Goal: Task Accomplishment & Management: Use online tool/utility

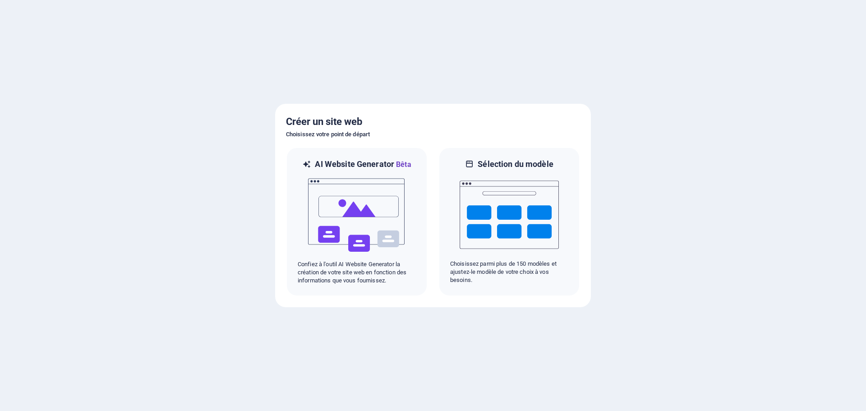
click at [551, 62] on div at bounding box center [433, 205] width 866 height 411
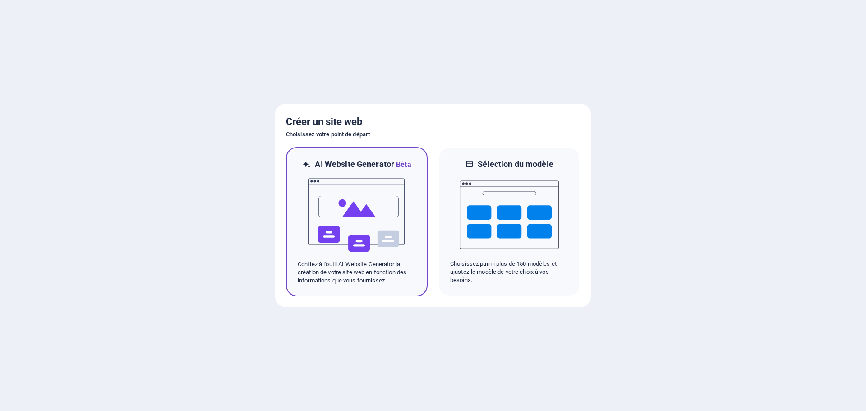
click at [337, 208] on img at bounding box center [356, 215] width 99 height 90
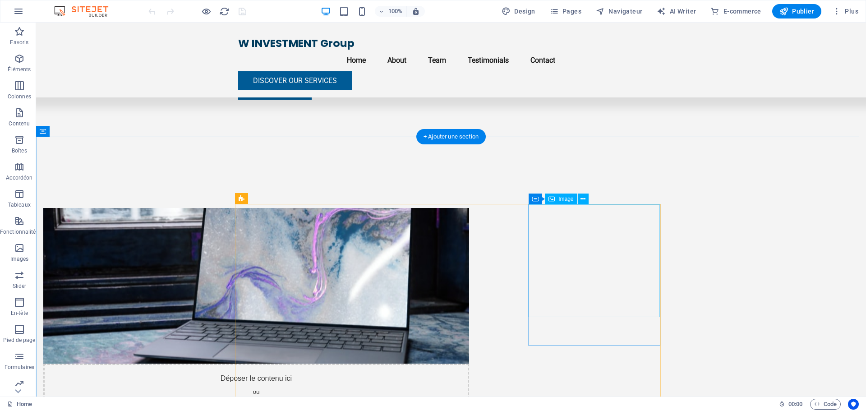
scroll to position [406, 0]
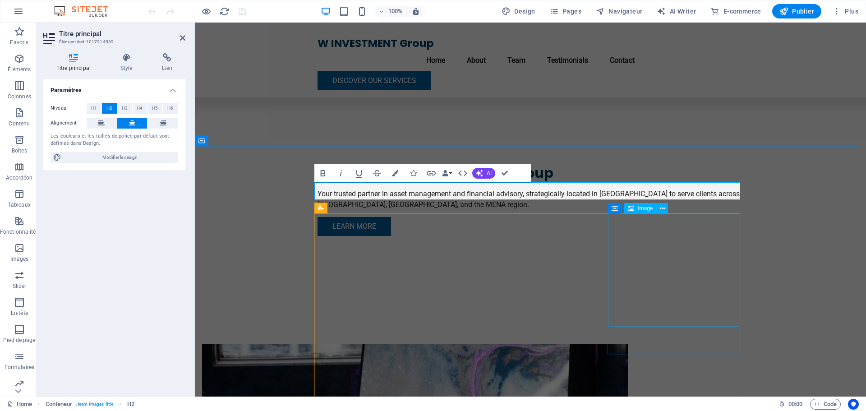
scroll to position [451, 0]
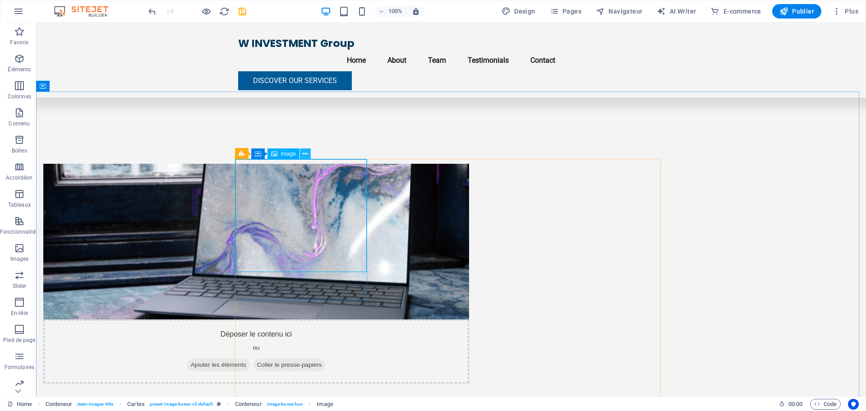
click at [303, 156] on icon at bounding box center [305, 153] width 5 height 9
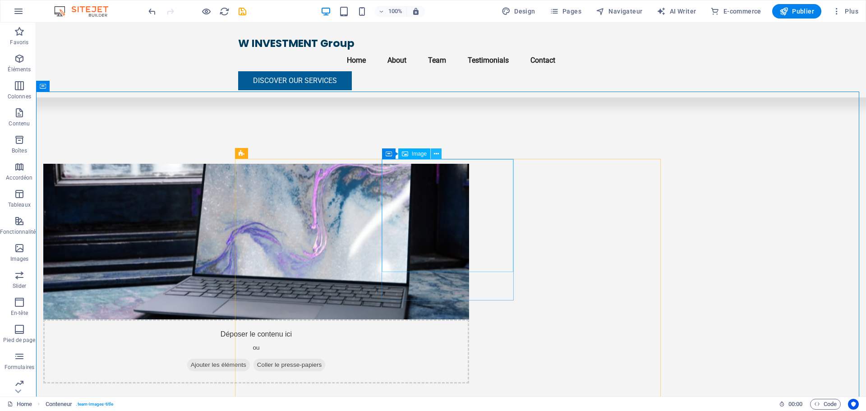
click at [439, 154] on button at bounding box center [436, 153] width 11 height 11
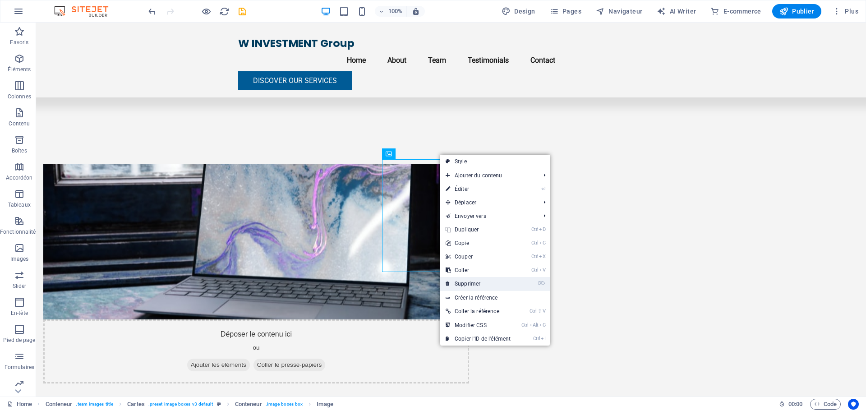
click at [473, 280] on link "⌦ Supprimer" at bounding box center [478, 284] width 76 height 14
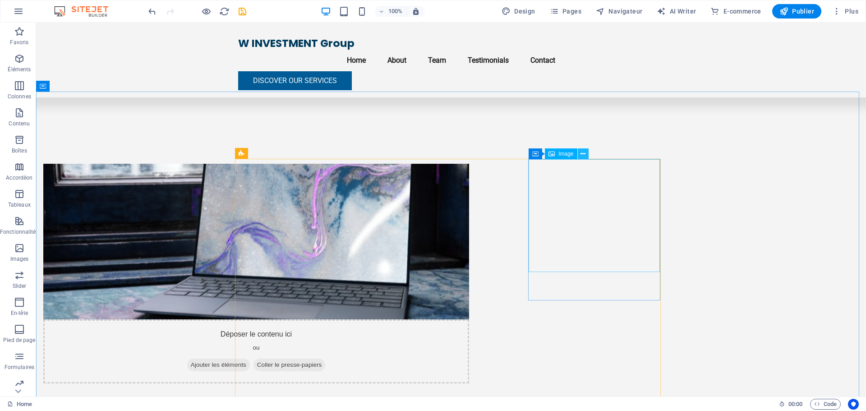
click at [584, 154] on icon at bounding box center [582, 153] width 5 height 9
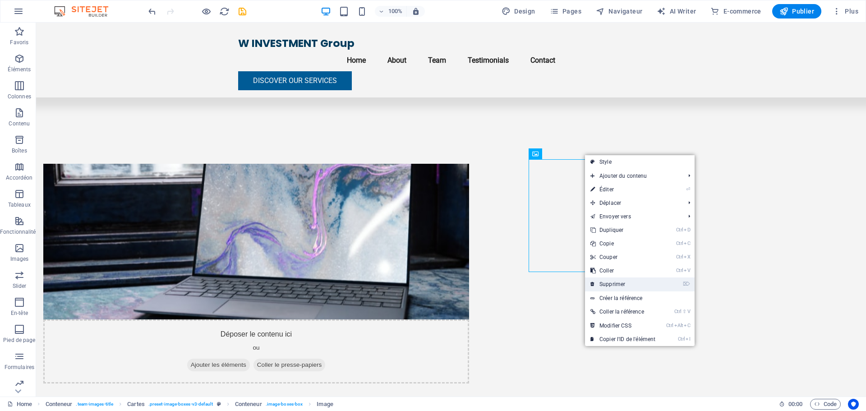
click at [627, 288] on link "⌦ Supprimer" at bounding box center [623, 284] width 76 height 14
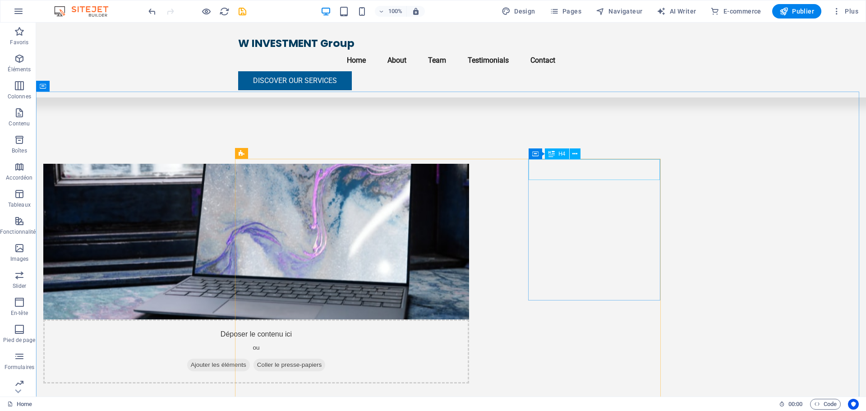
click at [557, 153] on div "H4" at bounding box center [557, 153] width 24 height 11
click at [566, 154] on span "Conteneur" at bounding box center [554, 153] width 25 height 5
click at [272, 154] on icon at bounding box center [273, 153] width 5 height 9
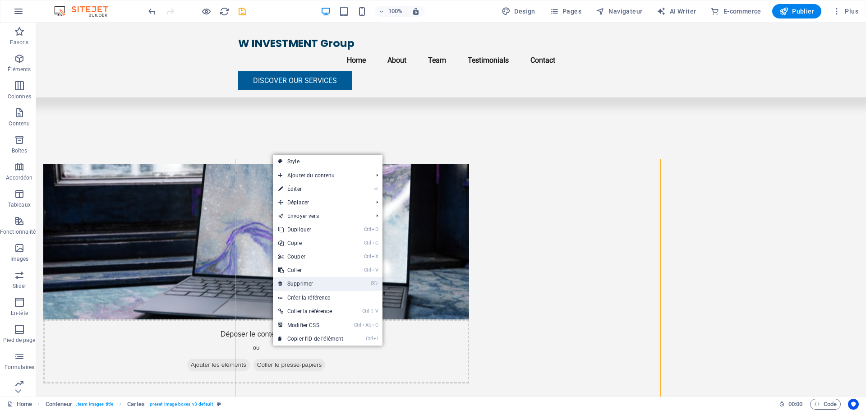
click at [293, 283] on link "⌦ Supprimer" at bounding box center [311, 284] width 76 height 14
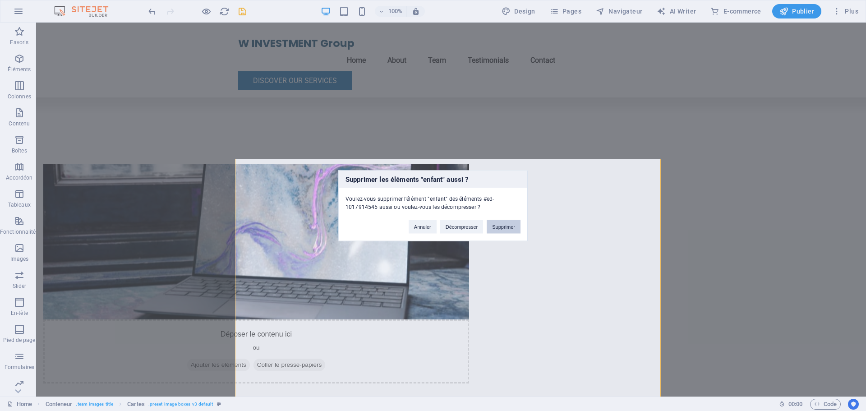
click at [505, 227] on button "Supprimer" at bounding box center [504, 227] width 34 height 14
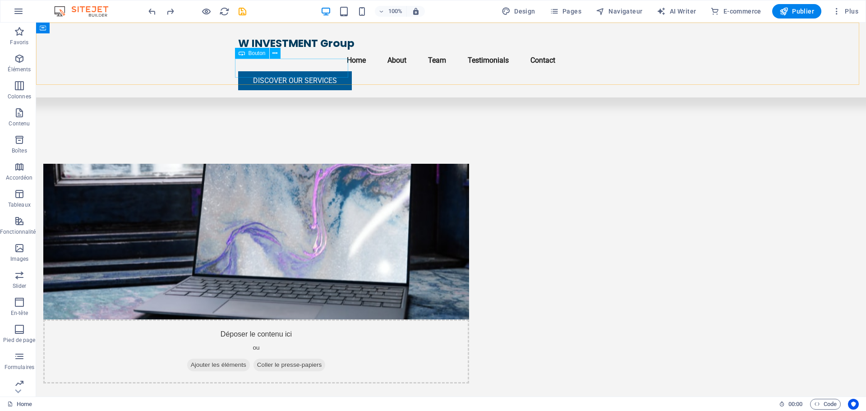
click at [310, 71] on div "Discover Our Services" at bounding box center [451, 80] width 426 height 19
click at [277, 58] on icon at bounding box center [274, 53] width 5 height 9
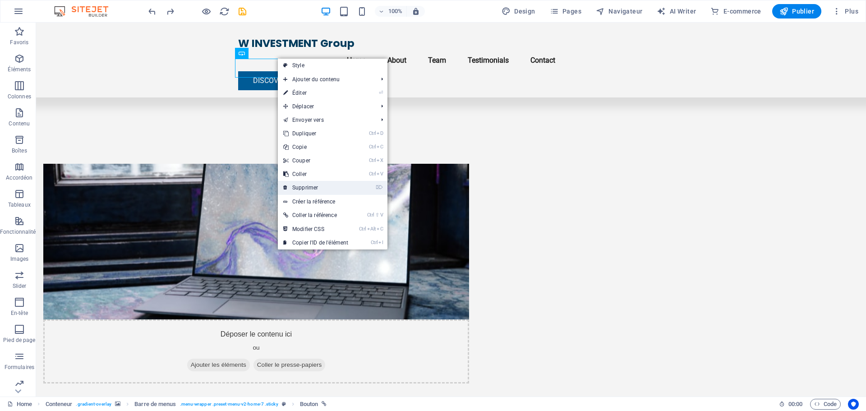
click at [299, 190] on link "⌦ Supprimer" at bounding box center [316, 188] width 76 height 14
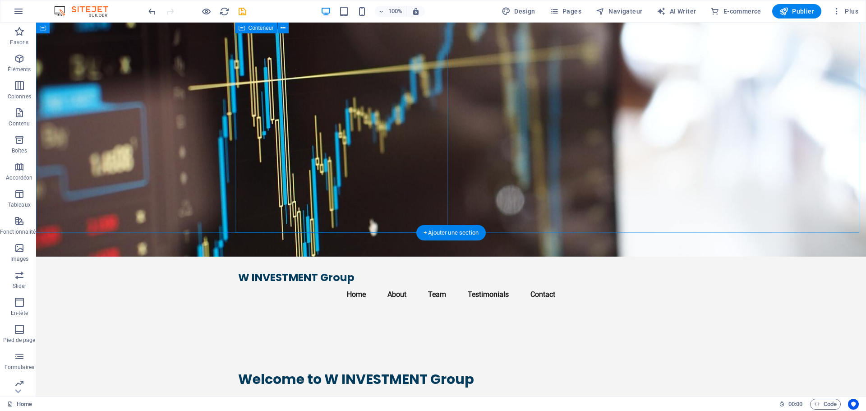
scroll to position [0, 0]
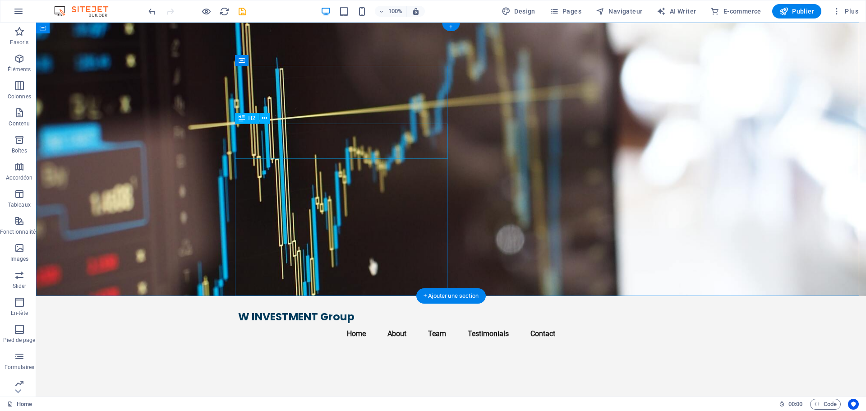
click at [307, 409] on div "Welcome to W INVESTMENT Group" at bounding box center [451, 418] width 426 height 18
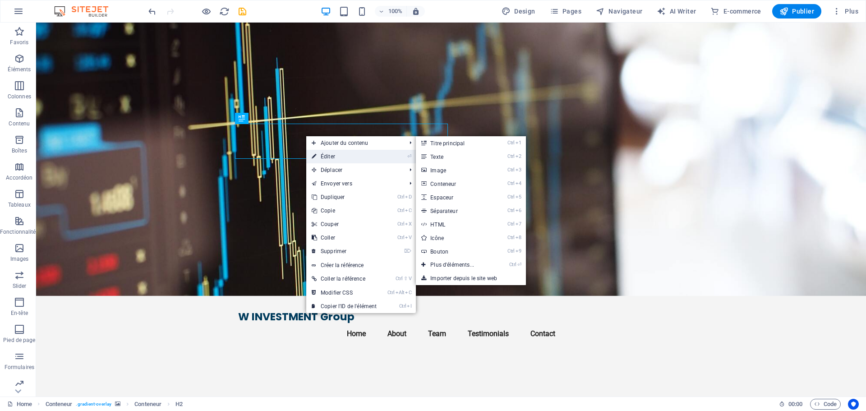
click at [317, 156] on link "⏎ Éditer" at bounding box center [344, 157] width 76 height 14
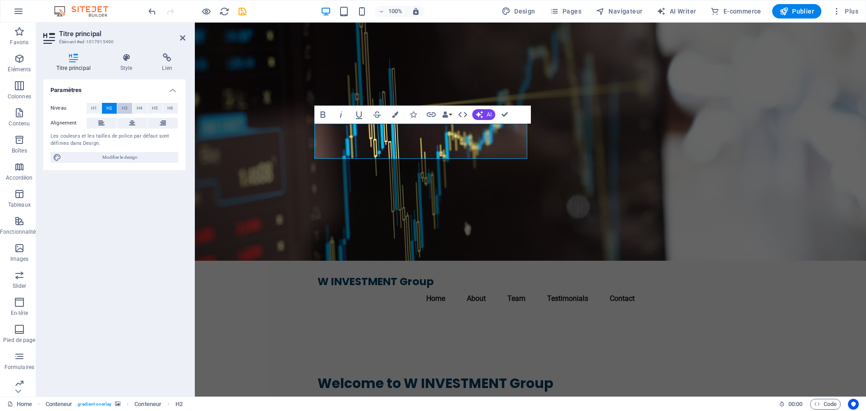
click at [128, 112] on button "H3" at bounding box center [124, 108] width 15 height 11
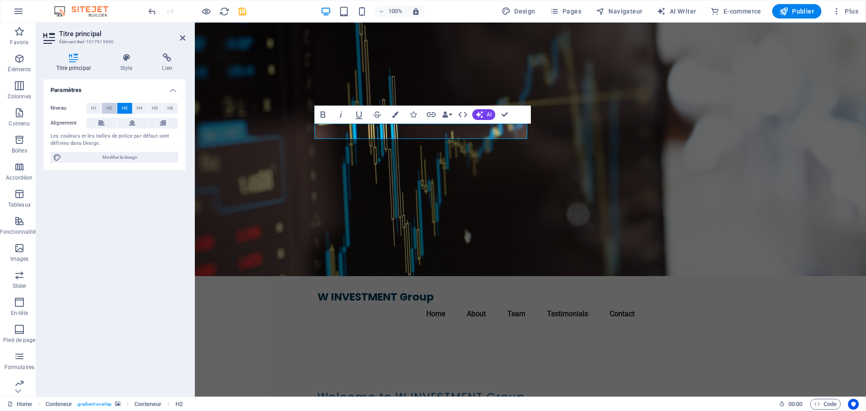
click at [107, 107] on span "H2" at bounding box center [109, 108] width 6 height 11
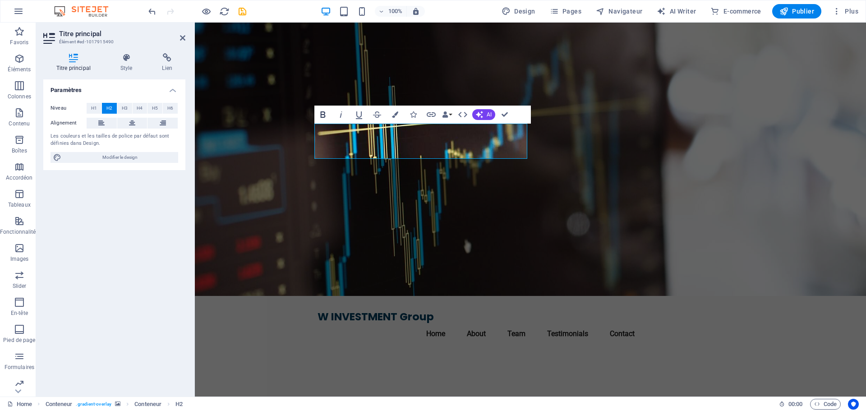
click at [326, 113] on icon "button" at bounding box center [322, 114] width 11 height 11
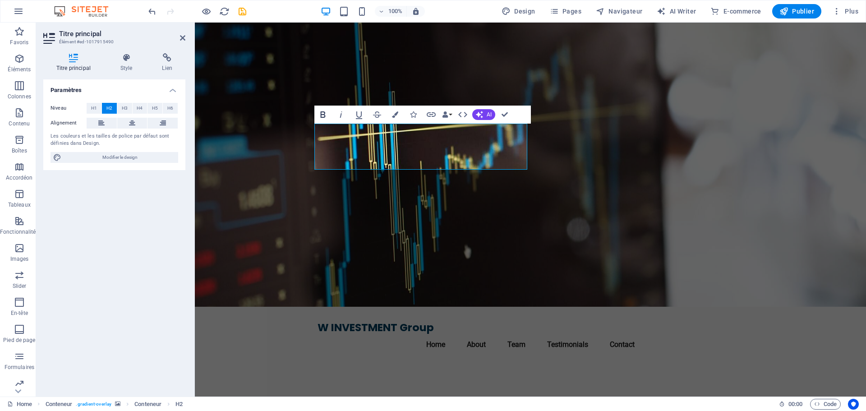
click at [326, 113] on icon "button" at bounding box center [322, 114] width 11 height 11
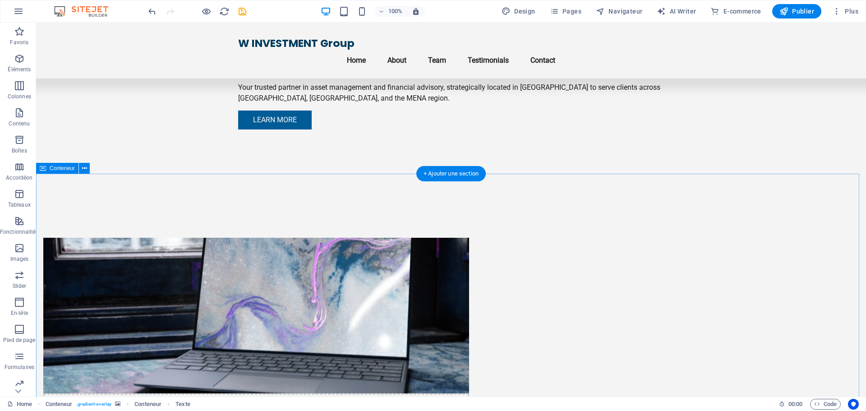
scroll to position [541, 0]
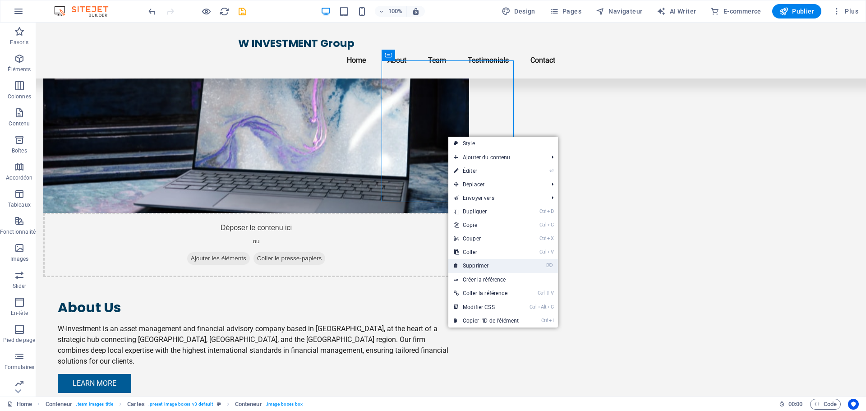
click at [493, 262] on link "⌦ Supprimer" at bounding box center [486, 266] width 76 height 14
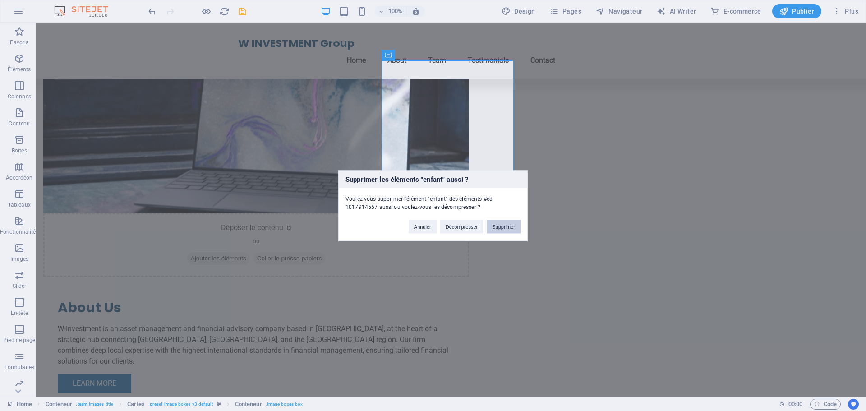
click at [496, 228] on button "Supprimer" at bounding box center [504, 227] width 34 height 14
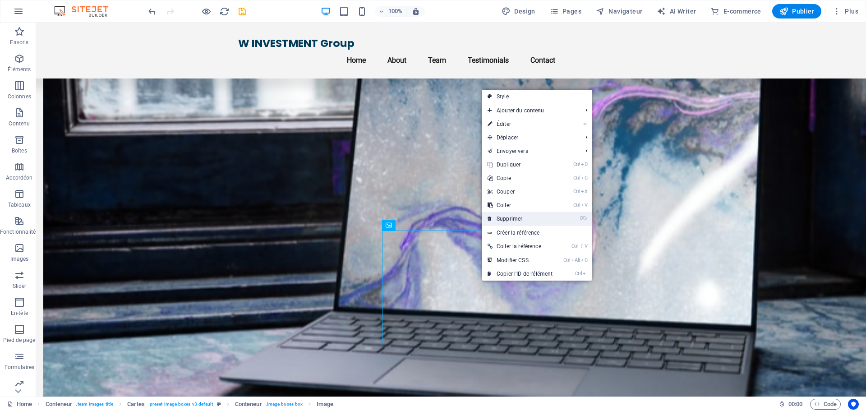
click at [522, 218] on link "⌦ Supprimer" at bounding box center [520, 219] width 76 height 14
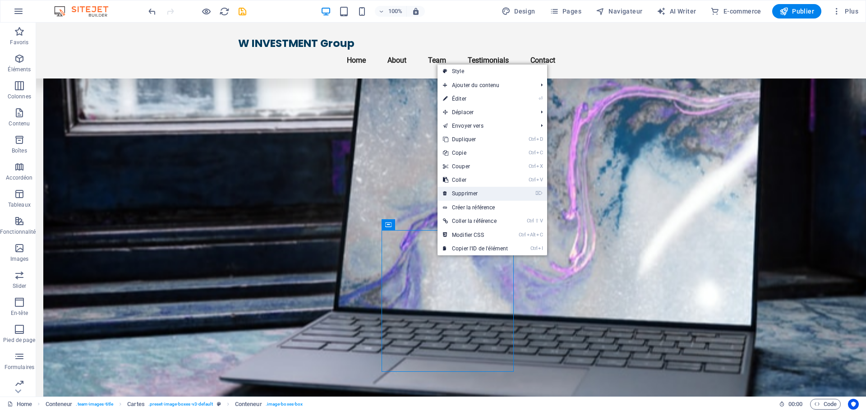
click at [470, 195] on link "⌦ Supprimer" at bounding box center [475, 194] width 76 height 14
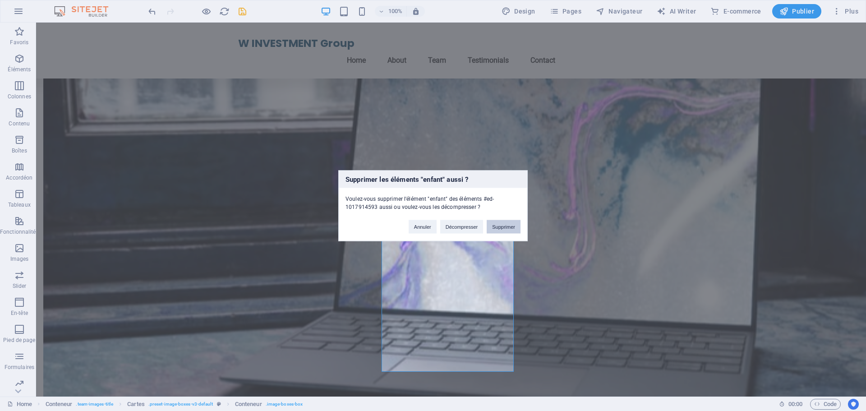
click at [504, 228] on button "Supprimer" at bounding box center [504, 227] width 34 height 14
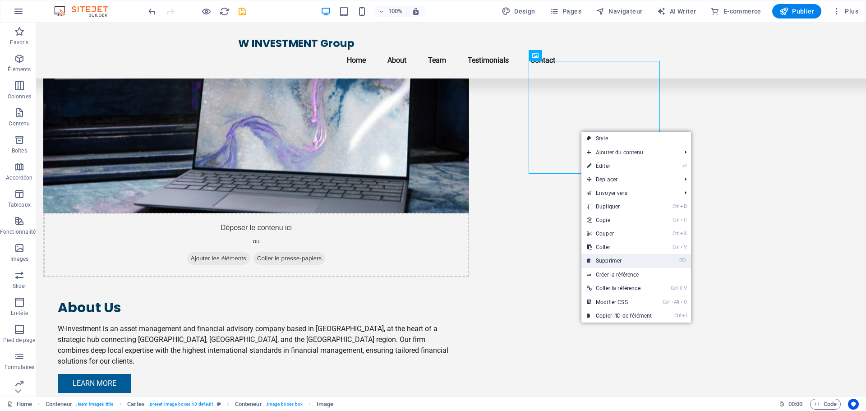
click at [635, 258] on link "⌦ Supprimer" at bounding box center [619, 261] width 76 height 14
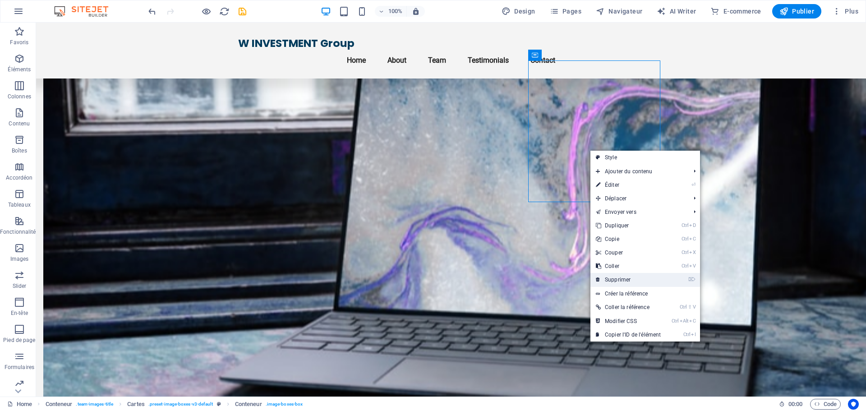
click at [627, 278] on link "⌦ Supprimer" at bounding box center [628, 280] width 76 height 14
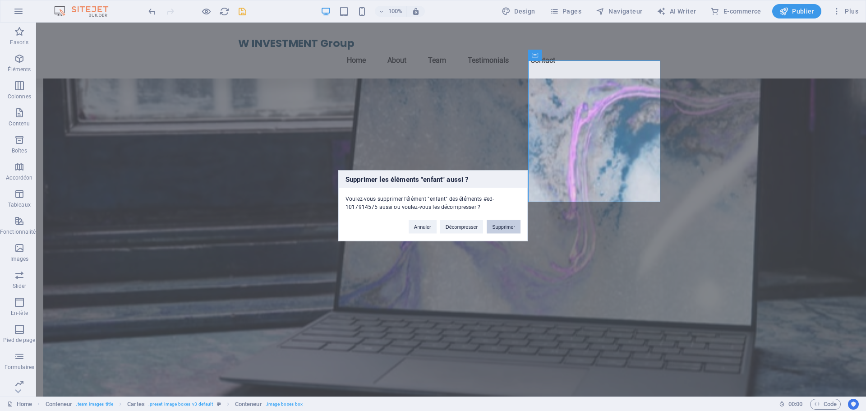
click at [497, 225] on button "Supprimer" at bounding box center [504, 227] width 34 height 14
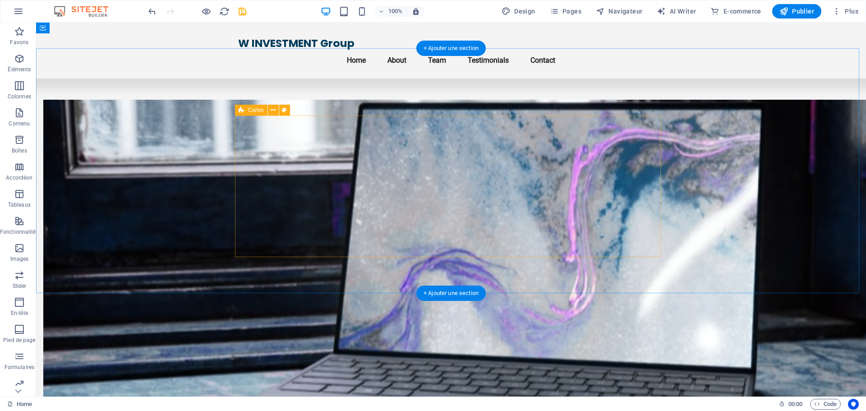
scroll to position [451, 0]
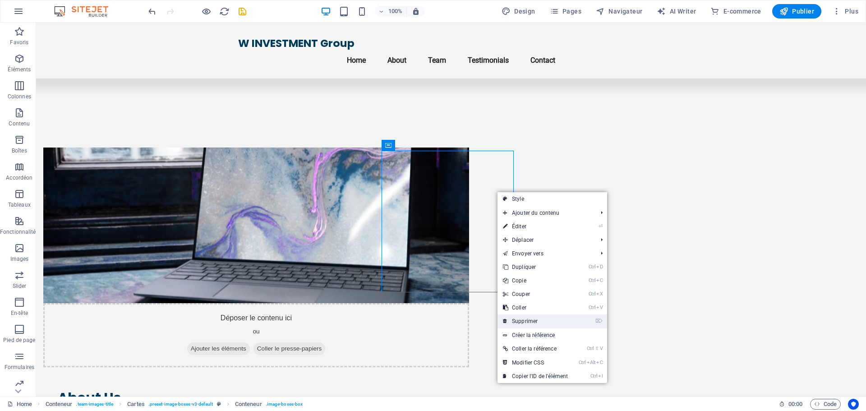
click at [529, 319] on link "⌦ Supprimer" at bounding box center [535, 321] width 76 height 14
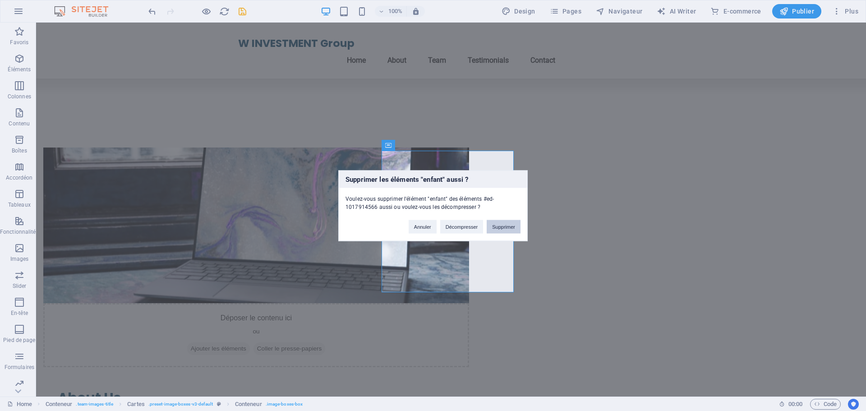
click at [502, 225] on button "Supprimer" at bounding box center [504, 227] width 34 height 14
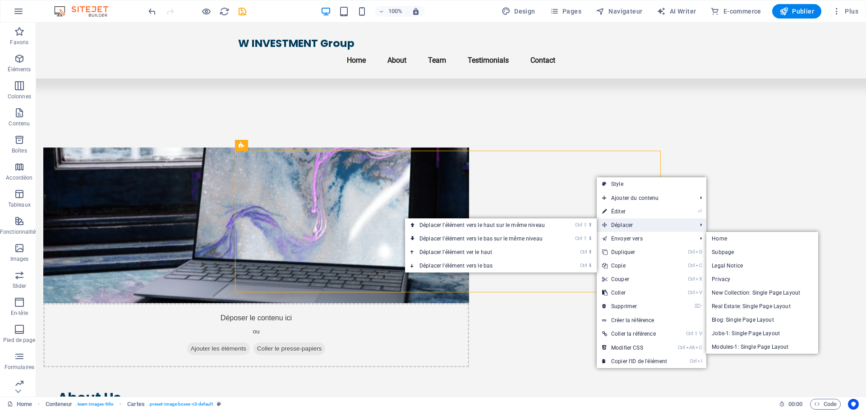
click at [634, 220] on span "Déplacer" at bounding box center [645, 225] width 96 height 14
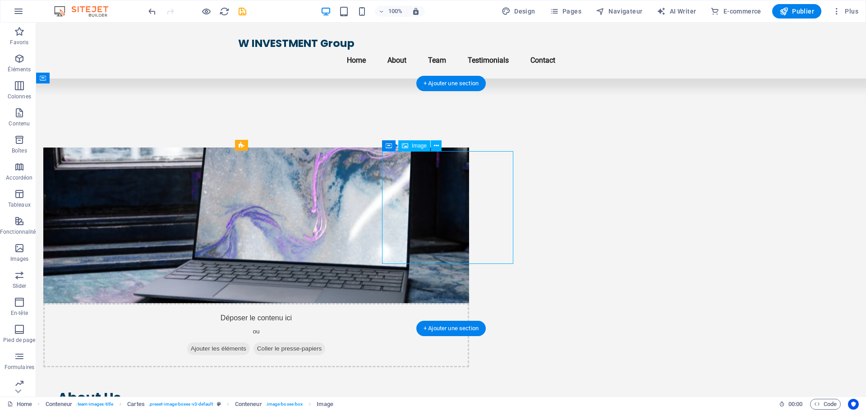
drag, startPoint x: 427, startPoint y: 173, endPoint x: 506, endPoint y: 171, distance: 78.5
click at [434, 146] on icon at bounding box center [436, 145] width 5 height 9
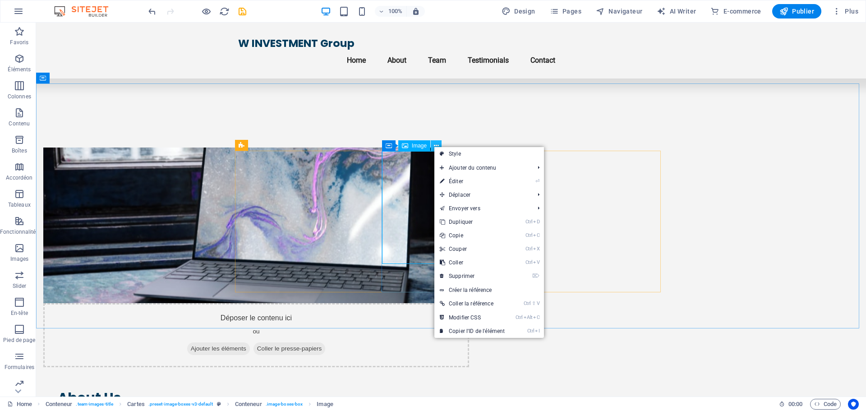
click at [436, 146] on icon at bounding box center [436, 145] width 5 height 9
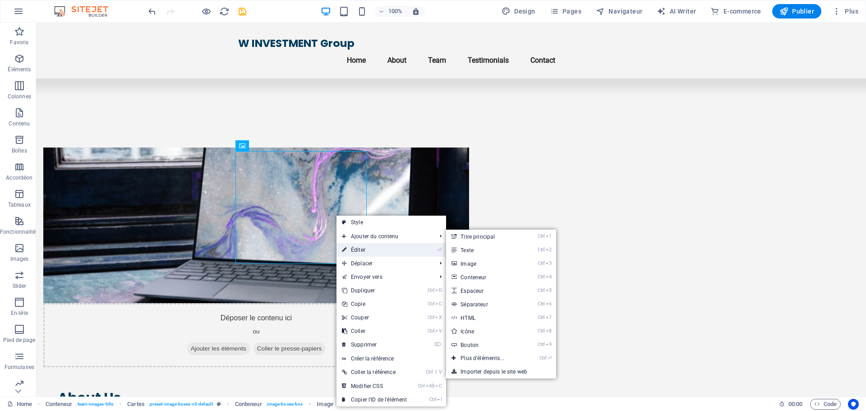
click at [353, 248] on link "⏎ Éditer" at bounding box center [374, 250] width 76 height 14
select select "vw"
select select "px"
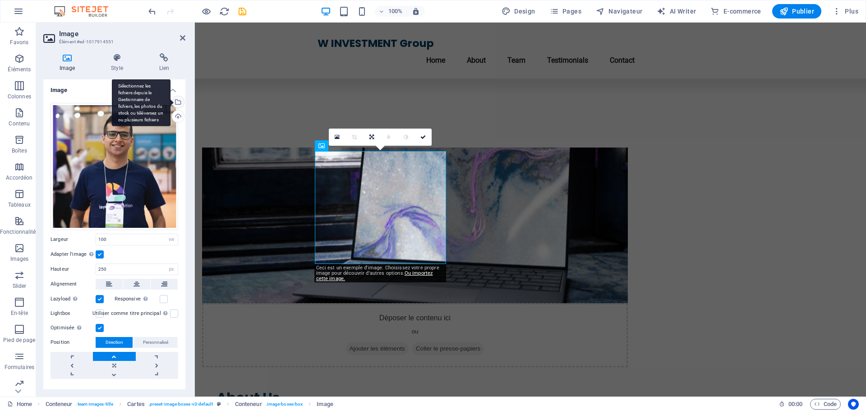
click at [170, 100] on div "Sélectionnez les fichiers depuis le Gestionnaire de fichiers, les photos du sto…" at bounding box center [141, 102] width 59 height 47
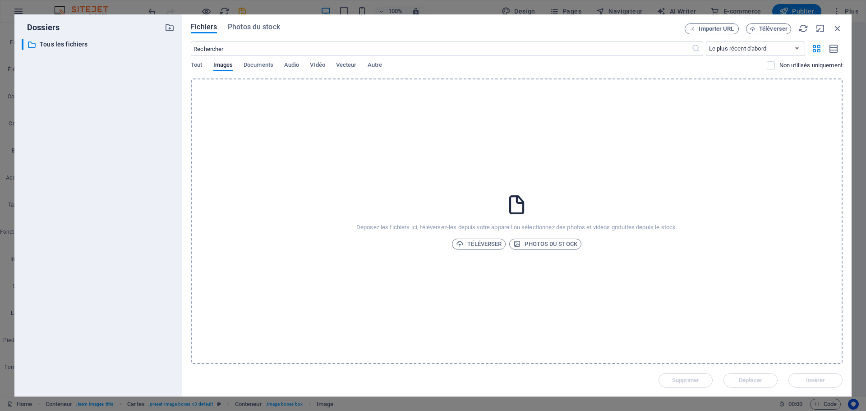
click at [501, 81] on div "Déposez les fichiers ici, téléversez-les depuis votre appareil ou sélectionnez …" at bounding box center [517, 220] width 652 height 285
click at [522, 189] on div "Déposez les fichiers ici, téléversez-les depuis votre appareil ou sélectionnez …" at bounding box center [517, 220] width 652 height 285
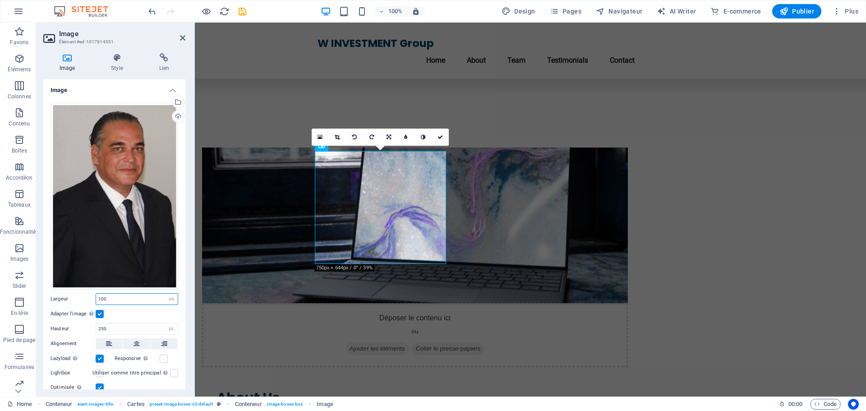
click at [112, 300] on input "100" at bounding box center [137, 299] width 82 height 11
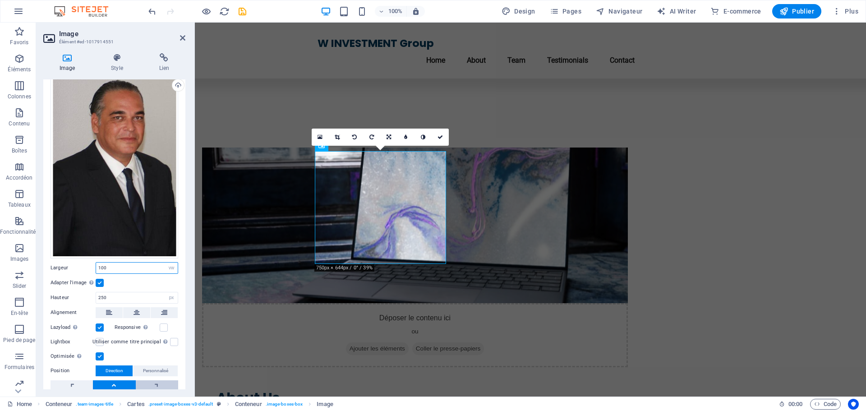
scroll to position [75, 0]
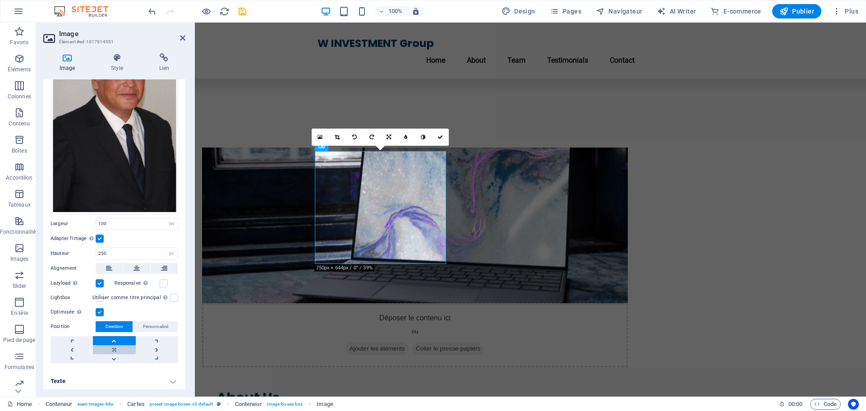
click at [115, 348] on link at bounding box center [114, 349] width 42 height 9
click at [120, 338] on link at bounding box center [114, 340] width 42 height 9
click at [424, 137] on icon at bounding box center [423, 136] width 5 height 5
click at [426, 136] on link at bounding box center [422, 137] width 17 height 17
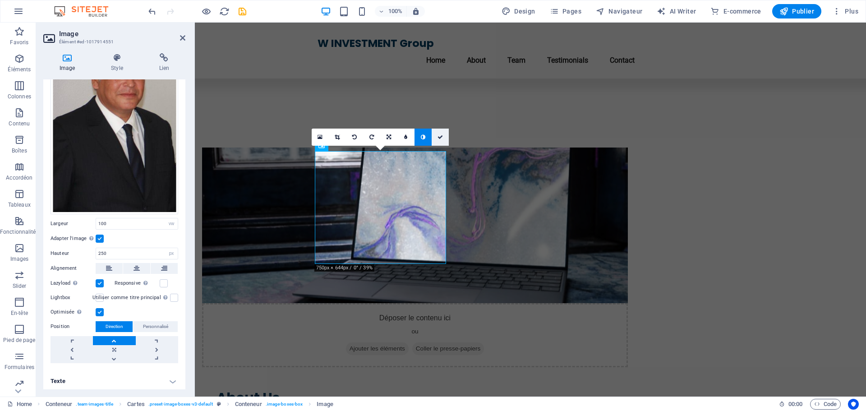
click at [441, 136] on icon at bounding box center [439, 136] width 5 height 5
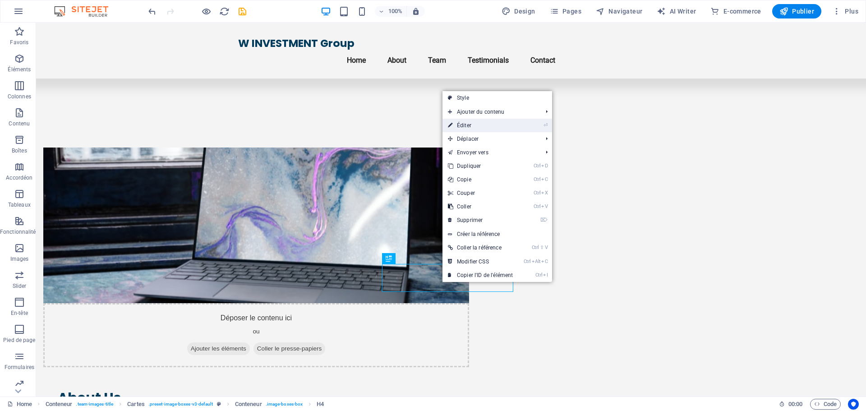
click at [462, 129] on link "⏎ Éditer" at bounding box center [480, 126] width 76 height 14
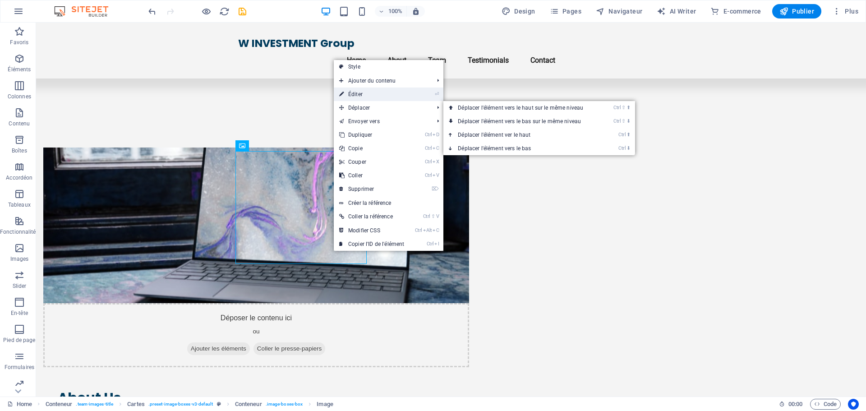
click at [370, 97] on link "⏎ Éditer" at bounding box center [372, 94] width 76 height 14
select select "vw"
select select "px"
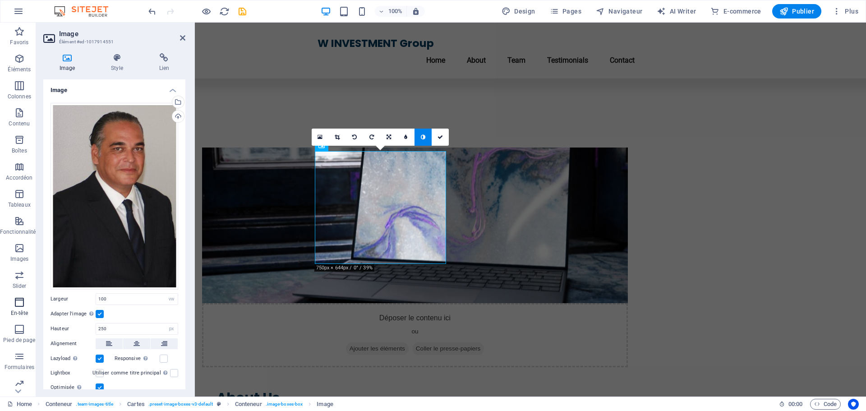
click at [18, 301] on icon "button" at bounding box center [19, 302] width 11 height 11
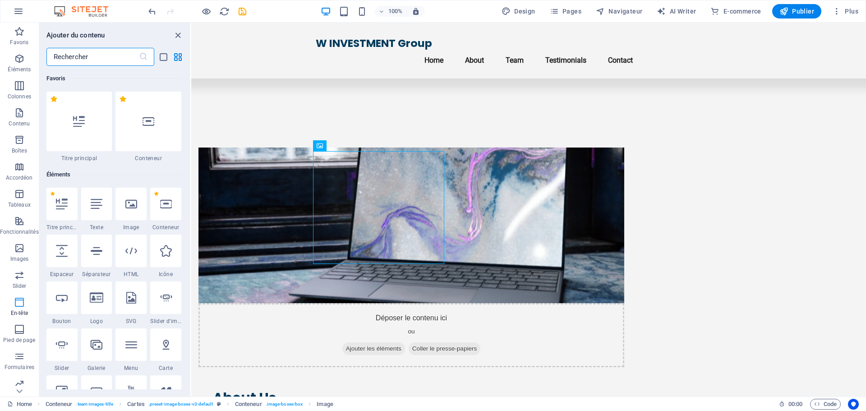
scroll to position [5430, 0]
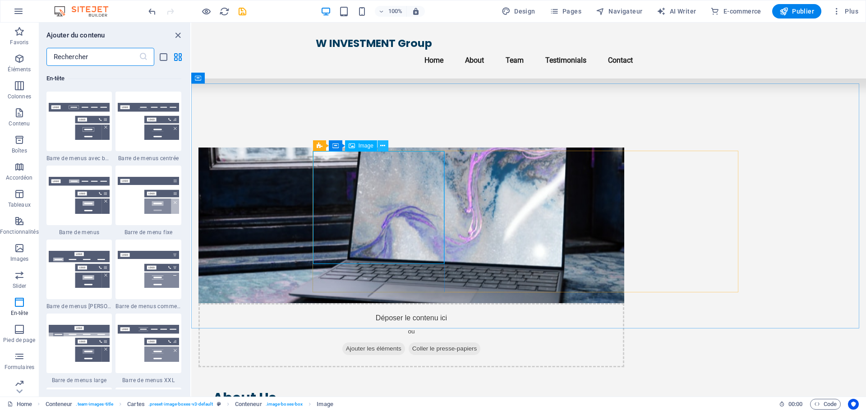
click at [382, 147] on icon at bounding box center [382, 145] width 5 height 9
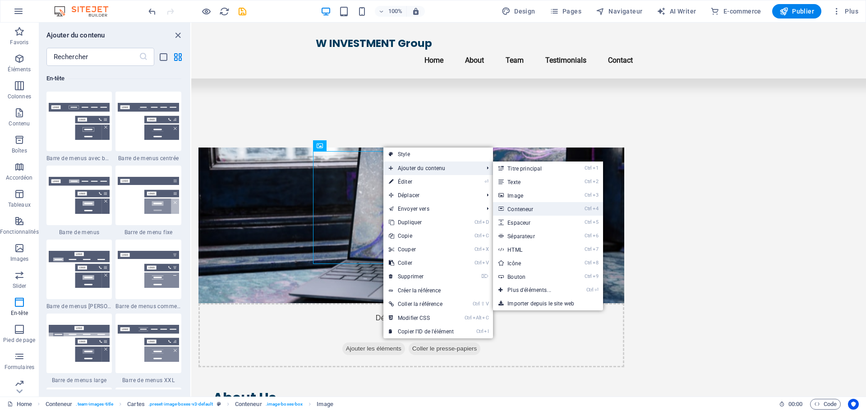
click at [536, 211] on link "Ctrl 4 Conteneur" at bounding box center [531, 209] width 76 height 14
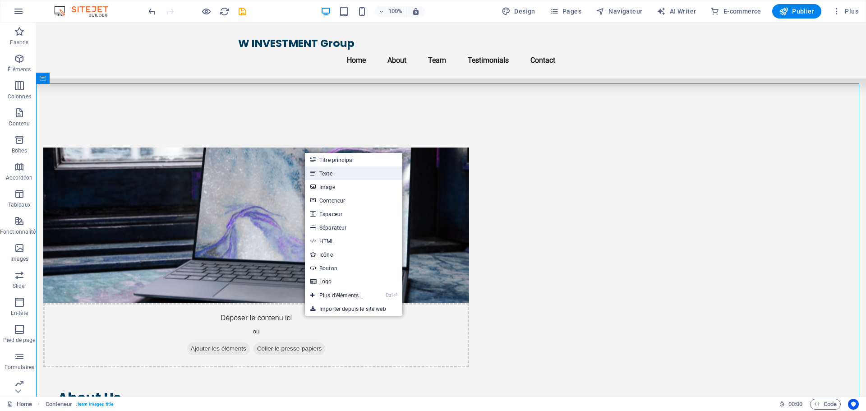
click at [327, 176] on link "Texte" at bounding box center [353, 173] width 97 height 14
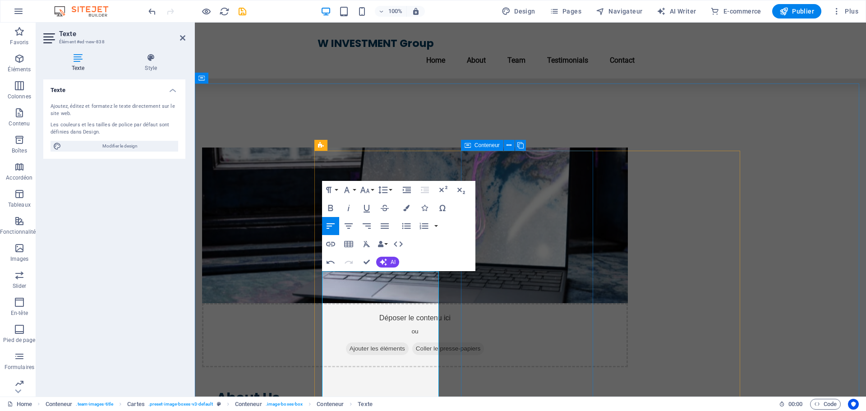
scroll to position [2161, 0]
click at [369, 193] on icon "button" at bounding box center [364, 190] width 9 height 6
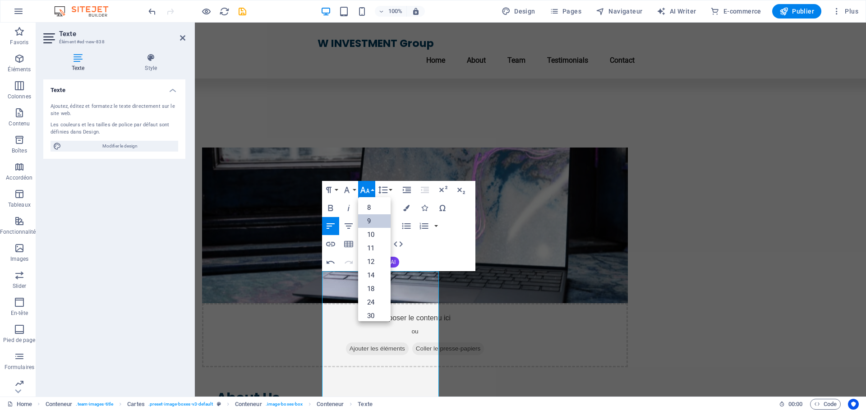
click at [369, 225] on link "9" at bounding box center [374, 221] width 32 height 14
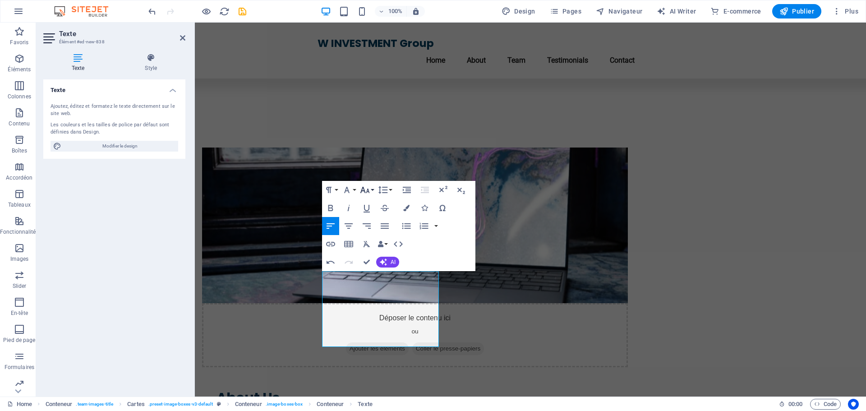
click at [370, 193] on button "Font Size" at bounding box center [366, 190] width 17 height 18
click at [369, 221] on link "11" at bounding box center [374, 224] width 32 height 14
click at [369, 193] on icon "button" at bounding box center [364, 190] width 9 height 6
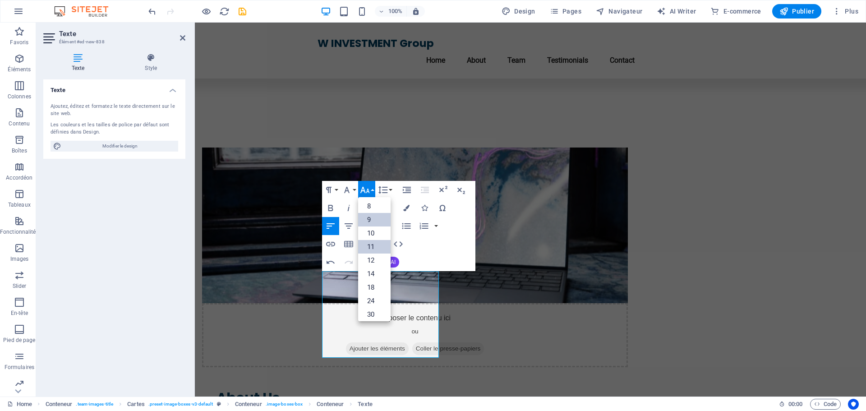
scroll to position [0, 0]
click at [370, 231] on link "10" at bounding box center [374, 235] width 32 height 14
click at [333, 208] on icon "button" at bounding box center [330, 207] width 11 height 11
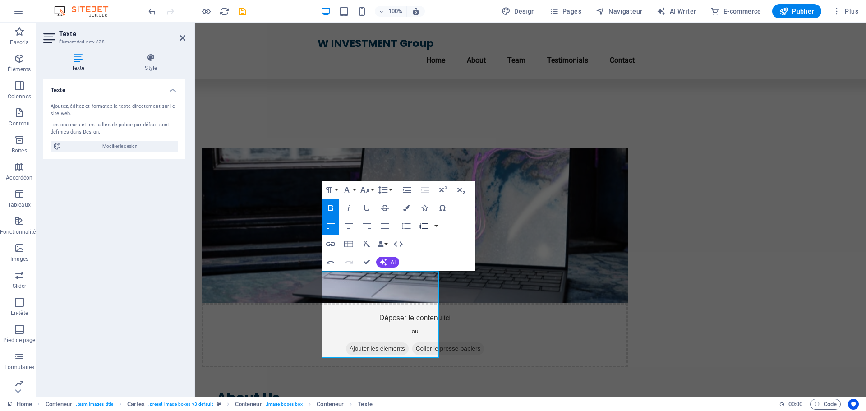
click at [428, 224] on icon "button" at bounding box center [423, 226] width 11 height 11
click at [387, 187] on icon "button" at bounding box center [382, 189] width 11 height 11
click at [389, 219] on link "Single" at bounding box center [396, 221] width 40 height 14
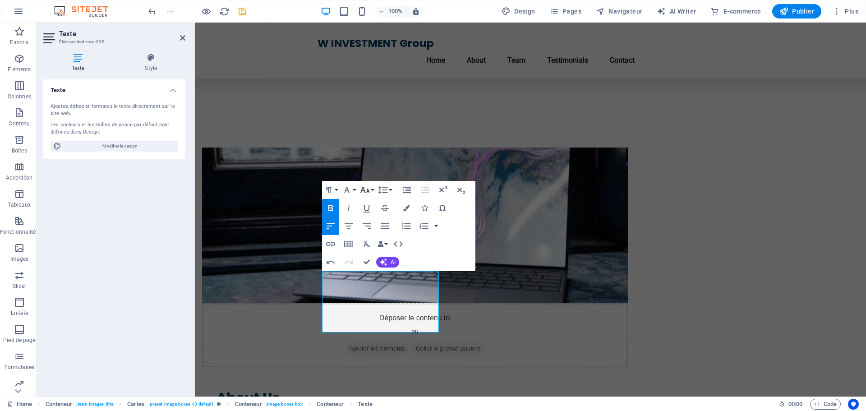
click at [363, 192] on icon "button" at bounding box center [364, 189] width 11 height 11
click at [369, 192] on icon "button" at bounding box center [364, 190] width 9 height 6
click at [363, 191] on icon "button" at bounding box center [364, 190] width 9 height 6
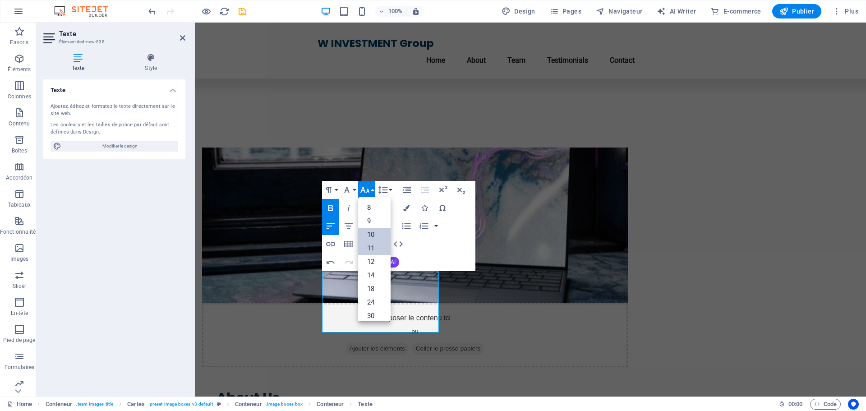
click at [371, 250] on link "11" at bounding box center [374, 248] width 32 height 14
click at [372, 193] on button "Font Size" at bounding box center [366, 190] width 17 height 18
click at [374, 264] on link "12" at bounding box center [374, 262] width 32 height 14
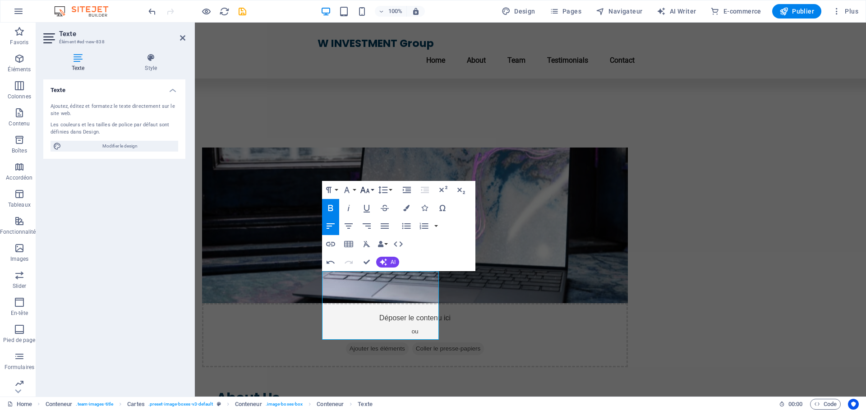
click at [368, 192] on icon "button" at bounding box center [364, 189] width 11 height 11
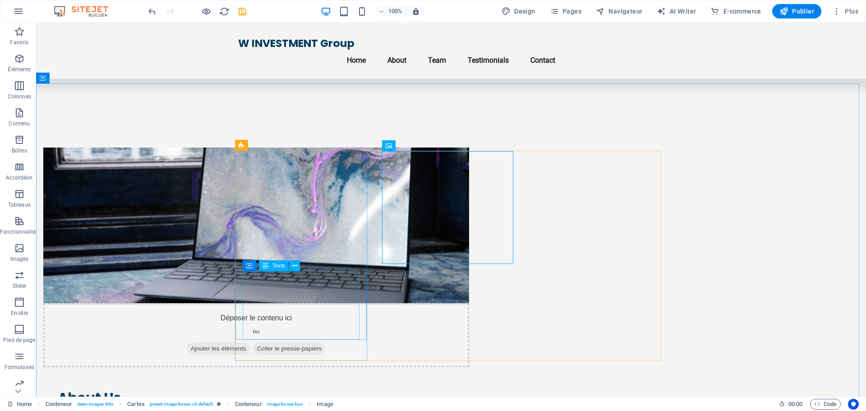
click at [274, 267] on span "Texte" at bounding box center [278, 265] width 13 height 5
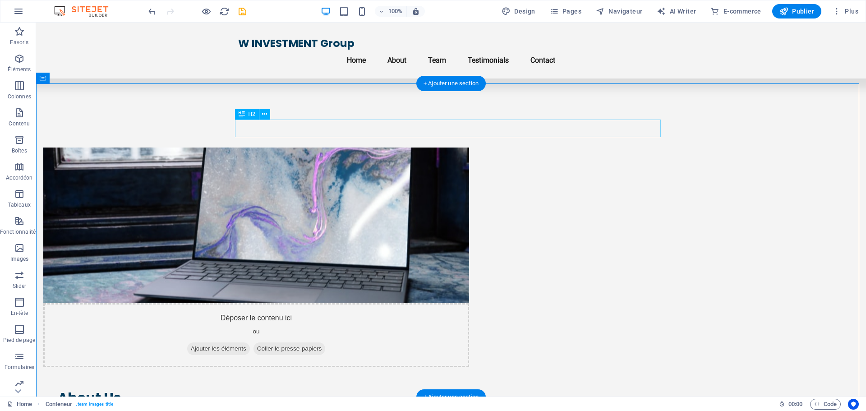
click at [262, 112] on icon at bounding box center [264, 114] width 5 height 9
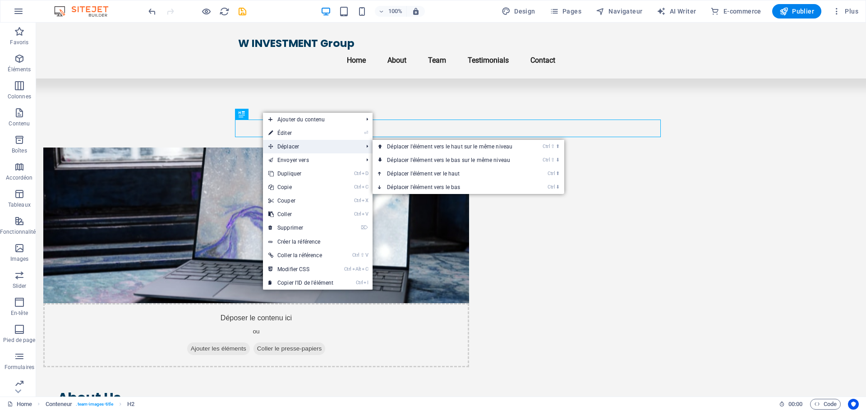
click at [285, 144] on span "Déplacer" at bounding box center [311, 147] width 96 height 14
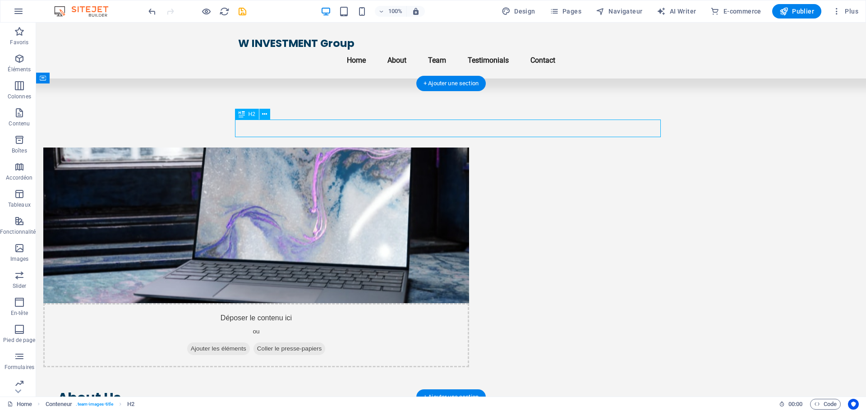
drag, startPoint x: 637, startPoint y: 127, endPoint x: 562, endPoint y: 130, distance: 74.9
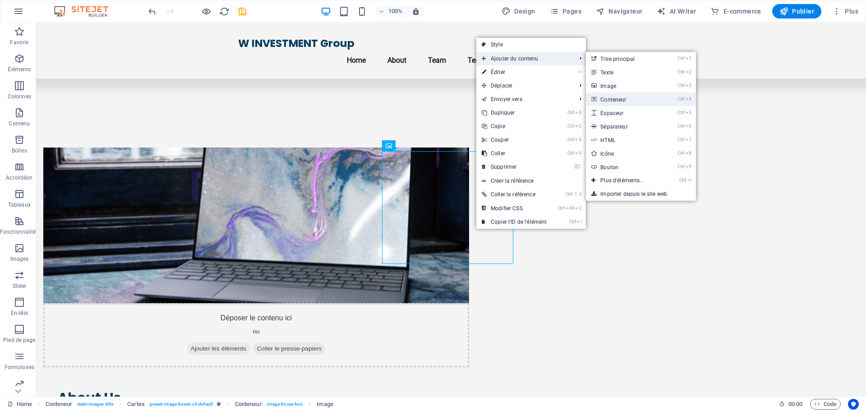
click at [621, 98] on link "Ctrl 4 Conteneur" at bounding box center [624, 99] width 76 height 14
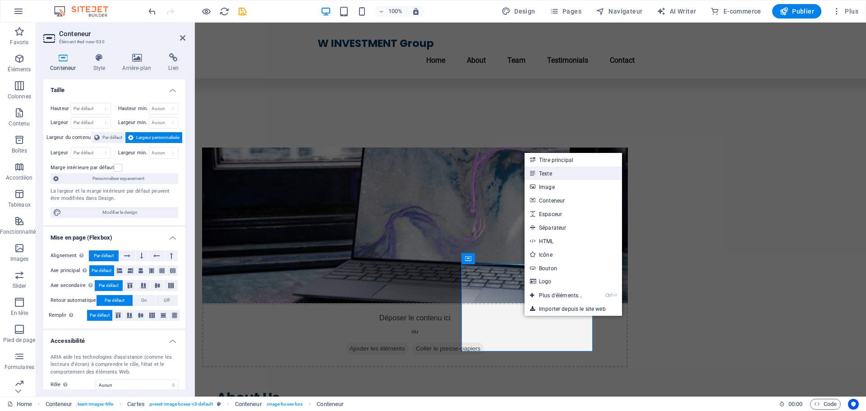
click at [547, 177] on link "Texte" at bounding box center [572, 173] width 97 height 14
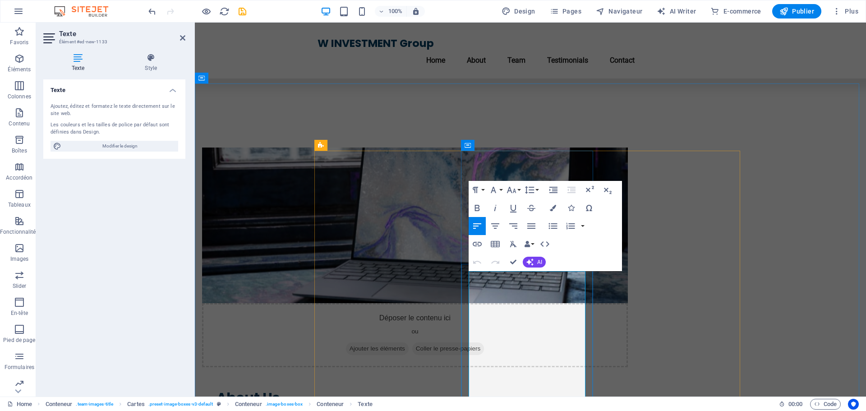
scroll to position [2606, 0]
click at [514, 191] on icon "button" at bounding box center [511, 190] width 9 height 6
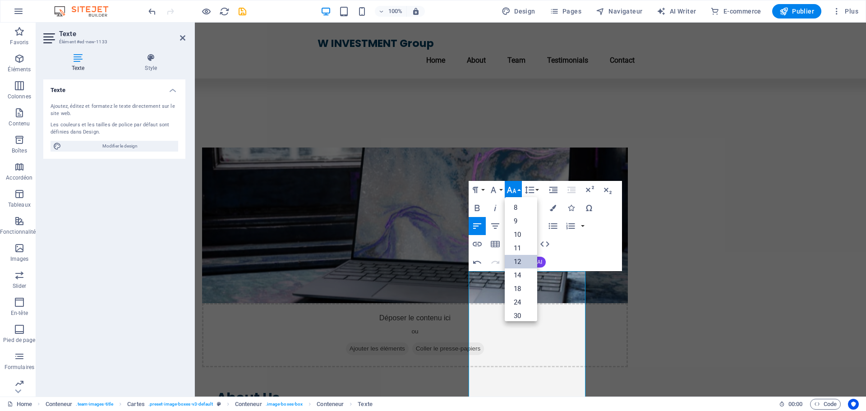
click at [521, 262] on link "12" at bounding box center [521, 262] width 32 height 14
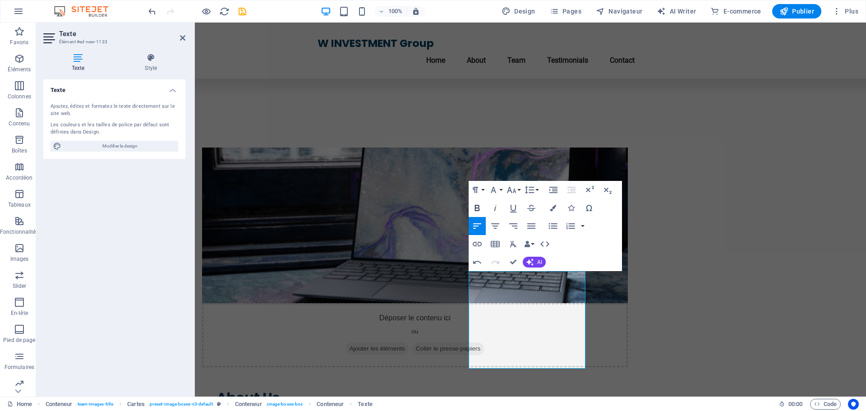
click at [478, 209] on icon "button" at bounding box center [477, 207] width 11 height 11
click at [535, 188] on button "Line Height" at bounding box center [531, 190] width 17 height 18
click at [536, 221] on link "Single" at bounding box center [543, 221] width 40 height 14
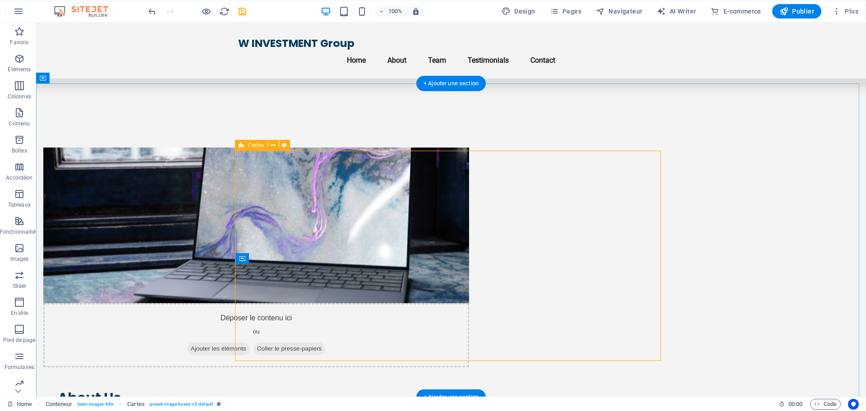
drag, startPoint x: 646, startPoint y: 244, endPoint x: 664, endPoint y: 244, distance: 18.5
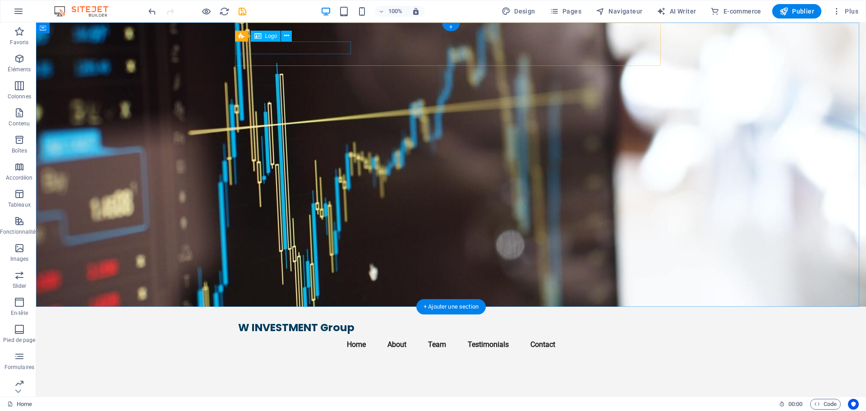
click at [317, 321] on div "W INVESTMENT Group" at bounding box center [451, 327] width 426 height 13
click at [285, 35] on icon at bounding box center [286, 35] width 5 height 9
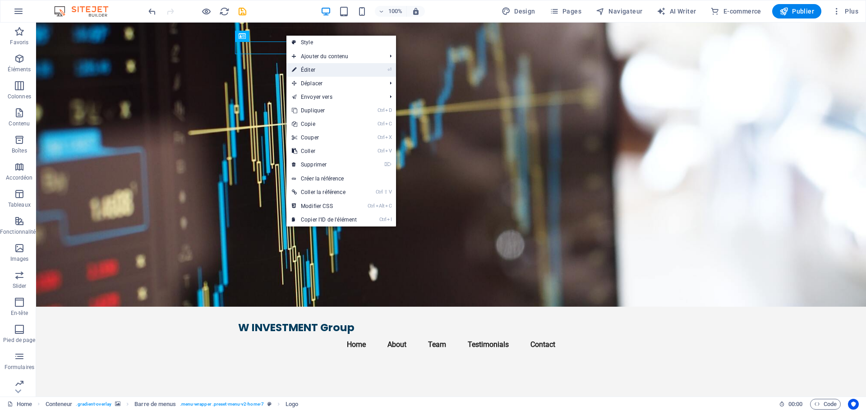
click at [313, 72] on link "⏎ Éditer" at bounding box center [324, 70] width 76 height 14
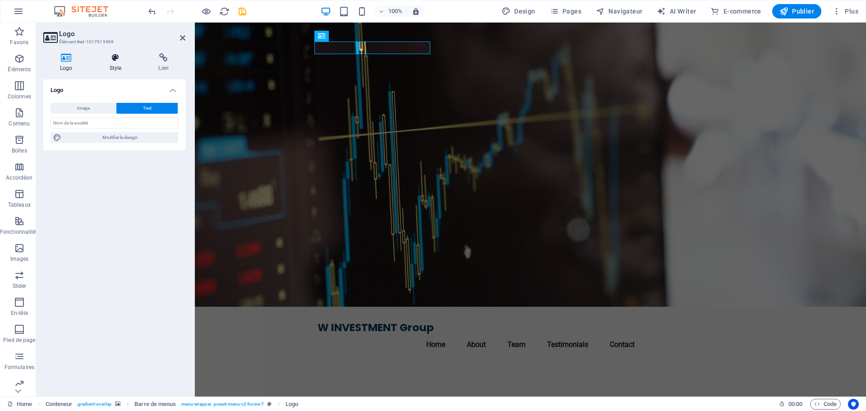
click at [115, 61] on icon at bounding box center [116, 57] width 46 height 9
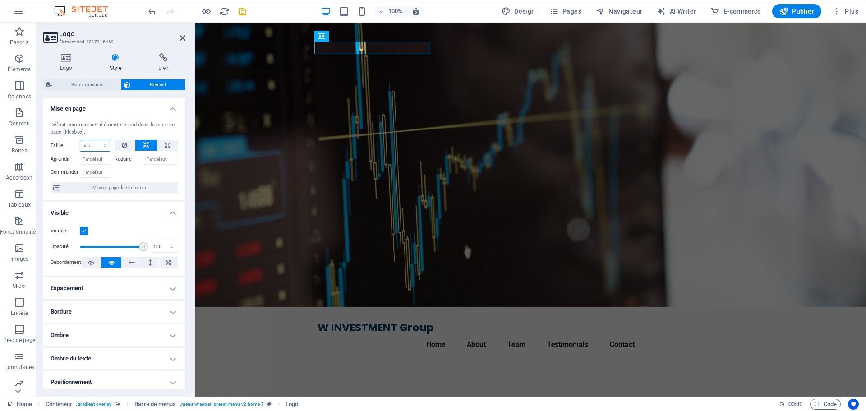
click at [101, 146] on select "Par défaut auto px % 1/1 1/2 1/3 1/4 1/5 1/6 1/7 1/8 1/9 1/10" at bounding box center [94, 145] width 29 height 11
select select "1/2"
click at [96, 140] on select "Par défaut auto px % 1/1 1/2 1/3 1/4 1/5 1/6 1/7 1/8 1/9 1/10" at bounding box center [94, 145] width 29 height 11
type input "50"
select select "%"
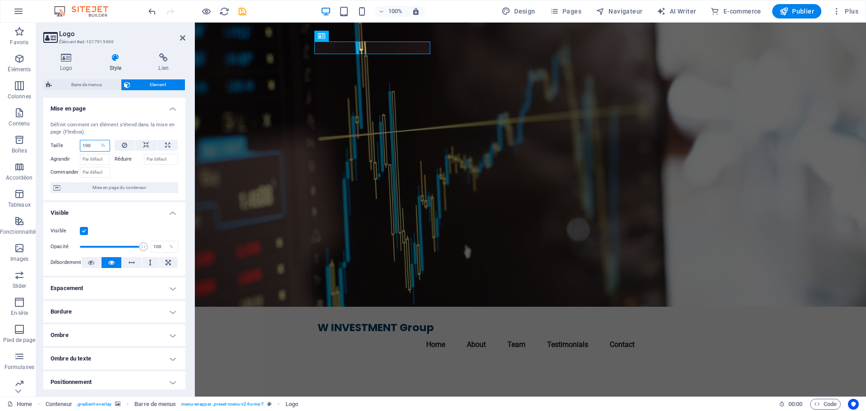
type input "100"
click at [163, 160] on input "Réduire" at bounding box center [161, 159] width 35 height 11
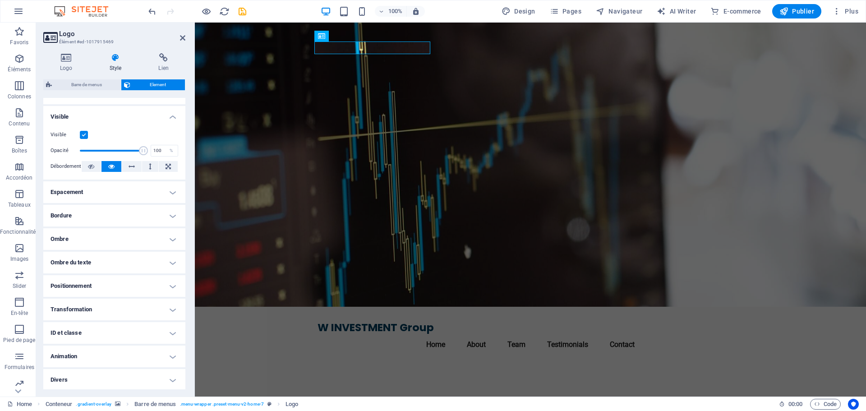
scroll to position [97, 0]
click at [100, 283] on h4 "Positionnement" at bounding box center [114, 285] width 142 height 22
click at [101, 283] on h4 "Positionnement" at bounding box center [114, 282] width 142 height 16
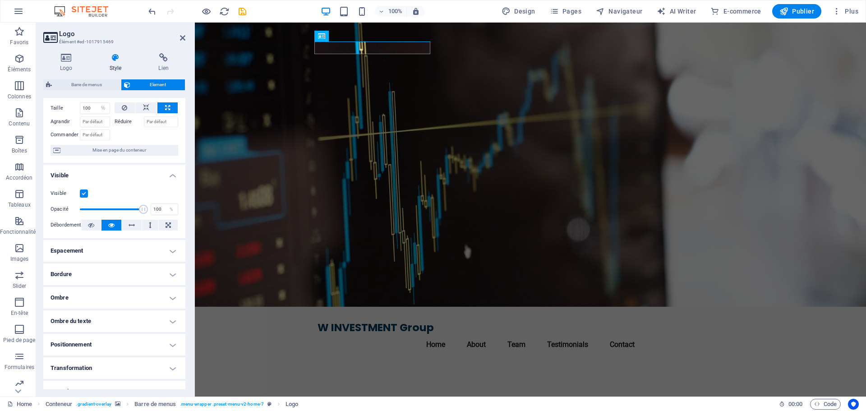
scroll to position [0, 0]
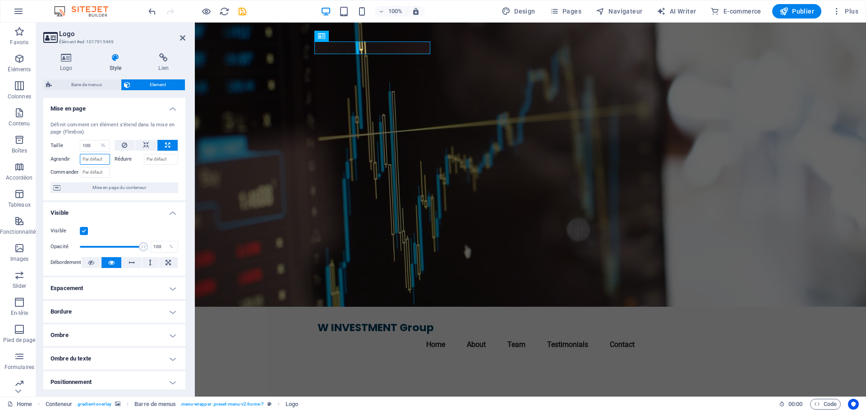
click at [93, 160] on input "Agrandir" at bounding box center [95, 159] width 30 height 11
type input "100"
click at [365, 37] on icon at bounding box center [365, 35] width 5 height 9
click at [264, 108] on figure at bounding box center [530, 165] width 671 height 284
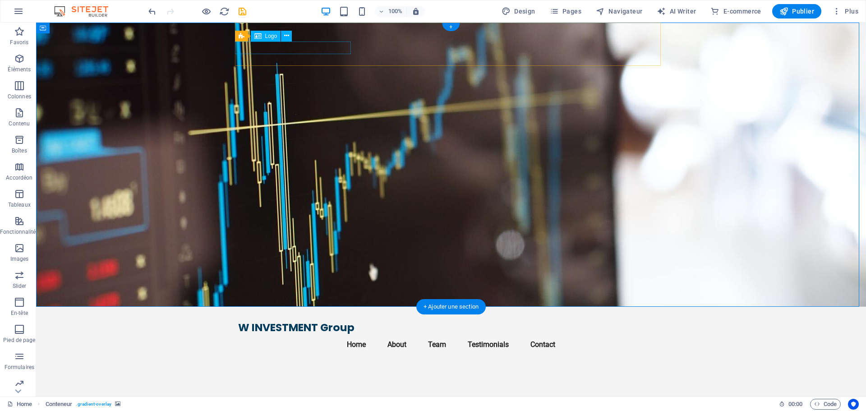
click at [326, 321] on div "W INVESTMENT Group" at bounding box center [451, 327] width 426 height 13
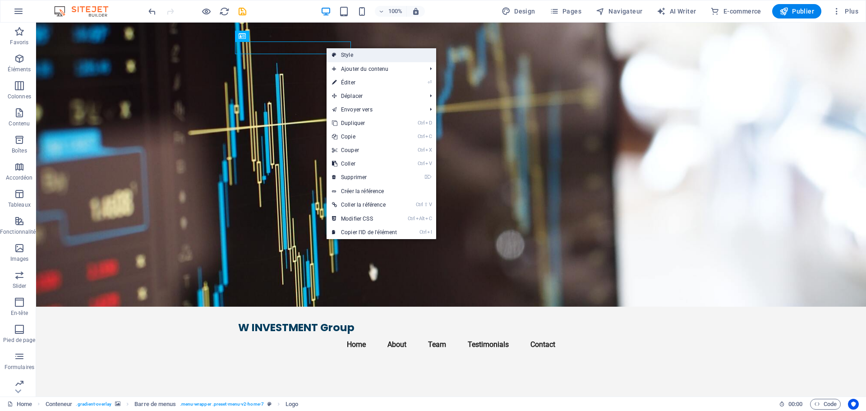
click at [333, 52] on icon at bounding box center [334, 55] width 5 height 14
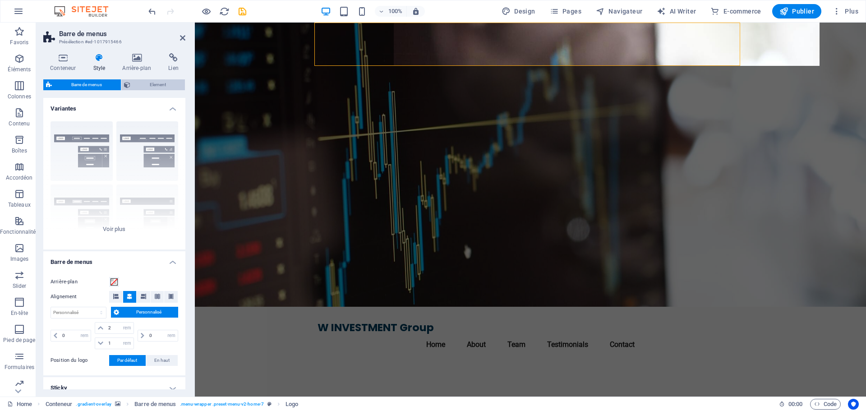
drag, startPoint x: 160, startPoint y: 86, endPoint x: 154, endPoint y: 28, distance: 58.0
click at [160, 86] on span "Element" at bounding box center [157, 84] width 49 height 11
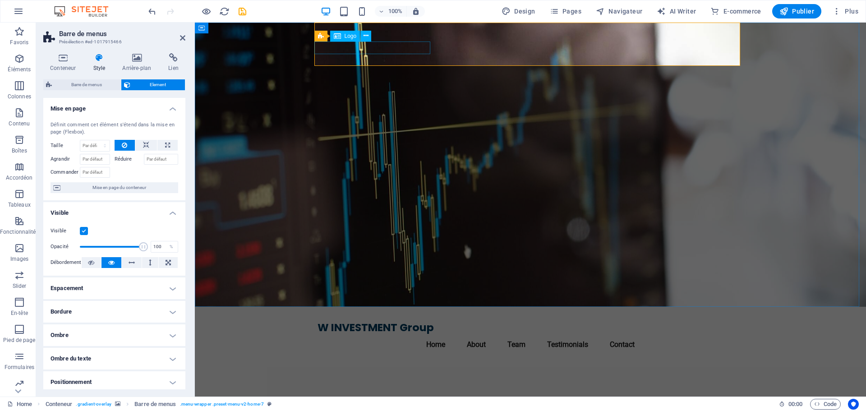
click at [401, 321] on div "W INVESTMENT Group" at bounding box center [530, 327] width 426 height 13
click at [400, 321] on div "W INVESTMENT Group" at bounding box center [530, 327] width 426 height 13
select select "%"
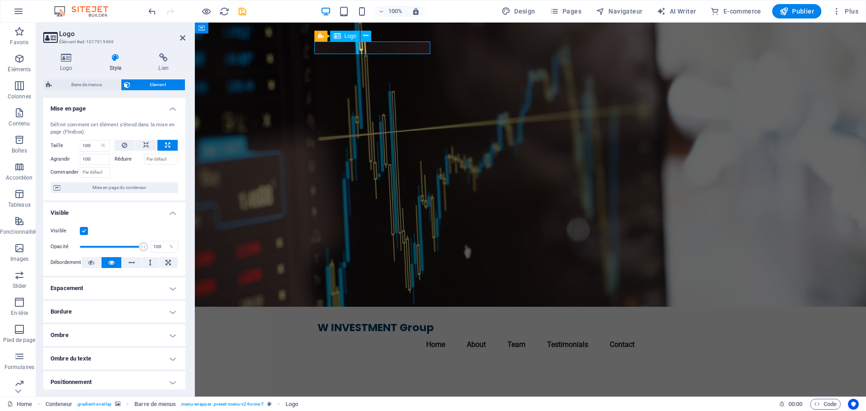
click at [402, 321] on div "W INVESTMENT Group" at bounding box center [530, 327] width 426 height 13
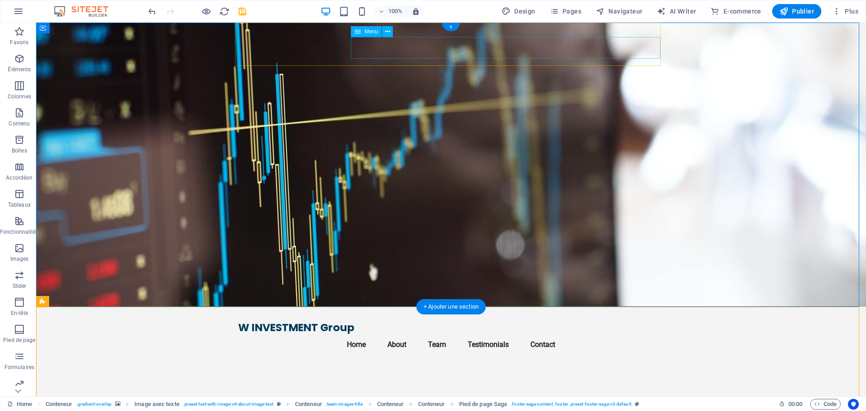
click at [402, 334] on nav "Home About Team Testimonials Contact" at bounding box center [451, 345] width 426 height 22
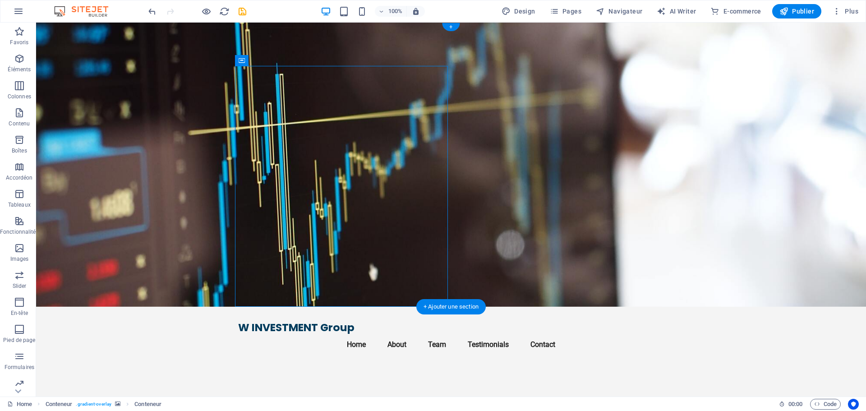
click at [538, 123] on figure at bounding box center [451, 165] width 830 height 284
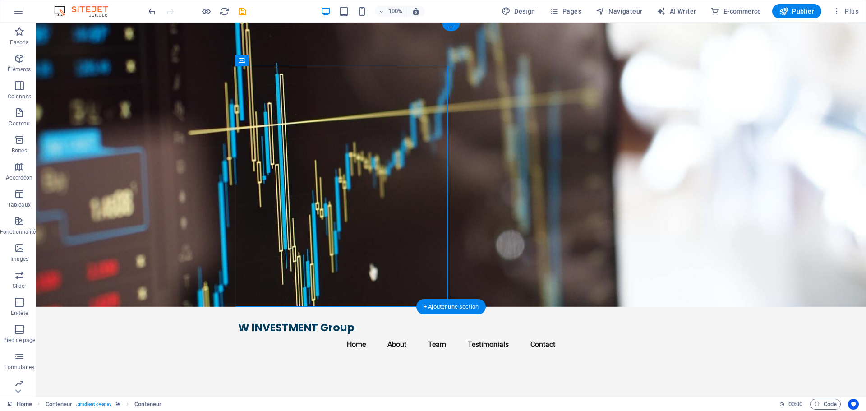
click at [565, 109] on figure at bounding box center [451, 165] width 830 height 284
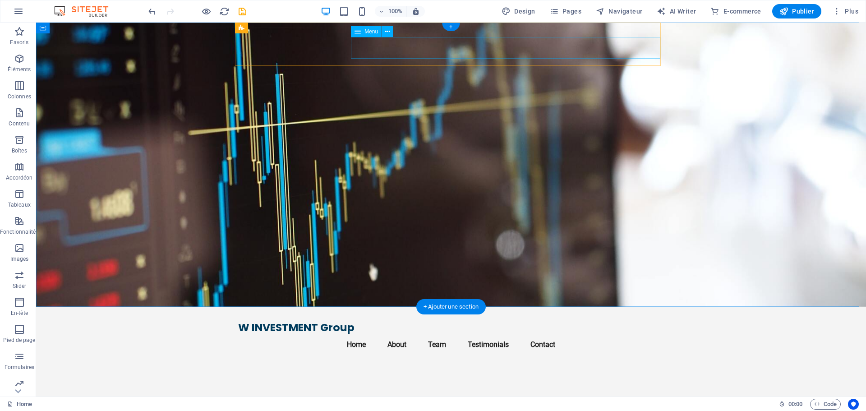
click at [489, 334] on nav "Home About Team Testimonials Contact" at bounding box center [451, 345] width 426 height 22
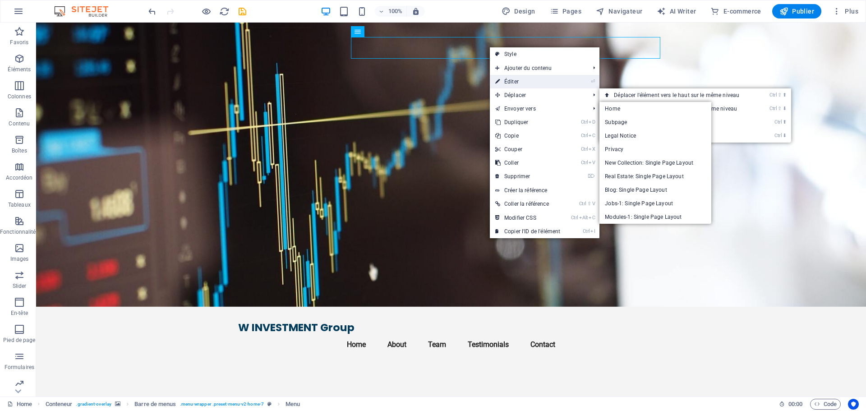
click at [531, 82] on link "⏎ Éditer" at bounding box center [528, 82] width 76 height 14
select select
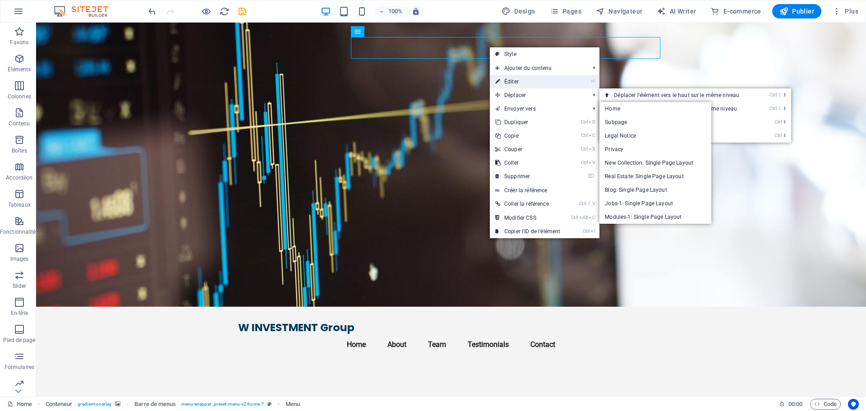
select select
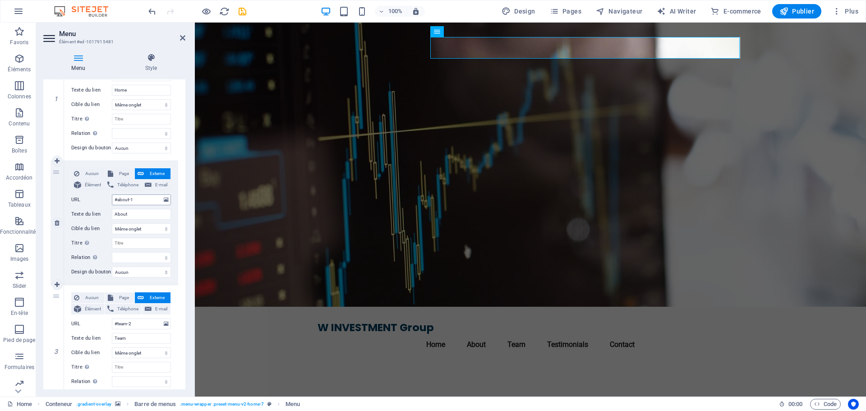
scroll to position [225, 0]
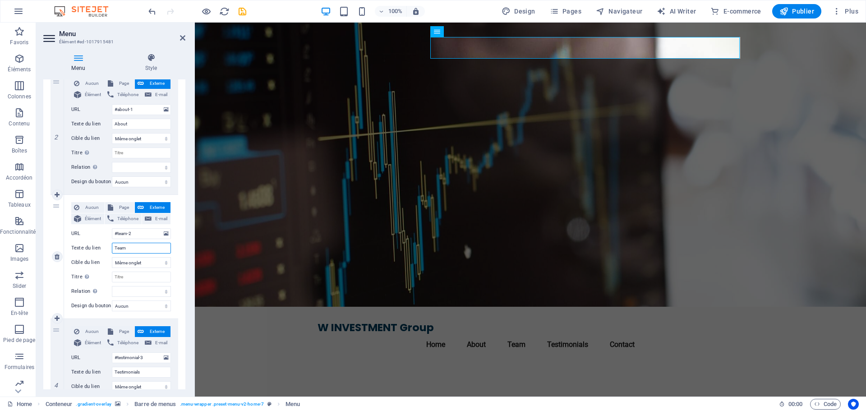
drag, startPoint x: 128, startPoint y: 246, endPoint x: 76, endPoint y: 237, distance: 53.2
click at [83, 246] on div "Texte du lien Team" at bounding box center [121, 248] width 100 height 11
type input "Who we are"
select select
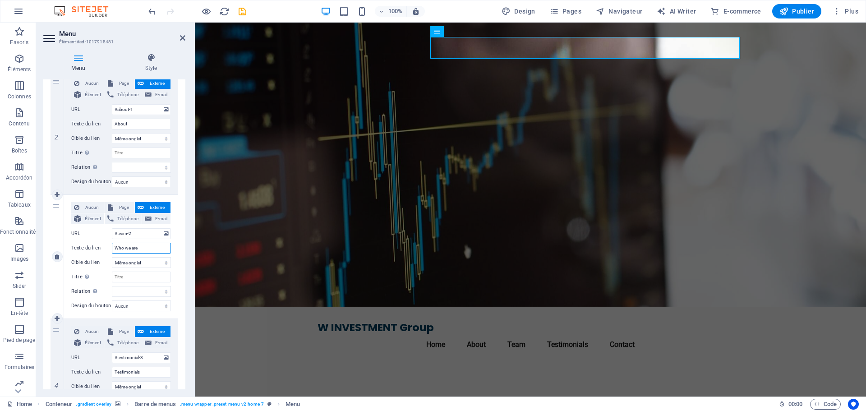
select select
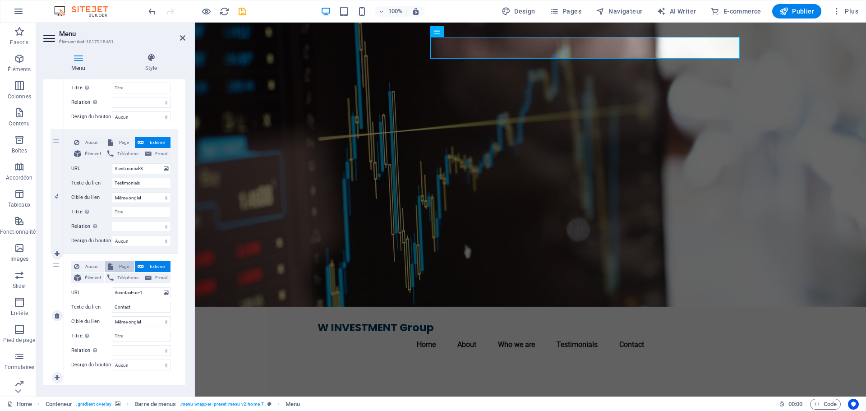
scroll to position [435, 0]
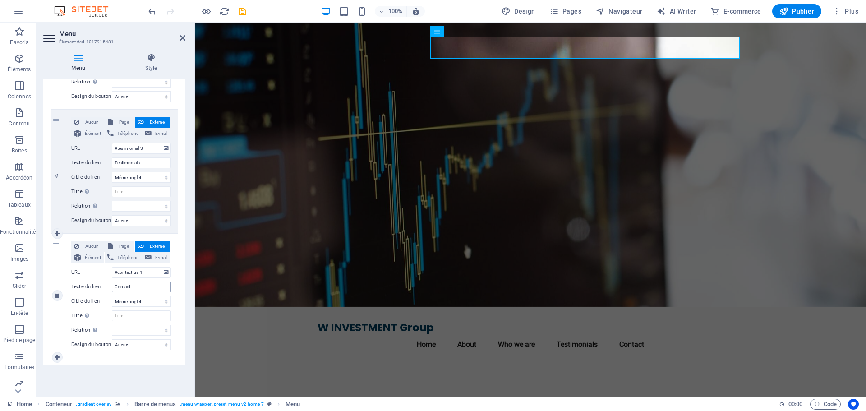
type input "Who we are"
click at [140, 287] on input "Contact" at bounding box center [141, 286] width 59 height 11
type input "Contact us"
select select
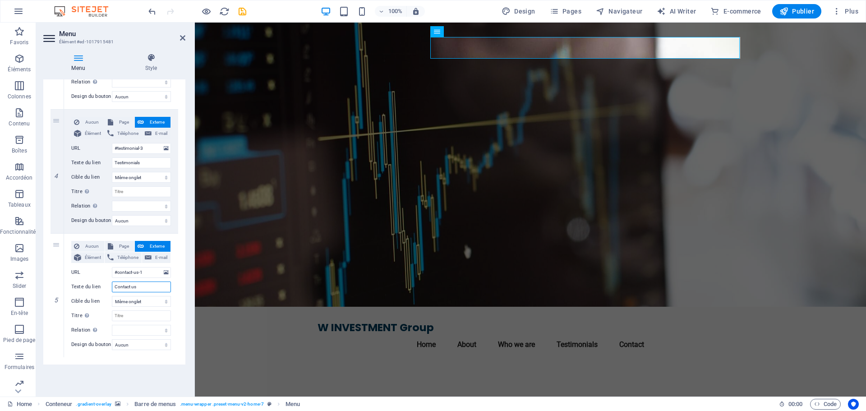
select select
type input "Contact us"
click at [165, 367] on div "Menu Auto Personnalisé Créez des éléments de menu personnalisés pour ce menu. C…" at bounding box center [114, 234] width 142 height 310
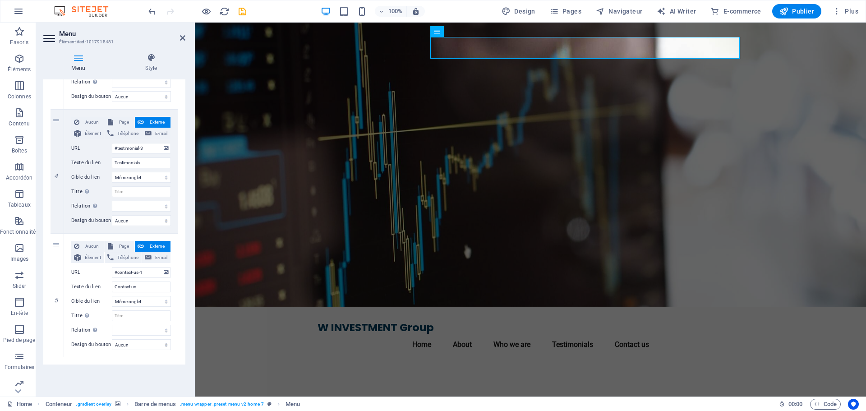
click at [576, 145] on figure at bounding box center [530, 165] width 671 height 284
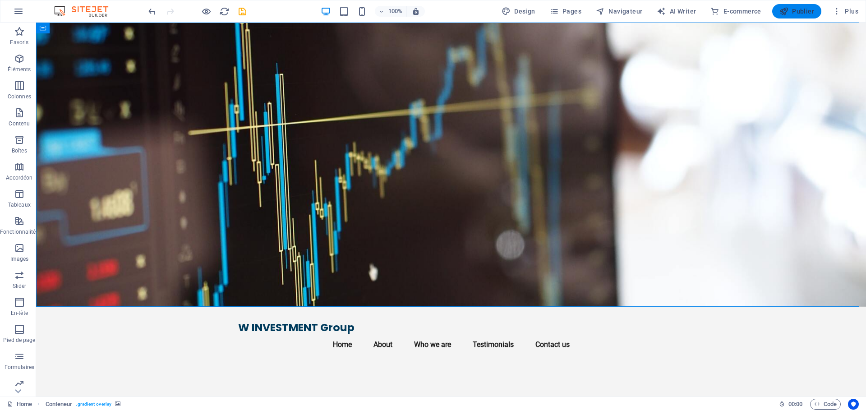
click at [790, 13] on span "Publier" at bounding box center [796, 11] width 35 height 9
checkbox input "false"
drag, startPoint x: 233, startPoint y: 21, endPoint x: 269, endPoint y: 34, distance: 38.2
click at [269, 34] on span "Logo" at bounding box center [271, 35] width 12 height 5
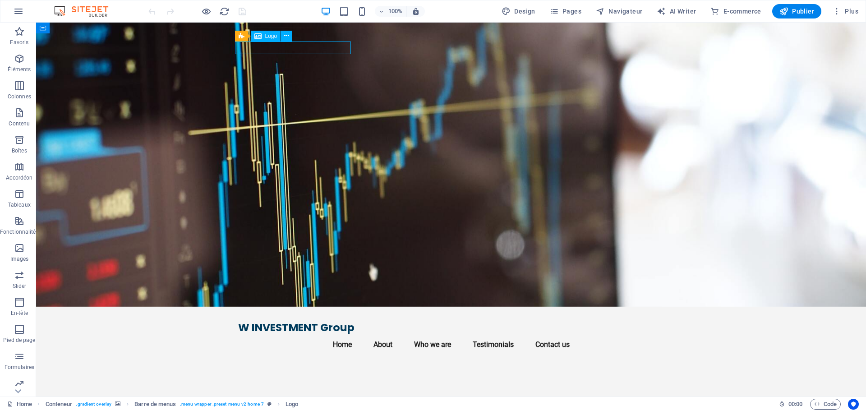
click at [267, 39] on span "Logo" at bounding box center [271, 35] width 12 height 5
drag, startPoint x: 298, startPoint y: 60, endPoint x: 272, endPoint y: 46, distance: 28.8
click at [287, 37] on icon at bounding box center [286, 35] width 5 height 9
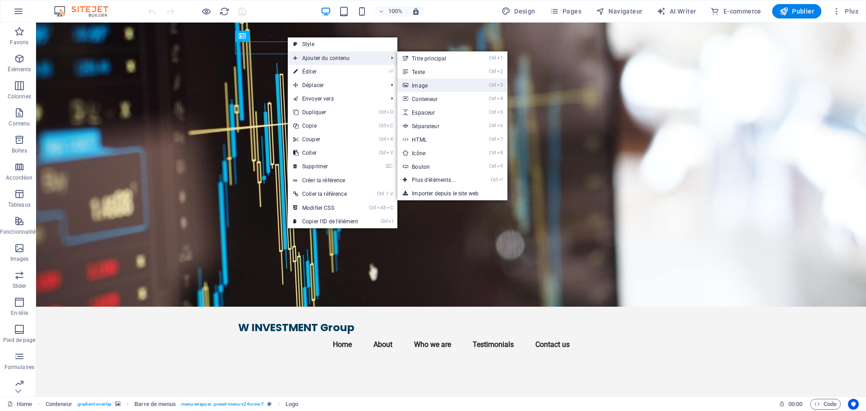
click at [433, 82] on link "Ctrl 3 Image" at bounding box center [435, 85] width 76 height 14
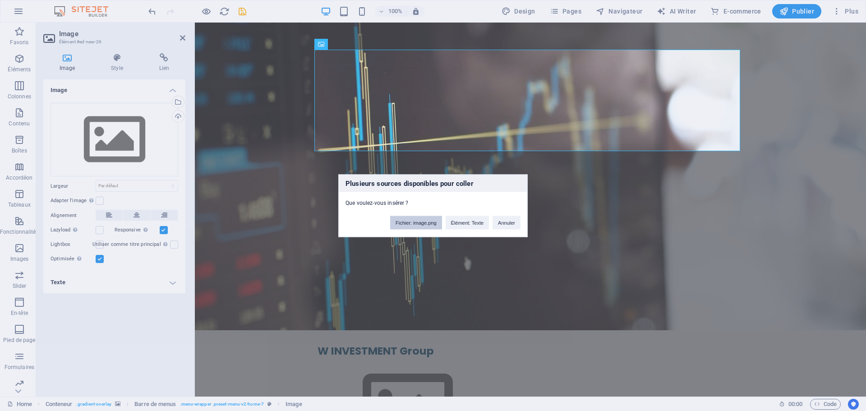
click at [412, 221] on button "Fichier: image.png" at bounding box center [416, 223] width 52 height 14
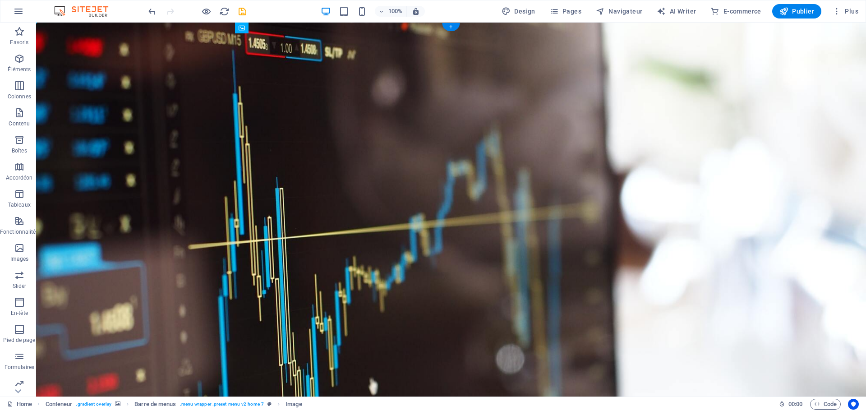
drag, startPoint x: 492, startPoint y: 194, endPoint x: 479, endPoint y: 150, distance: 45.8
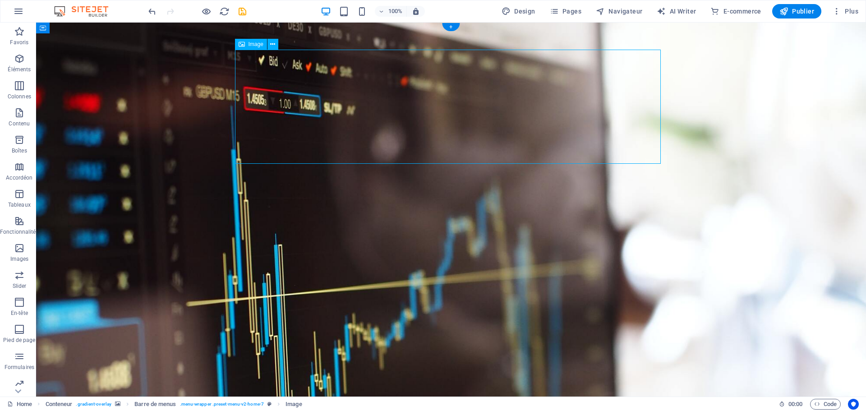
drag, startPoint x: 473, startPoint y: 131, endPoint x: 471, endPoint y: 85, distance: 46.1
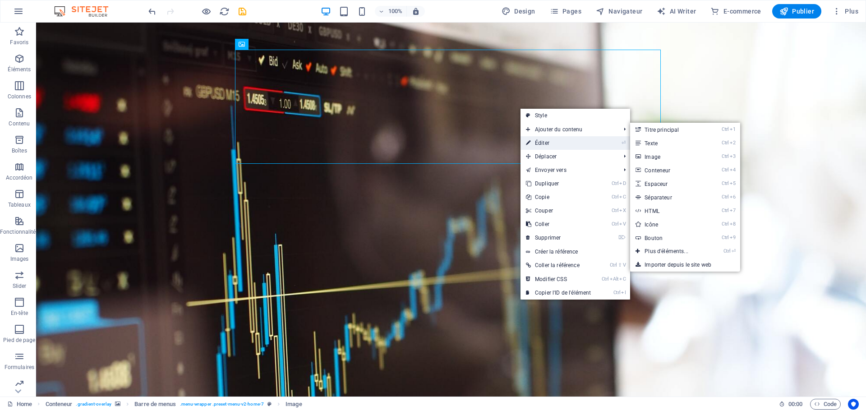
click at [577, 140] on link "⏎ Éditer" at bounding box center [558, 143] width 76 height 14
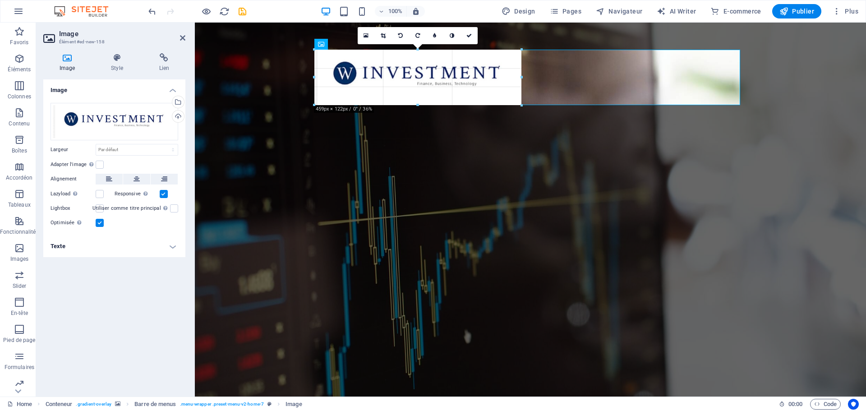
drag, startPoint x: 739, startPoint y: 162, endPoint x: 289, endPoint y: 80, distance: 457.1
type input "459"
select select "px"
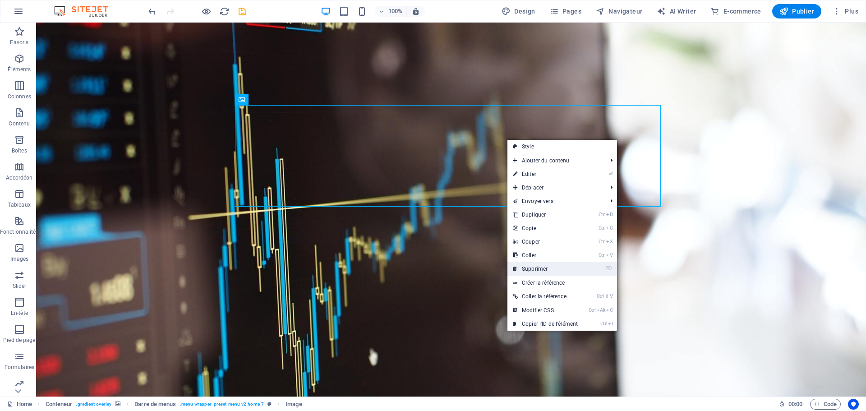
drag, startPoint x: 508, startPoint y: 247, endPoint x: 544, endPoint y: 270, distance: 42.5
click at [544, 270] on link "⌦ Supprimer" at bounding box center [545, 269] width 76 height 14
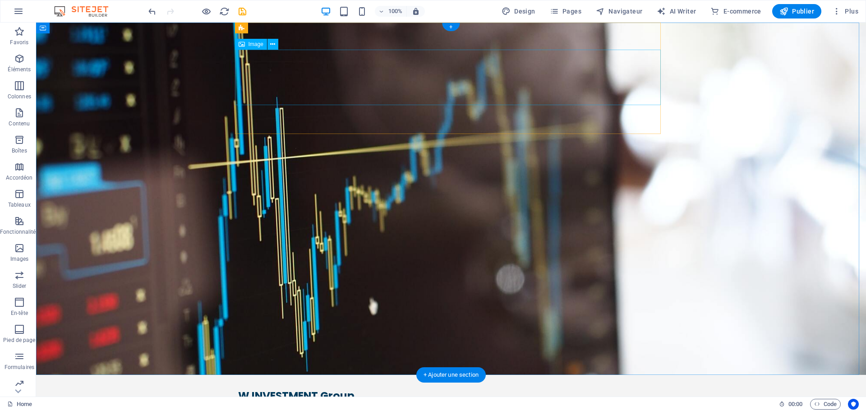
click at [319, 389] on div "W INVESTMENT Group" at bounding box center [451, 395] width 426 height 13
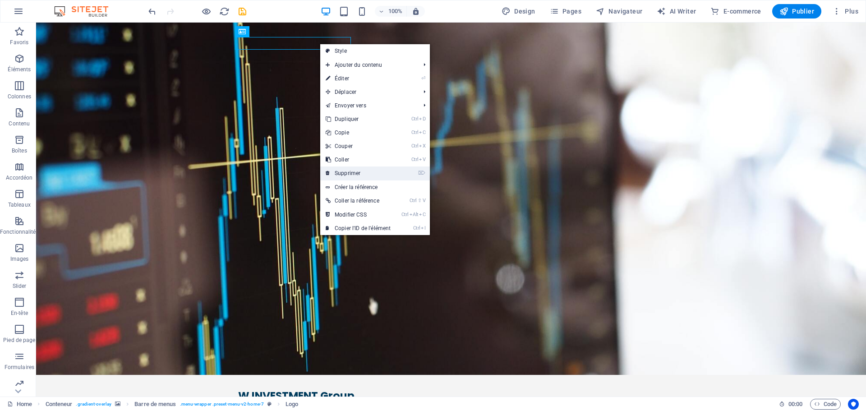
click at [351, 169] on link "⌦ Supprimer" at bounding box center [358, 173] width 76 height 14
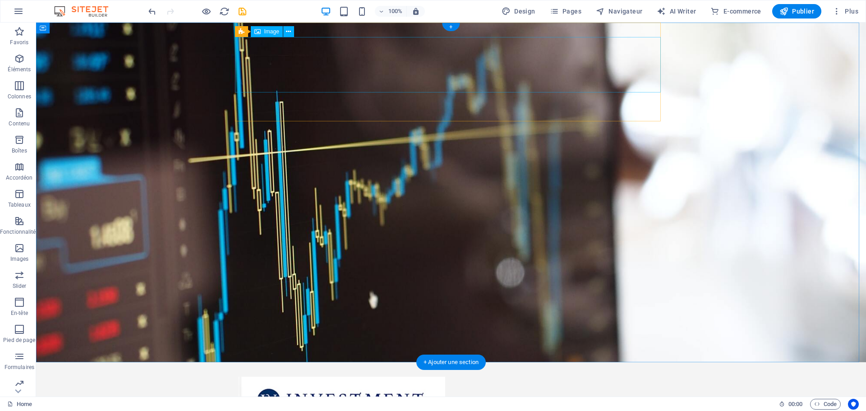
click at [348, 377] on figure at bounding box center [451, 404] width 426 height 55
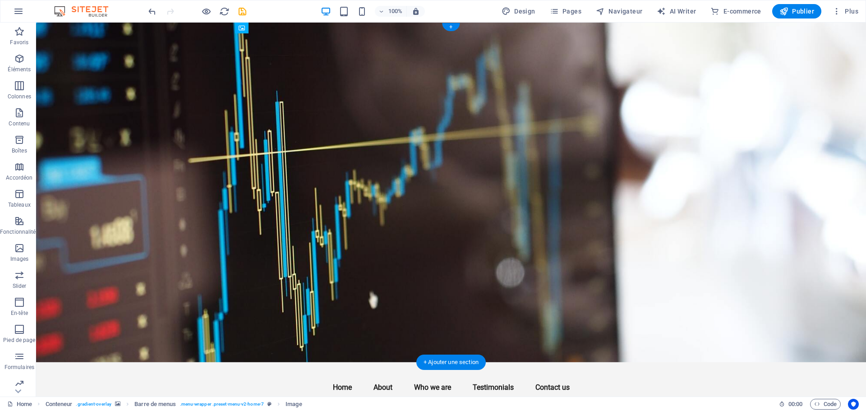
drag, startPoint x: 438, startPoint y: 55, endPoint x: 303, endPoint y: 57, distance: 134.4
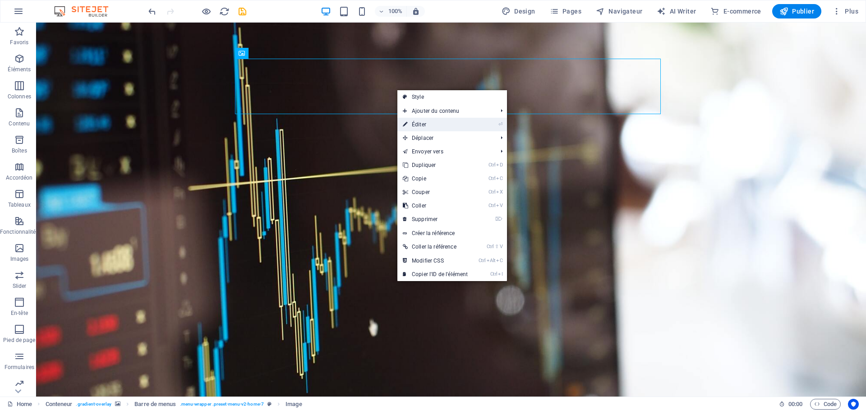
click at [433, 124] on link "⏎ Éditer" at bounding box center [435, 125] width 76 height 14
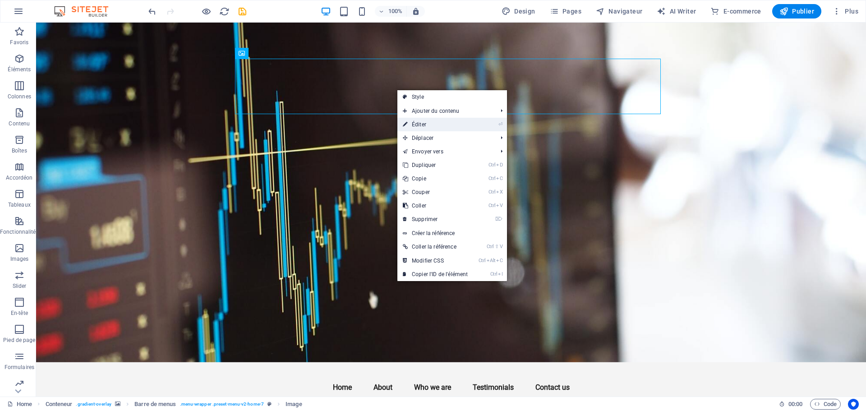
select select "px"
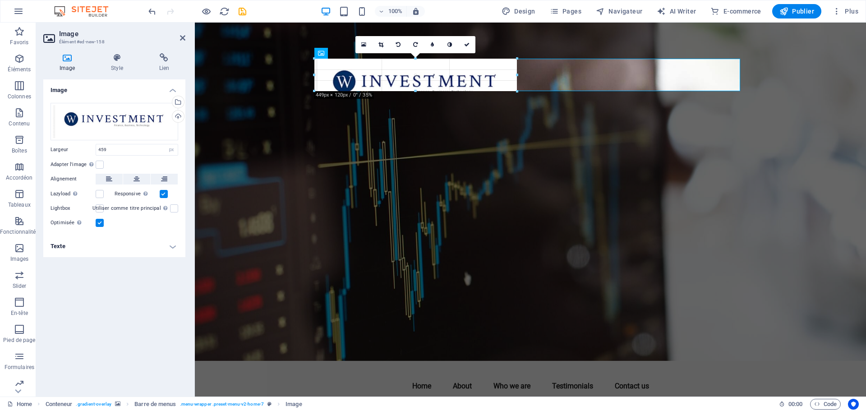
drag, startPoint x: 520, startPoint y: 114, endPoint x: 238, endPoint y: 62, distance: 287.0
type input "267"
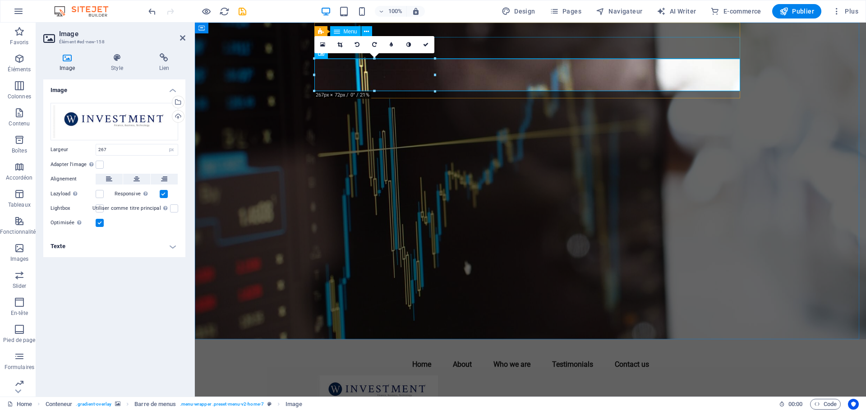
click at [514, 354] on nav "Home About Who we are Testimonials Contact us" at bounding box center [530, 365] width 426 height 22
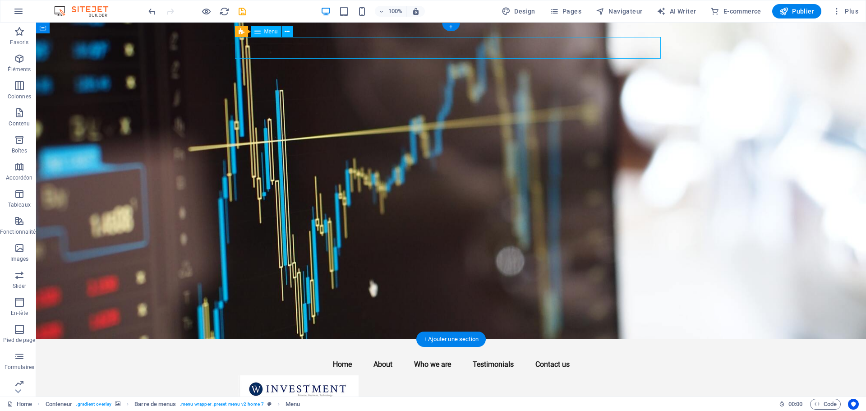
drag, startPoint x: 239, startPoint y: 49, endPoint x: 430, endPoint y: 53, distance: 190.8
click at [430, 354] on nav "Home About Who we are Testimonials Contact us" at bounding box center [451, 365] width 426 height 22
click at [330, 375] on figure at bounding box center [451, 391] width 426 height 32
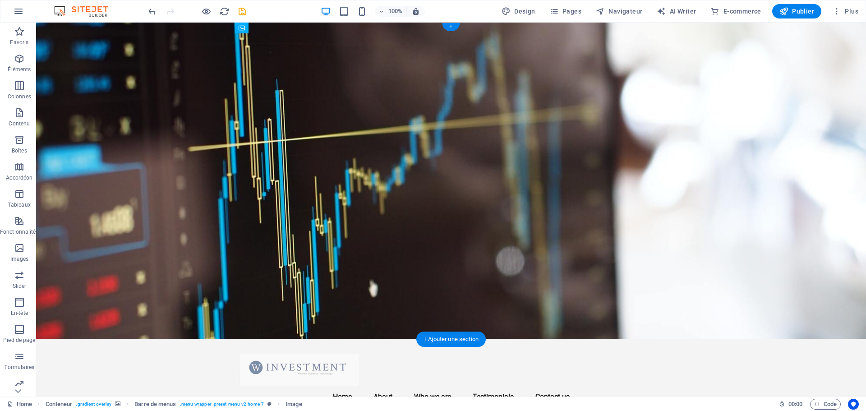
drag, startPoint x: 339, startPoint y: 68, endPoint x: 337, endPoint y: 48, distance: 19.9
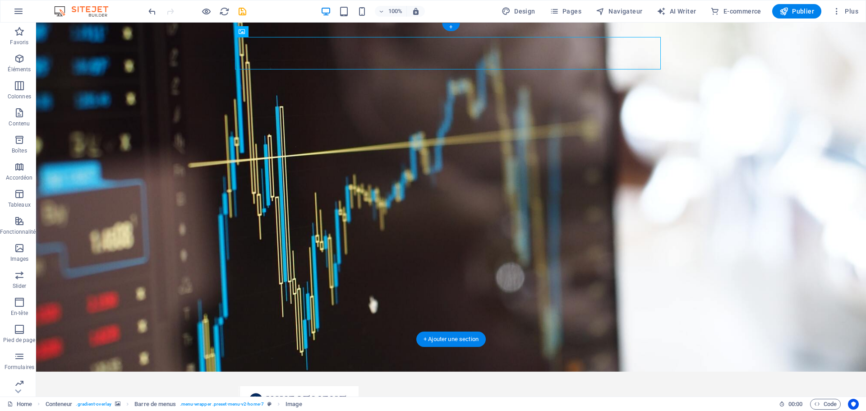
click at [456, 110] on figure at bounding box center [451, 197] width 830 height 349
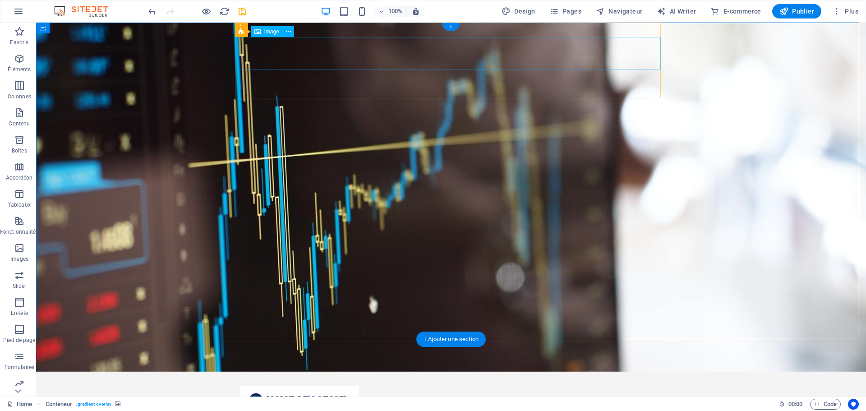
click at [335, 386] on figure at bounding box center [451, 402] width 426 height 32
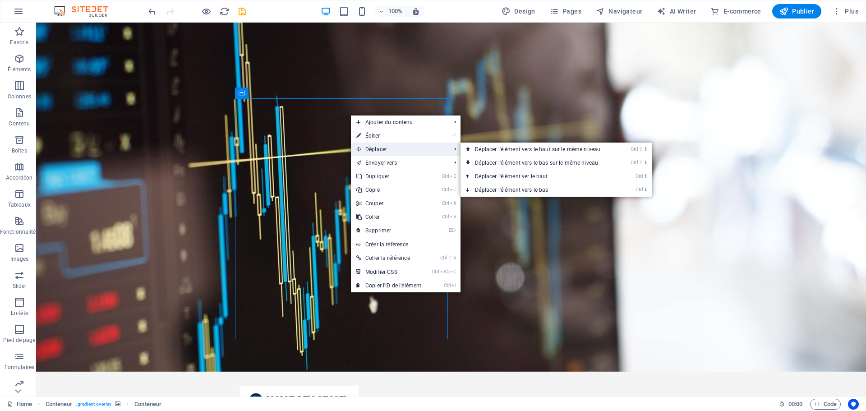
click at [386, 152] on span "Déplacer" at bounding box center [399, 149] width 96 height 14
click at [493, 112] on figure at bounding box center [451, 197] width 830 height 349
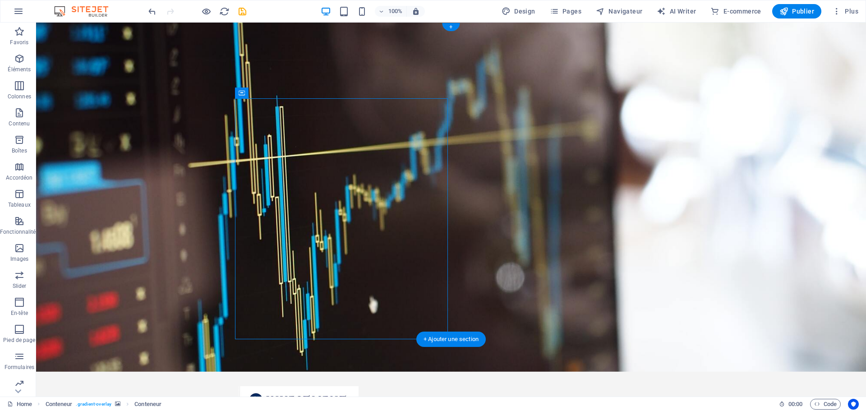
drag, startPoint x: 301, startPoint y: 91, endPoint x: 464, endPoint y: 104, distance: 163.4
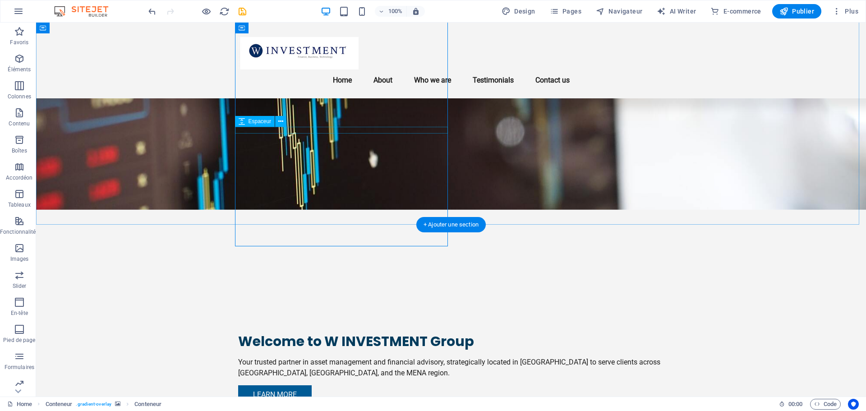
scroll to position [135, 0]
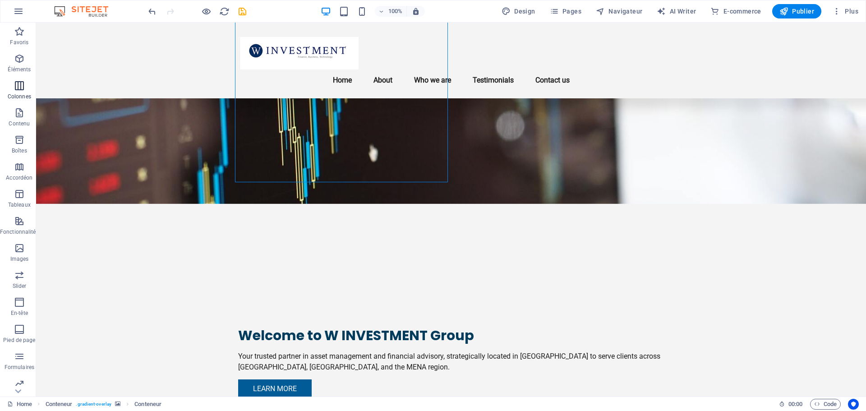
click at [12, 86] on span "Colonnes" at bounding box center [19, 91] width 39 height 22
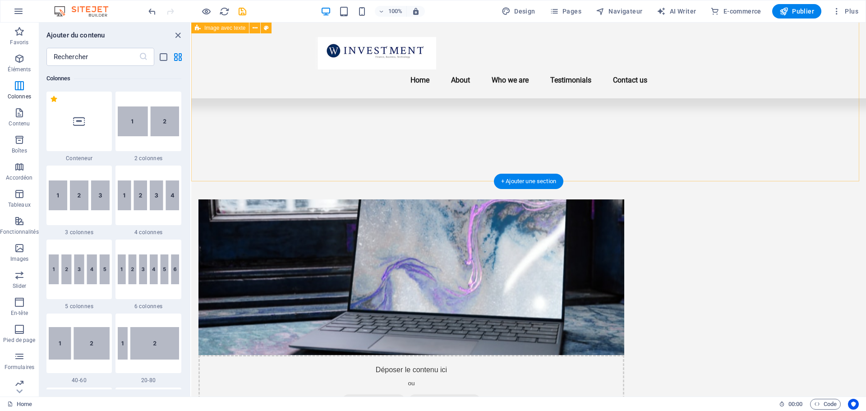
scroll to position [496, 0]
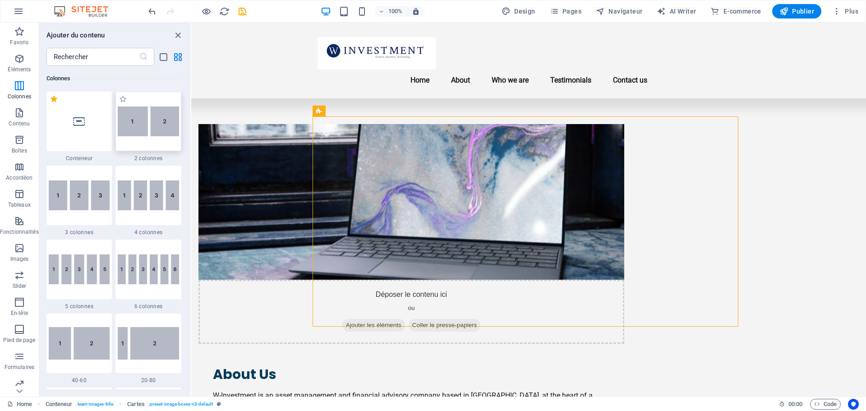
click at [147, 126] on img at bounding box center [148, 121] width 61 height 30
click at [191, 109] on div "H2 Conteneur Conteneur Barre de menus Logo Menu Image Barre de menus Image Espa…" at bounding box center [528, 210] width 675 height 374
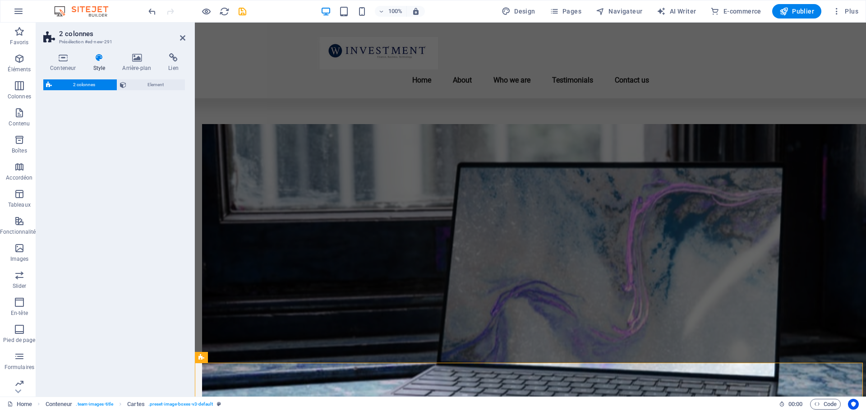
select select "rem"
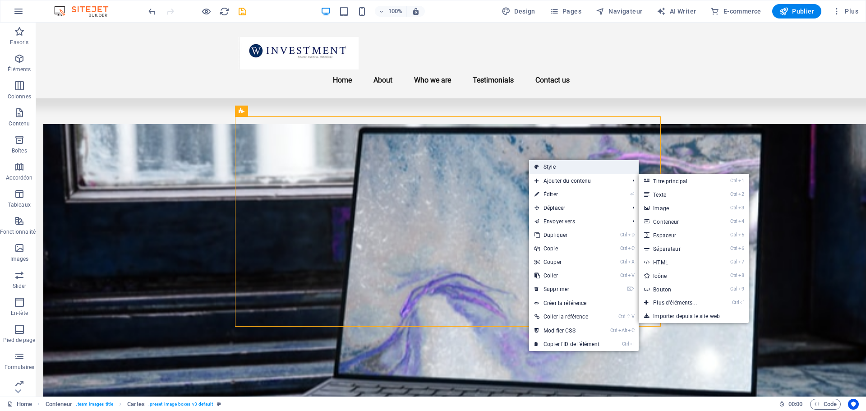
click at [565, 170] on link "Style" at bounding box center [584, 167] width 110 height 14
select select "rem"
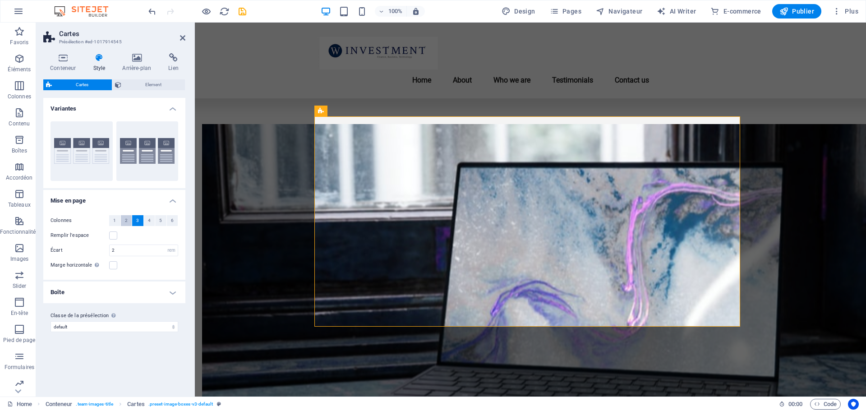
click at [127, 217] on span "2" at bounding box center [126, 220] width 3 height 11
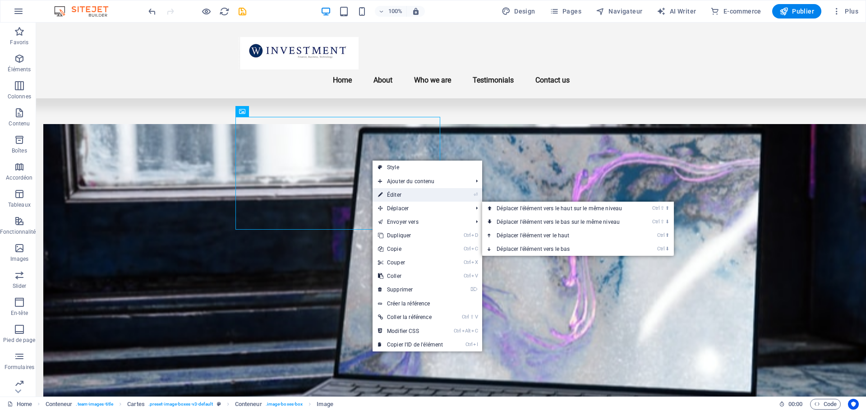
click at [403, 198] on link "⏎ Éditer" at bounding box center [410, 195] width 76 height 14
select select "vw"
select select "px"
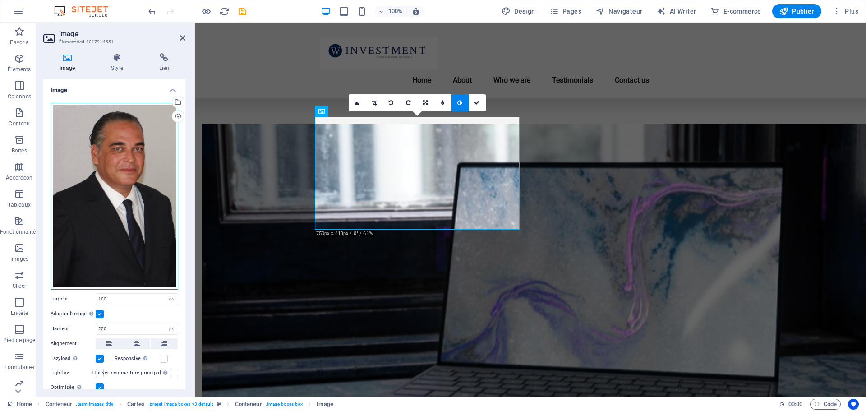
click at [142, 168] on div "Glissez les fichiers ici, cliquez pour choisir les fichiers ou sélectionnez les…" at bounding box center [115, 196] width 128 height 187
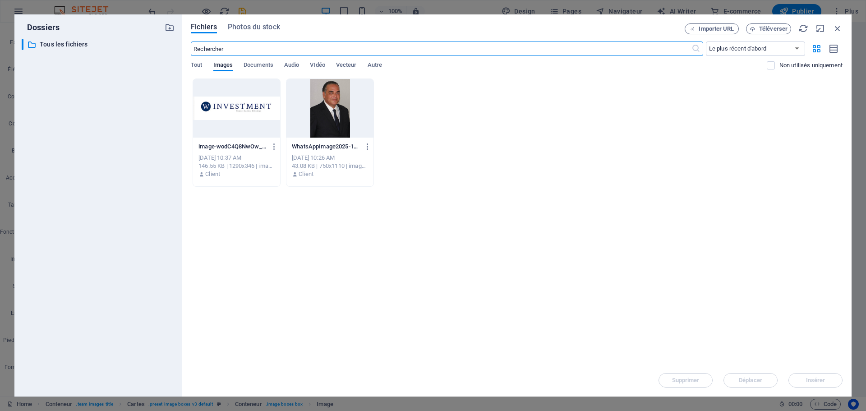
click at [325, 106] on div at bounding box center [329, 108] width 87 height 59
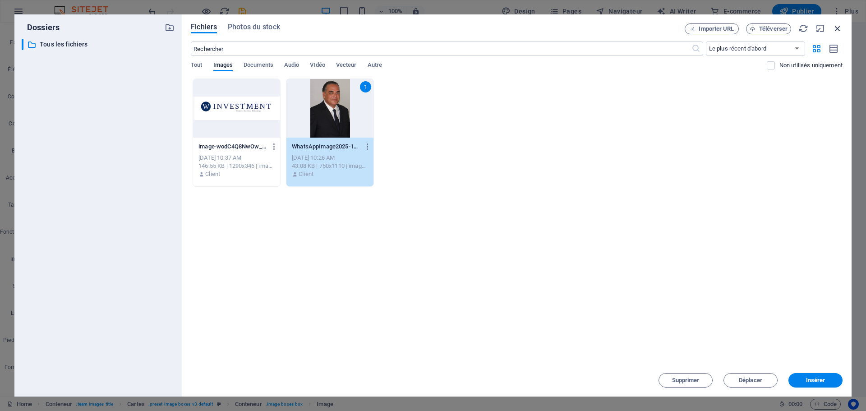
click at [838, 31] on icon "button" at bounding box center [837, 28] width 10 height 10
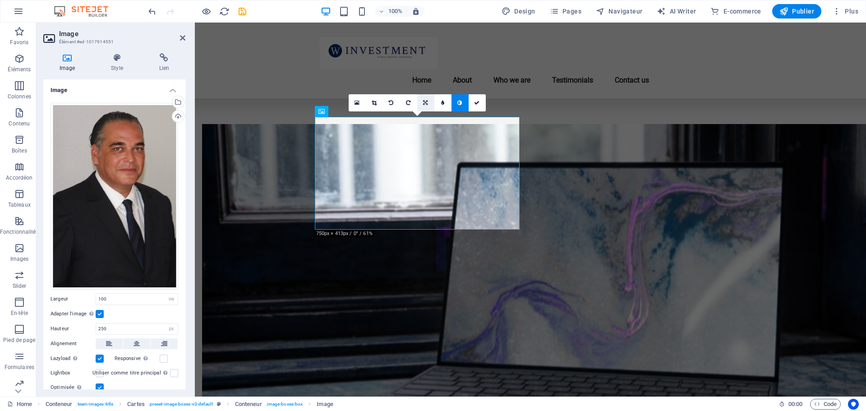
click at [426, 101] on icon at bounding box center [425, 102] width 5 height 5
click at [426, 85] on icon at bounding box center [425, 85] width 5 height 5
click at [114, 297] on input "100" at bounding box center [137, 299] width 82 height 11
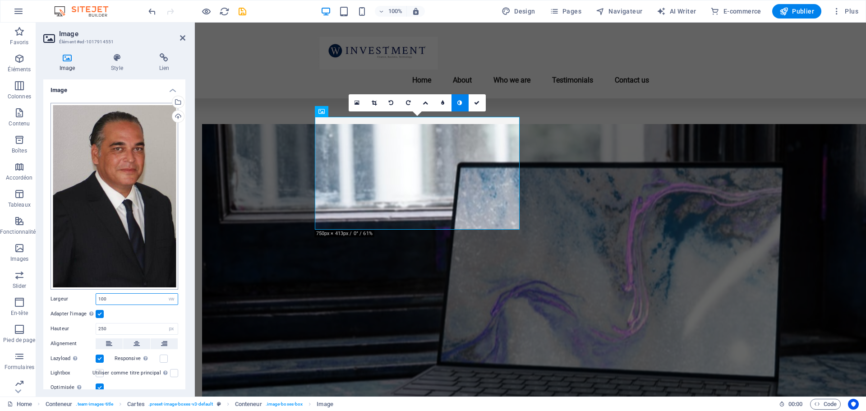
drag, startPoint x: 153, startPoint y: 296, endPoint x: 53, endPoint y: 280, distance: 101.4
click at [59, 294] on div "Largeur 100 Par défaut auto px rem % em vh vw" at bounding box center [115, 299] width 128 height 12
type input "50"
click at [124, 317] on div "Glissez les fichiers ici, cliquez pour choisir les fichiers ou sélectionnez les…" at bounding box center [114, 271] width 142 height 350
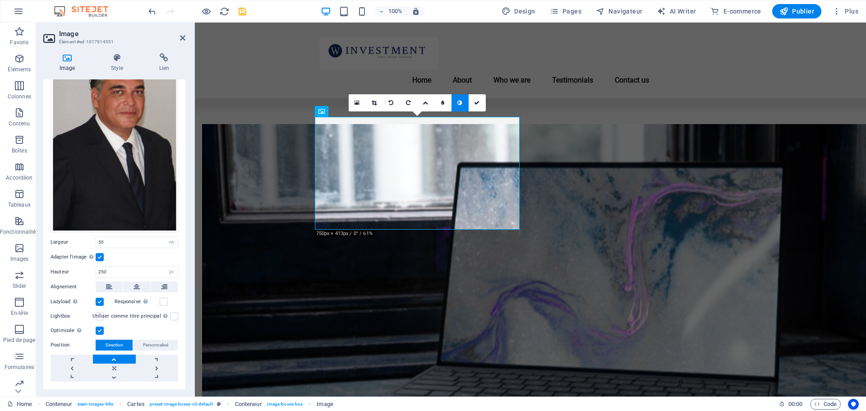
scroll to position [75, 0]
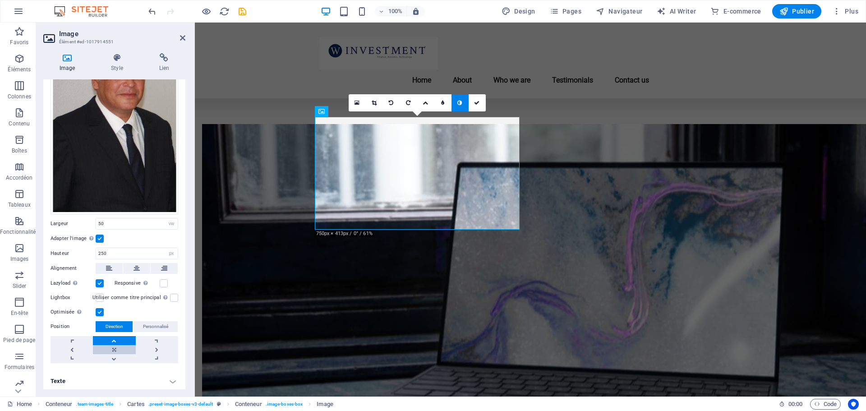
click at [116, 345] on link at bounding box center [114, 349] width 42 height 9
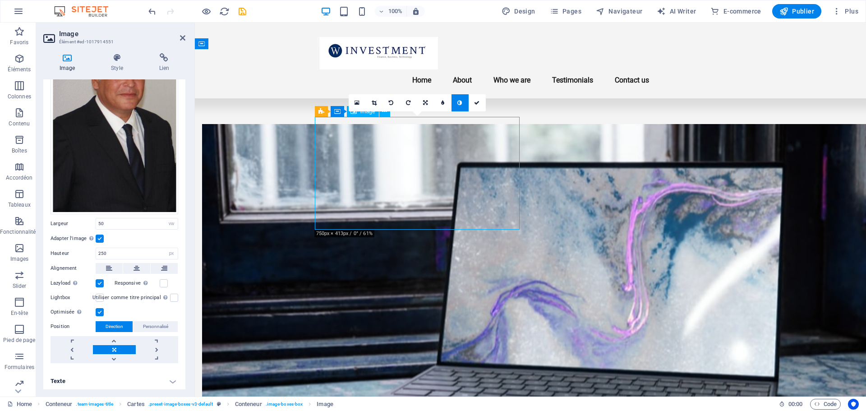
drag, startPoint x: 409, startPoint y: 172, endPoint x: 405, endPoint y: 182, distance: 10.7
click at [430, 101] on link at bounding box center [425, 102] width 17 height 17
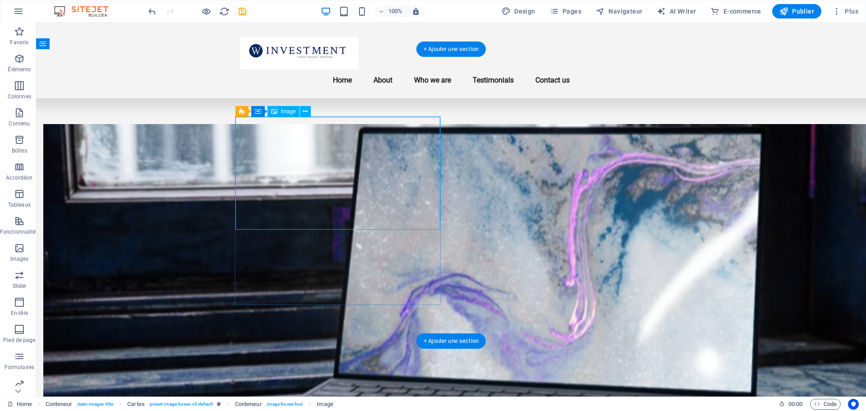
select select "vw"
select select "px"
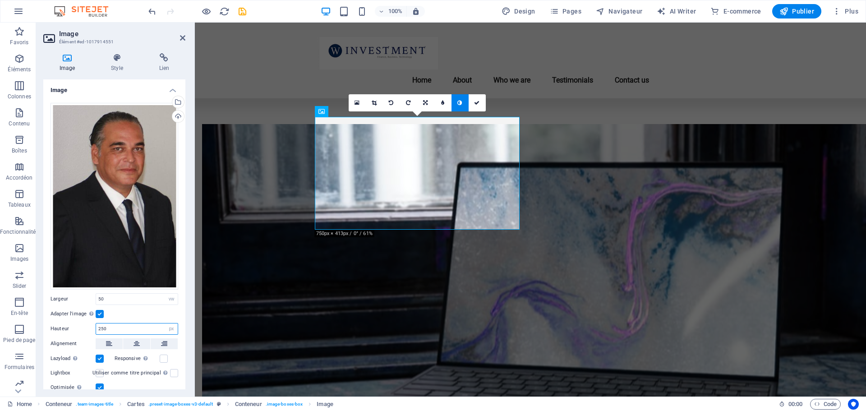
click at [108, 326] on input "250" at bounding box center [137, 328] width 82 height 11
drag, startPoint x: 118, startPoint y: 326, endPoint x: 62, endPoint y: 322, distance: 56.5
click at [64, 323] on div "Hauteur 250 Par défaut auto px" at bounding box center [115, 329] width 128 height 12
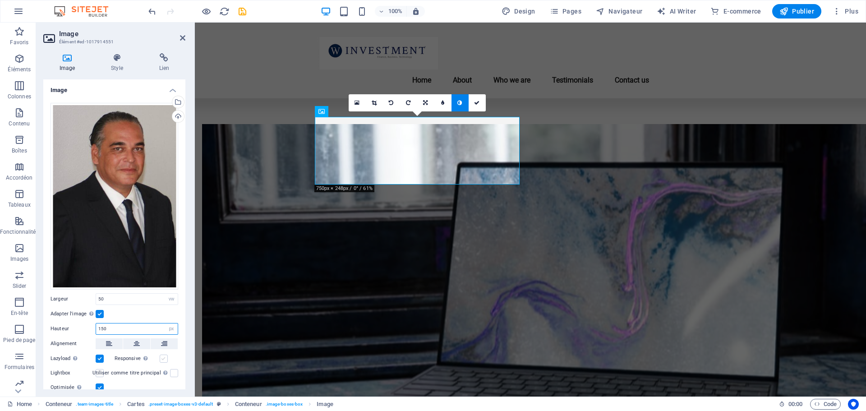
type input "150"
click at [163, 357] on label at bounding box center [164, 358] width 8 height 8
click at [0, 0] on input "Responsive Chargez automatiquement des images Retina et les formats optimisés p…" at bounding box center [0, 0] width 0 height 0
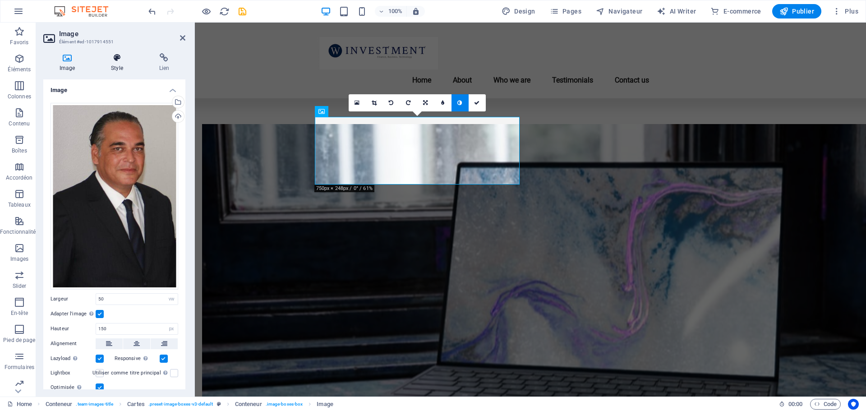
click at [120, 60] on icon at bounding box center [117, 57] width 44 height 9
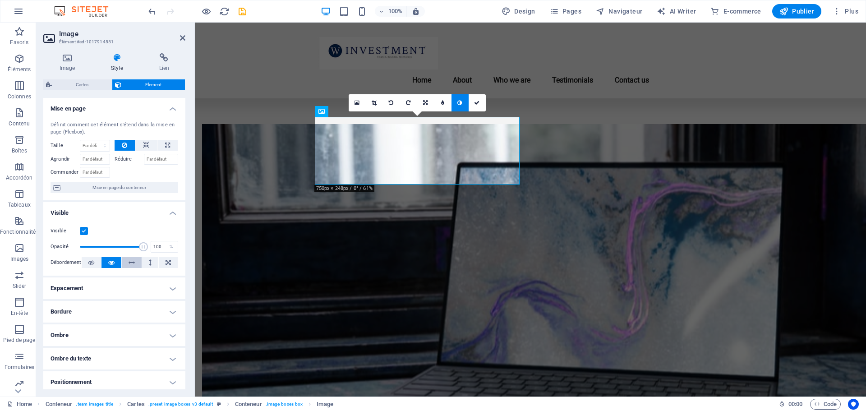
click at [132, 262] on icon at bounding box center [132, 262] width 6 height 11
type input "99"
drag, startPoint x: 140, startPoint y: 247, endPoint x: 150, endPoint y: 52, distance: 194.6
click at [141, 246] on span at bounding box center [142, 246] width 9 height 9
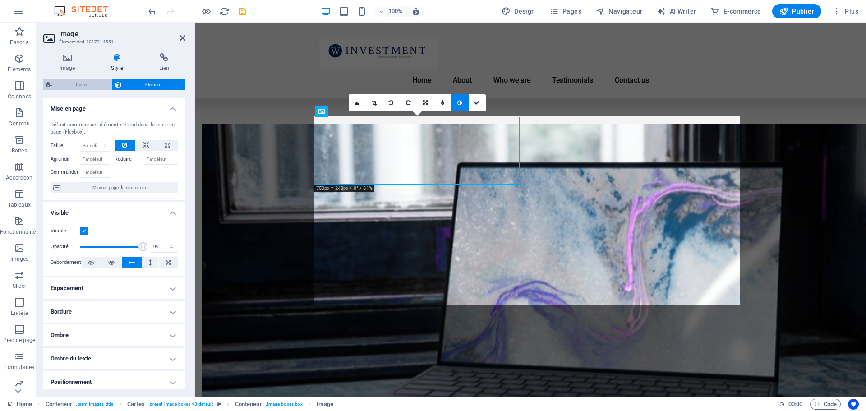
click at [89, 82] on span "Cartes" at bounding box center [82, 84] width 55 height 11
select select "rem"
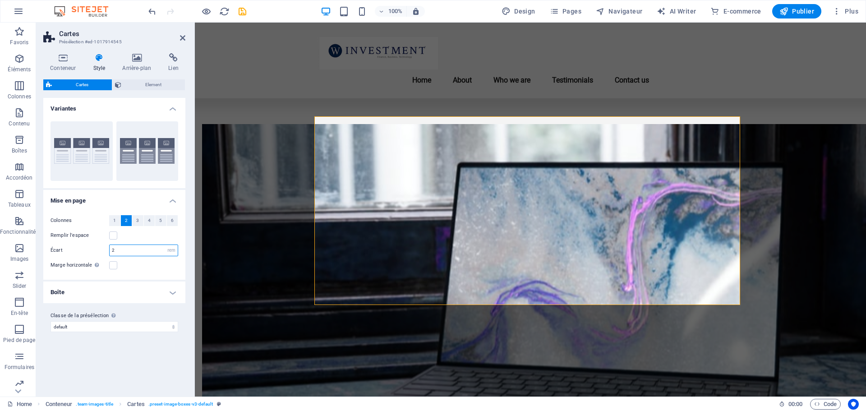
click at [121, 249] on input "2" at bounding box center [144, 250] width 68 height 11
click at [112, 288] on h4 "Boîte" at bounding box center [114, 292] width 142 height 22
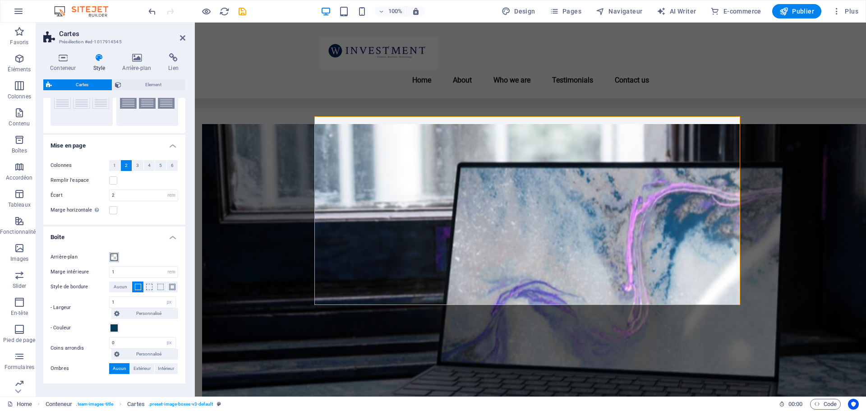
scroll to position [85, 0]
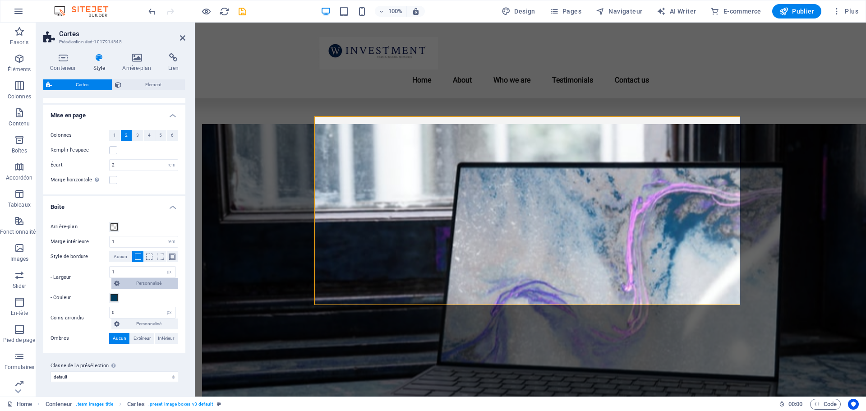
click at [148, 283] on span "Personnalisé" at bounding box center [148, 283] width 53 height 11
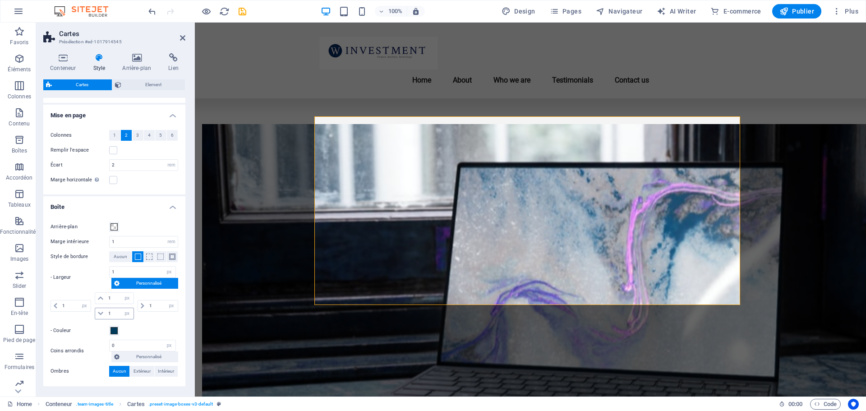
click at [99, 311] on icon at bounding box center [100, 313] width 5 height 5
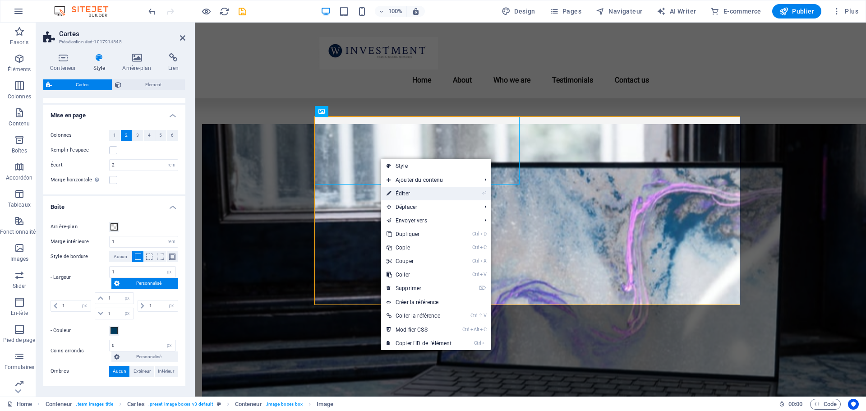
click at [416, 192] on link "⏎ Éditer" at bounding box center [419, 194] width 76 height 14
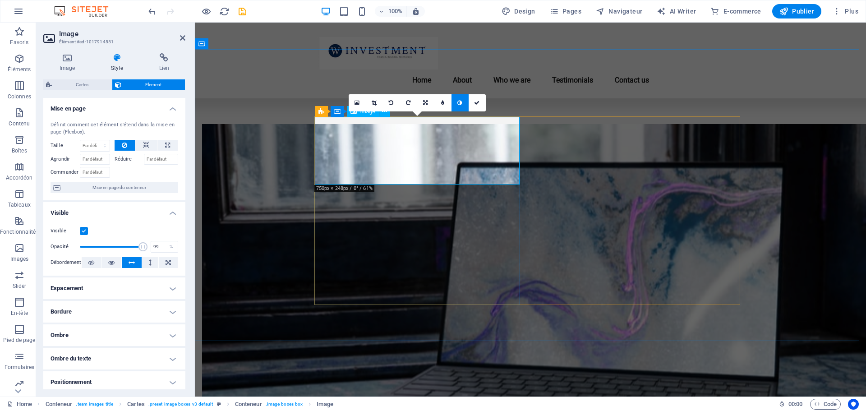
click at [149, 263] on icon at bounding box center [150, 262] width 3 height 11
click at [163, 263] on button at bounding box center [168, 262] width 19 height 11
type input "100"
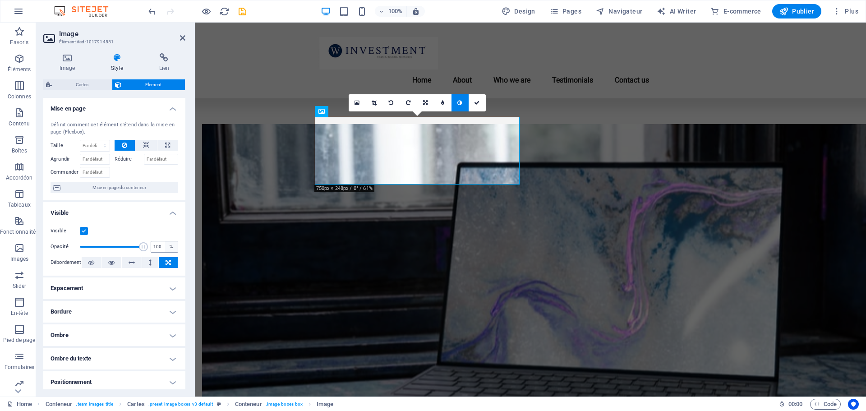
drag, startPoint x: 140, startPoint y: 247, endPoint x: 168, endPoint y: 244, distance: 28.1
click at [165, 246] on div "Opacité 100 %" at bounding box center [115, 247] width 128 height 14
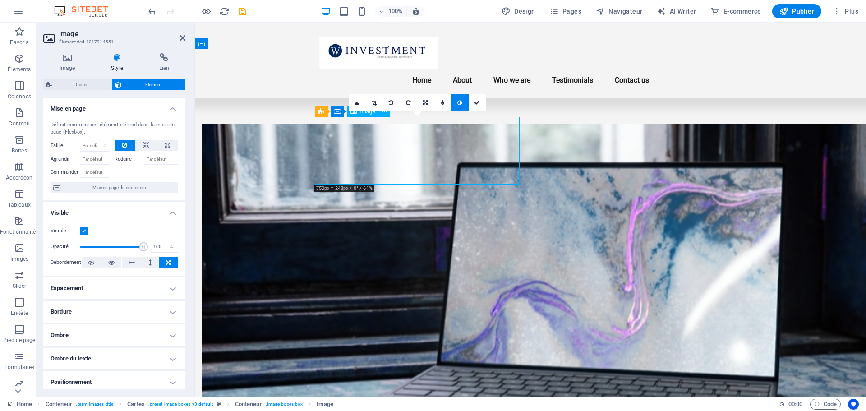
drag, startPoint x: 401, startPoint y: 135, endPoint x: 400, endPoint y: 161, distance: 26.2
drag, startPoint x: 403, startPoint y: 148, endPoint x: 403, endPoint y: 154, distance: 5.9
click at [147, 143] on icon at bounding box center [146, 145] width 6 height 11
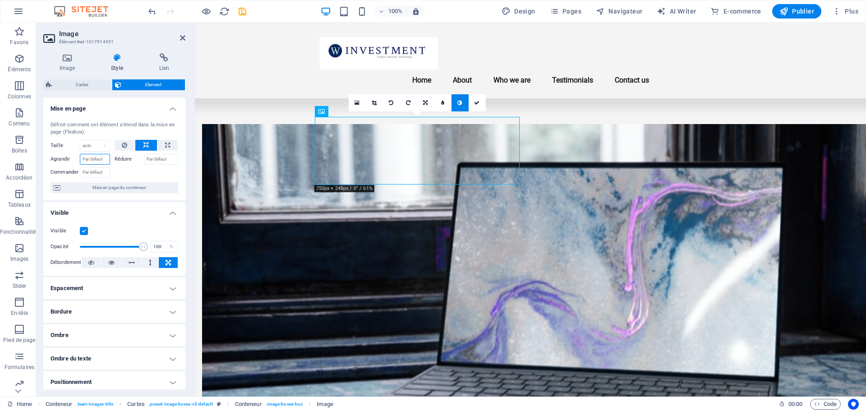
click at [100, 155] on input "Agrandir" at bounding box center [95, 159] width 30 height 11
click at [169, 159] on input "Réduire" at bounding box center [161, 159] width 35 height 11
click at [170, 144] on button at bounding box center [167, 145] width 20 height 11
type input "100"
select select "%"
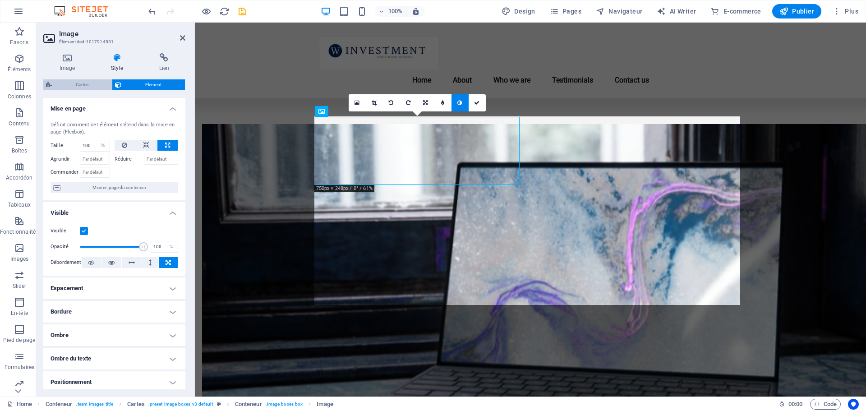
click at [87, 85] on span "Cartes" at bounding box center [82, 84] width 55 height 11
select select "rem"
select select "px"
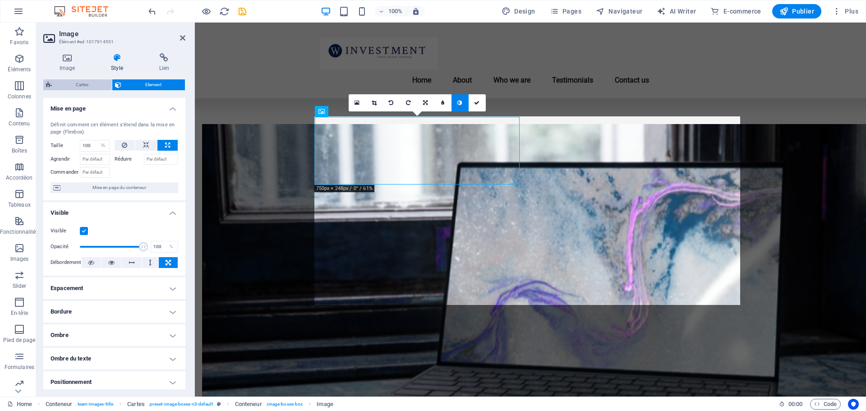
select select "px"
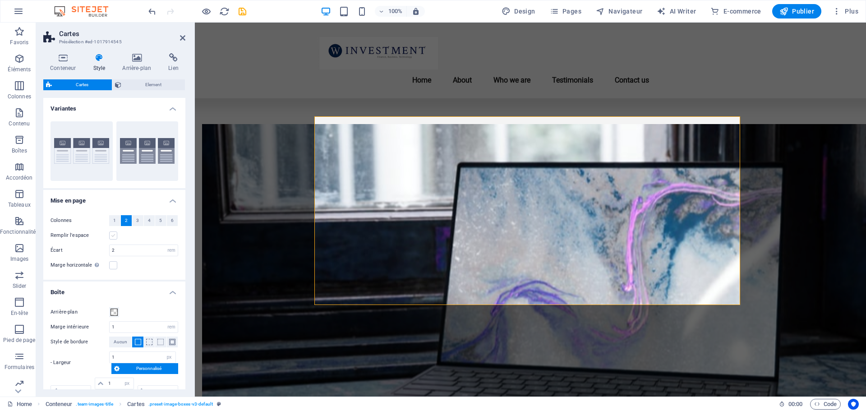
click at [113, 237] on label at bounding box center [113, 235] width 8 height 8
click at [0, 0] on input "Remplir l'espace" at bounding box center [0, 0] width 0 height 0
click at [130, 253] on input "2" at bounding box center [144, 250] width 68 height 11
click at [116, 264] on label at bounding box center [113, 265] width 8 height 8
click at [0, 0] on input "Marge horizontale Uniquement si la "Largeur du contenu" du conteneur n'est pas …" at bounding box center [0, 0] width 0 height 0
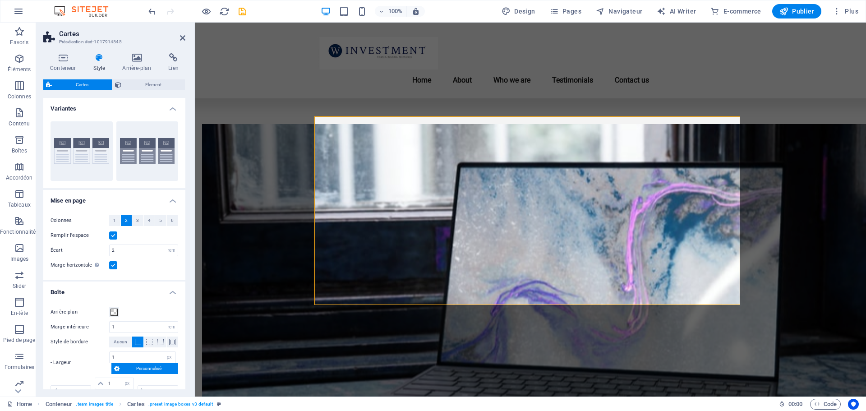
click at [116, 264] on label at bounding box center [113, 265] width 8 height 8
click at [0, 0] on input "Marge horizontale Uniquement si la "Largeur du contenu" du conteneur n'est pas …" at bounding box center [0, 0] width 0 height 0
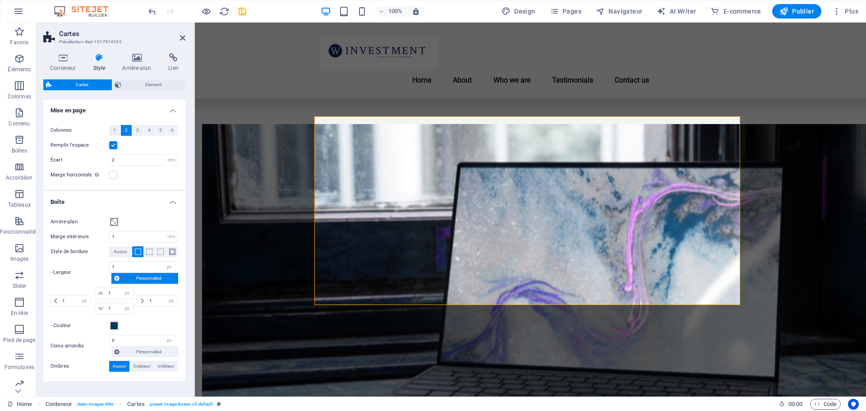
click at [136, 276] on span "Personnalisé" at bounding box center [148, 278] width 53 height 11
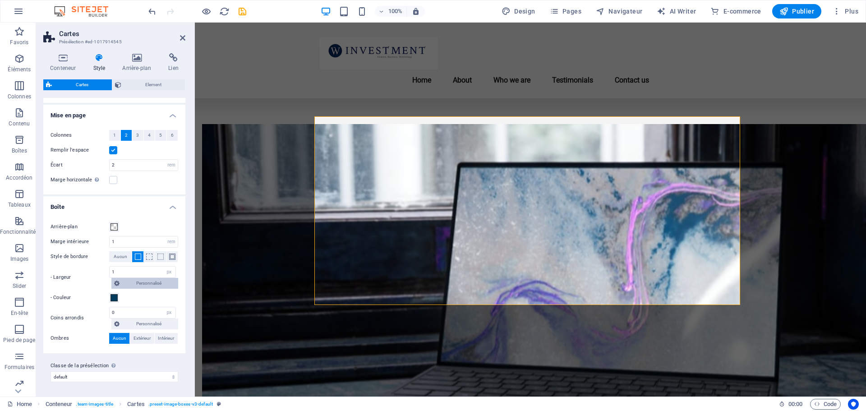
scroll to position [85, 0]
click at [135, 285] on span "Personnalisé" at bounding box center [148, 283] width 53 height 11
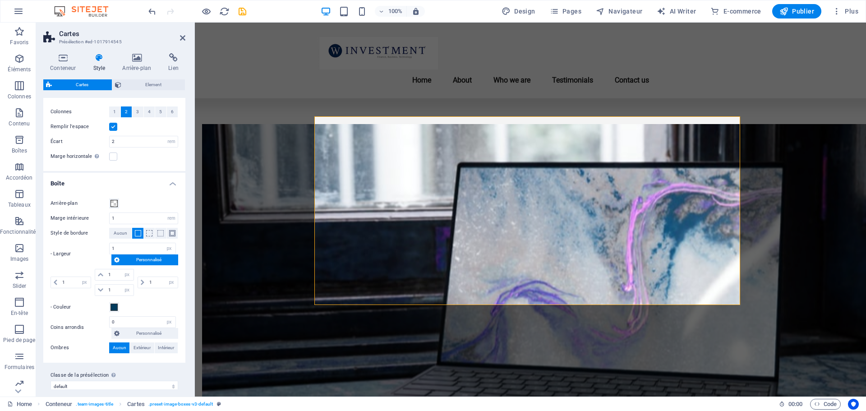
scroll to position [118, 0]
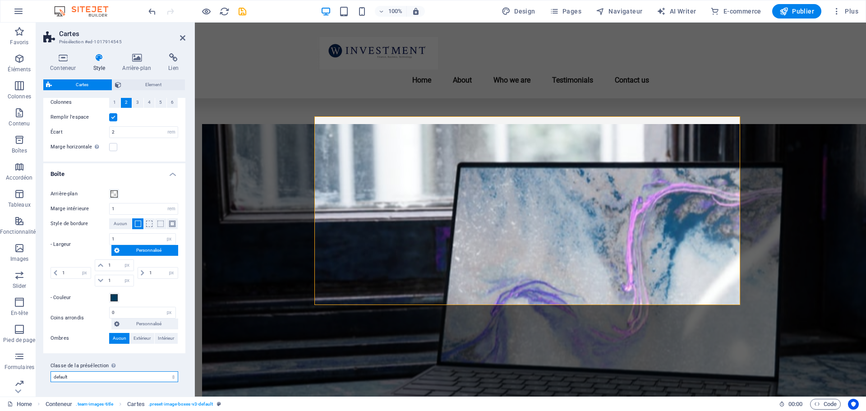
click at [81, 373] on select "default values-2 testimonial-3 Ajouter la classe de la présélection" at bounding box center [115, 376] width 128 height 11
click at [85, 299] on label "- Couleur" at bounding box center [80, 297] width 59 height 11
click at [109, 299] on button "- Couleur" at bounding box center [114, 298] width 10 height 10
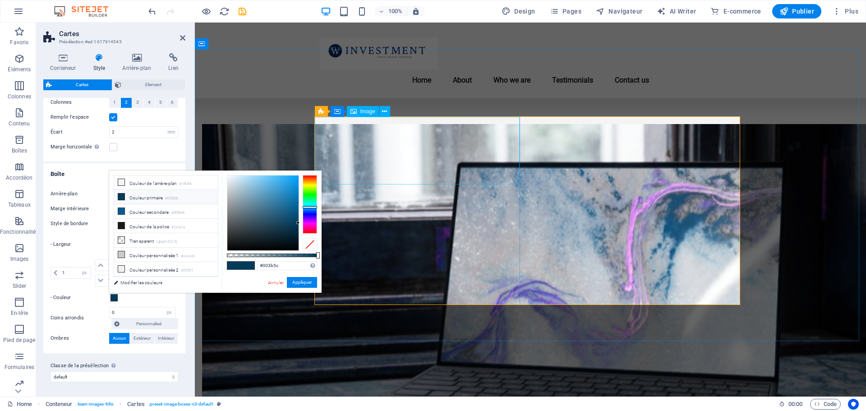
click at [384, 112] on icon at bounding box center [384, 111] width 5 height 9
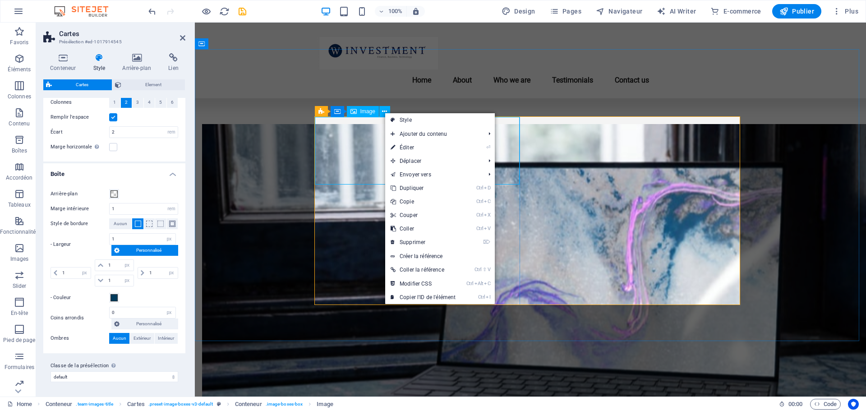
click at [372, 112] on span "Image" at bounding box center [367, 111] width 15 height 5
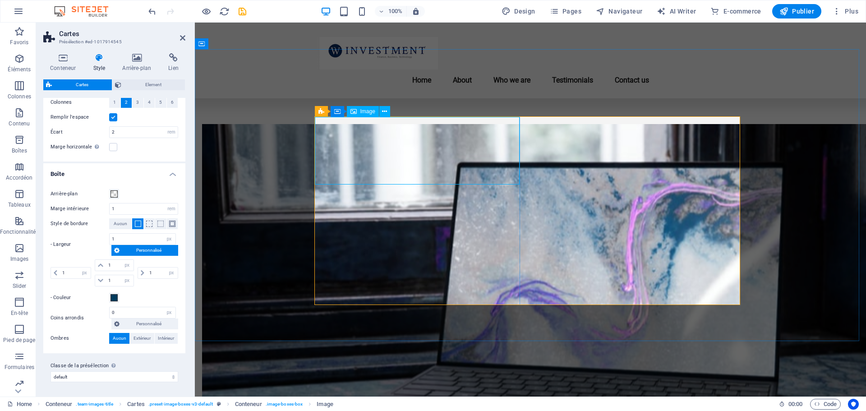
click at [363, 111] on span "Image" at bounding box center [367, 111] width 15 height 5
select select "%"
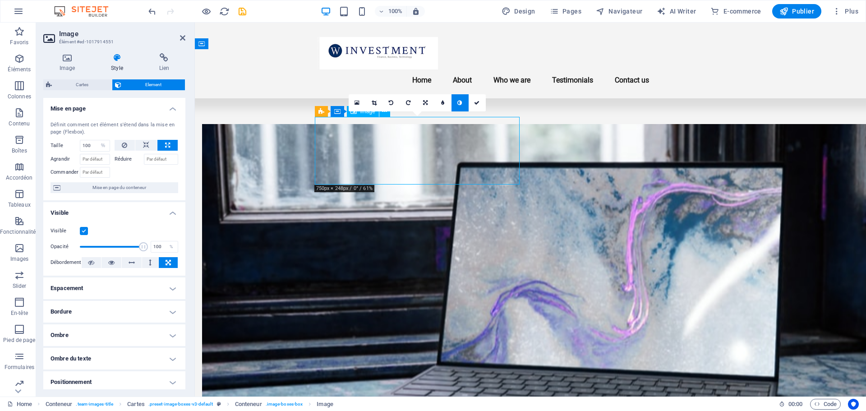
drag, startPoint x: 417, startPoint y: 128, endPoint x: 416, endPoint y: 142, distance: 14.0
click at [375, 101] on icon at bounding box center [374, 102] width 5 height 5
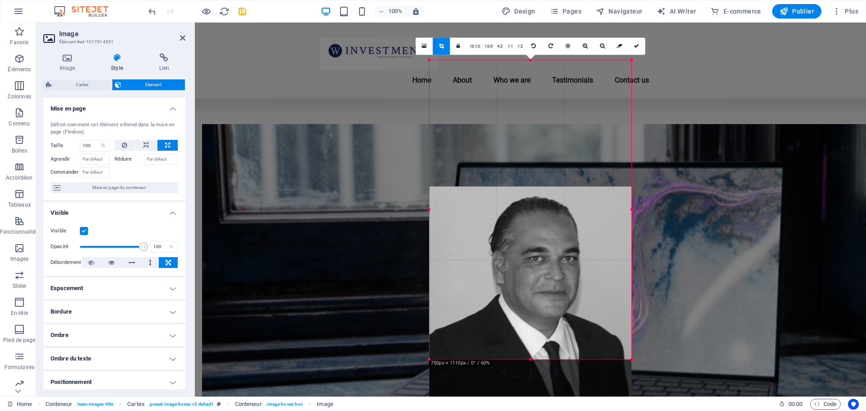
drag, startPoint x: 564, startPoint y: 99, endPoint x: 564, endPoint y: 225, distance: 126.3
click at [564, 225] on div at bounding box center [530, 335] width 202 height 299
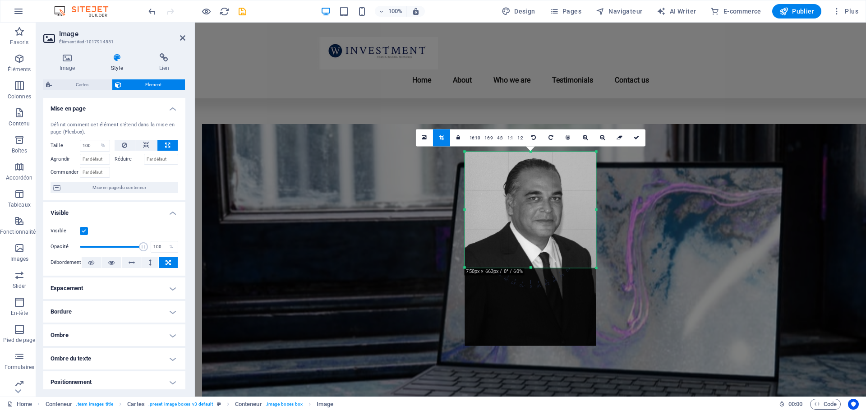
drag, startPoint x: 630, startPoint y: 359, endPoint x: 559, endPoint y: 176, distance: 196.3
click at [559, 176] on div "180 170 160 150 140 130 120 110 100 90 80 70 60 50 40 30 20 10 0 -10 -20 -30 -4…" at bounding box center [529, 210] width 131 height 116
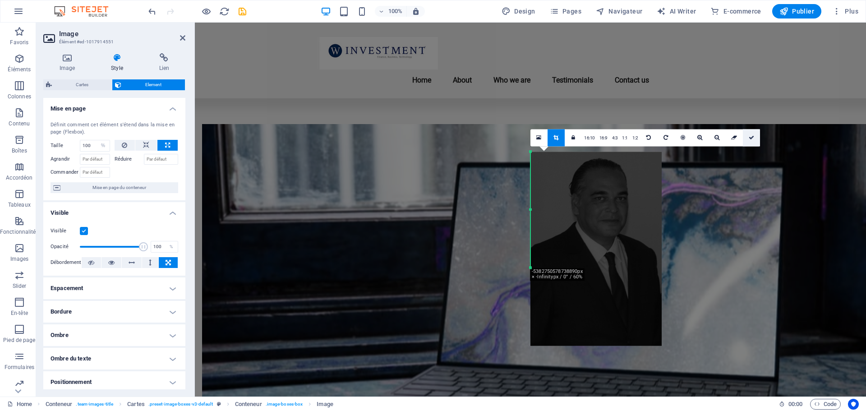
drag, startPoint x: 759, startPoint y: 138, endPoint x: 748, endPoint y: 138, distance: 11.8
click at [752, 138] on div "Glissez et déposez l'élément de votre choix pour remplacer le contenu existant.…" at bounding box center [530, 210] width 671 height 374
click at [749, 138] on icon at bounding box center [751, 137] width 5 height 5
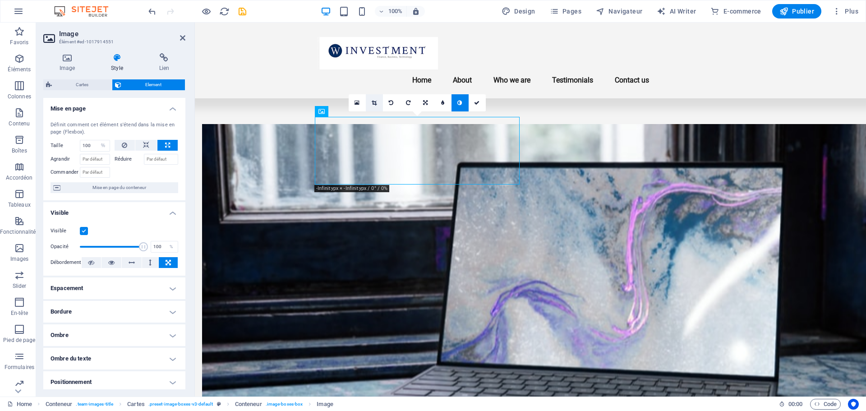
click at [377, 100] on link at bounding box center [374, 102] width 17 height 17
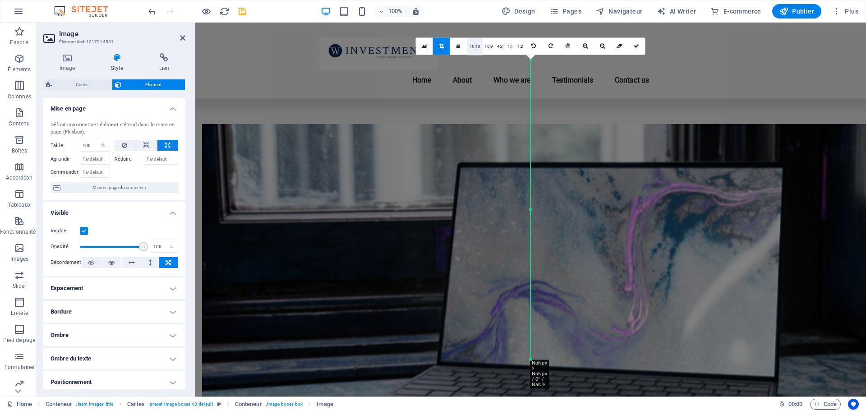
click at [476, 45] on link "16:10" at bounding box center [474, 46] width 15 height 17
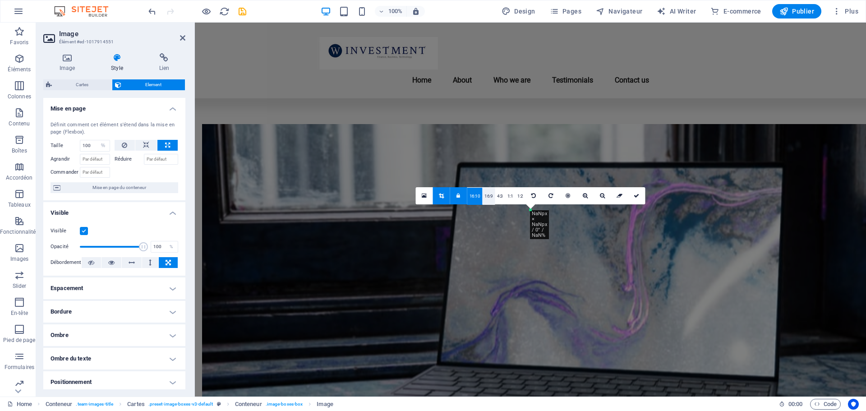
click at [488, 193] on link "16:9" at bounding box center [488, 196] width 13 height 17
click at [470, 196] on link "16:10" at bounding box center [474, 196] width 15 height 17
click at [442, 196] on icon at bounding box center [441, 195] width 5 height 5
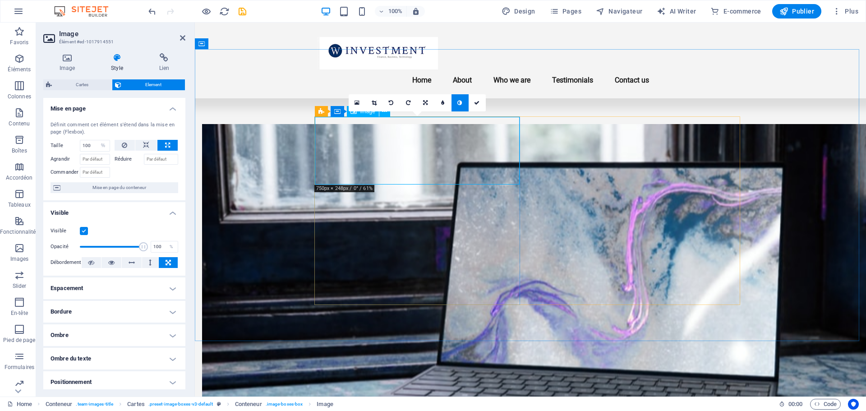
click at [423, 104] on icon at bounding box center [425, 102] width 5 height 5
click at [409, 102] on icon at bounding box center [408, 102] width 4 height 5
click at [409, 102] on icon at bounding box center [408, 102] width 5 height 5
click at [424, 102] on icon at bounding box center [425, 102] width 5 height 5
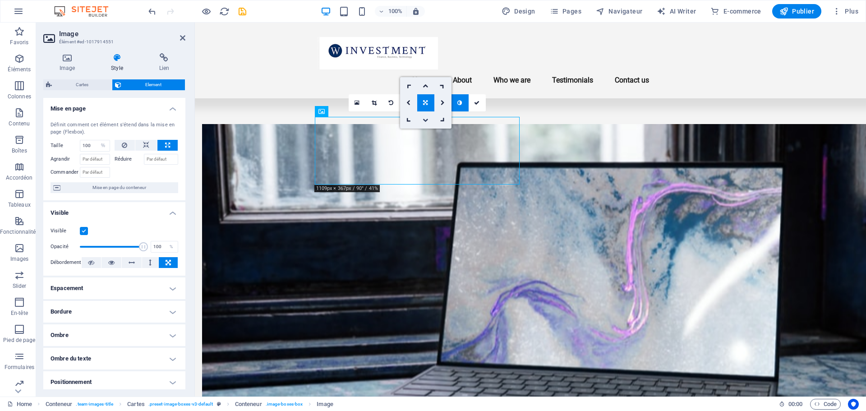
drag, startPoint x: 422, startPoint y: 117, endPoint x: 231, endPoint y: 97, distance: 192.3
click at [422, 117] on link at bounding box center [425, 119] width 17 height 17
click at [425, 101] on icon at bounding box center [425, 102] width 5 height 5
click at [427, 87] on icon at bounding box center [425, 85] width 5 height 5
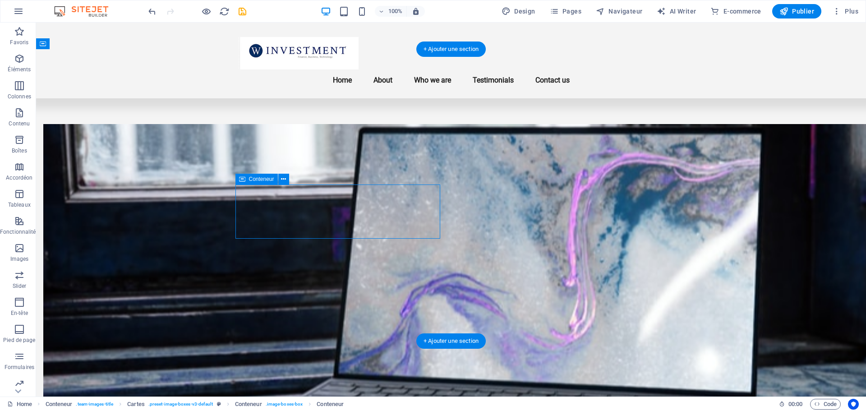
drag, startPoint x: 266, startPoint y: 186, endPoint x: 424, endPoint y: 208, distance: 159.8
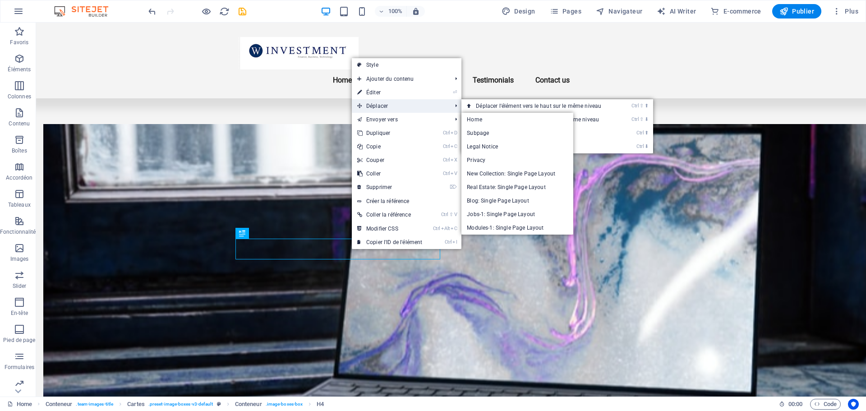
click at [383, 104] on span "Déplacer" at bounding box center [400, 106] width 96 height 14
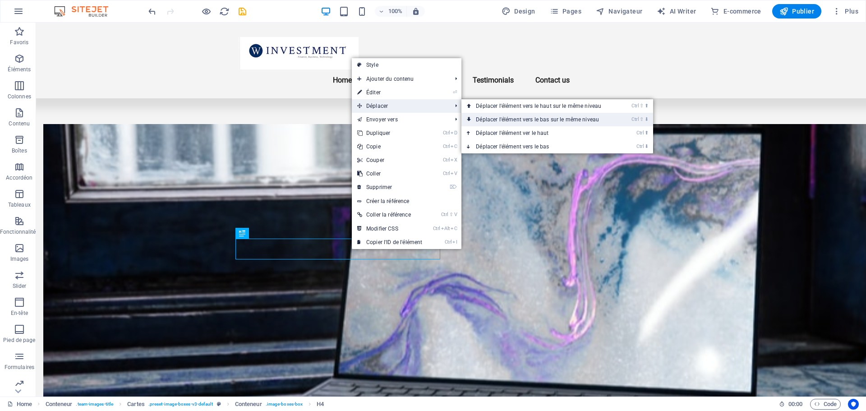
click at [519, 123] on link "Ctrl ⇧ ⬇ Déplacer l'élément vers le bas sur le même niveau" at bounding box center [540, 120] width 158 height 14
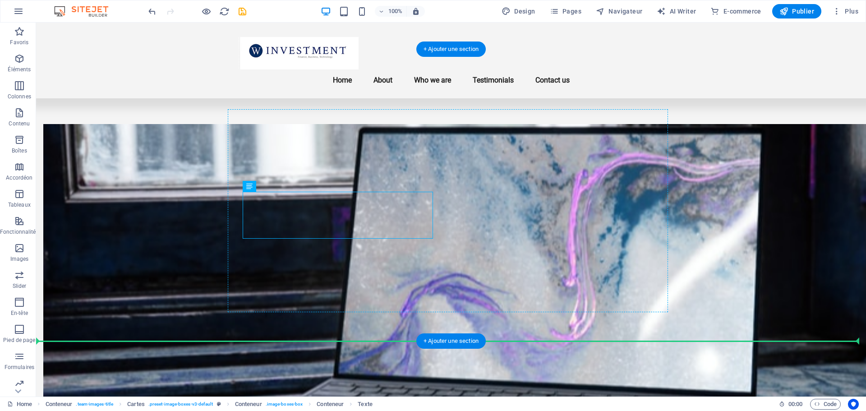
drag, startPoint x: 395, startPoint y: 222, endPoint x: 395, endPoint y: 259, distance: 37.0
drag, startPoint x: 349, startPoint y: 251, endPoint x: 349, endPoint y: 296, distance: 45.1
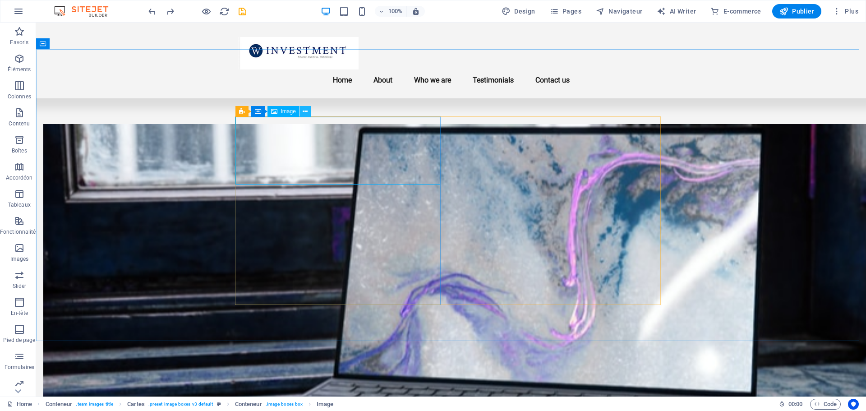
click at [303, 108] on icon at bounding box center [305, 111] width 5 height 9
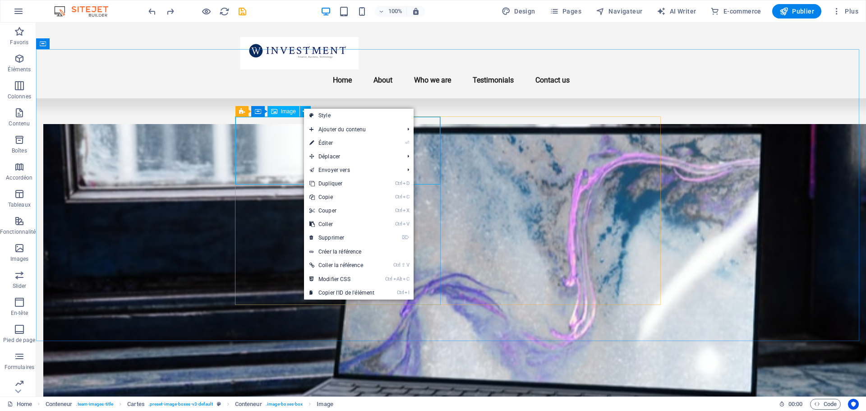
click at [282, 112] on span "Image" at bounding box center [288, 111] width 15 height 5
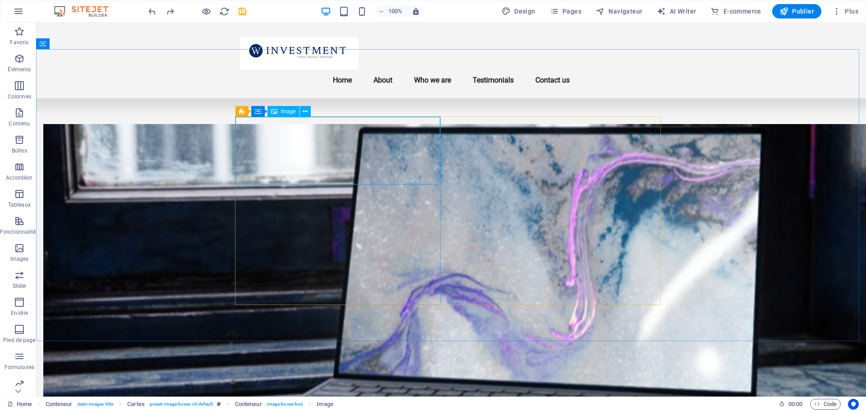
click at [284, 112] on span "Image" at bounding box center [288, 111] width 15 height 5
select select "%"
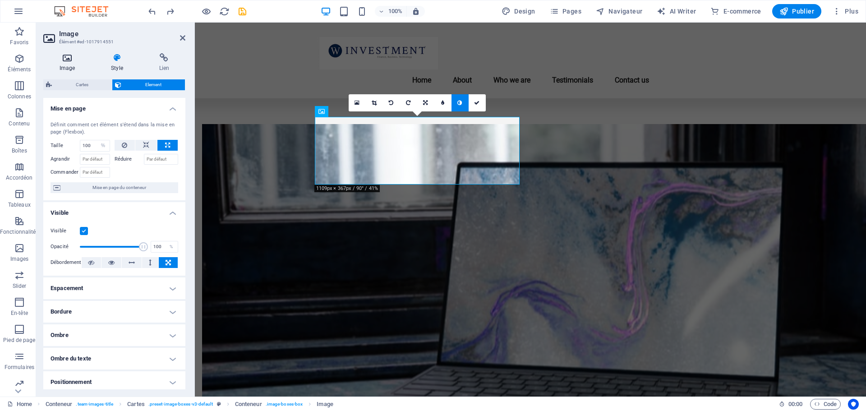
click at [69, 59] on icon at bounding box center [67, 57] width 48 height 9
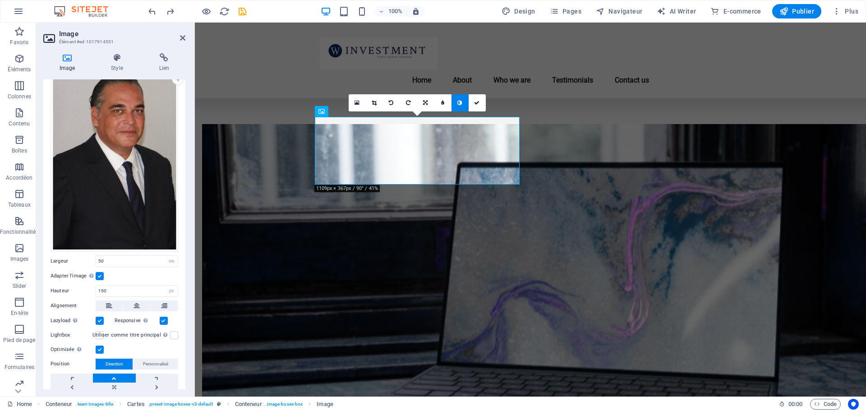
scroll to position [75, 0]
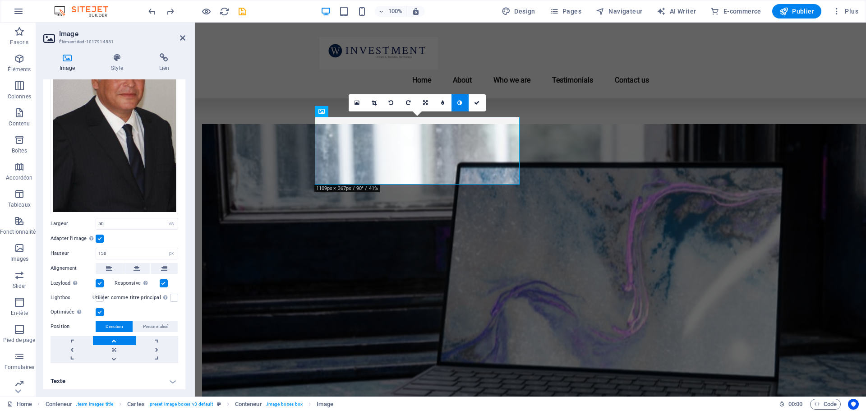
click at [100, 297] on label at bounding box center [100, 298] width 8 height 8
click at [0, 0] on input "Lightbox" at bounding box center [0, 0] width 0 height 0
click at [100, 297] on label at bounding box center [100, 298] width 8 height 8
click at [0, 0] on input "Lightbox" at bounding box center [0, 0] width 0 height 0
click at [111, 346] on link at bounding box center [114, 349] width 42 height 9
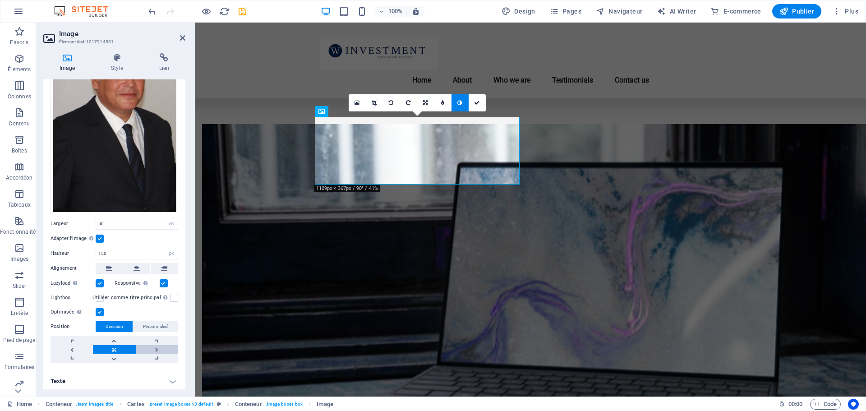
click at [157, 346] on link at bounding box center [157, 349] width 42 height 9
click at [110, 336] on link at bounding box center [114, 340] width 42 height 9
click at [112, 354] on link at bounding box center [114, 358] width 42 height 9
click at [113, 339] on link at bounding box center [114, 340] width 42 height 9
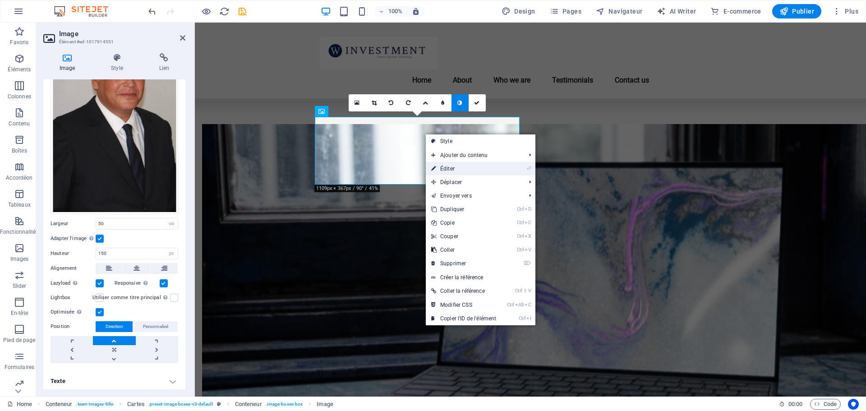
click at [458, 165] on link "⏎ Éditer" at bounding box center [464, 169] width 76 height 14
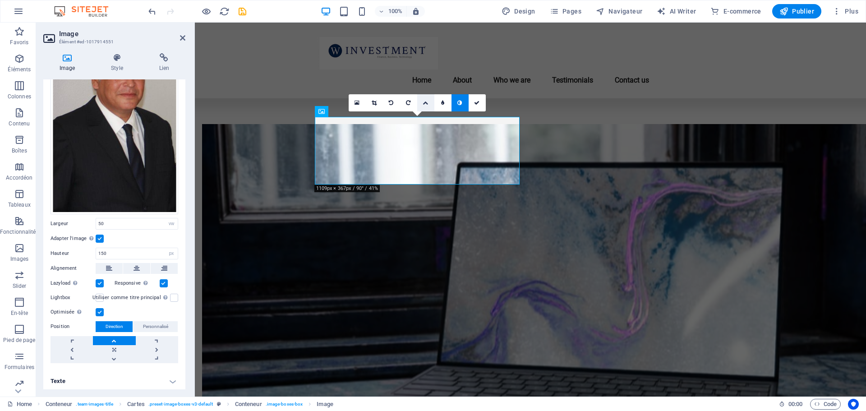
click at [424, 104] on icon at bounding box center [425, 102] width 5 height 5
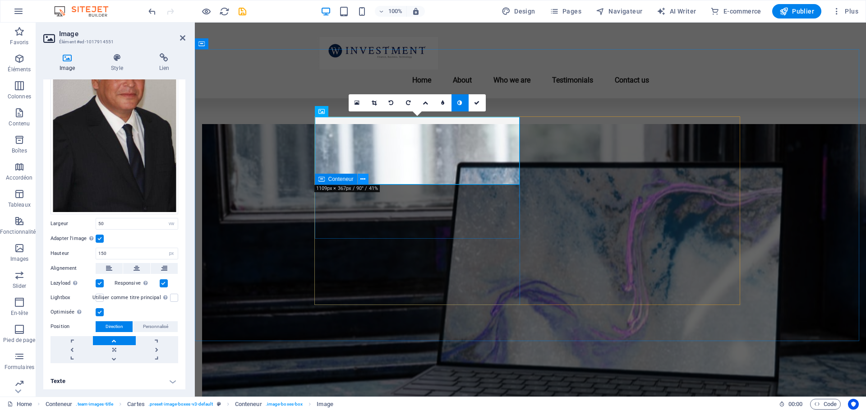
click at [365, 180] on icon at bounding box center [362, 179] width 5 height 9
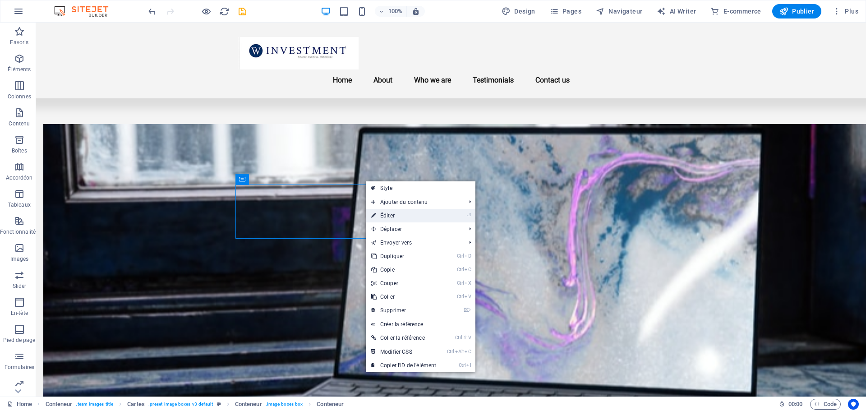
click at [377, 218] on link "⏎ Éditer" at bounding box center [404, 216] width 76 height 14
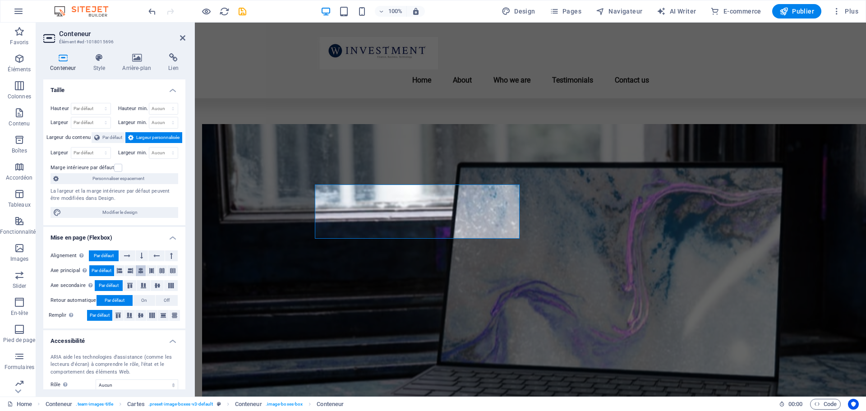
click at [141, 270] on icon at bounding box center [140, 270] width 5 height 11
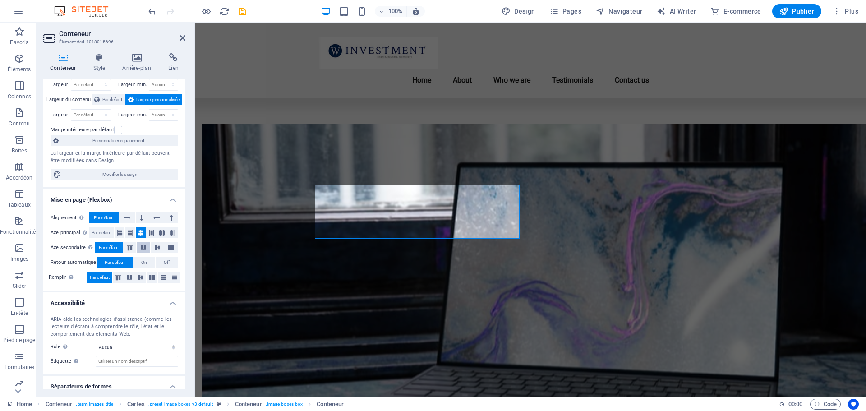
scroll to position [66, 0]
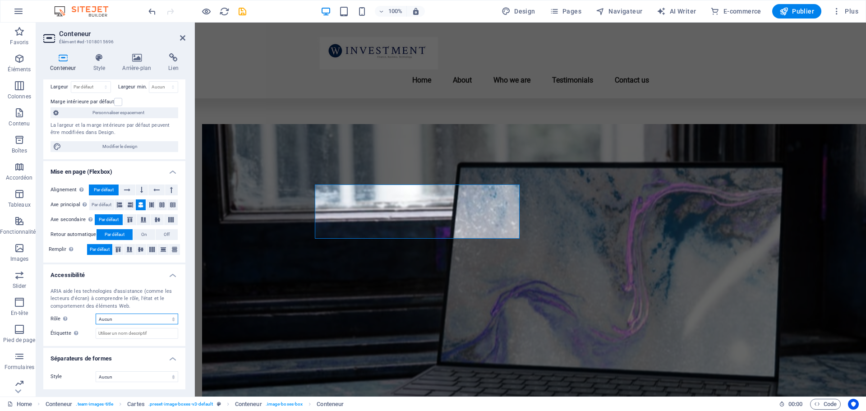
click at [125, 317] on select "Aucun Alert Article Banner Comment Complementary Dialog En-tête Marquee Pied de…" at bounding box center [137, 318] width 83 height 11
click at [115, 378] on select "Aucun Triangle Carré Diagonale Polygone 1 Polygone 2 Zigzag Plusieurs zigzags V…" at bounding box center [137, 376] width 83 height 11
click at [96, 371] on select "Aucun Triangle Carré Diagonale Polygone 1 Polygone 2 Zigzag Plusieurs zigzags V…" at bounding box center [137, 376] width 83 height 11
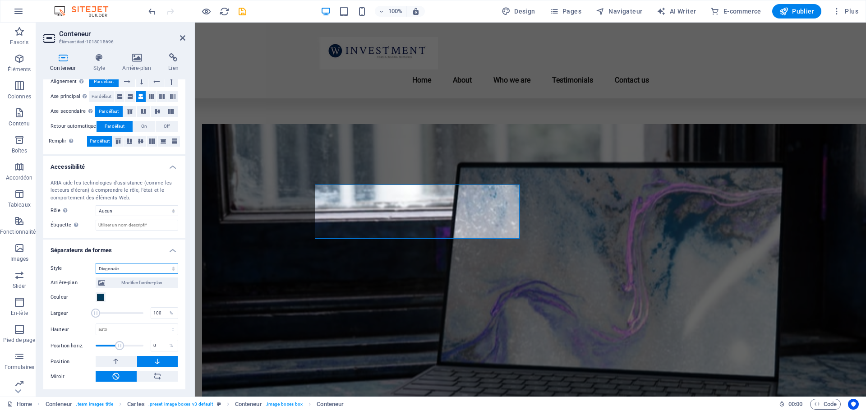
select select "none"
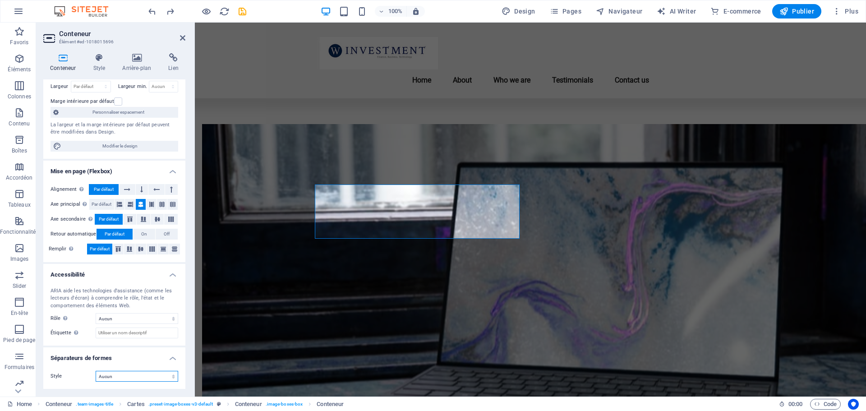
scroll to position [66, 0]
click at [103, 110] on span "Personnaliser espacement" at bounding box center [118, 112] width 114 height 11
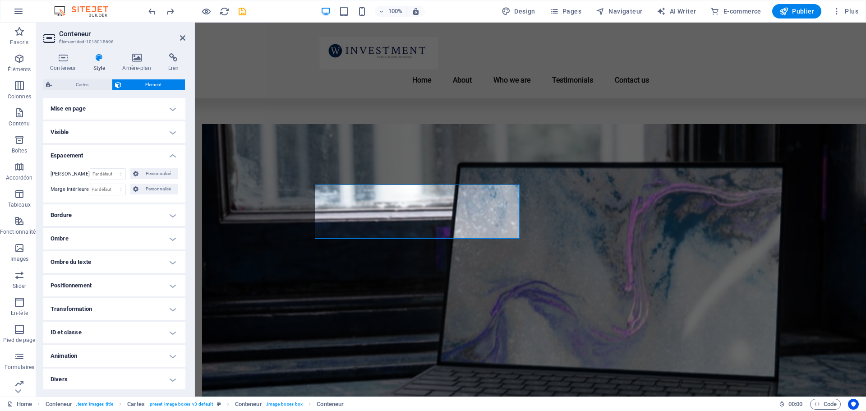
click at [84, 115] on h4 "Mise en page" at bounding box center [114, 109] width 142 height 22
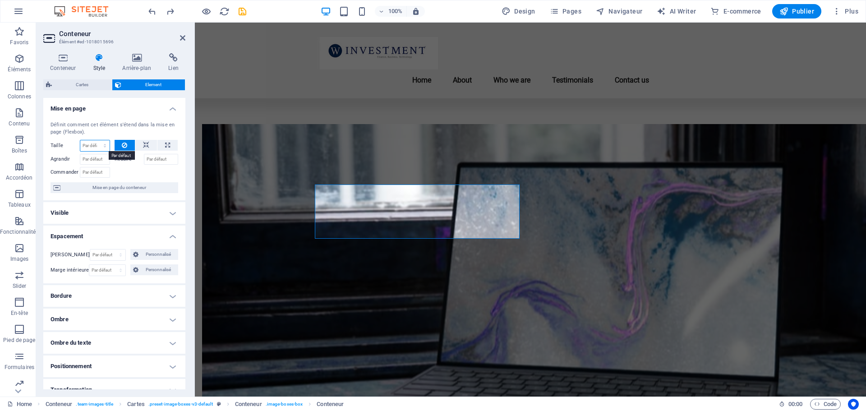
click at [103, 145] on select "Par défaut auto px % 1/1 1/2 1/3 1/4 1/5 1/6 1/7 1/8 1/9 1/10" at bounding box center [94, 145] width 29 height 11
select select "1/4"
click at [96, 140] on select "Par défaut auto px % 1/1 1/2 1/3 1/4 1/5 1/6 1/7 1/8 1/9 1/10" at bounding box center [94, 145] width 29 height 11
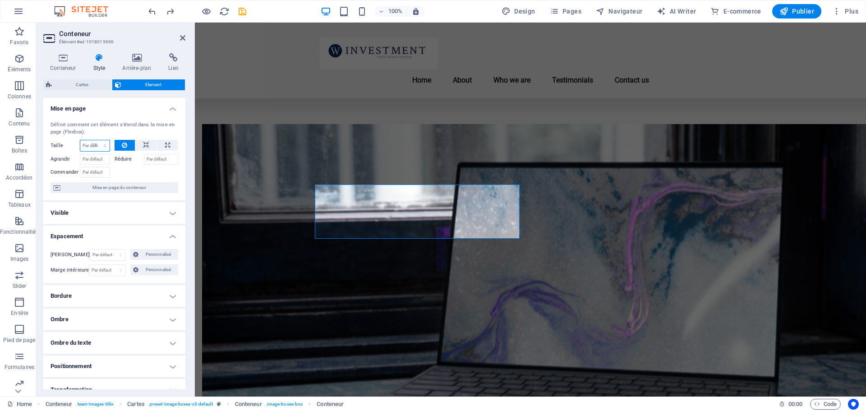
type input "25"
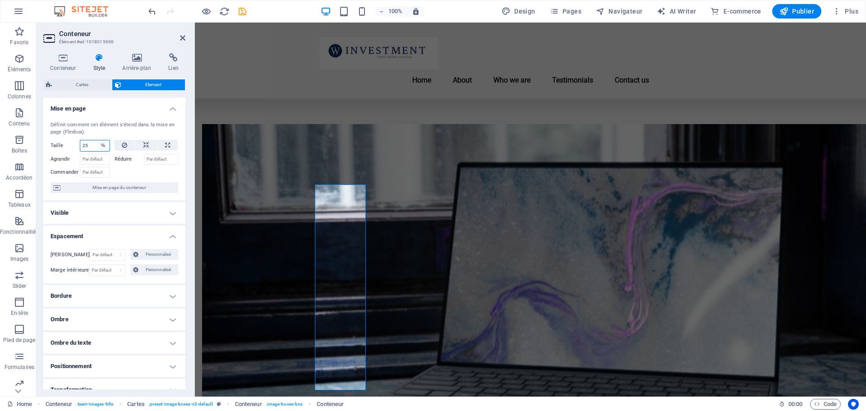
click at [104, 146] on select "Par défaut auto px % 1/1 1/2 1/3 1/4 1/5 1/6 1/7 1/8 1/9 1/10" at bounding box center [103, 145] width 13 height 11
select select "1/1"
click at [97, 140] on select "Par défaut auto px % 1/1 1/2 1/3 1/4 1/5 1/6 1/7 1/8 1/9 1/10" at bounding box center [103, 145] width 13 height 11
type input "100"
select select "%"
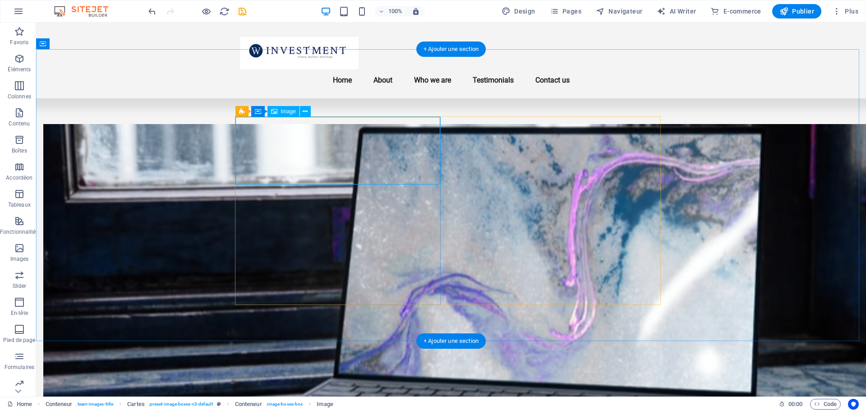
click at [308, 112] on button at bounding box center [305, 111] width 11 height 11
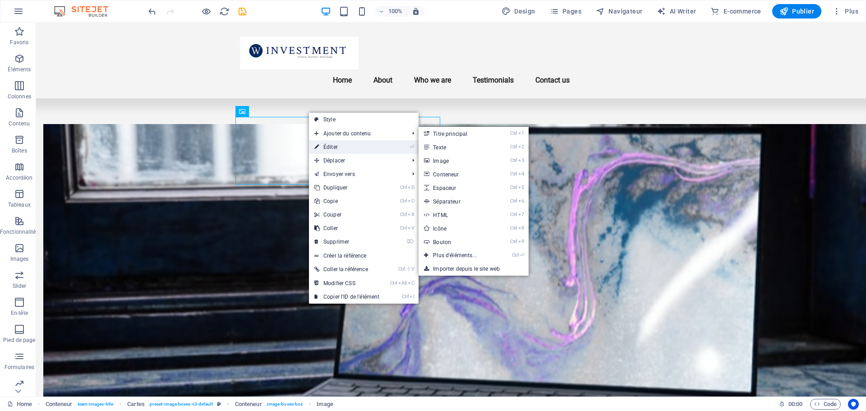
click at [333, 149] on link "⏎ Éditer" at bounding box center [347, 147] width 76 height 14
select select "vw"
select select "px"
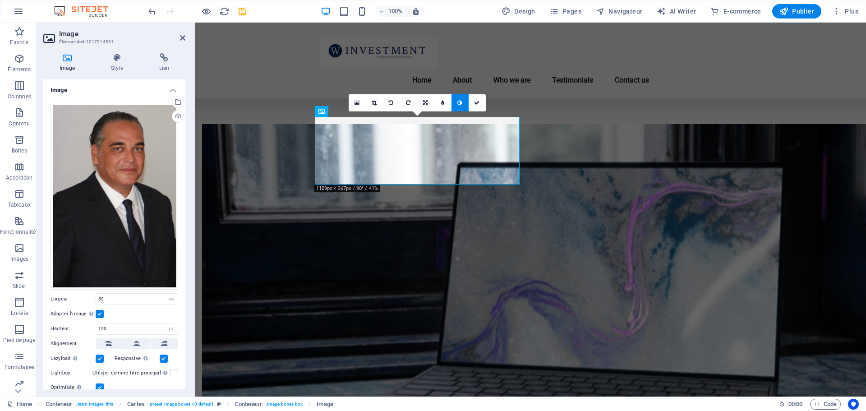
scroll to position [75, 0]
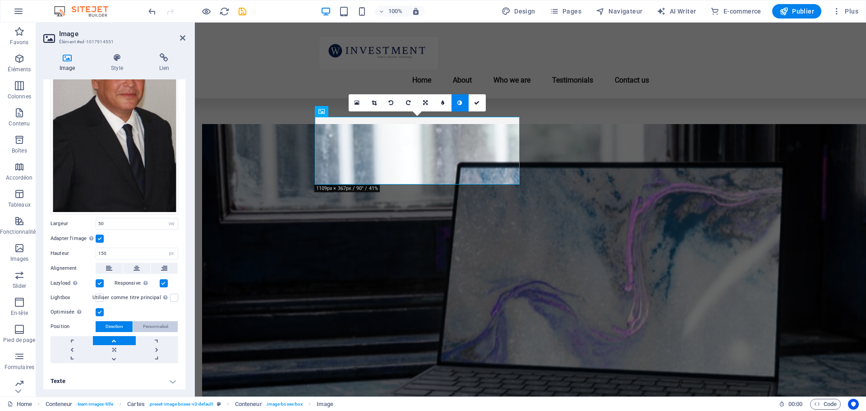
click at [153, 321] on span "Personnalisé" at bounding box center [155, 326] width 25 height 11
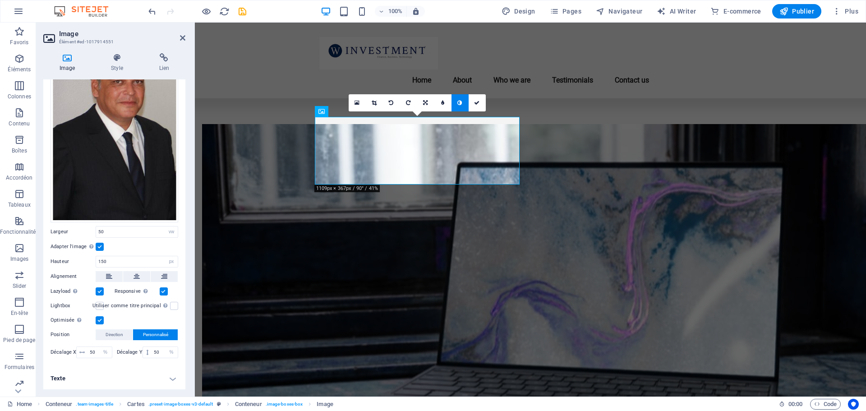
scroll to position [64, 0]
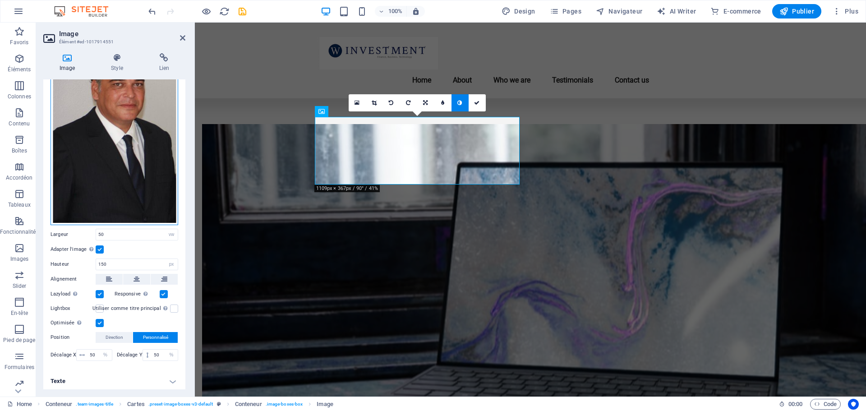
drag, startPoint x: 130, startPoint y: 158, endPoint x: 104, endPoint y: 124, distance: 42.8
click at [104, 124] on div "Glissez les fichiers ici, cliquez pour choisir les fichiers ou sélectionnez les…" at bounding box center [115, 131] width 128 height 187
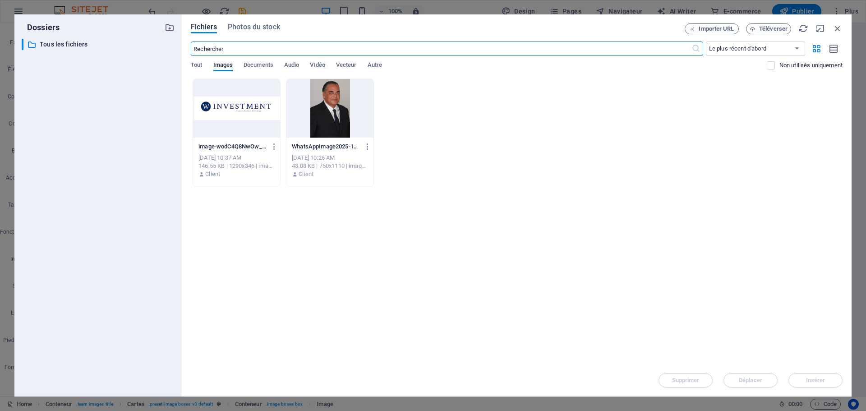
click at [338, 108] on div at bounding box center [329, 108] width 87 height 59
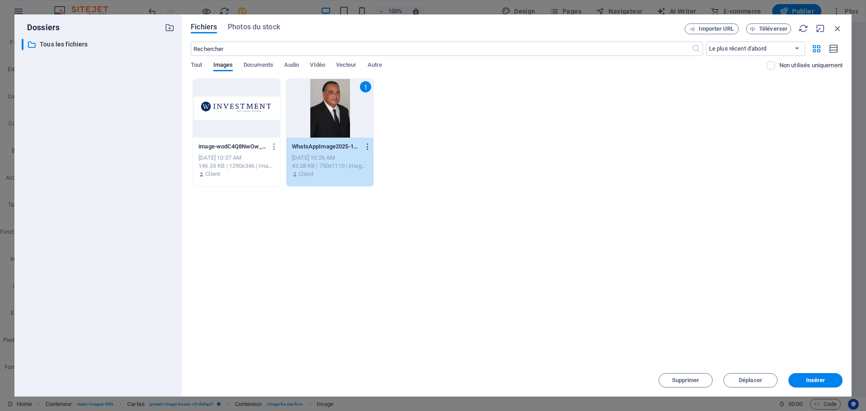
click at [369, 148] on icon "button" at bounding box center [367, 146] width 9 height 8
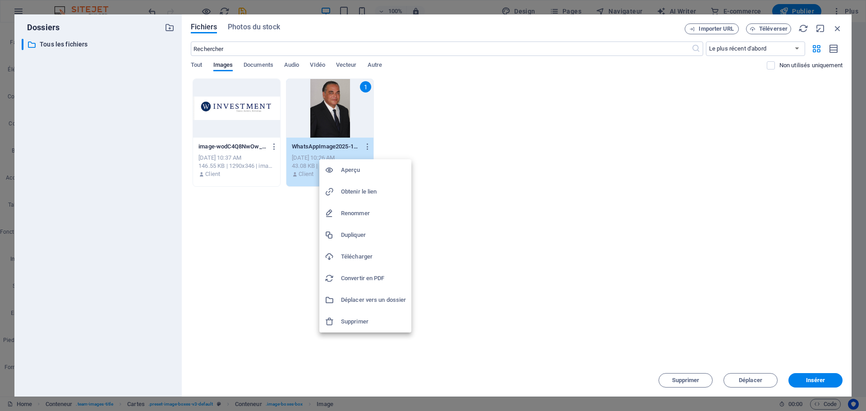
click at [839, 26] on div at bounding box center [433, 205] width 866 height 411
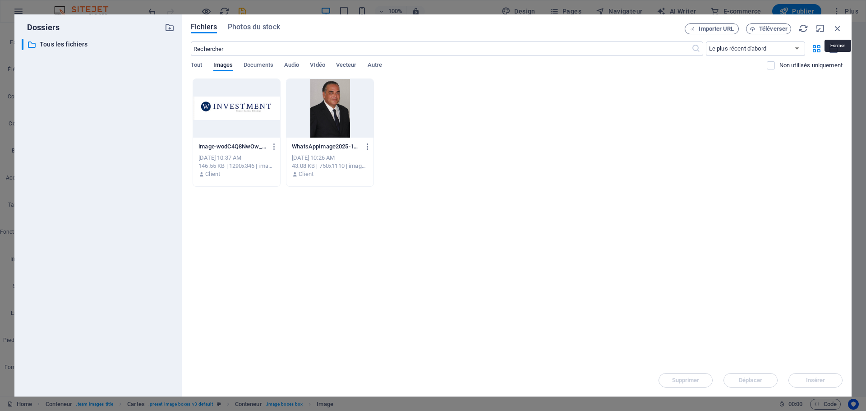
click at [837, 28] on icon "button" at bounding box center [837, 28] width 10 height 10
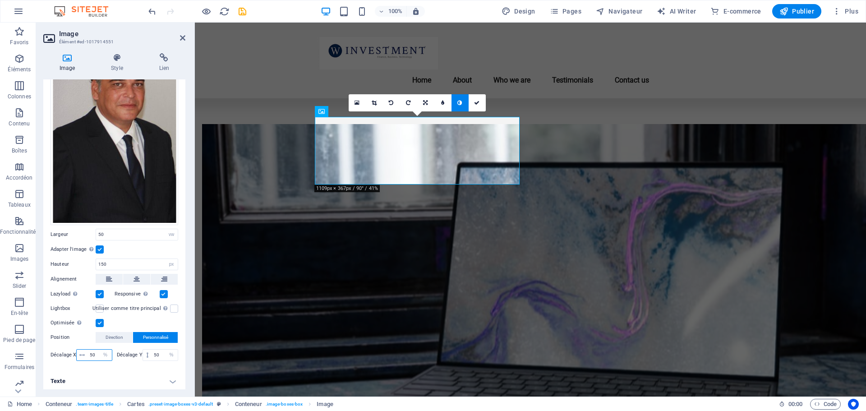
click at [93, 352] on input "50" at bounding box center [99, 354] width 24 height 11
click at [84, 352] on icon at bounding box center [81, 354] width 5 height 5
click at [90, 351] on input "50" at bounding box center [99, 354] width 24 height 11
drag, startPoint x: 151, startPoint y: 354, endPoint x: 159, endPoint y: 353, distance: 7.7
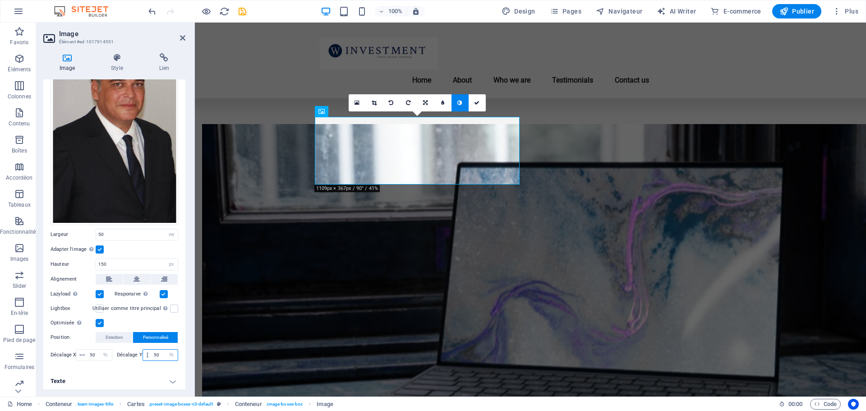
click at [152, 354] on input "50" at bounding box center [165, 354] width 26 height 11
type input "0"
type input "12"
click at [97, 354] on input "50" at bounding box center [99, 354] width 24 height 11
type input "5"
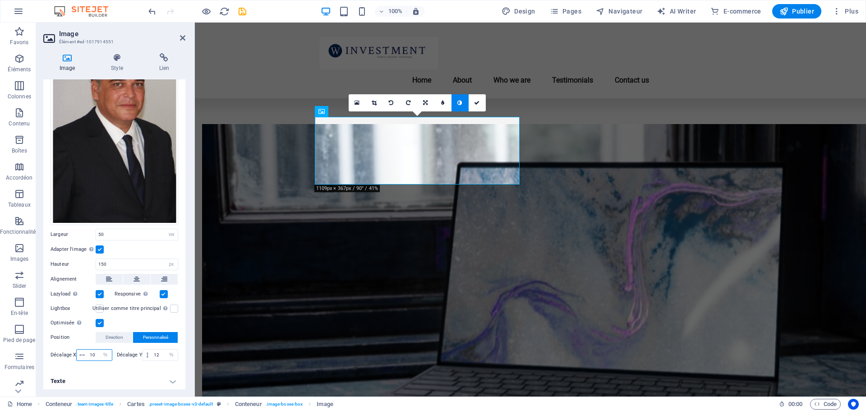
type input "10"
click at [115, 332] on span "Direction" at bounding box center [115, 337] width 18 height 11
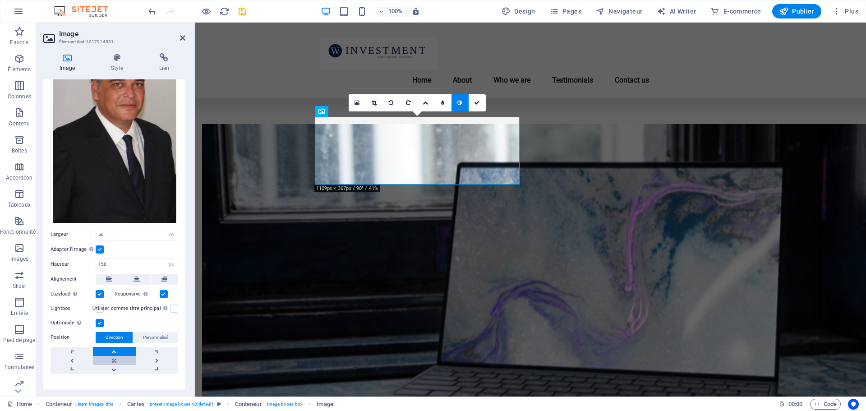
click at [119, 358] on link at bounding box center [114, 360] width 42 height 9
click at [372, 102] on icon at bounding box center [374, 102] width 5 height 5
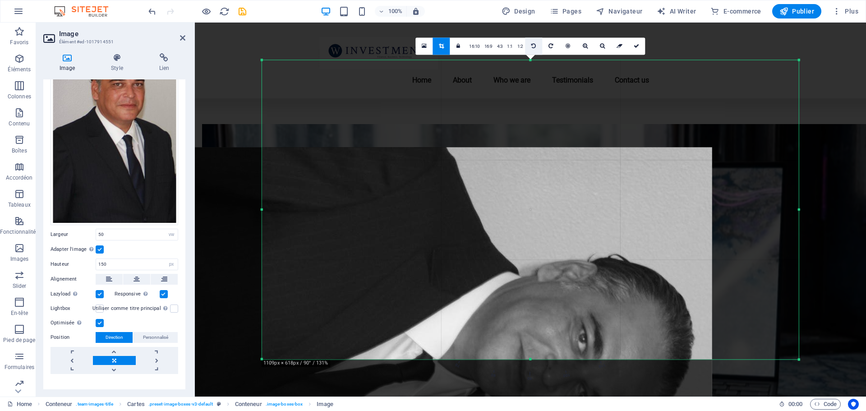
click at [532, 45] on icon at bounding box center [533, 45] width 5 height 5
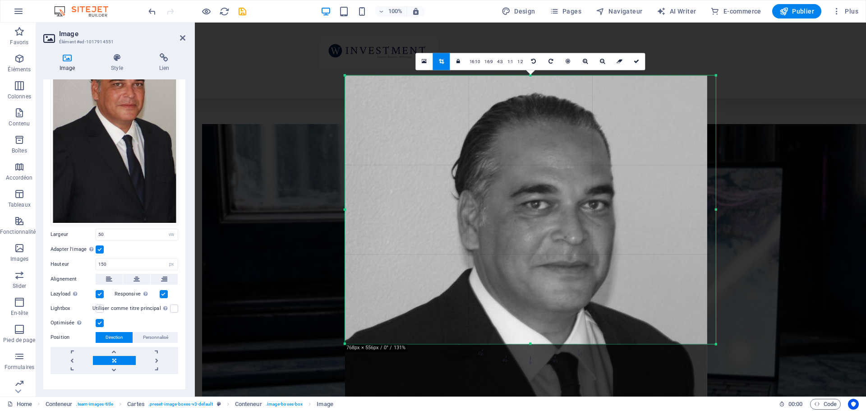
drag, startPoint x: 800, startPoint y: 362, endPoint x: 634, endPoint y: 331, distance: 168.8
click at [634, 331] on div "180 170 160 150 140 130 120 110 100 90 80 70 60 50 40 30 20 10 0 -10 -20 -30 -4…" at bounding box center [530, 209] width 371 height 268
click at [507, 63] on link "1:1" at bounding box center [510, 61] width 10 height 17
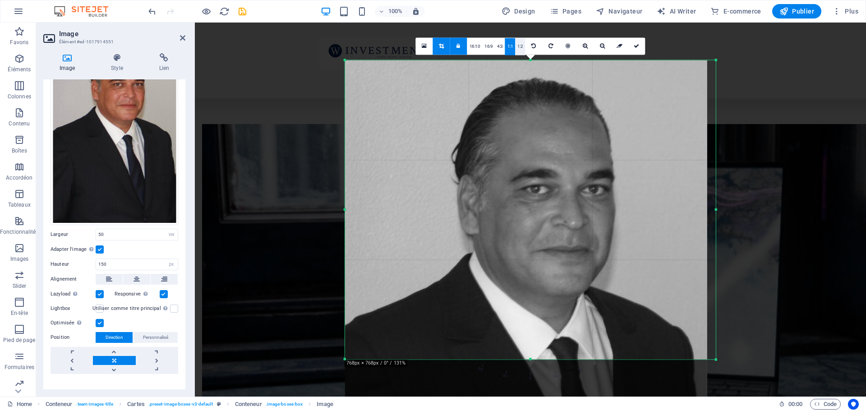
click at [519, 47] on link "1:2" at bounding box center [520, 46] width 10 height 17
click at [487, 46] on link "16:9" at bounding box center [488, 46] width 13 height 17
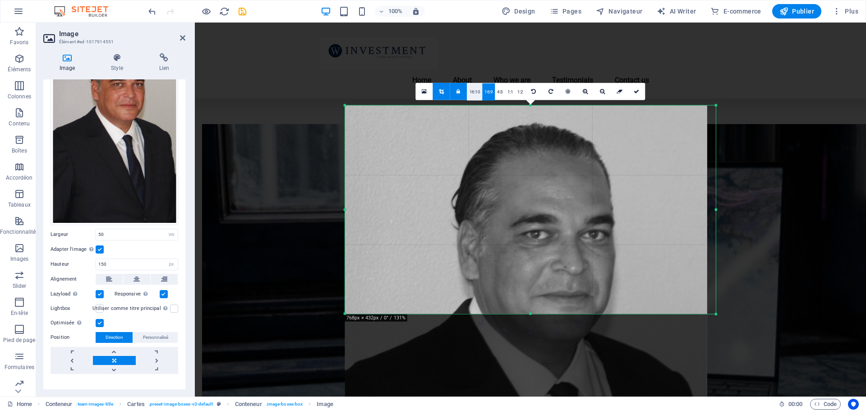
click at [473, 95] on link "16:10" at bounding box center [474, 91] width 15 height 17
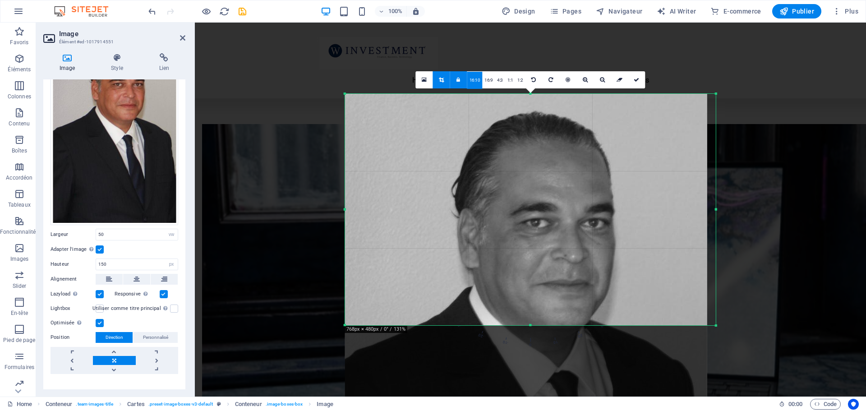
click at [456, 80] on link at bounding box center [458, 79] width 17 height 17
click at [475, 83] on link "16:10" at bounding box center [474, 80] width 15 height 17
click at [570, 208] on div at bounding box center [526, 362] width 362 height 536
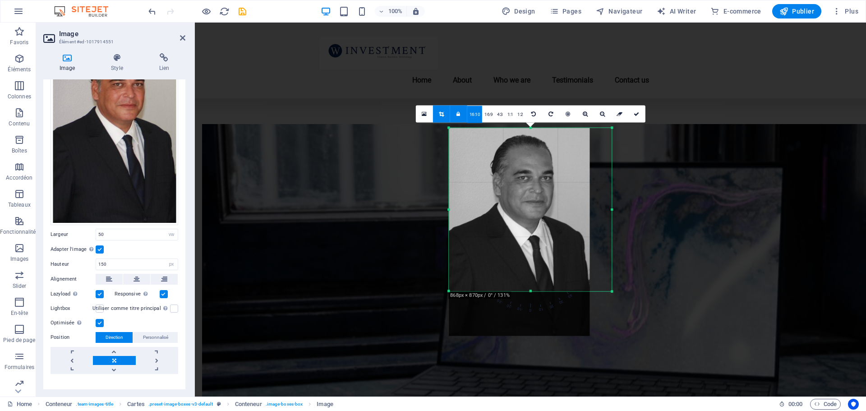
drag, startPoint x: 714, startPoint y: 324, endPoint x: 506, endPoint y: 256, distance: 218.9
click at [506, 256] on div "180 170 160 150 140 130 120 110 100 90 80 70 60 50 40 30 20 10 0 -10 -20 -30 -4…" at bounding box center [530, 210] width 163 height 164
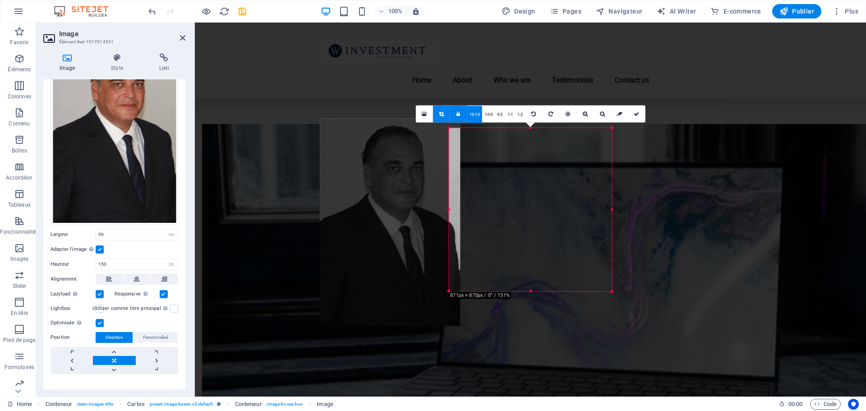
drag, startPoint x: 512, startPoint y: 197, endPoint x: 399, endPoint y: 189, distance: 113.9
click at [399, 189] on div at bounding box center [390, 222] width 140 height 208
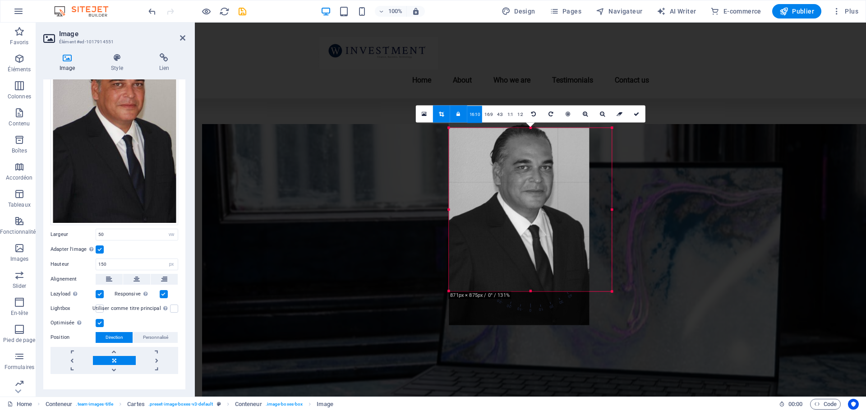
drag, startPoint x: 538, startPoint y: 193, endPoint x: 517, endPoint y: 193, distance: 21.2
click at [517, 193] on div at bounding box center [519, 221] width 140 height 208
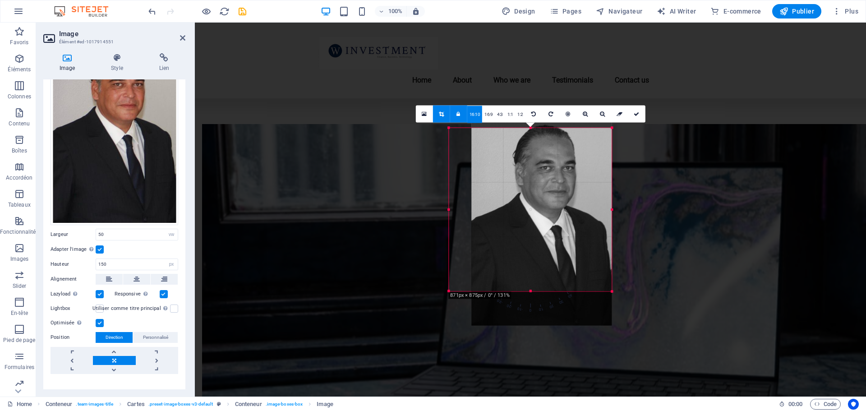
click at [532, 161] on div at bounding box center [541, 222] width 140 height 208
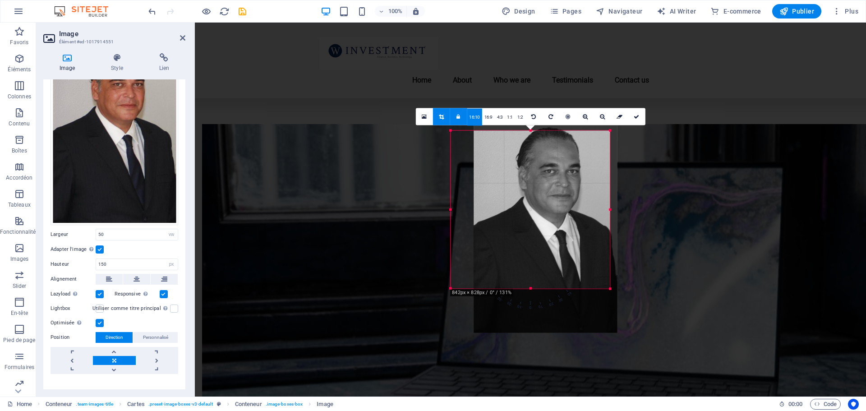
drag, startPoint x: 533, startPoint y: 292, endPoint x: 539, endPoint y: 286, distance: 8.3
click at [539, 286] on div "180 170 160 150 140 130 120 110 100 90 80 70 60 50 40 30 20 10 0 -10 -20 -30 -4…" at bounding box center [529, 209] width 159 height 158
click at [490, 118] on link "16:9" at bounding box center [488, 116] width 13 height 17
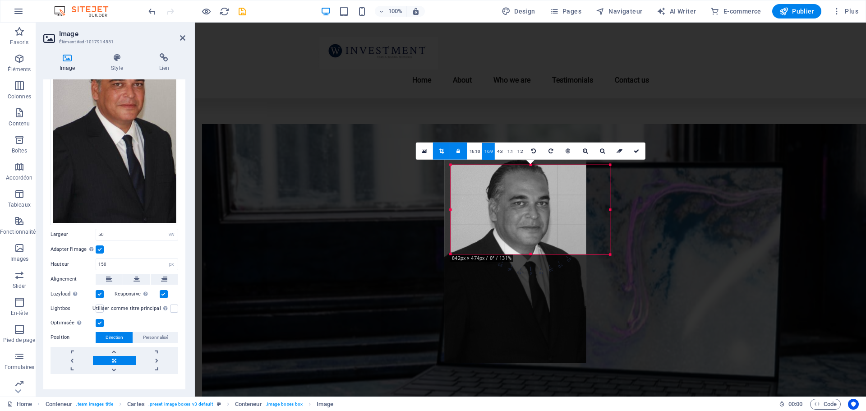
drag, startPoint x: 539, startPoint y: 212, endPoint x: 515, endPoint y: 211, distance: 24.0
click at [515, 211] on div at bounding box center [515, 258] width 142 height 210
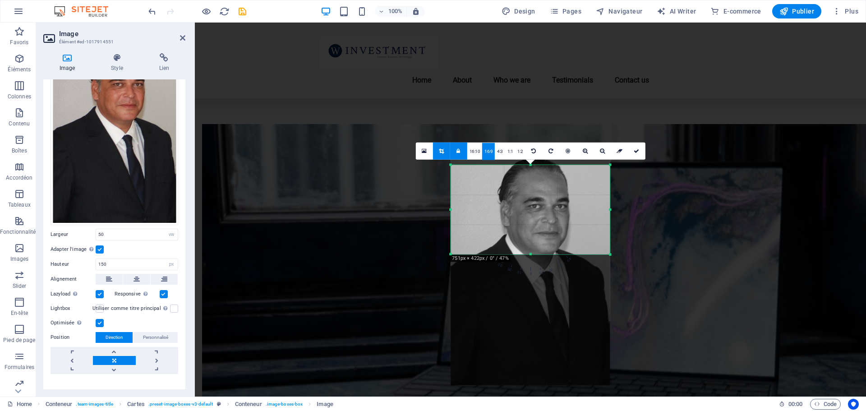
drag, startPoint x: 550, startPoint y: 172, endPoint x: 549, endPoint y: 202, distance: 30.2
click at [550, 206] on div at bounding box center [530, 266] width 159 height 235
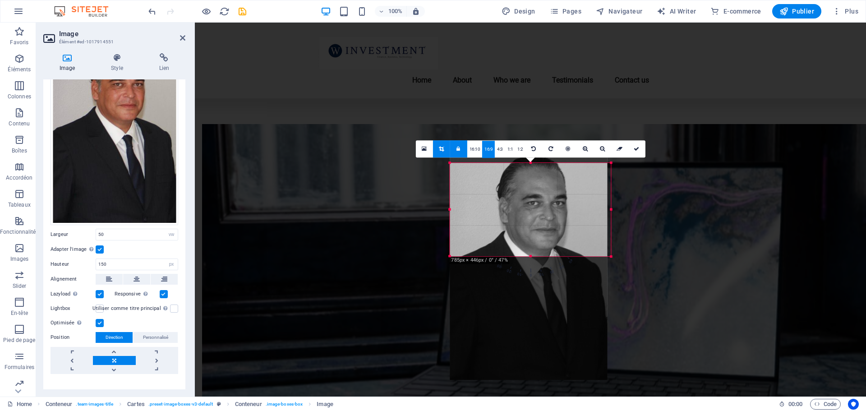
drag, startPoint x: 532, startPoint y: 253, endPoint x: 529, endPoint y: 257, distance: 4.9
click at [529, 257] on div at bounding box center [530, 256] width 161 height 3
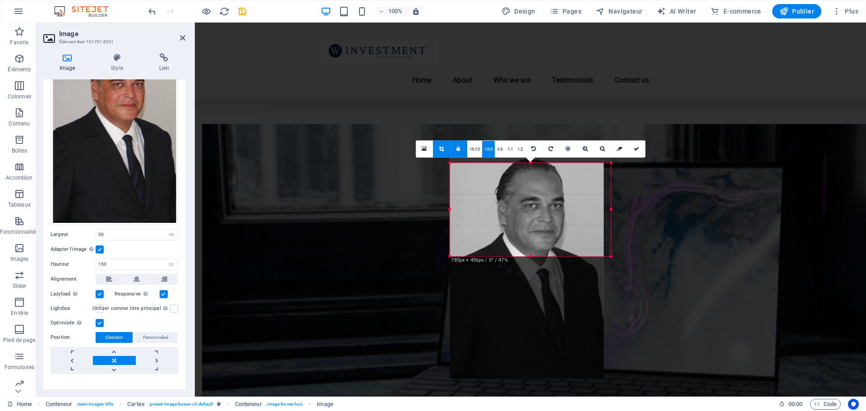
click at [548, 213] on div at bounding box center [527, 265] width 154 height 228
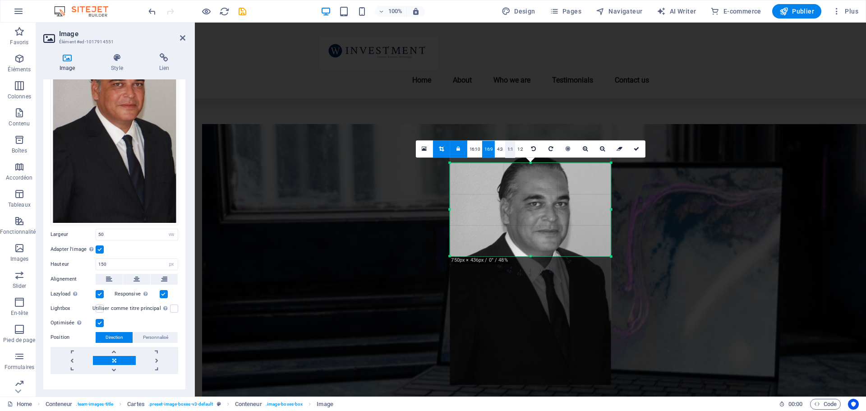
click at [510, 148] on link "1:1" at bounding box center [510, 149] width 10 height 17
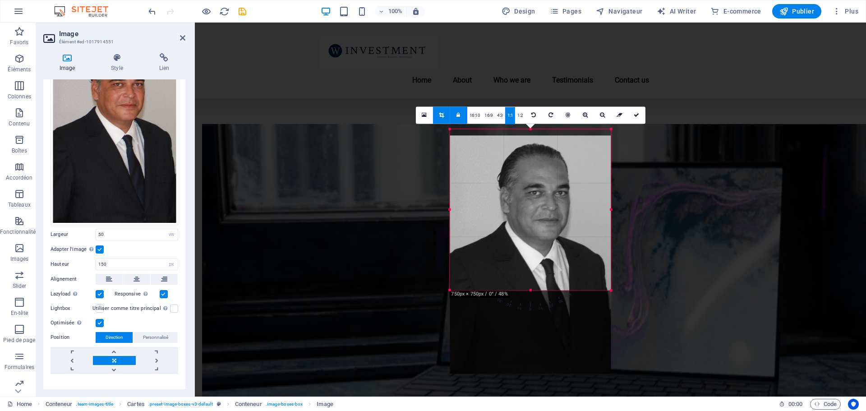
drag, startPoint x: 568, startPoint y: 198, endPoint x: 583, endPoint y: 170, distance: 31.7
click at [567, 220] on div at bounding box center [530, 254] width 161 height 238
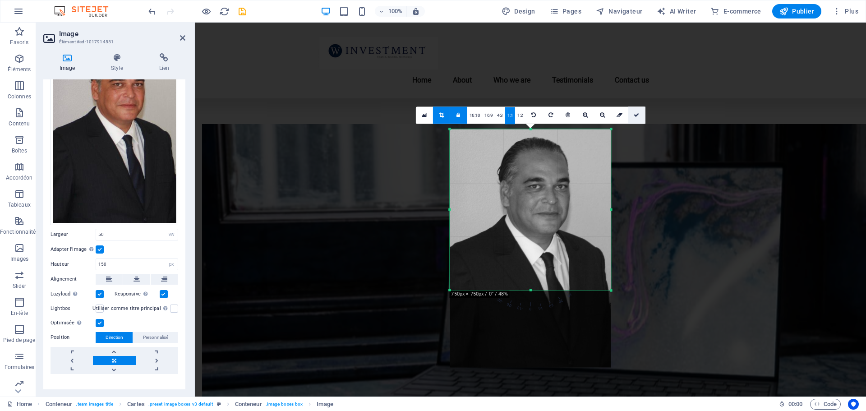
click at [640, 114] on link at bounding box center [636, 114] width 17 height 17
type input "357"
select select "px"
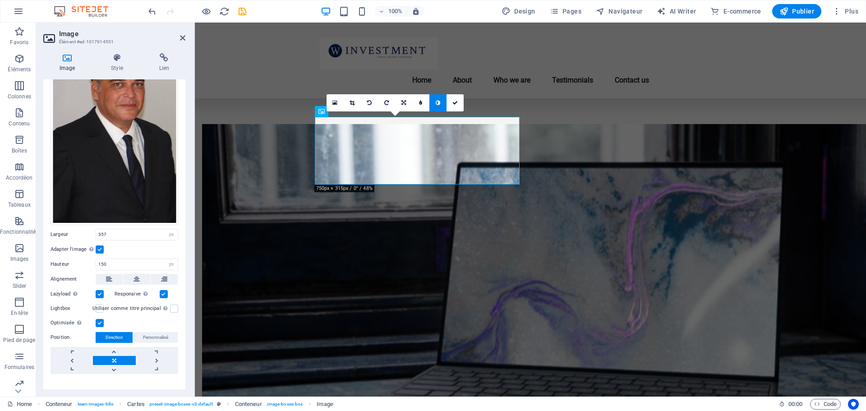
scroll to position [0, 0]
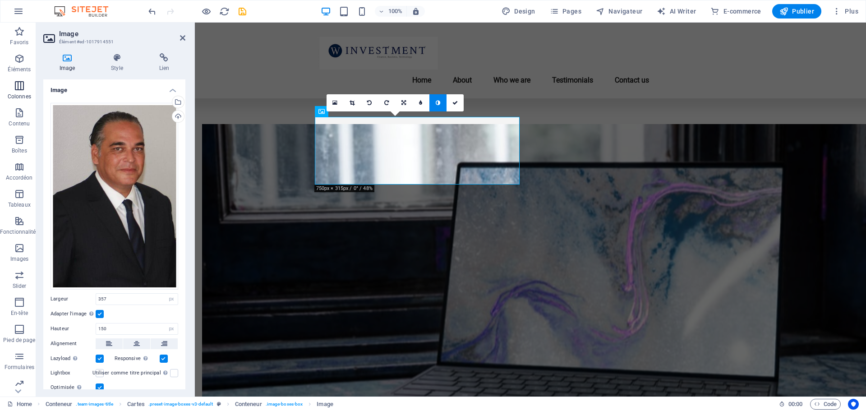
click at [17, 88] on icon "button" at bounding box center [19, 85] width 11 height 11
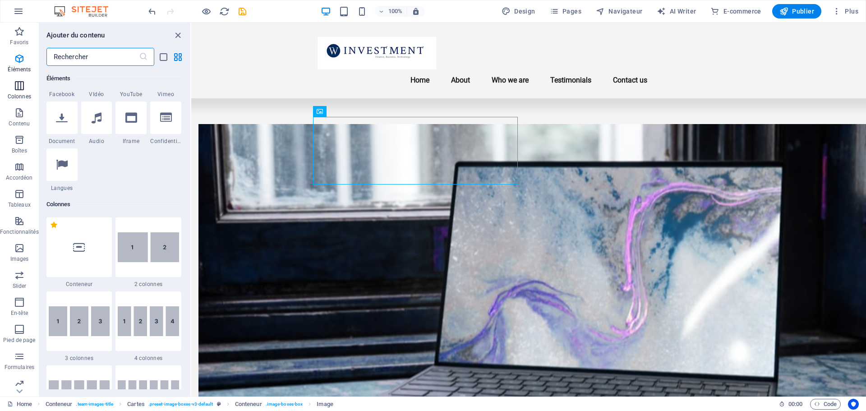
scroll to position [446, 0]
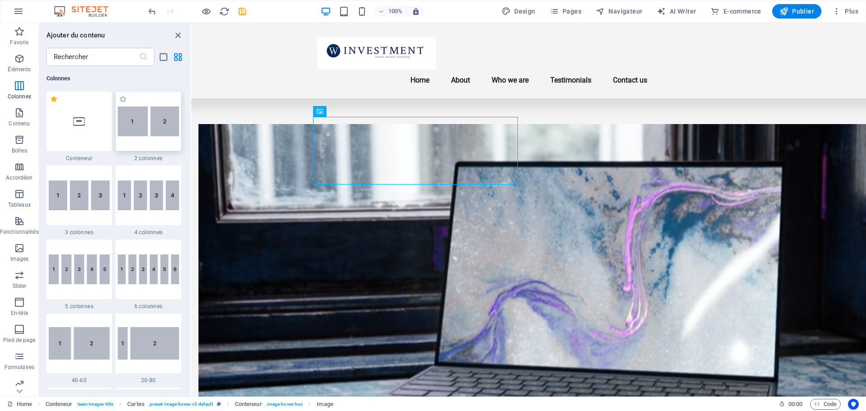
click at [141, 128] on img at bounding box center [148, 121] width 61 height 30
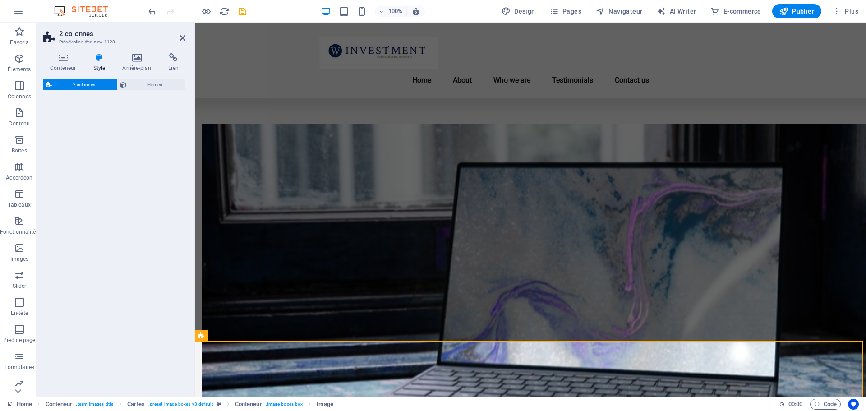
select select "rem"
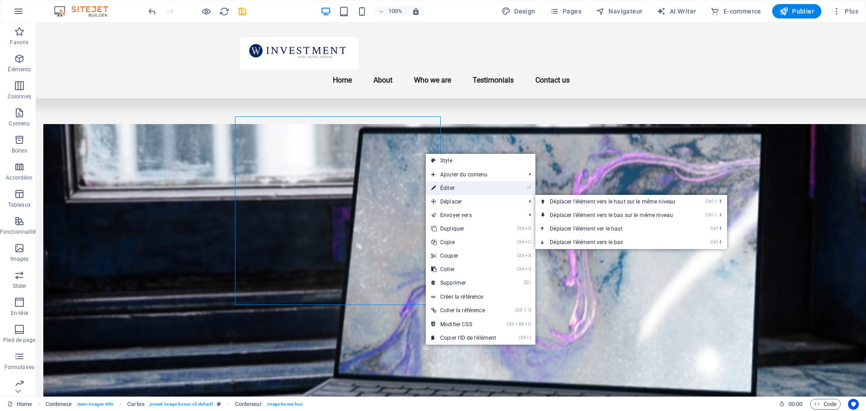
click at [457, 184] on link "⏎ Éditer" at bounding box center [464, 188] width 76 height 14
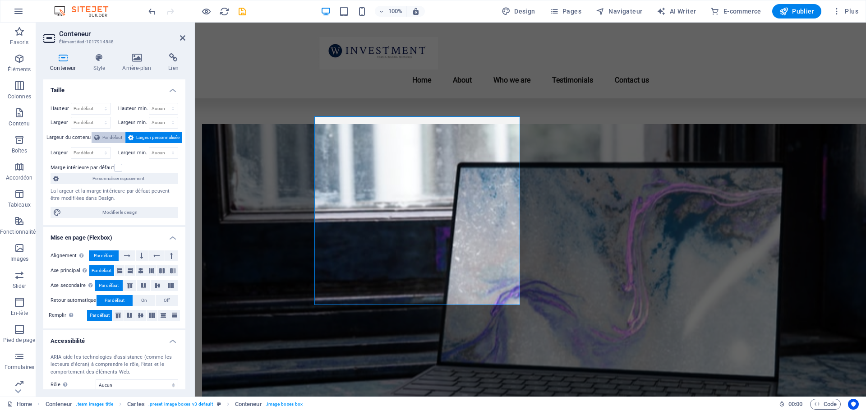
click at [112, 139] on span "Par défaut" at bounding box center [112, 137] width 20 height 11
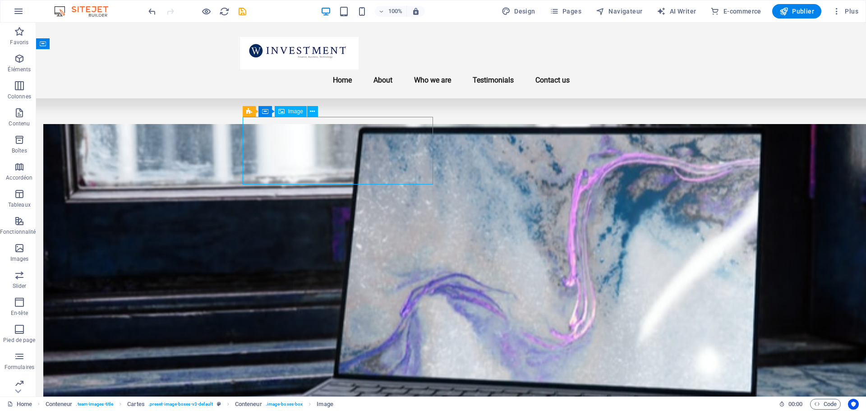
drag, startPoint x: 236, startPoint y: 148, endPoint x: 393, endPoint y: 159, distance: 157.8
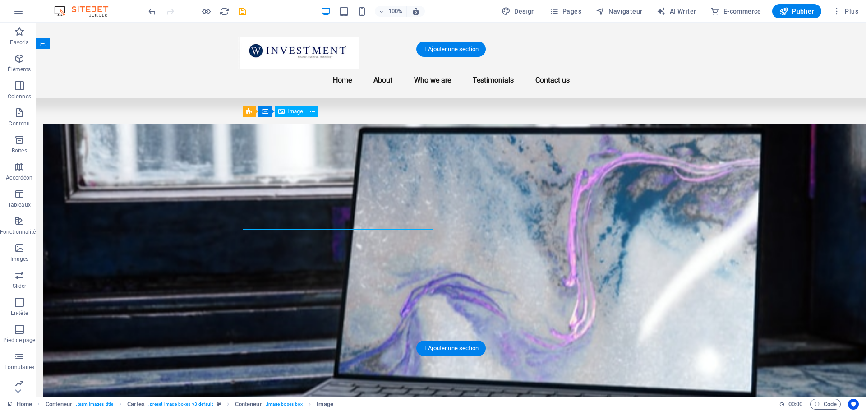
select select "vw"
select select "px"
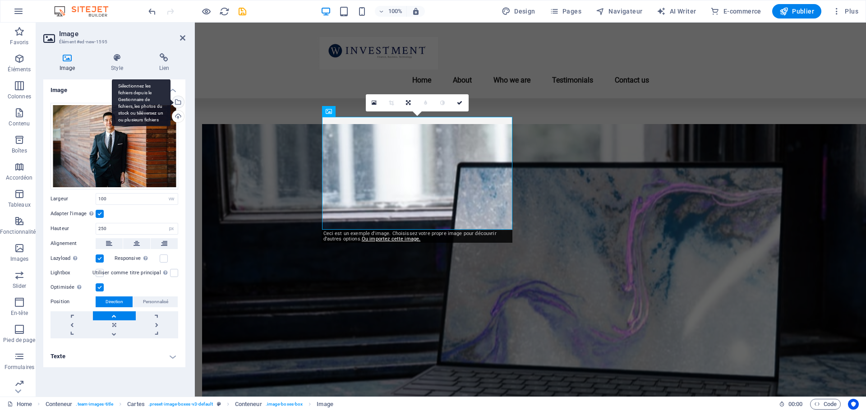
click at [179, 101] on div "Sélectionnez les fichiers depuis le Gestionnaire de fichiers, les photos du sto…" at bounding box center [177, 103] width 14 height 14
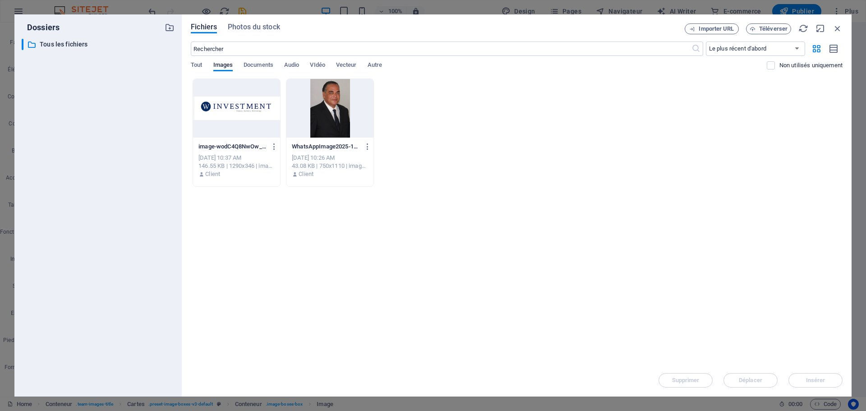
click at [321, 93] on div at bounding box center [329, 108] width 87 height 59
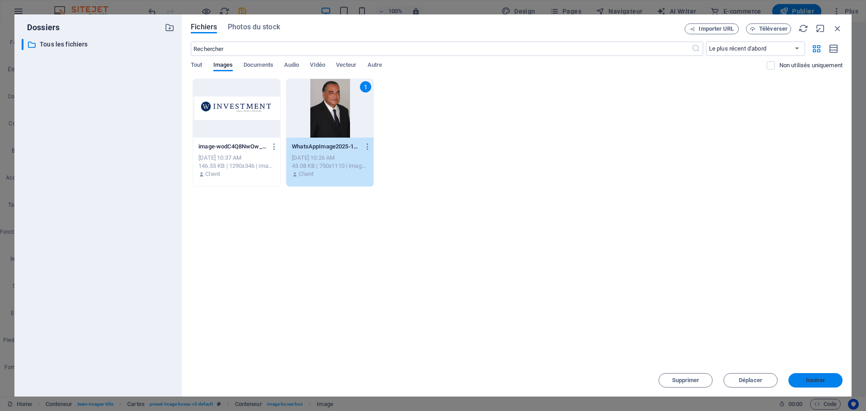
click at [824, 377] on span "Insérer" at bounding box center [815, 379] width 19 height 5
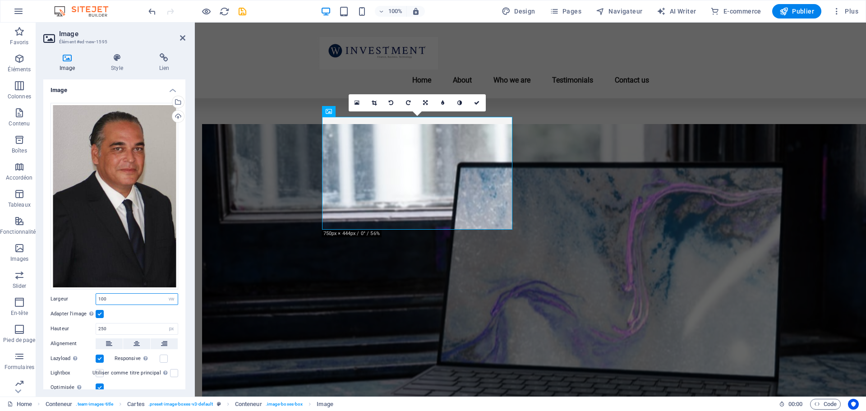
click at [142, 297] on input "100" at bounding box center [137, 299] width 82 height 11
type input "1"
click at [424, 102] on icon at bounding box center [425, 102] width 5 height 5
click at [176, 115] on div "Téléverser" at bounding box center [177, 117] width 14 height 14
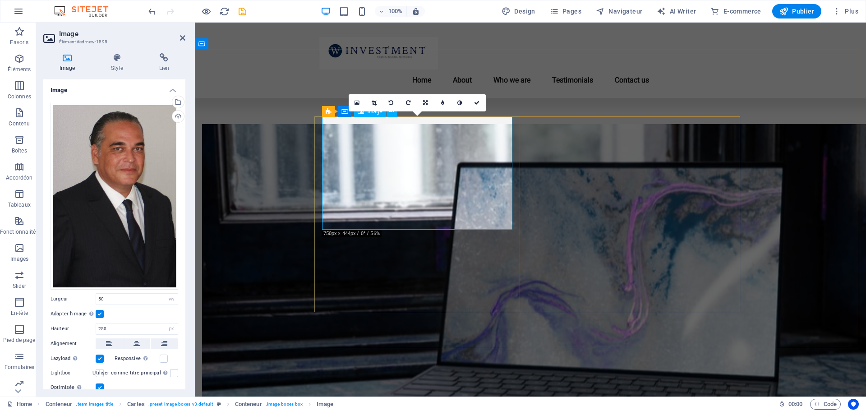
type input "100"
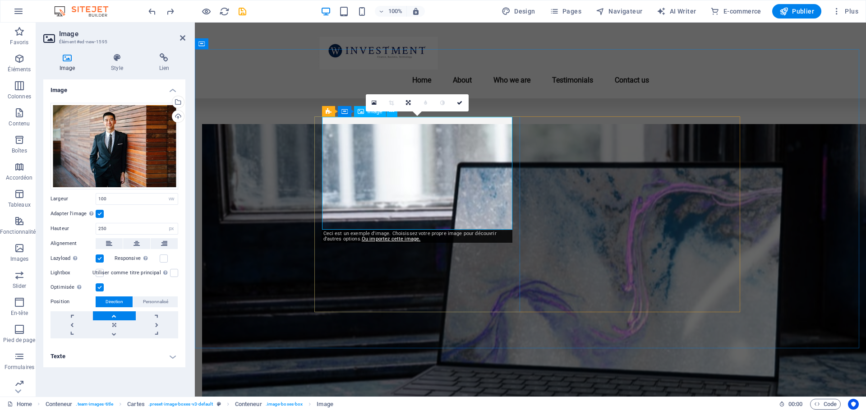
click at [108, 142] on div "Glissez les fichiers ici, cliquez pour choisir les fichiers ou sélectionnez les…" at bounding box center [115, 146] width 128 height 87
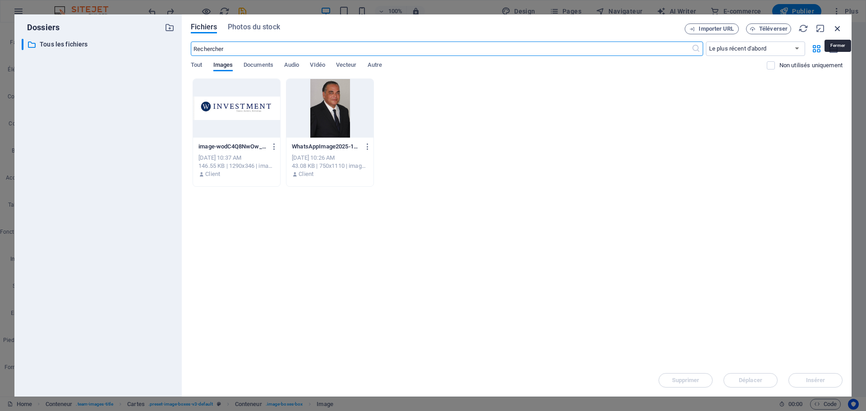
click at [842, 29] on icon "button" at bounding box center [837, 28] width 10 height 10
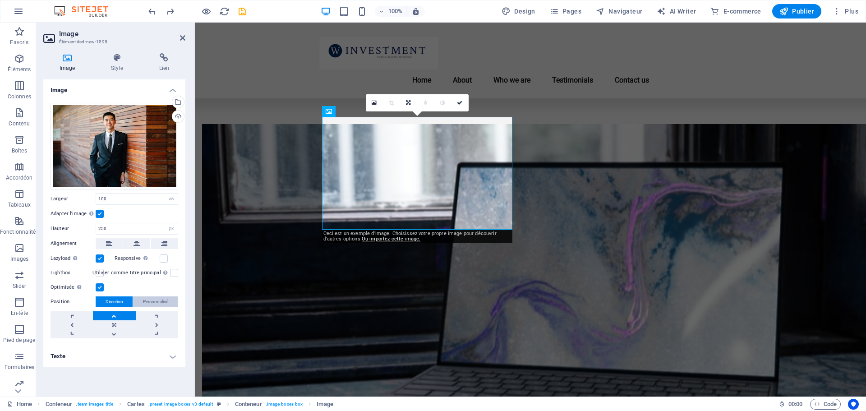
click at [153, 304] on span "Personnalisé" at bounding box center [155, 301] width 25 height 11
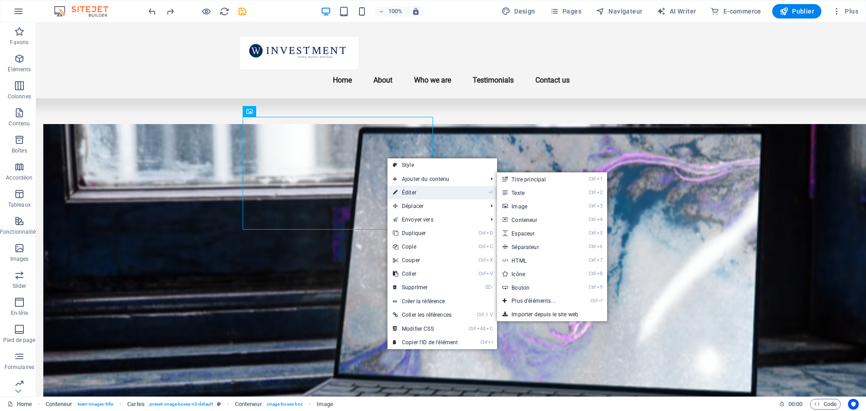
click at [414, 194] on link "⏎ Éditer" at bounding box center [425, 193] width 76 height 14
select select "vw"
select select "px"
select select "%"
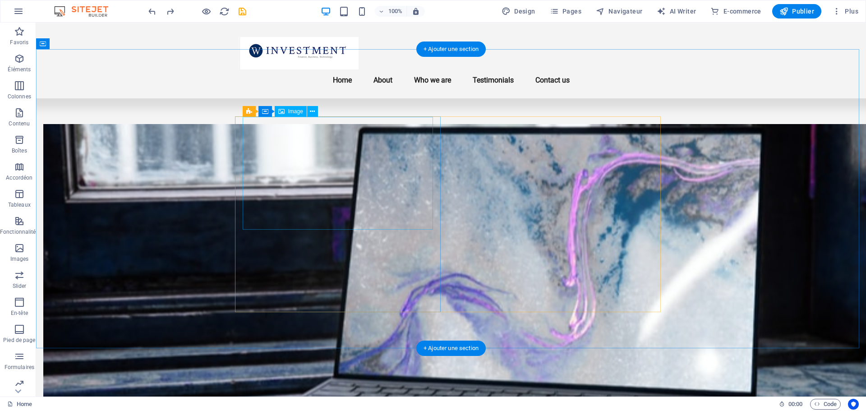
click at [311, 110] on icon at bounding box center [312, 111] width 5 height 9
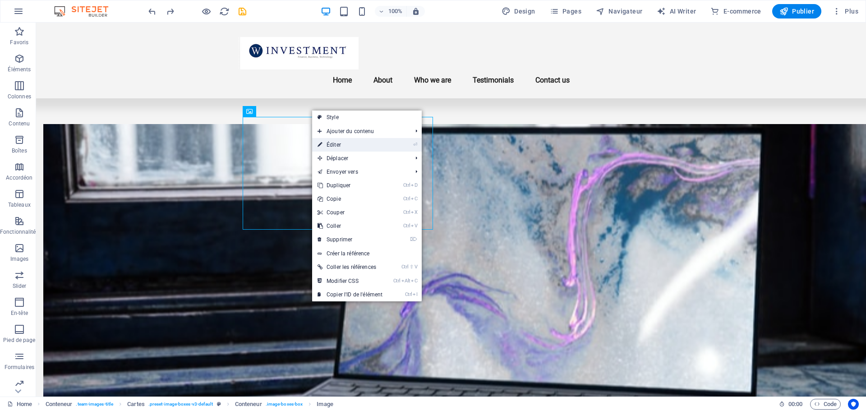
click at [349, 147] on link "⏎ Éditer" at bounding box center [350, 145] width 76 height 14
select select "vw"
select select "px"
select select "%"
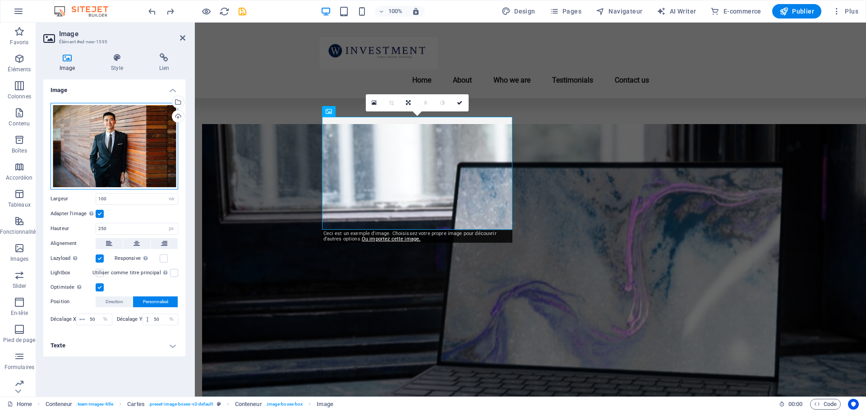
click at [113, 136] on div "Glissez les fichiers ici, cliquez pour choisir les fichiers ou sélectionnez les…" at bounding box center [115, 146] width 128 height 87
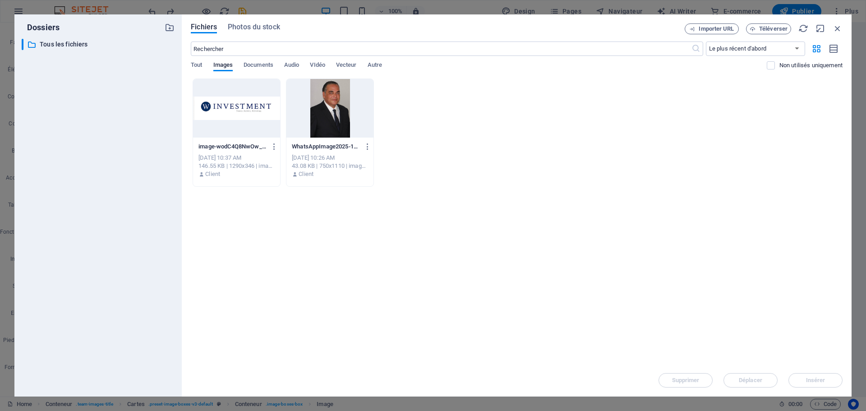
drag, startPoint x: 113, startPoint y: 136, endPoint x: 469, endPoint y: 126, distance: 355.9
click at [469, 126] on div "image-wodC4Q8NwOw_UR4YVchuww.png image-wodC4Q8NwOw_UR4YVchuww.png Oct 6, 2025 1…" at bounding box center [517, 132] width 652 height 108
click at [224, 67] on span "Images" at bounding box center [223, 66] width 20 height 13
click at [92, 43] on p "Tous les fichiers" at bounding box center [99, 44] width 118 height 10
click at [51, 46] on p "Tous les fichiers" at bounding box center [99, 44] width 118 height 10
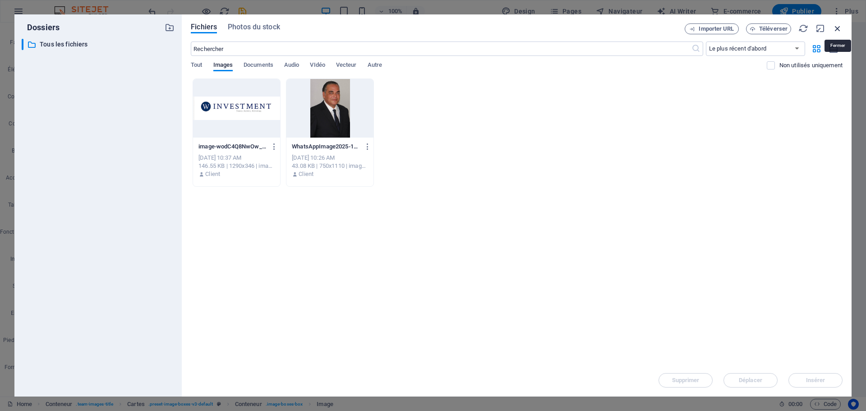
click at [836, 26] on icon "button" at bounding box center [837, 28] width 10 height 10
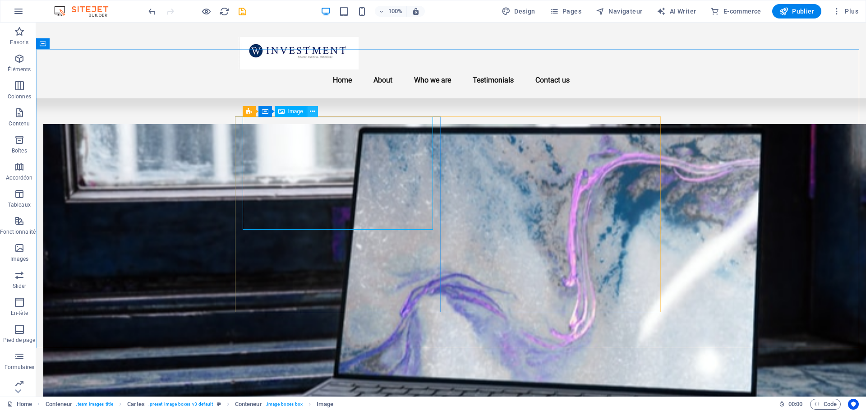
click at [317, 114] on button at bounding box center [312, 111] width 11 height 11
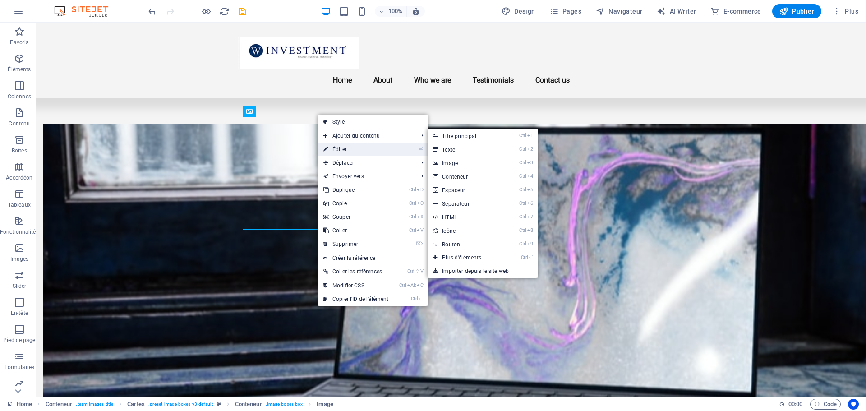
click at [372, 147] on link "⏎ Éditer" at bounding box center [356, 149] width 76 height 14
select select "vw"
select select "px"
select select "%"
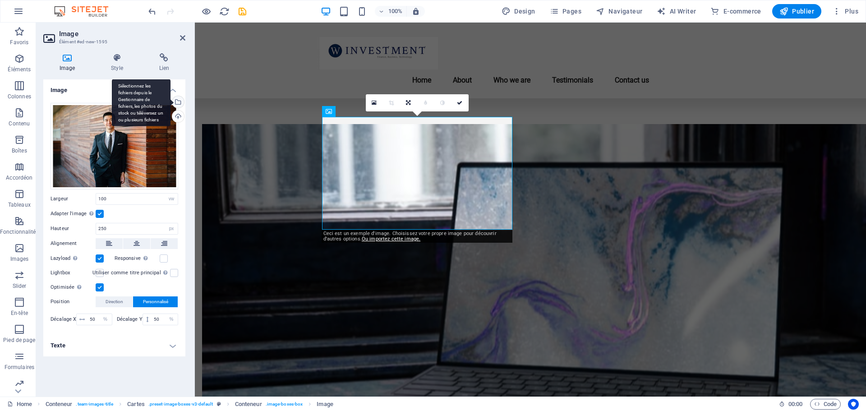
click at [178, 104] on div "Sélectionnez les fichiers depuis le Gestionnaire de fichiers, les photos du sto…" at bounding box center [177, 103] width 14 height 14
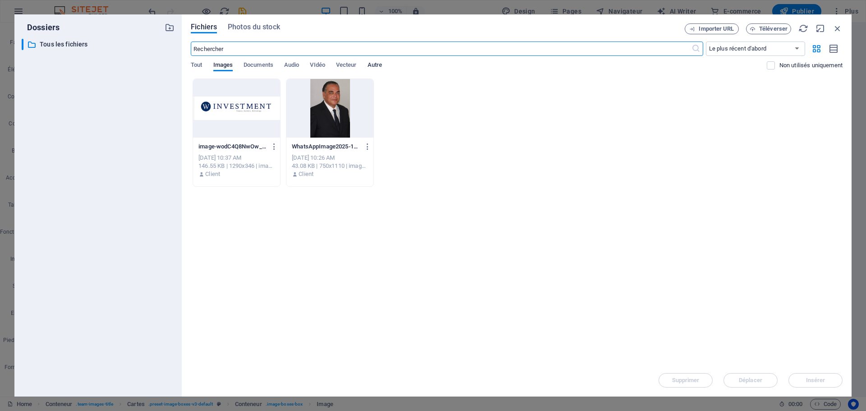
click at [374, 65] on span "Autre" at bounding box center [375, 66] width 14 height 13
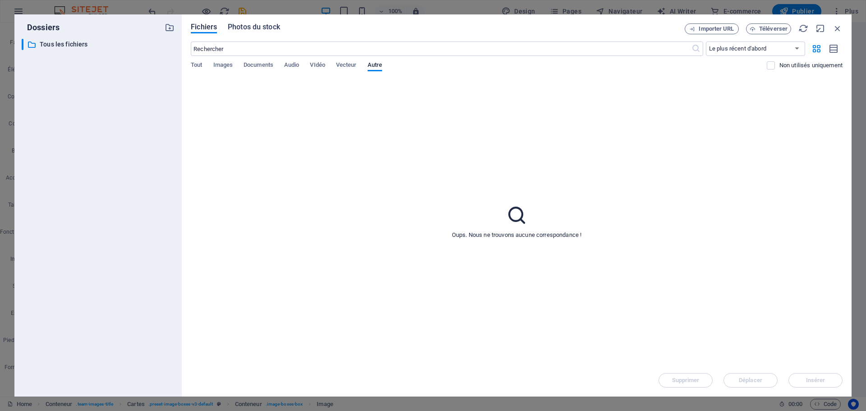
click at [249, 29] on span "Photos du stock" at bounding box center [254, 27] width 52 height 11
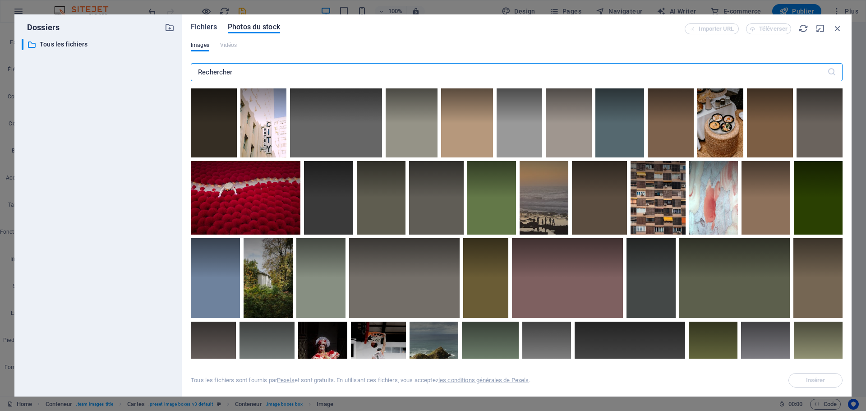
click at [211, 30] on span "Fichiers" at bounding box center [204, 27] width 26 height 11
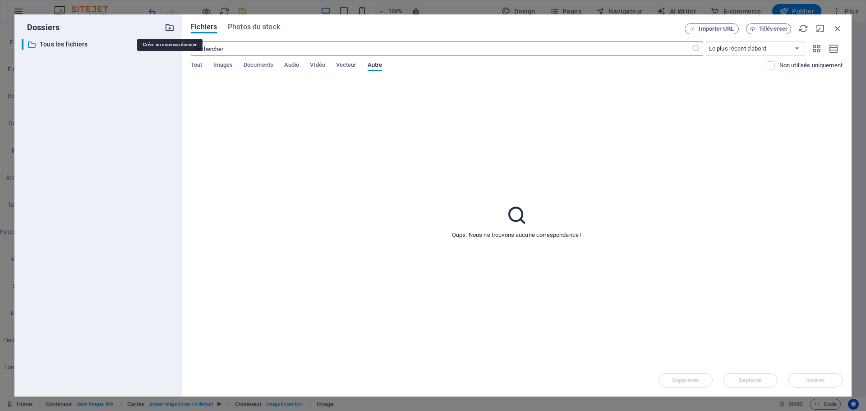
click at [170, 29] on icon "button" at bounding box center [170, 28] width 10 height 10
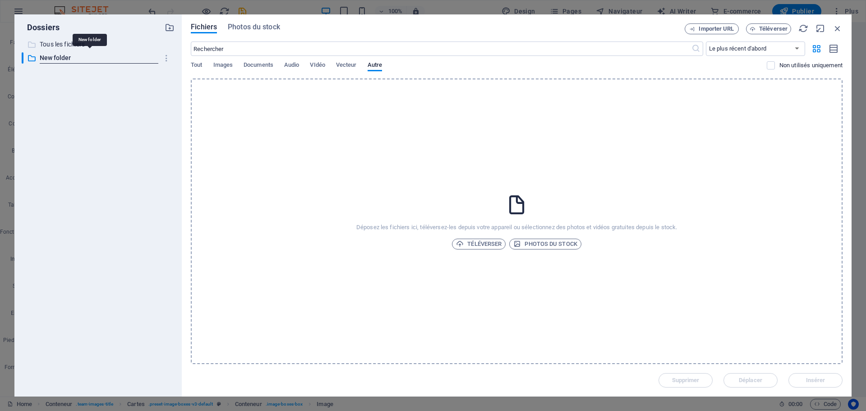
click at [65, 42] on p "Tous les fichiers" at bounding box center [99, 44] width 118 height 10
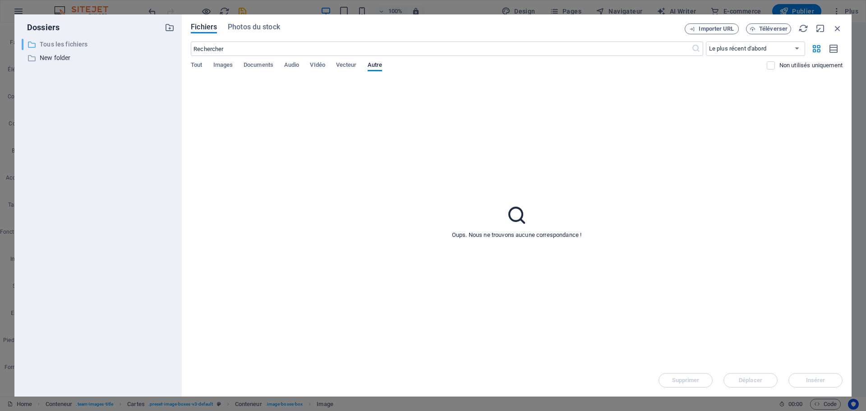
click at [65, 42] on p "Tous les fichiers" at bounding box center [99, 44] width 118 height 10
click at [761, 51] on select "Le plus récent d'abord Le plus ancien d'abord Nom (A-Z) Nom (Z-A) Taille (0-9) …" at bounding box center [755, 48] width 99 height 14
drag, startPoint x: 838, startPoint y: 32, endPoint x: 208, endPoint y: 107, distance: 634.8
click at [838, 32] on icon "button" at bounding box center [837, 28] width 10 height 10
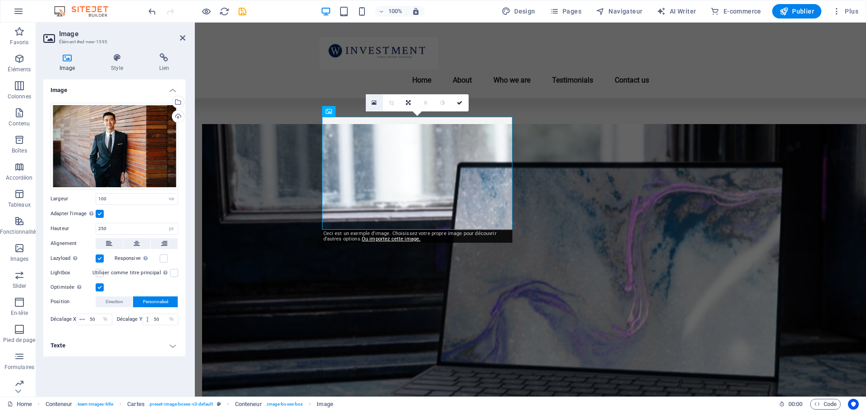
click at [375, 104] on icon at bounding box center [374, 103] width 5 height 6
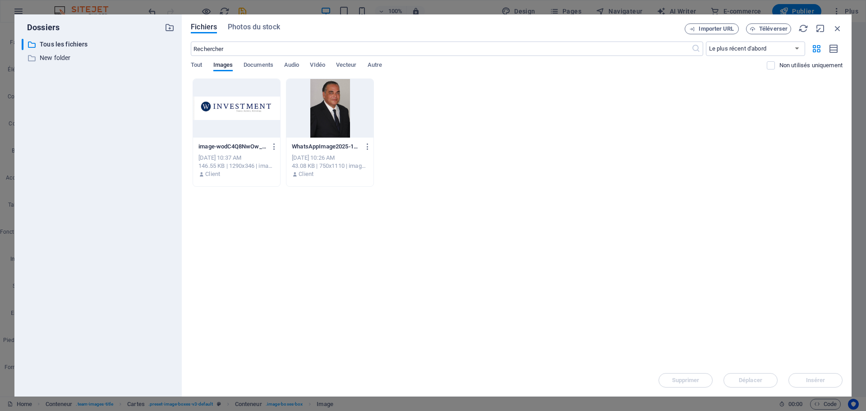
click at [564, 242] on div "Déposez les fichiers ici pour les téléverser automatiquement. image-wodC4Q8NwOw…" at bounding box center [517, 220] width 652 height 285
click at [55, 44] on p "Tous les fichiers" at bounding box center [99, 44] width 118 height 10
drag, startPoint x: 839, startPoint y: 28, endPoint x: 624, endPoint y: 14, distance: 215.1
click at [839, 28] on icon "button" at bounding box center [837, 28] width 10 height 10
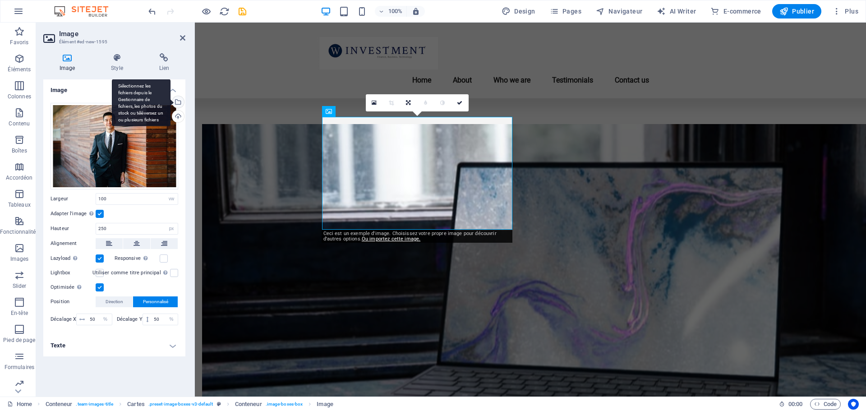
click at [179, 99] on div "Sélectionnez les fichiers depuis le Gestionnaire de fichiers, les photos du sto…" at bounding box center [177, 103] width 14 height 14
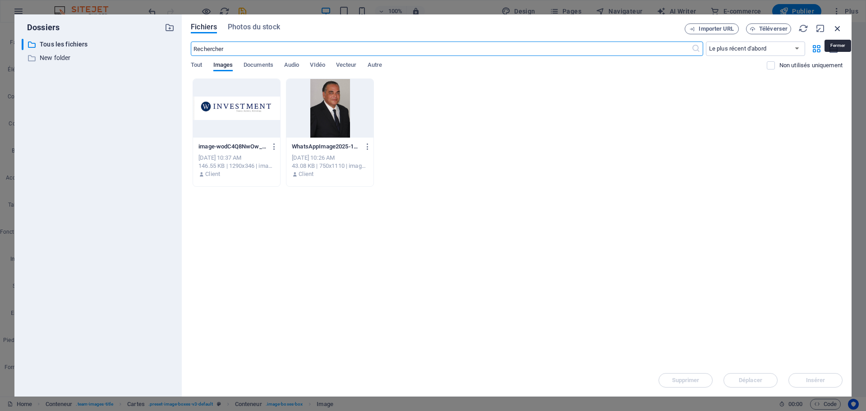
click at [838, 25] on icon "button" at bounding box center [837, 28] width 10 height 10
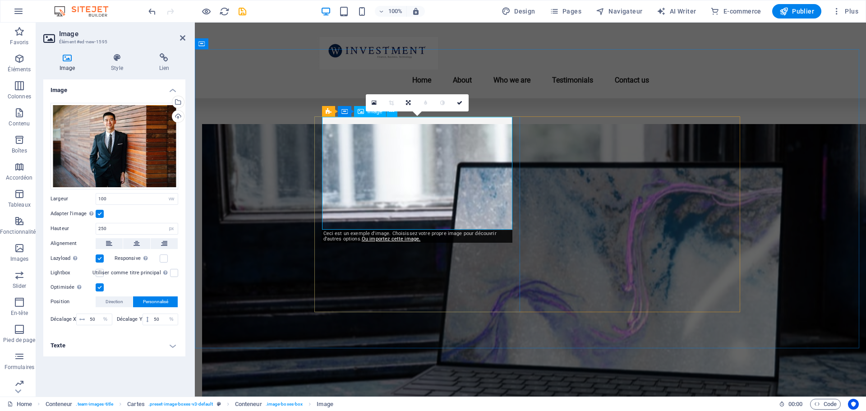
click at [176, 116] on div "Téléverser" at bounding box center [177, 117] width 14 height 14
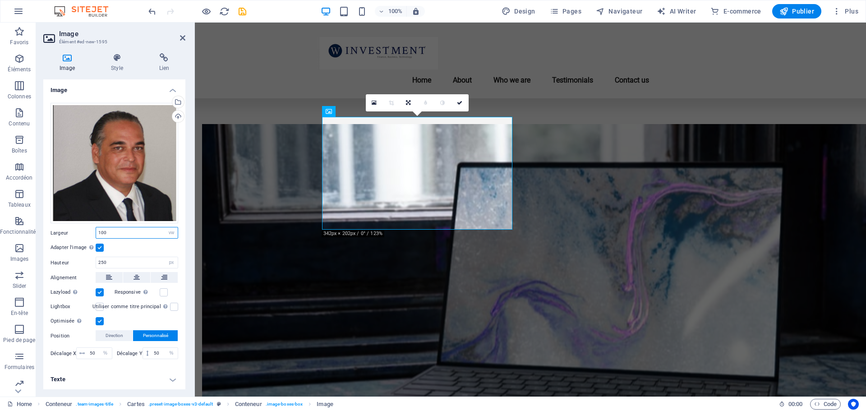
drag, startPoint x: 116, startPoint y: 229, endPoint x: 73, endPoint y: 231, distance: 43.3
click at [73, 231] on div "Largeur 100 Par défaut auto px rem % em vh vw" at bounding box center [115, 233] width 128 height 12
click at [101, 248] on label at bounding box center [100, 248] width 8 height 8
click at [0, 0] on input "Adapter l'image Adapter automatiquement l'image à une largeur et une hauteur fi…" at bounding box center [0, 0] width 0 height 0
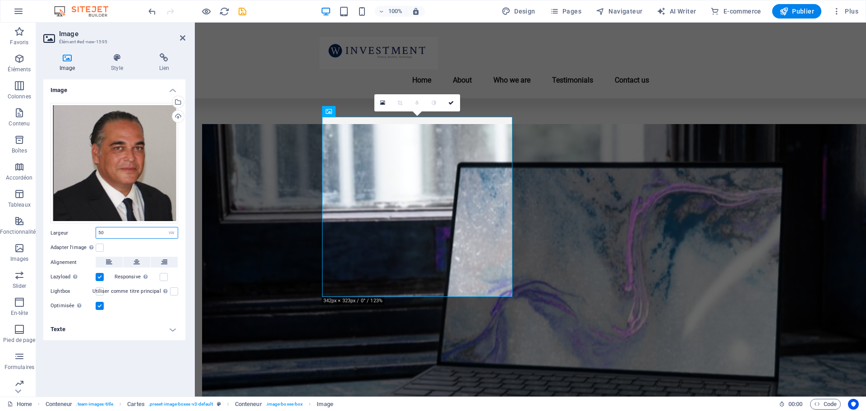
drag, startPoint x: 128, startPoint y: 231, endPoint x: 50, endPoint y: 230, distance: 77.6
click at [50, 230] on div "Glissez les fichiers ici, cliquez pour choisir les fichiers ou sélectionnez les…" at bounding box center [114, 207] width 142 height 223
type input "150"
drag, startPoint x: 90, startPoint y: 238, endPoint x: 31, endPoint y: 236, distance: 58.7
click at [33, 237] on section "Favoris Éléments Colonnes Contenu Boîtes Accordéon Tableaux Fonctionnalités Ima…" at bounding box center [433, 210] width 866 height 374
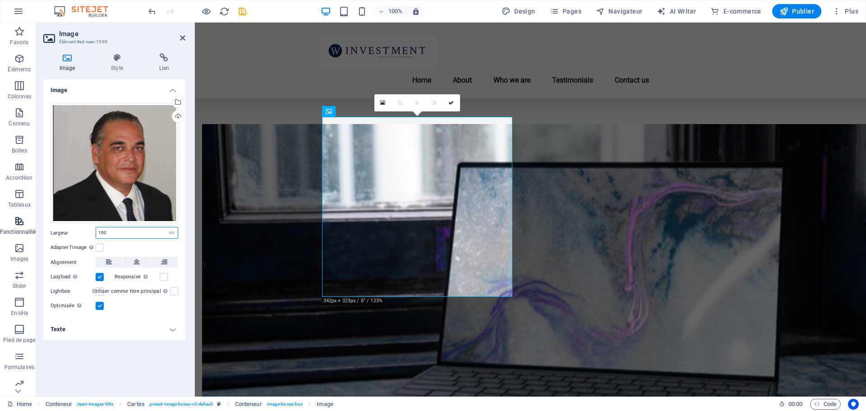
type input "100"
click at [95, 276] on label "Lazyload Charger les images après la page améliore le temps de chargement (vite…" at bounding box center [73, 276] width 45 height 11
click at [0, 0] on input "Lazyload Charger les images après la page améliore le temps de chargement (vite…" at bounding box center [0, 0] width 0 height 0
click at [97, 276] on label at bounding box center [100, 277] width 8 height 8
click at [0, 0] on input "Lazyload Charger les images après la page améliore le temps de chargement (vite…" at bounding box center [0, 0] width 0 height 0
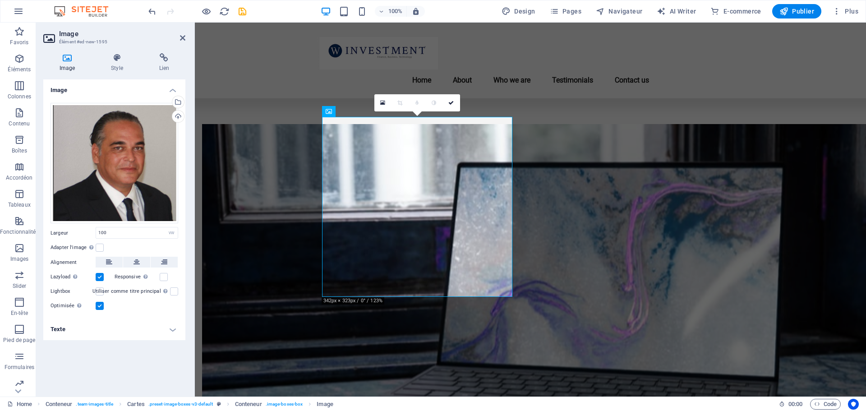
click at [101, 277] on label at bounding box center [100, 277] width 8 height 8
click at [0, 0] on input "Lazyload Charger les images après la page améliore le temps de chargement (vite…" at bounding box center [0, 0] width 0 height 0
click at [166, 277] on label at bounding box center [164, 277] width 8 height 8
click at [0, 0] on input "Responsive Chargez automatiquement des images Retina et les formats optimisés p…" at bounding box center [0, 0] width 0 height 0
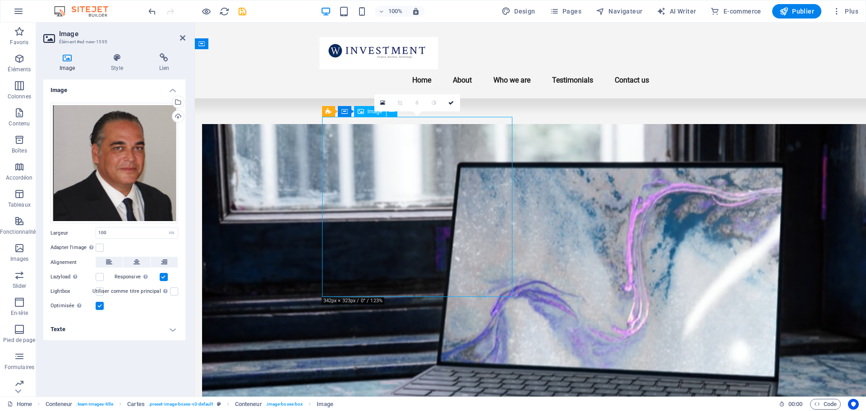
drag, startPoint x: 510, startPoint y: 295, endPoint x: 448, endPoint y: 241, distance: 82.8
click at [115, 57] on icon at bounding box center [117, 57] width 44 height 9
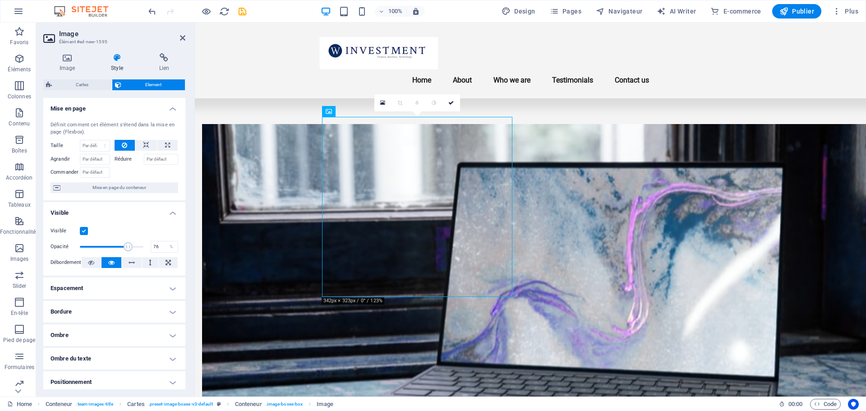
drag, startPoint x: 142, startPoint y: 248, endPoint x: 127, endPoint y: 248, distance: 15.3
click at [127, 248] on span at bounding box center [128, 246] width 9 height 9
type input "100"
drag, startPoint x: 127, startPoint y: 248, endPoint x: 142, endPoint y: 248, distance: 14.9
click at [142, 248] on span at bounding box center [143, 246] width 9 height 9
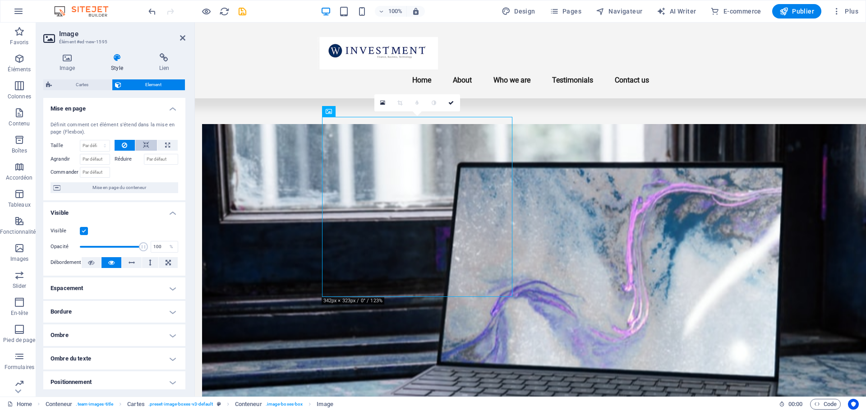
click at [146, 142] on icon at bounding box center [146, 145] width 6 height 11
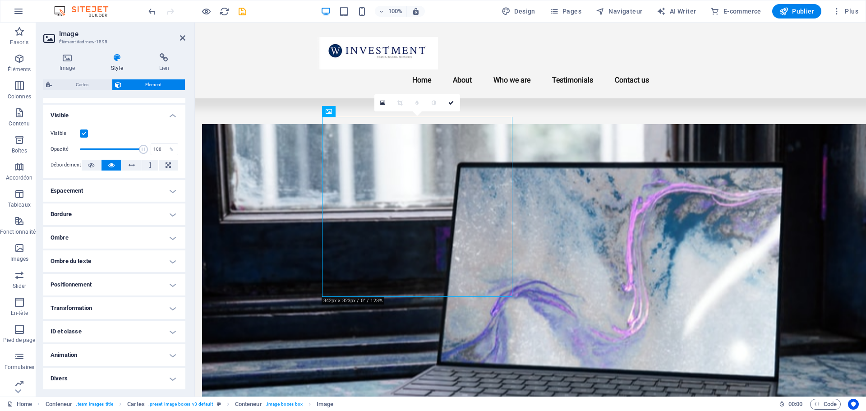
click at [93, 287] on h4 "Positionnement" at bounding box center [114, 285] width 142 height 22
click at [90, 303] on span "Statique" at bounding box center [88, 302] width 16 height 11
click at [110, 303] on span "Relative" at bounding box center [110, 302] width 15 height 11
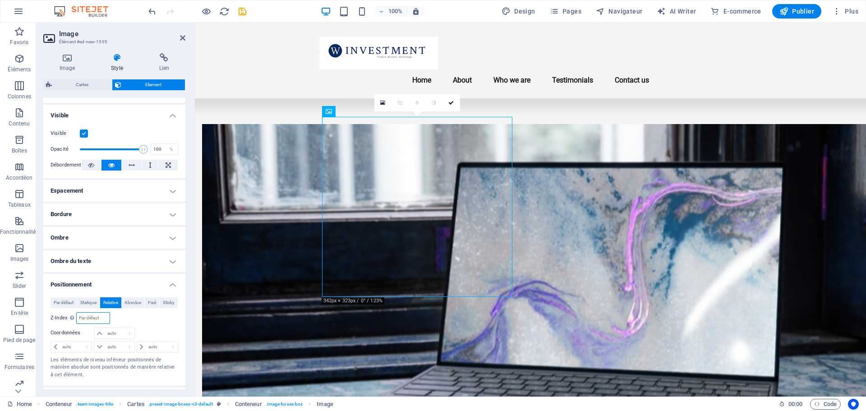
click at [98, 317] on input "number" at bounding box center [93, 318] width 32 height 11
click at [101, 317] on input "number" at bounding box center [93, 318] width 32 height 11
click at [92, 306] on span "Statique" at bounding box center [88, 302] width 16 height 11
click at [129, 302] on span "Absolue" at bounding box center [132, 302] width 17 height 11
click at [111, 302] on span "Relative" at bounding box center [110, 302] width 15 height 11
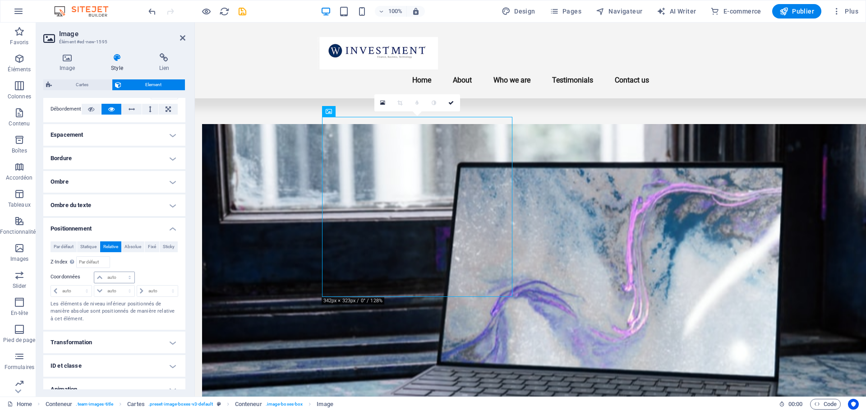
scroll to position [188, 0]
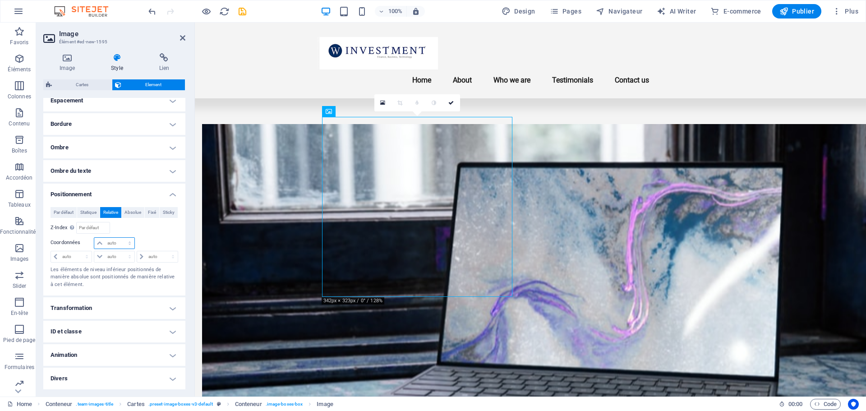
click at [98, 244] on select "auto px rem % em" at bounding box center [114, 243] width 40 height 11
select select "%"
click at [120, 238] on select "auto px rem % em" at bounding box center [114, 243] width 40 height 11
type input "100"
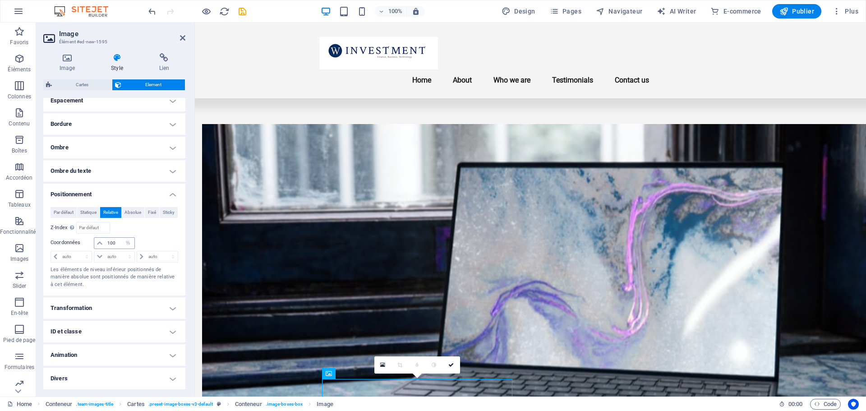
click at [100, 243] on icon at bounding box center [99, 242] width 5 height 5
select select "DISABLED_OPTION_VALUE"
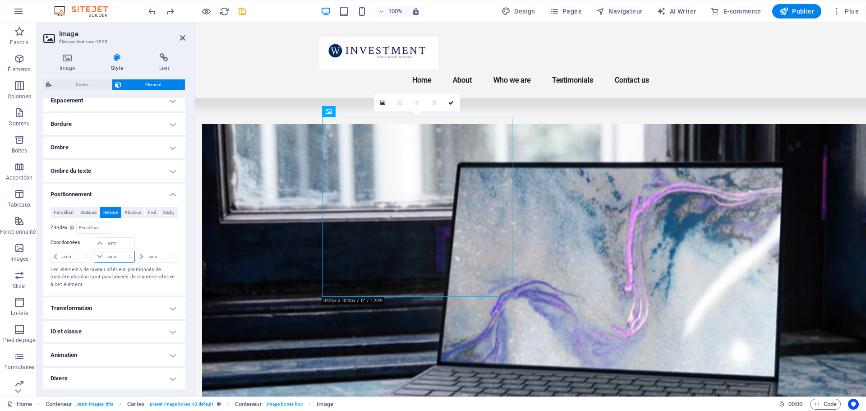
click at [108, 255] on select "auto px rem % em" at bounding box center [114, 256] width 40 height 11
click at [94, 251] on select "auto px rem % em" at bounding box center [114, 256] width 40 height 11
select select "DISABLED_OPTION_VALUE"
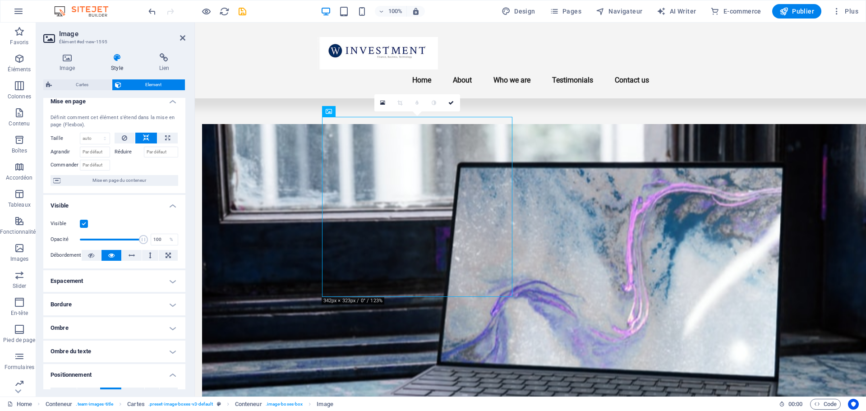
scroll to position [0, 0]
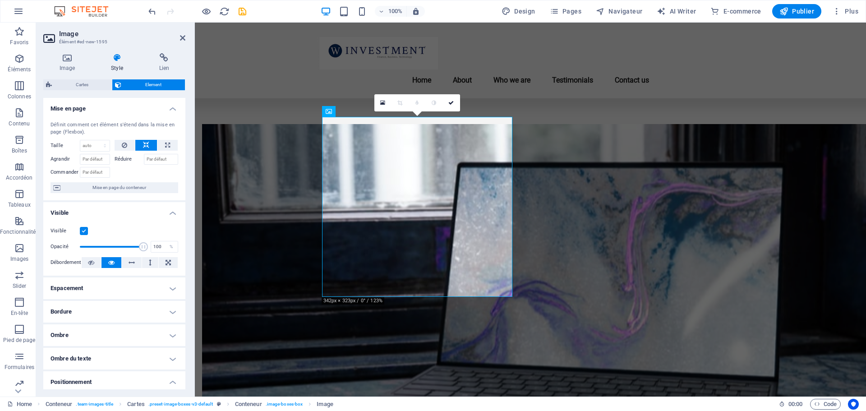
click at [84, 230] on label at bounding box center [84, 231] width 8 height 8
click at [0, 0] on input "Visible" at bounding box center [0, 0] width 0 height 0
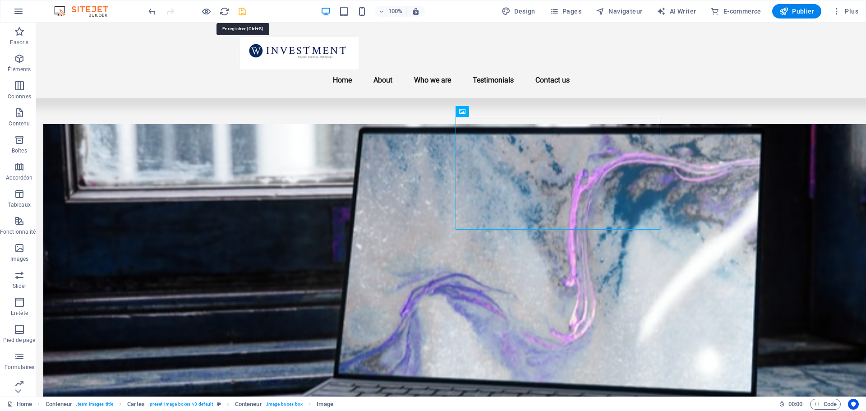
click at [241, 12] on icon "save" at bounding box center [242, 11] width 10 height 10
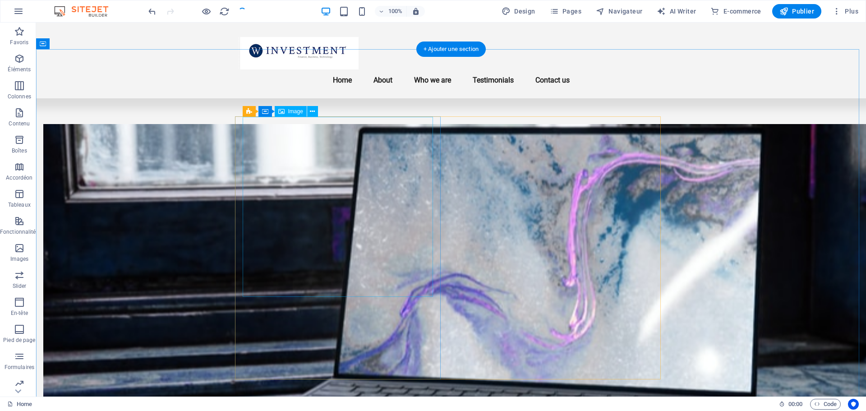
checkbox input "false"
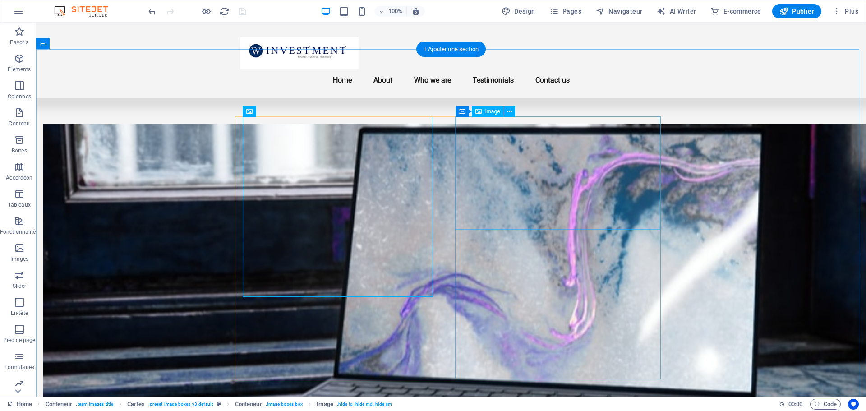
click at [492, 109] on span "Image" at bounding box center [492, 111] width 15 height 5
click at [507, 109] on icon at bounding box center [509, 111] width 5 height 9
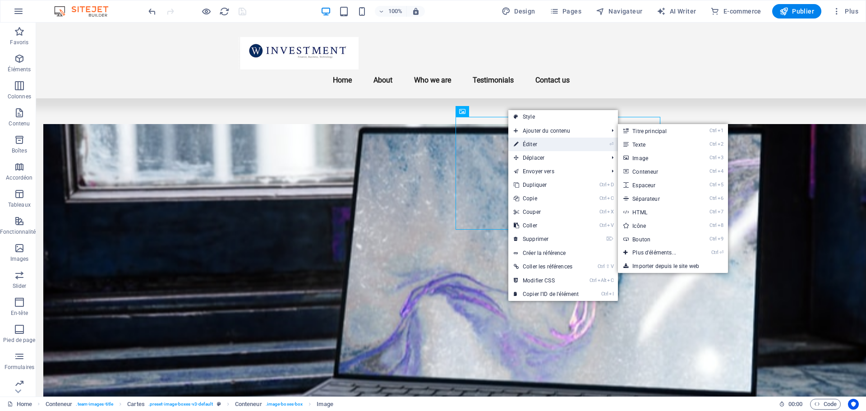
drag, startPoint x: 343, startPoint y: 120, endPoint x: 538, endPoint y: 142, distance: 195.7
click at [538, 142] on link "⏎ Éditer" at bounding box center [546, 145] width 76 height 14
select select "vw"
select select "px"
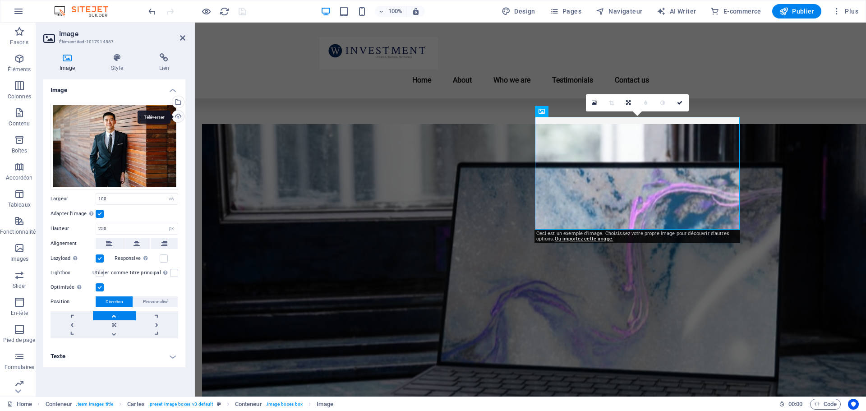
click at [177, 117] on div "Téléverser" at bounding box center [177, 117] width 14 height 14
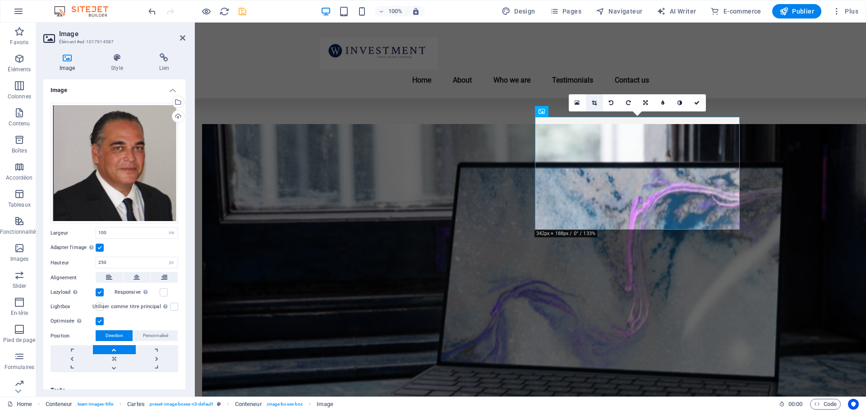
click at [592, 104] on icon at bounding box center [594, 102] width 5 height 5
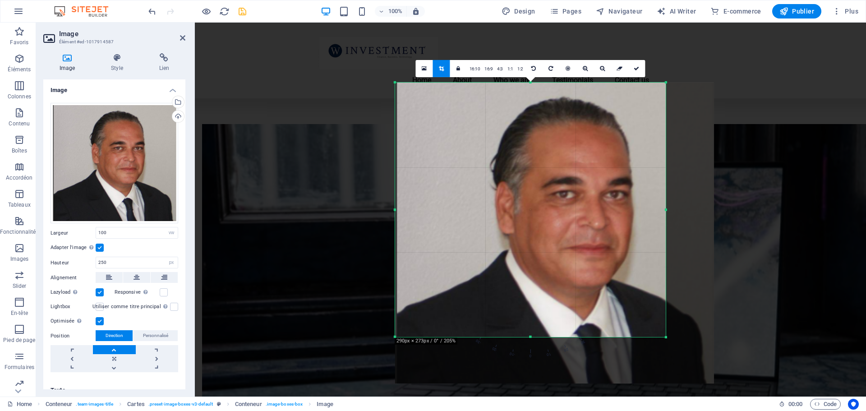
drag, startPoint x: 687, startPoint y: 359, endPoint x: 641, endPoint y: 314, distance: 64.1
click at [641, 314] on div "180 170 160 150 140 130 120 110 100 90 80 70 60 50 40 30 20 10 0 -10 -20 -30 -4…" at bounding box center [530, 209] width 271 height 254
click at [468, 66] on link "16:10" at bounding box center [474, 68] width 15 height 17
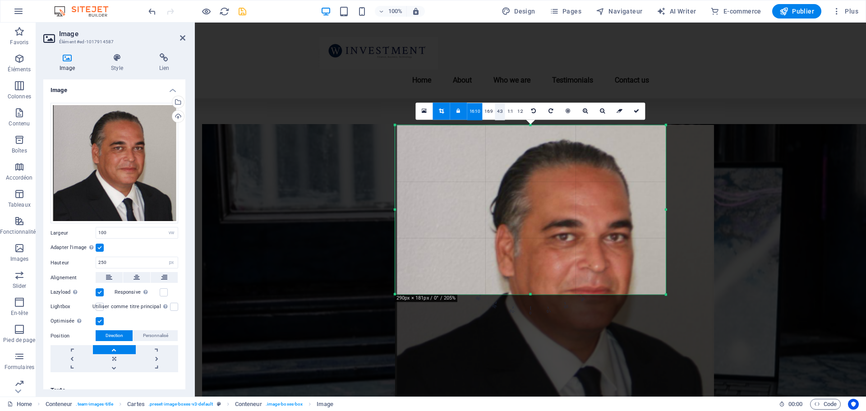
click at [500, 110] on link "4:3" at bounding box center [500, 111] width 10 height 17
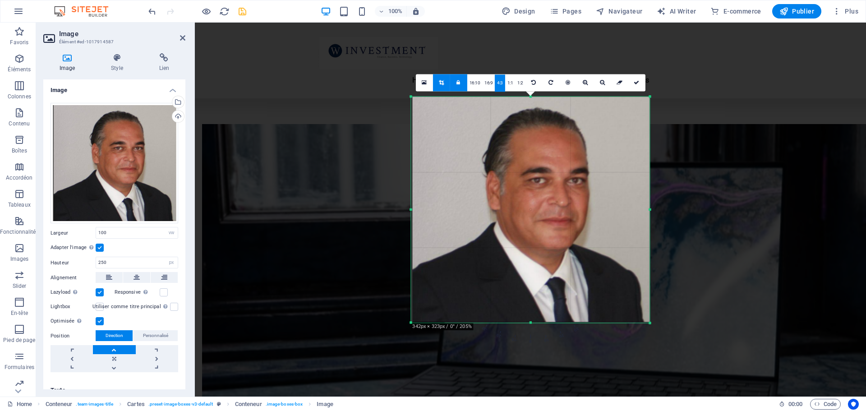
drag, startPoint x: 665, startPoint y: 311, endPoint x: 633, endPoint y: 334, distance: 39.2
click at [633, 322] on div "180 170 160 150 140 130 120 110 100 90 80 70 60 50 40 30 20 10 0 -10 -20 -30 -4…" at bounding box center [530, 210] width 239 height 226
drag, startPoint x: 631, startPoint y: 86, endPoint x: 437, endPoint y: 64, distance: 196.0
click at [631, 86] on link at bounding box center [636, 82] width 17 height 17
type input "527"
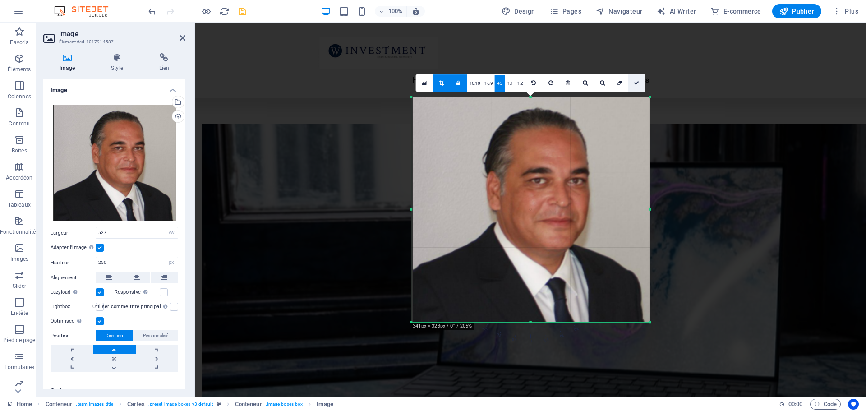
select select "px"
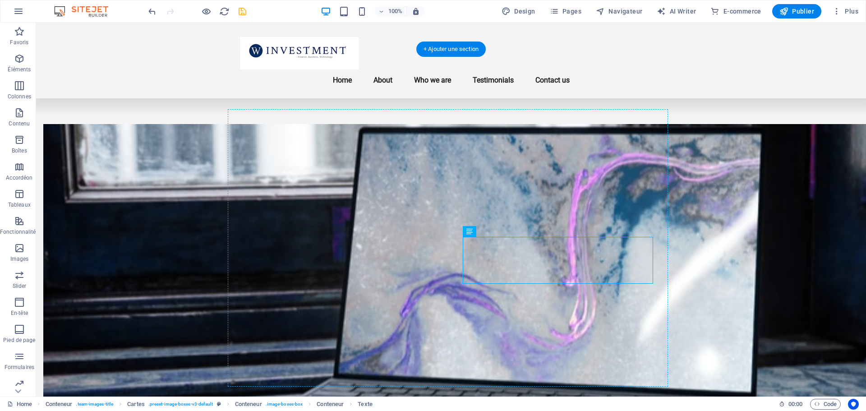
drag, startPoint x: 483, startPoint y: 253, endPoint x: 638, endPoint y: 312, distance: 166.0
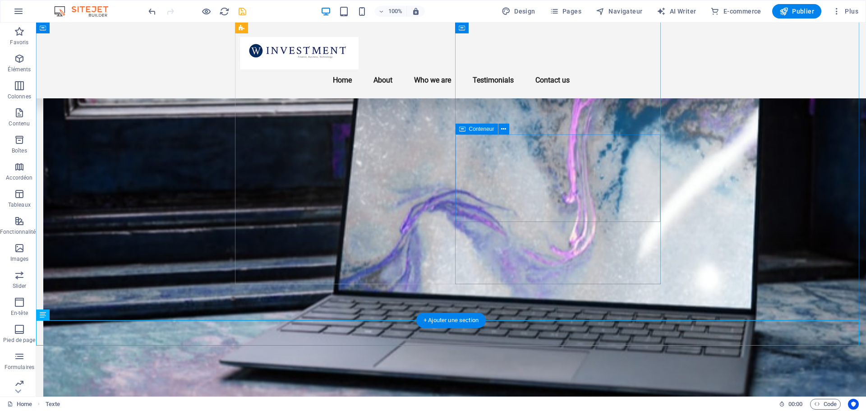
scroll to position [579, 0]
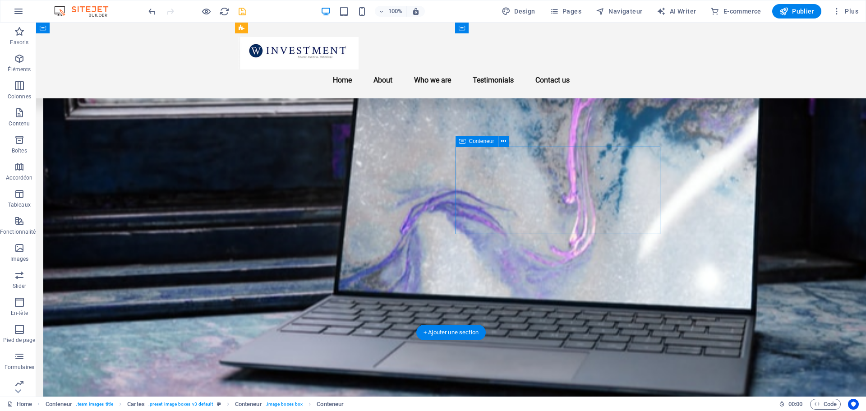
drag, startPoint x: 544, startPoint y: 188, endPoint x: 569, endPoint y: 223, distance: 43.4
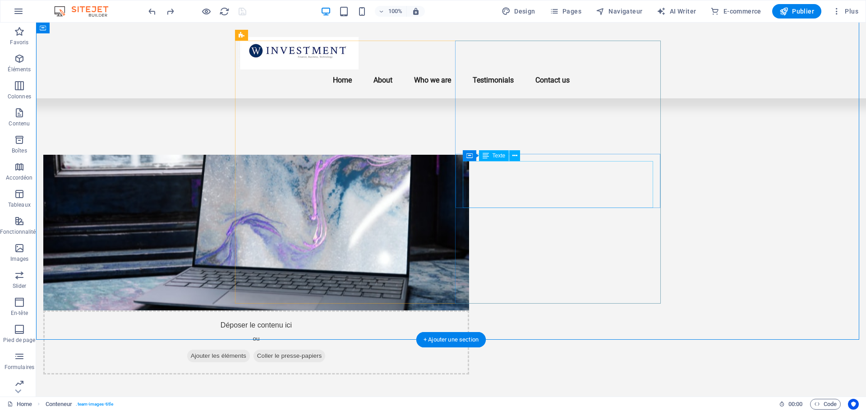
scroll to position [444, 0]
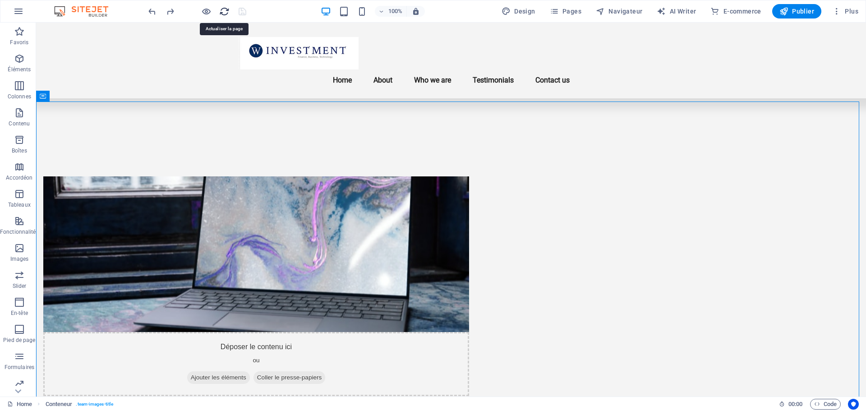
click at [226, 12] on icon "reload" at bounding box center [224, 11] width 10 height 10
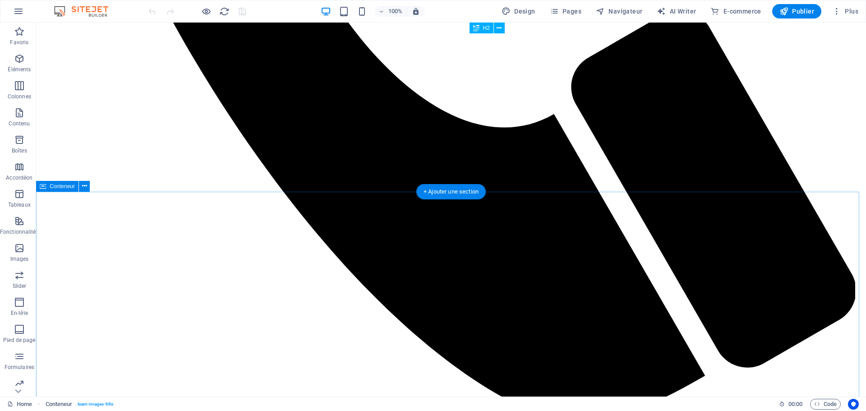
scroll to position [767, 0]
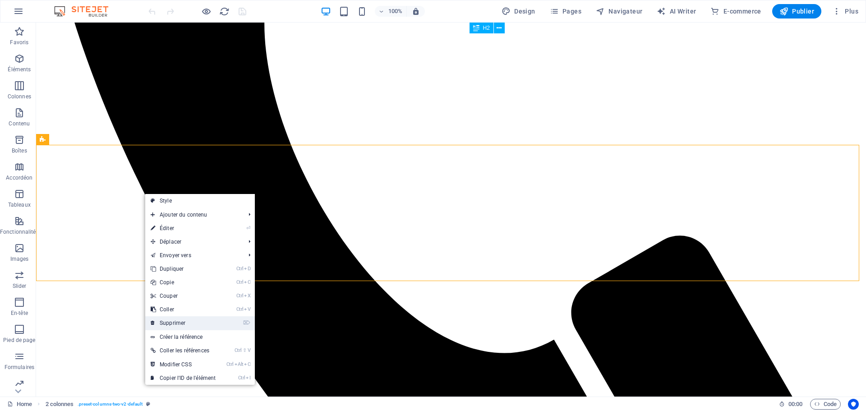
click at [179, 327] on link "⌦ Supprimer" at bounding box center [183, 323] width 76 height 14
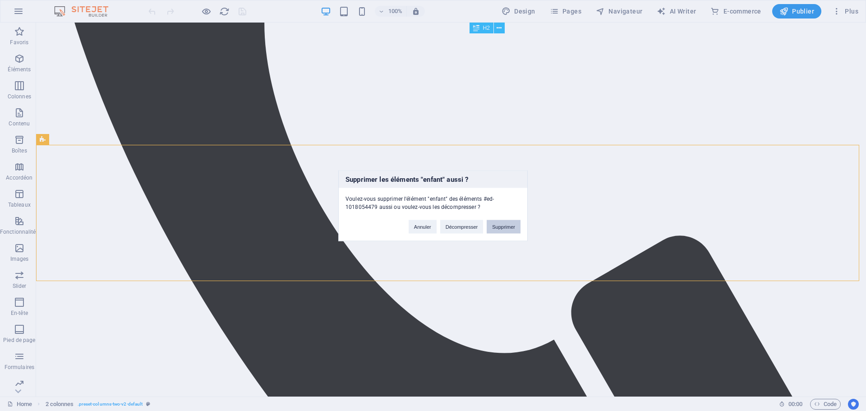
click at [514, 228] on button "Supprimer" at bounding box center [504, 227] width 34 height 14
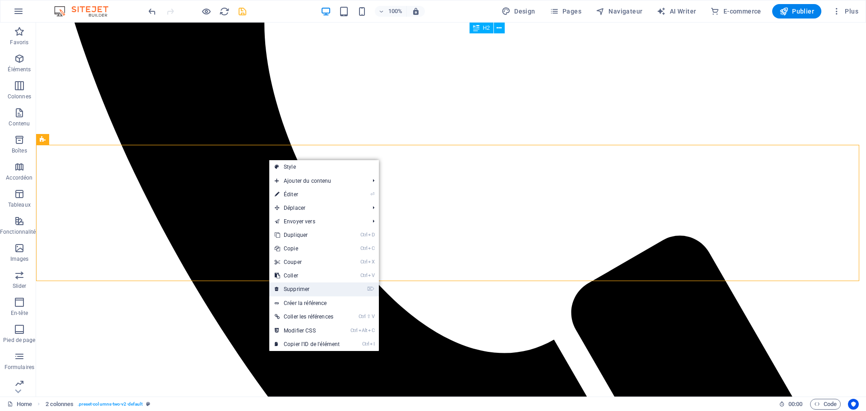
click at [304, 293] on link "⌦ Supprimer" at bounding box center [307, 289] width 76 height 14
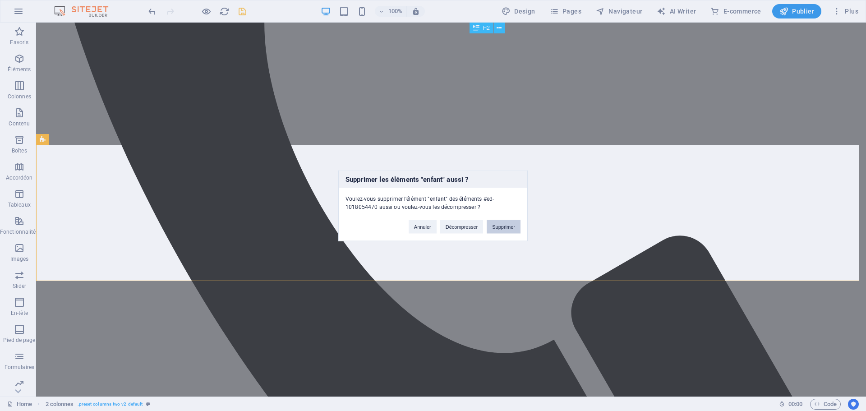
click at [500, 226] on button "Supprimer" at bounding box center [504, 227] width 34 height 14
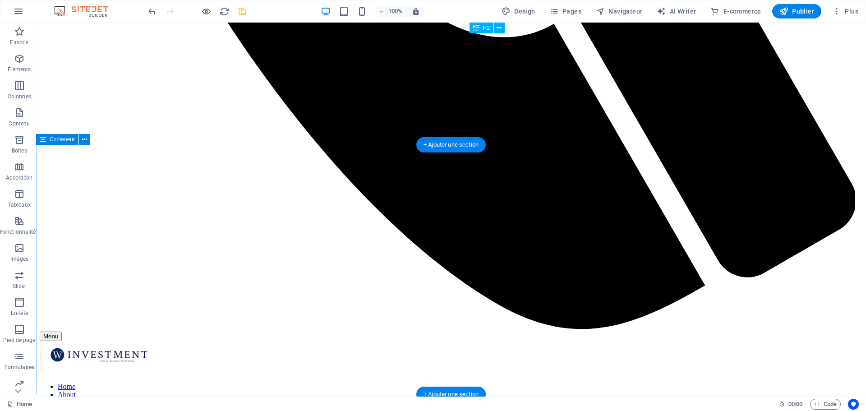
scroll to position [1315, 0]
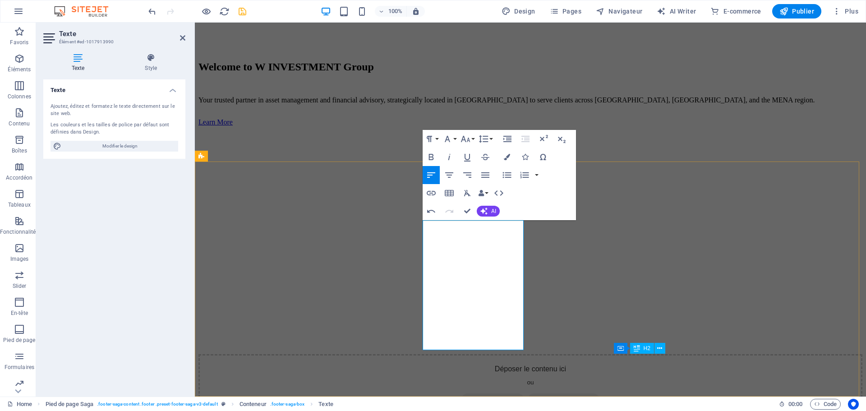
scroll to position [777, 6]
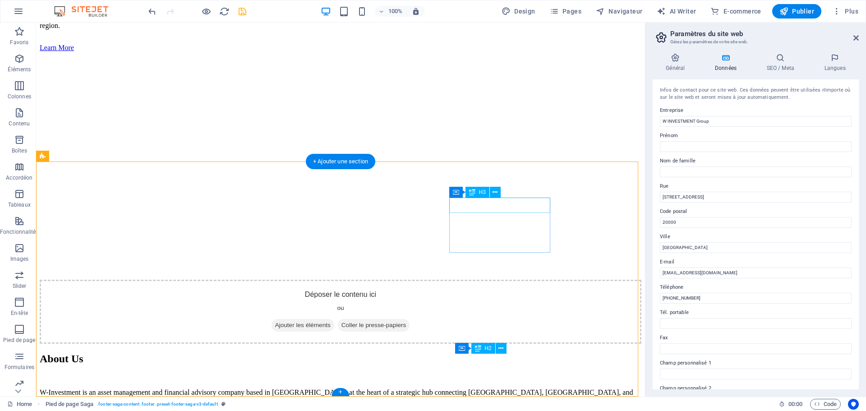
click at [495, 194] on icon at bounding box center [494, 192] width 5 height 9
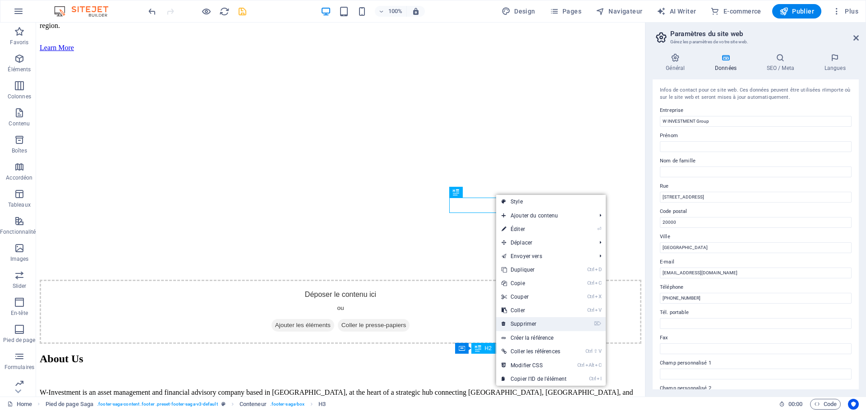
click at [529, 319] on link "⌦ Supprimer" at bounding box center [534, 324] width 76 height 14
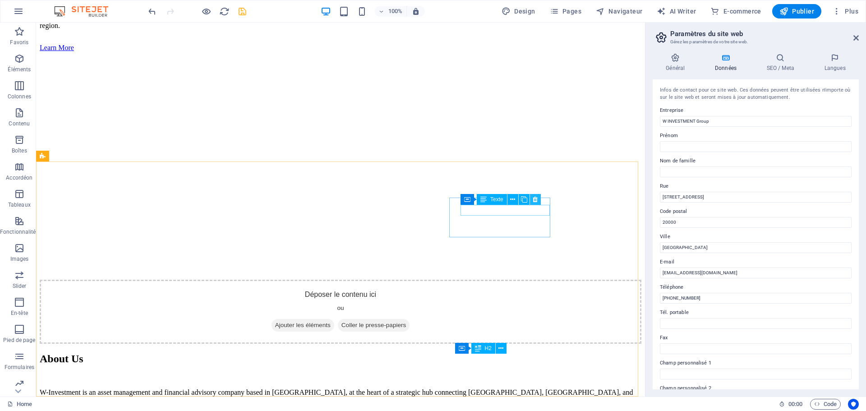
click at [537, 201] on icon at bounding box center [535, 199] width 5 height 9
click at [538, 200] on icon at bounding box center [535, 199] width 5 height 9
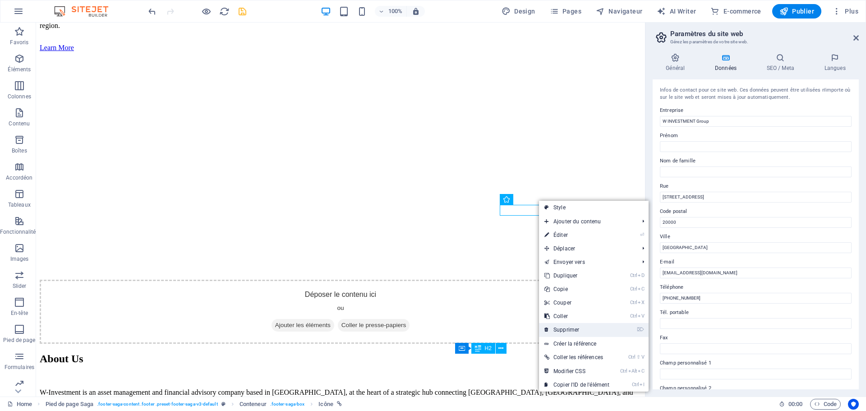
click at [571, 332] on link "⌦ Supprimer" at bounding box center [577, 330] width 76 height 14
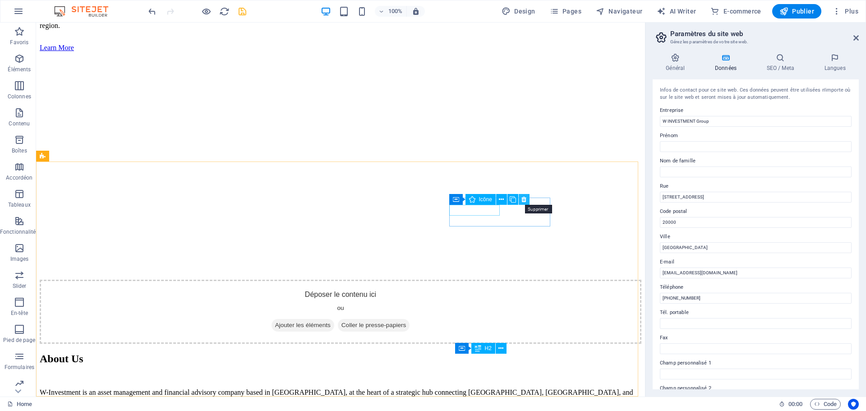
click at [525, 199] on icon at bounding box center [523, 199] width 5 height 9
click at [509, 188] on icon at bounding box center [511, 192] width 5 height 9
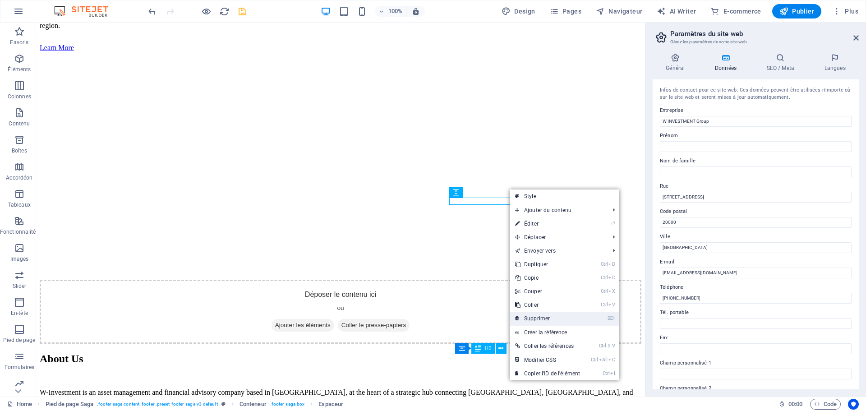
click at [536, 320] on link "⌦ Supprimer" at bounding box center [548, 319] width 76 height 14
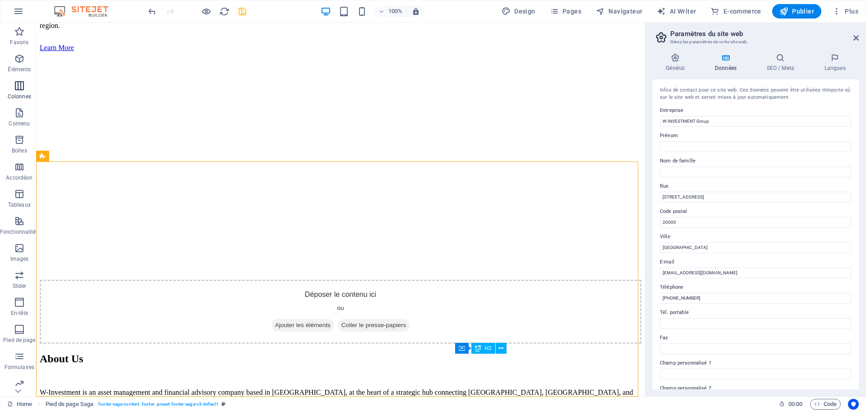
click at [21, 83] on icon "button" at bounding box center [19, 85] width 11 height 11
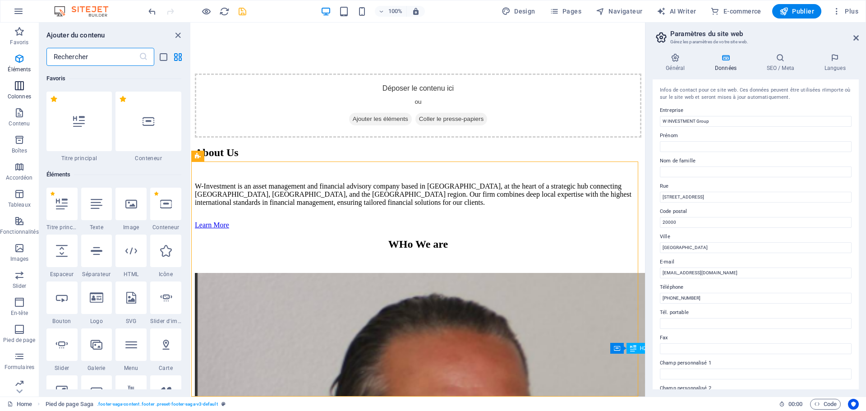
scroll to position [446, 0]
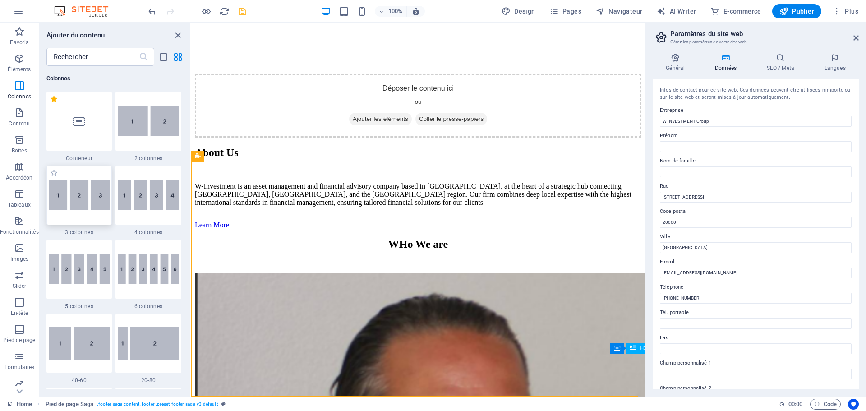
click at [72, 197] on img at bounding box center [79, 195] width 61 height 30
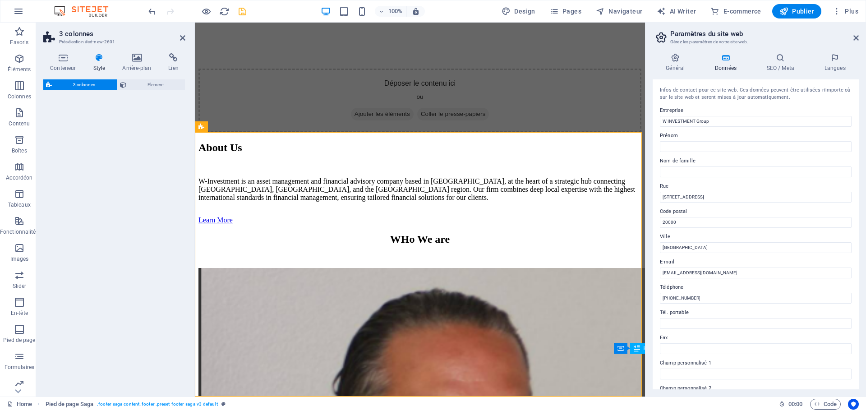
select select "rem"
select select "preset-columns-three-v2-default"
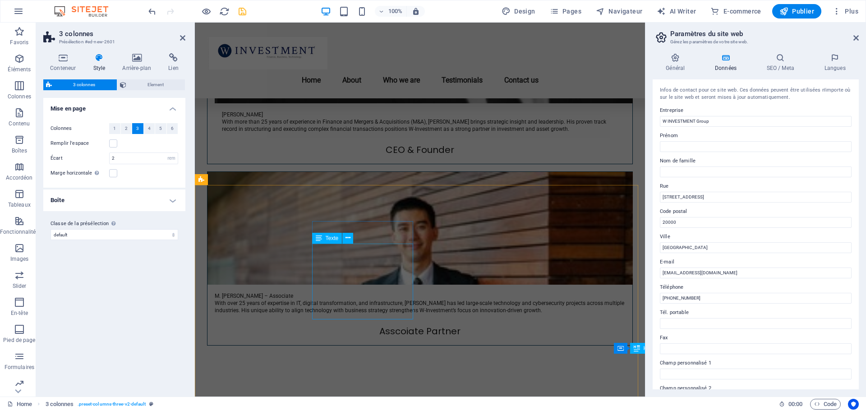
scroll to position [1468, 0]
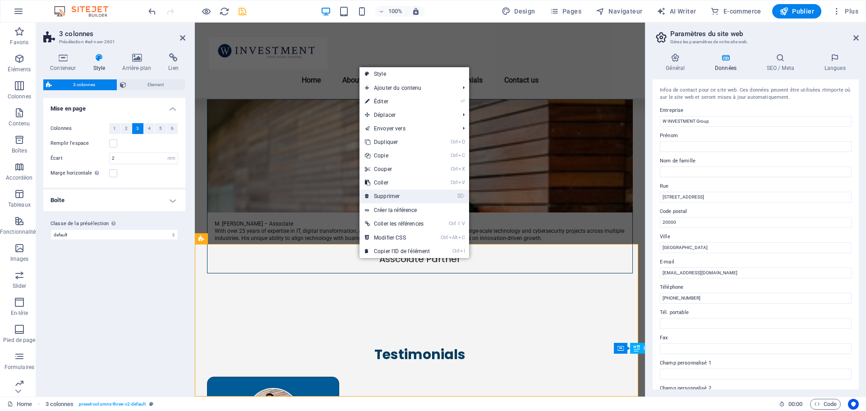
click at [391, 202] on link "⌦ Supprimer" at bounding box center [397, 196] width 76 height 14
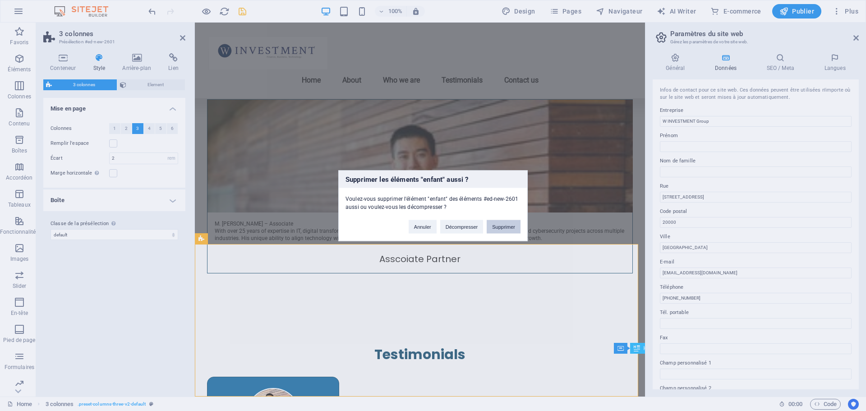
click at [497, 225] on button "Supprimer" at bounding box center [504, 227] width 34 height 14
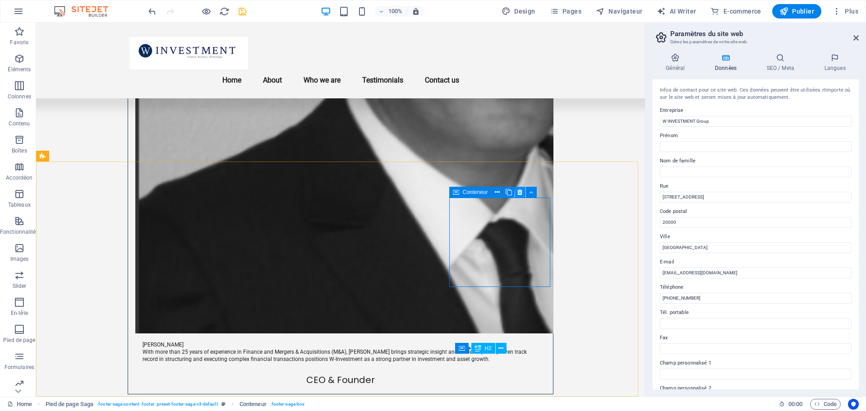
click at [519, 193] on icon at bounding box center [519, 192] width 5 height 9
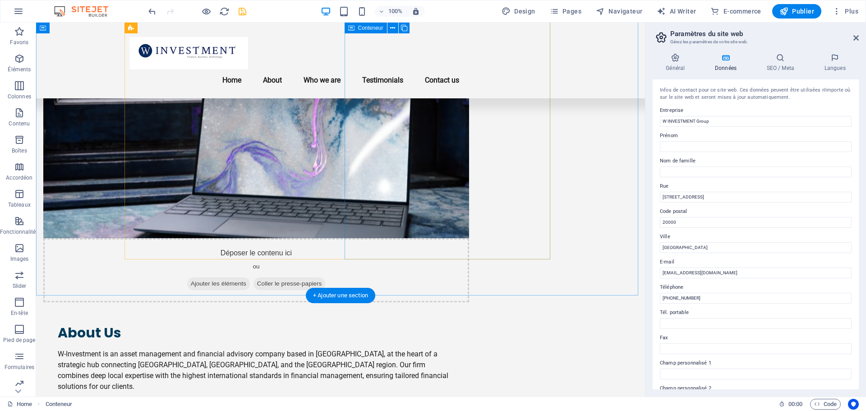
scroll to position [459, 0]
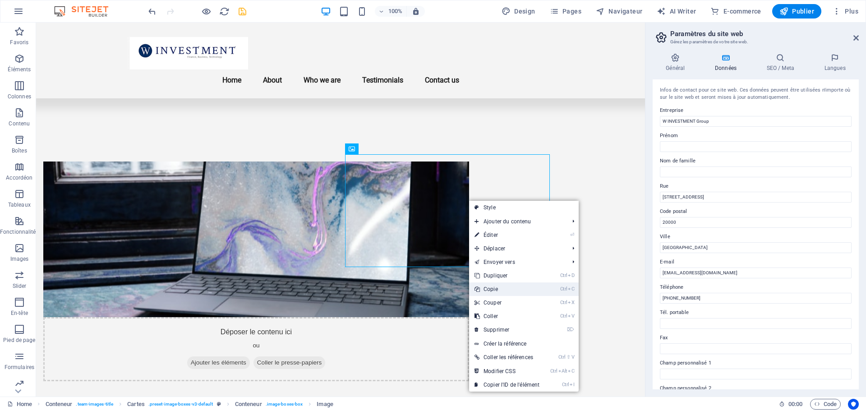
click at [502, 291] on link "Ctrl C Copie" at bounding box center [507, 289] width 76 height 14
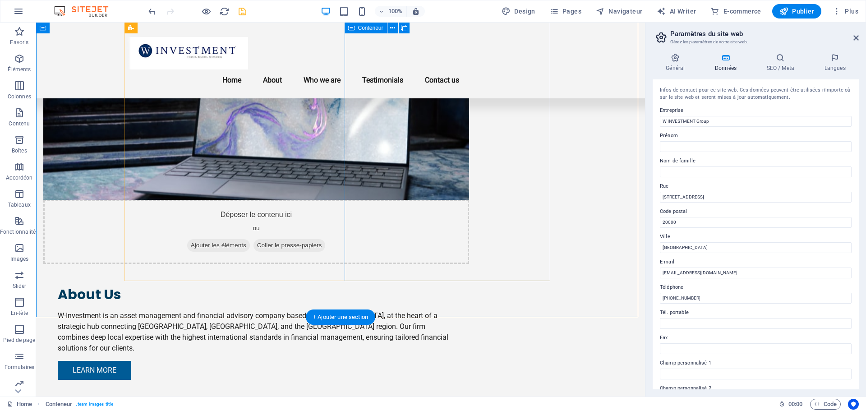
scroll to position [504, 0]
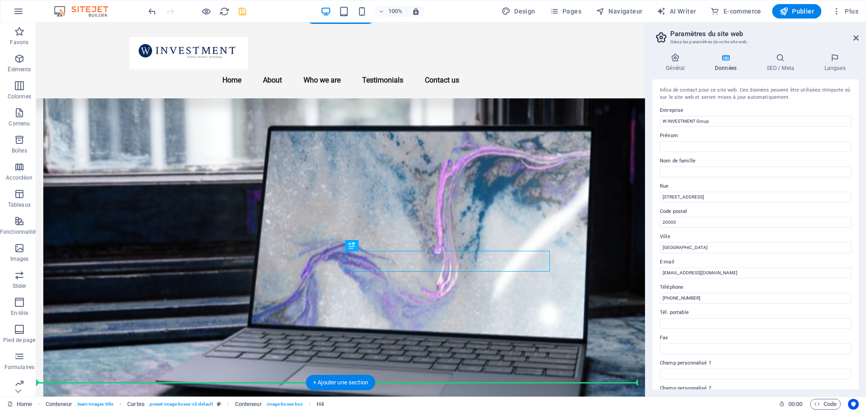
scroll to position [560, 0]
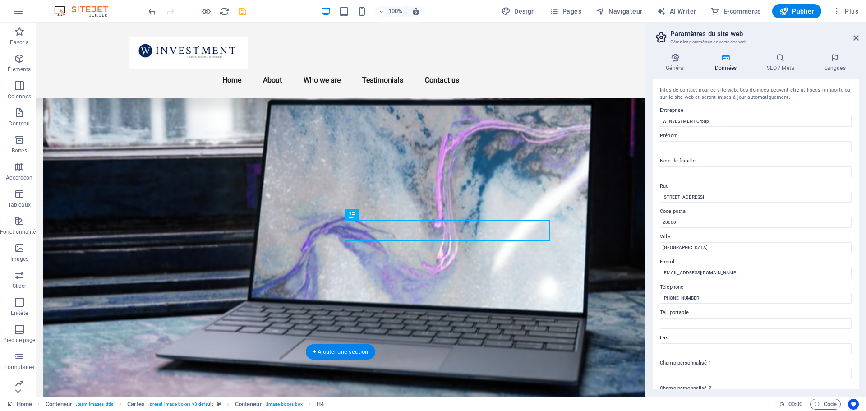
drag, startPoint x: 456, startPoint y: 286, endPoint x: 448, endPoint y: 237, distance: 50.2
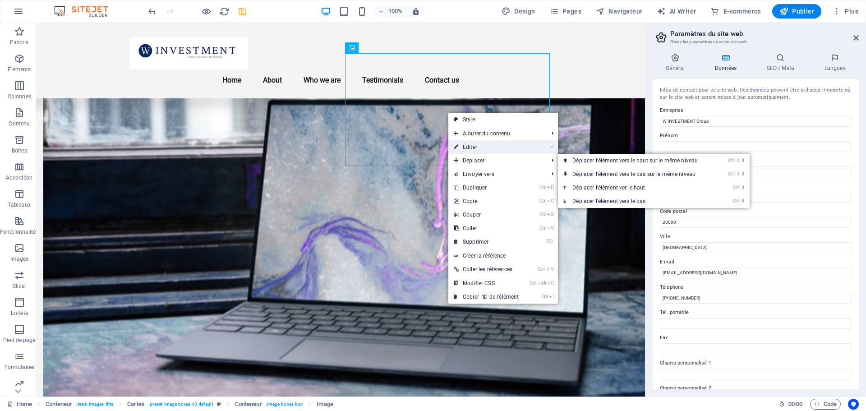
click at [479, 150] on link "⏎ Éditer" at bounding box center [486, 147] width 76 height 14
select select "vw"
select select "px"
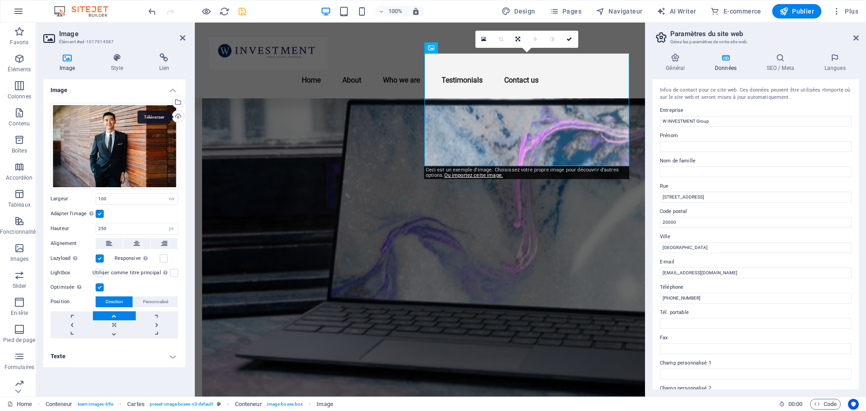
click at [175, 115] on div "Téléverser" at bounding box center [177, 117] width 14 height 14
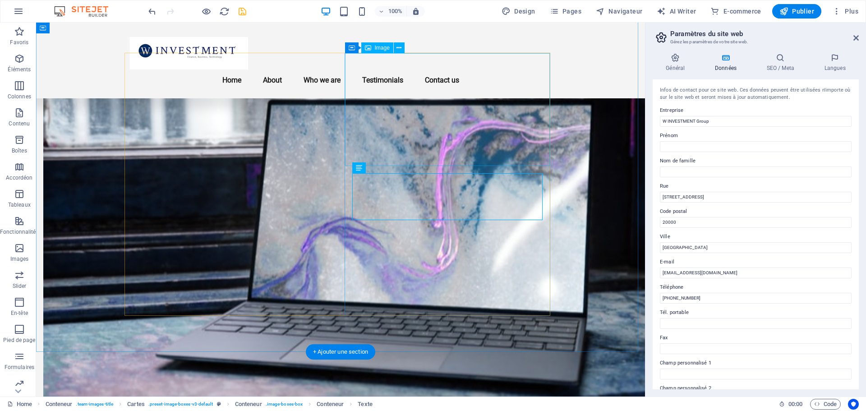
click at [857, 36] on icon at bounding box center [855, 37] width 5 height 7
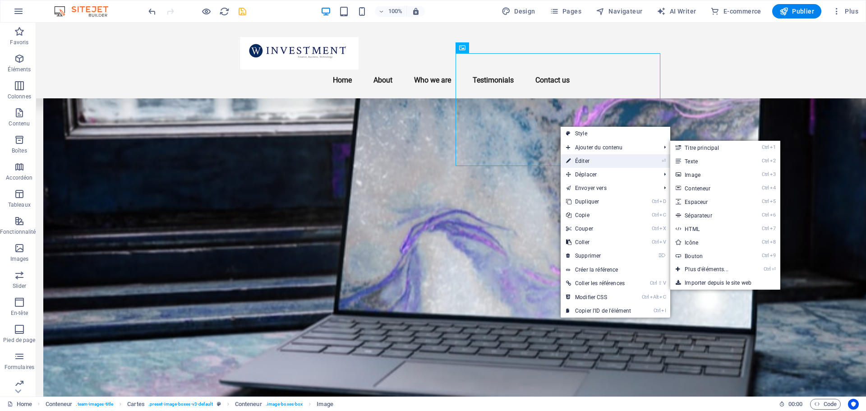
drag, startPoint x: 581, startPoint y: 153, endPoint x: 581, endPoint y: 158, distance: 5.4
click at [581, 156] on ul "Style Ajouter du contenu Ctrl 1 Titre principal Ctrl 2 Texte Ctrl 3 Image Ctrl …" at bounding box center [616, 222] width 110 height 191
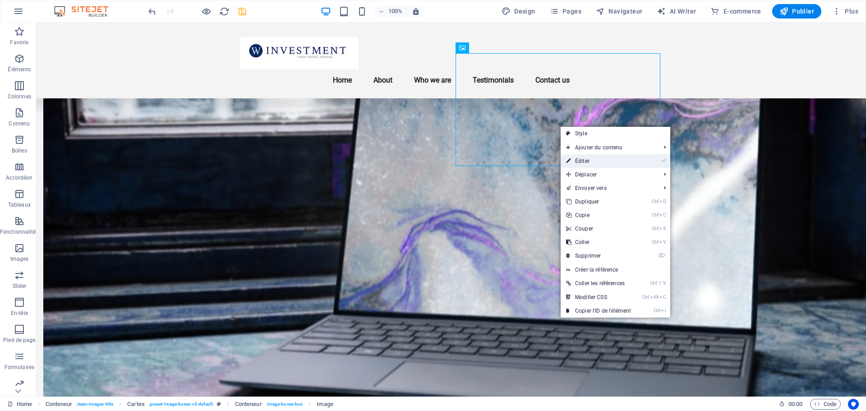
click at [582, 158] on link "⏎ Éditer" at bounding box center [599, 161] width 76 height 14
select select "vw"
select select "px"
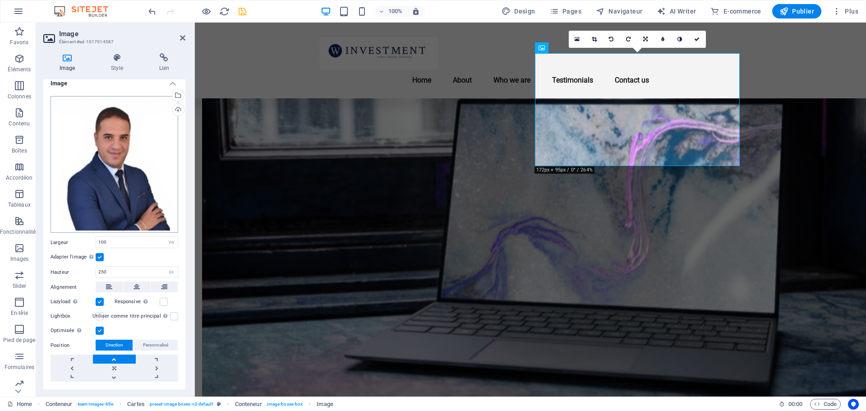
scroll to position [0, 0]
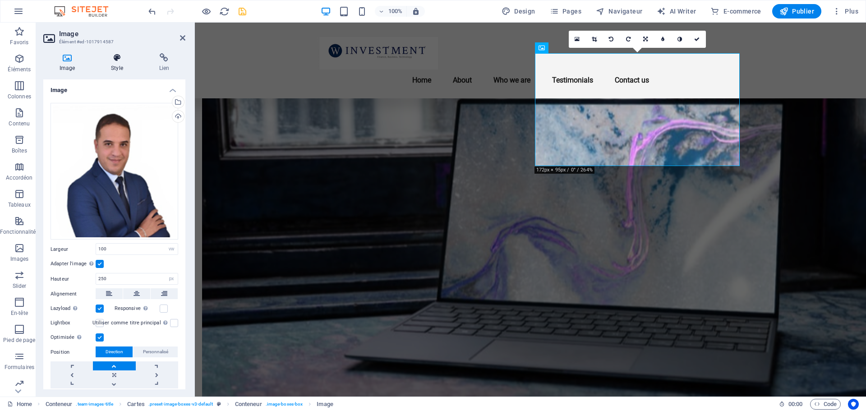
click at [113, 56] on icon at bounding box center [117, 57] width 44 height 9
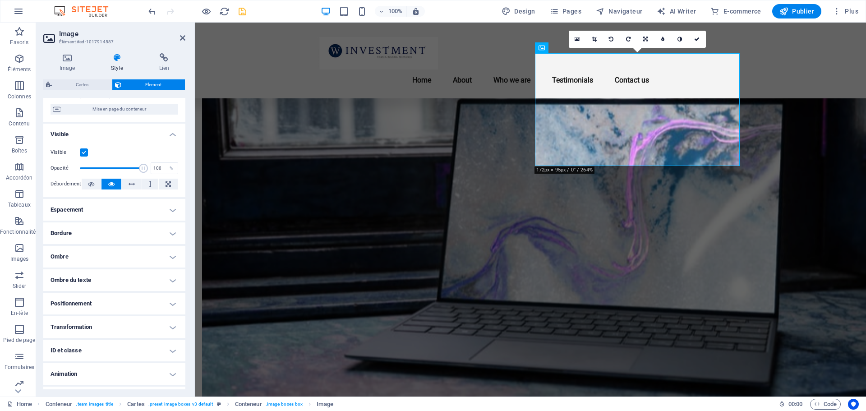
scroll to position [97, 0]
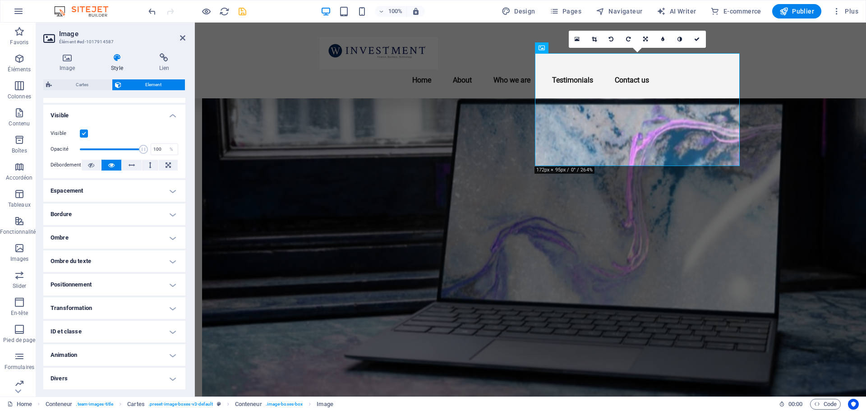
click at [83, 132] on label at bounding box center [84, 133] width 8 height 8
click at [0, 0] on input "Visible" at bounding box center [0, 0] width 0 height 0
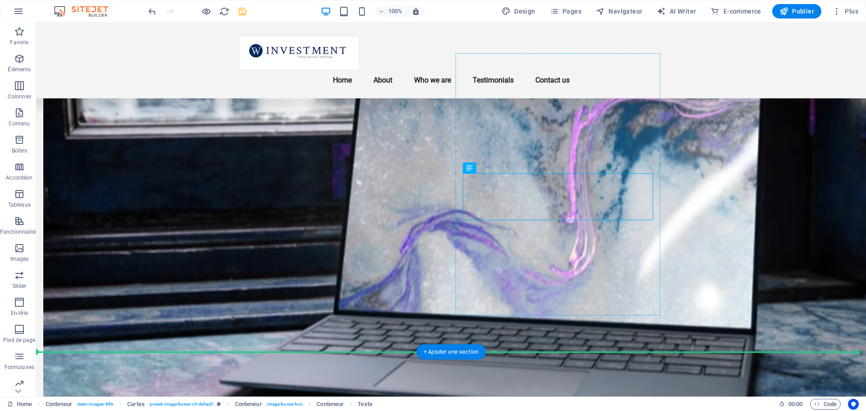
drag, startPoint x: 596, startPoint y: 195, endPoint x: 591, endPoint y: 233, distance: 38.1
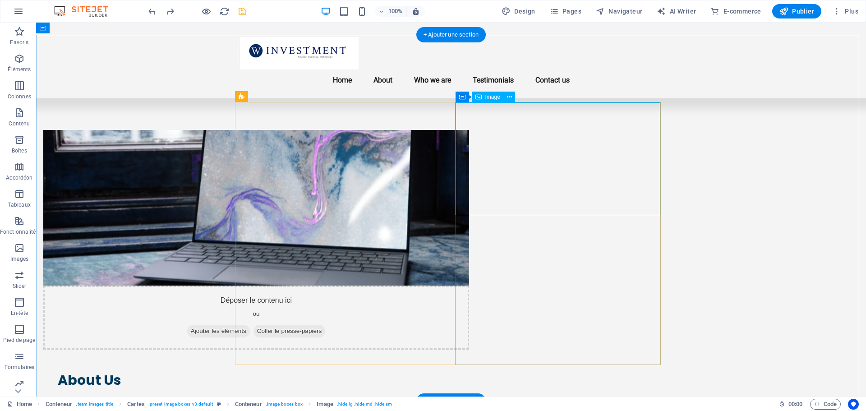
scroll to position [424, 0]
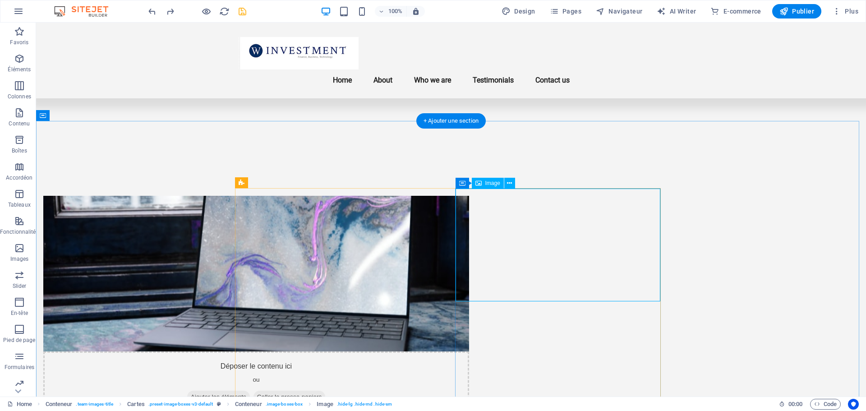
click at [494, 182] on span "Image" at bounding box center [492, 182] width 15 height 5
drag, startPoint x: 531, startPoint y: 205, endPoint x: 495, endPoint y: 193, distance: 37.9
click at [510, 179] on icon at bounding box center [509, 183] width 5 height 9
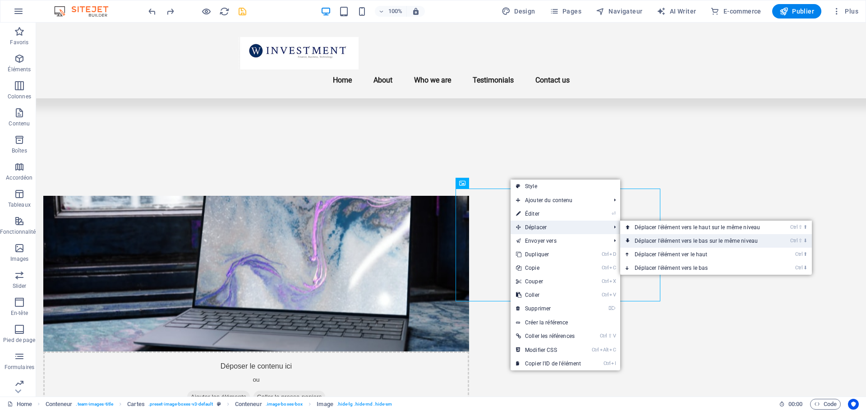
click at [693, 239] on link "Ctrl ⇧ ⬇ Déplacer l'élément vers le bas sur le même niveau" at bounding box center [699, 241] width 158 height 14
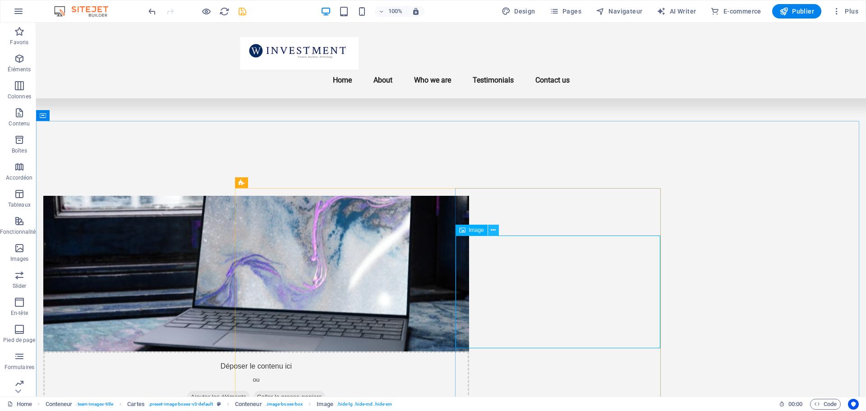
click at [493, 232] on icon at bounding box center [493, 229] width 5 height 9
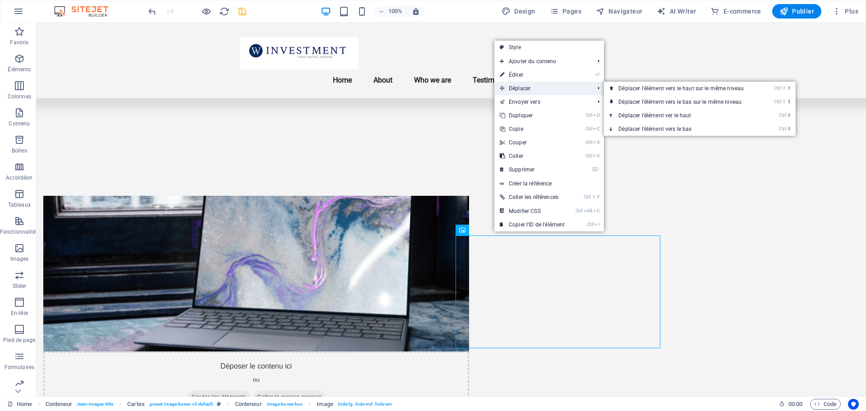
click at [519, 90] on span "Déplacer" at bounding box center [542, 89] width 96 height 14
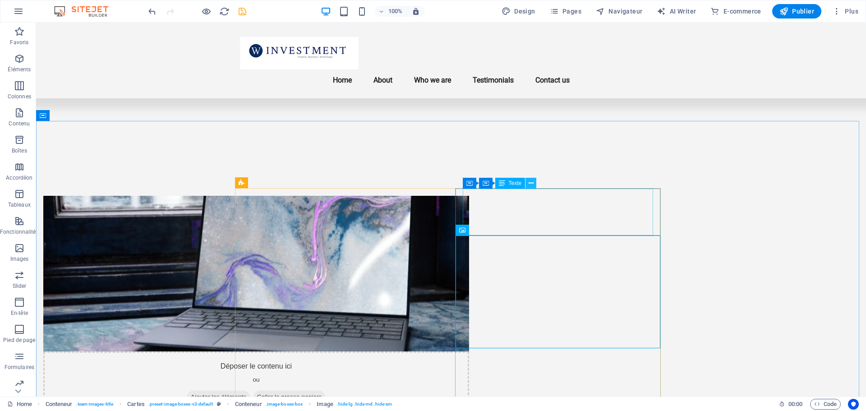
click at [530, 183] on icon at bounding box center [531, 183] width 5 height 9
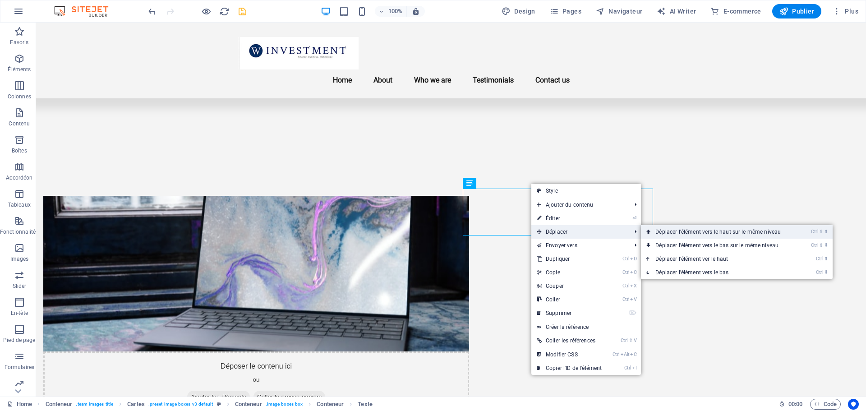
click at [670, 232] on link "Ctrl ⇧ ⬆ Déplacer l'élément vers le haut sur le même niveau" at bounding box center [720, 232] width 158 height 14
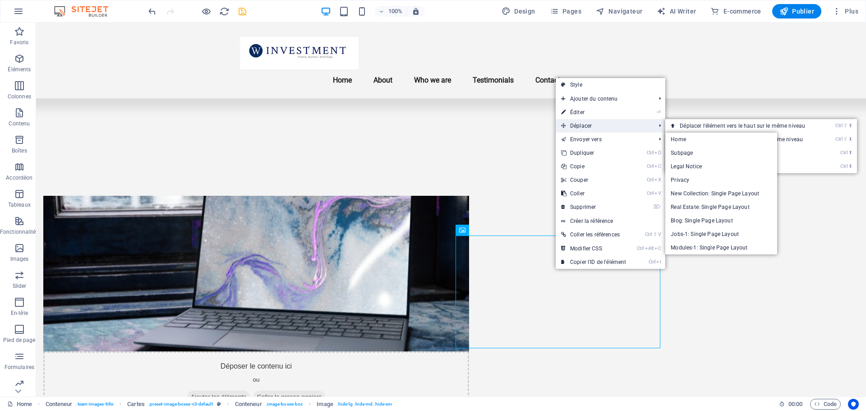
click at [592, 129] on span "Déplacer" at bounding box center [604, 126] width 96 height 14
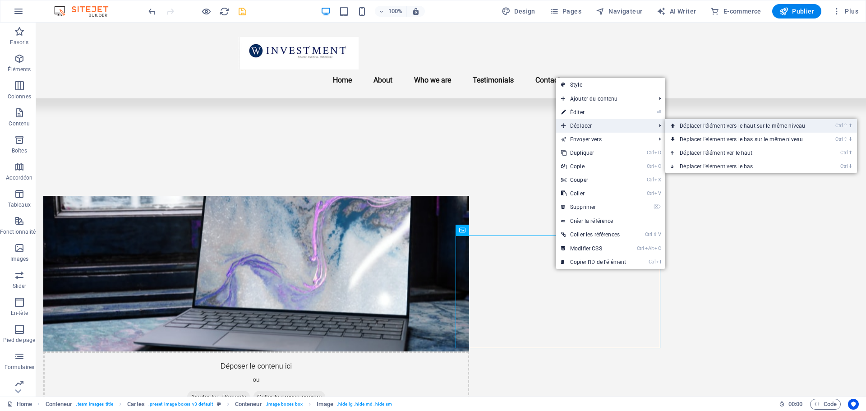
click at [753, 124] on link "Ctrl ⇧ ⬆ Déplacer l'élément vers le haut sur le même niveau" at bounding box center [744, 126] width 158 height 14
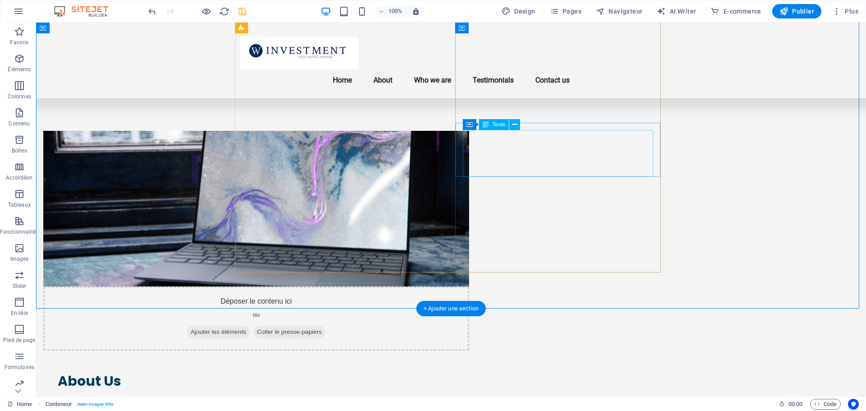
scroll to position [469, 0]
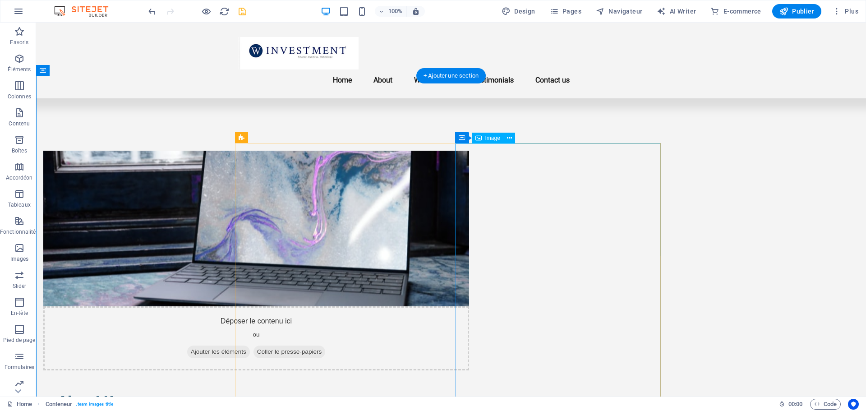
click at [512, 135] on button at bounding box center [509, 138] width 11 height 11
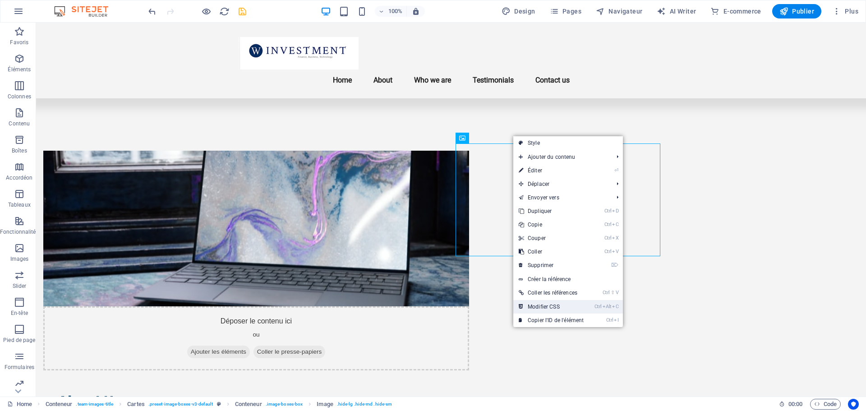
click at [547, 308] on link "Ctrl Alt C Modifier CSS" at bounding box center [551, 307] width 76 height 14
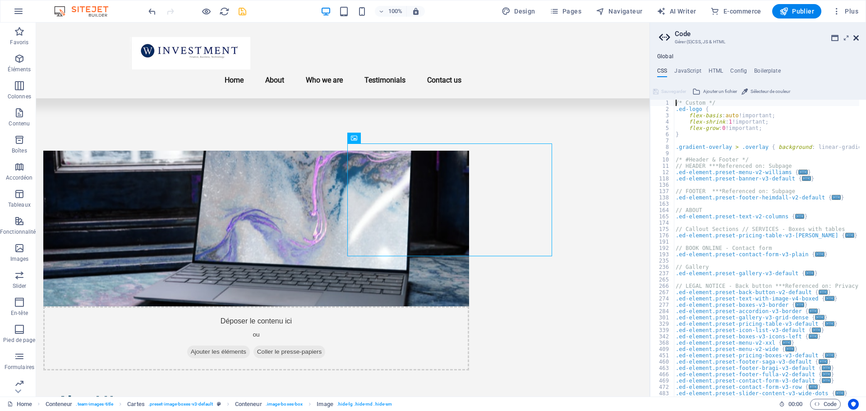
click at [857, 36] on icon at bounding box center [855, 37] width 5 height 7
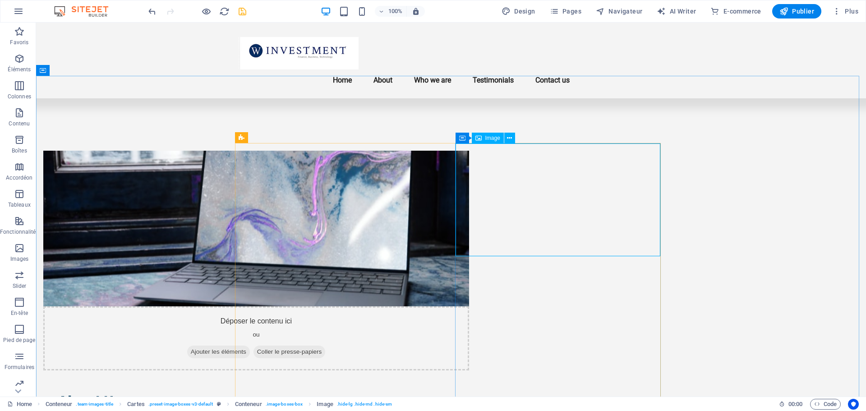
click at [483, 140] on div "Image" at bounding box center [488, 138] width 32 height 11
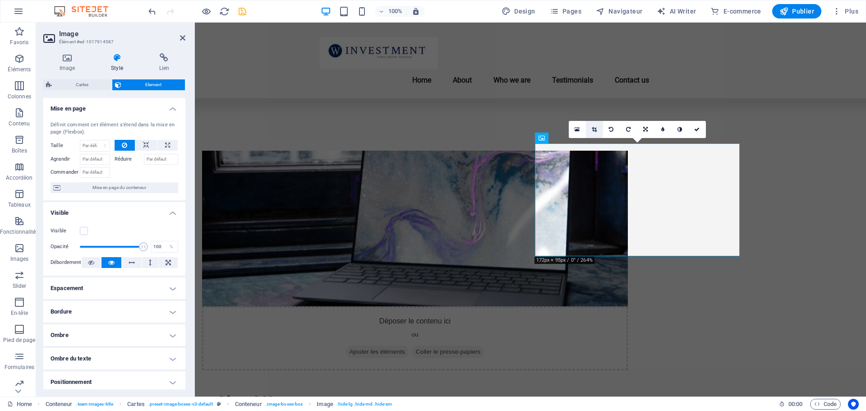
click at [595, 130] on icon at bounding box center [594, 129] width 5 height 5
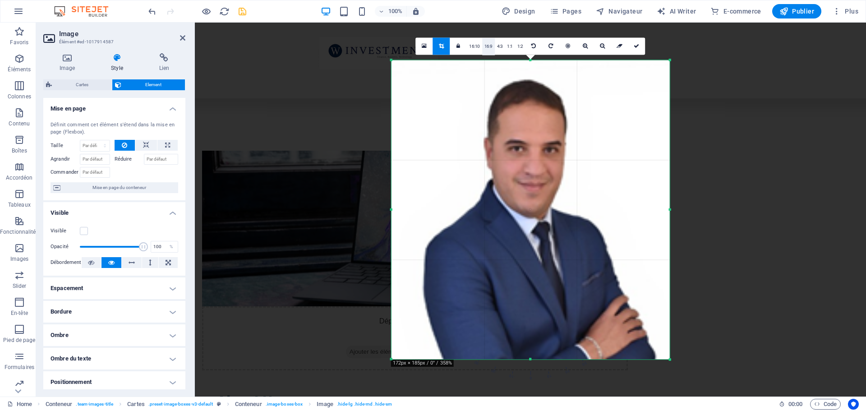
click at [490, 49] on link "16:9" at bounding box center [488, 46] width 13 height 17
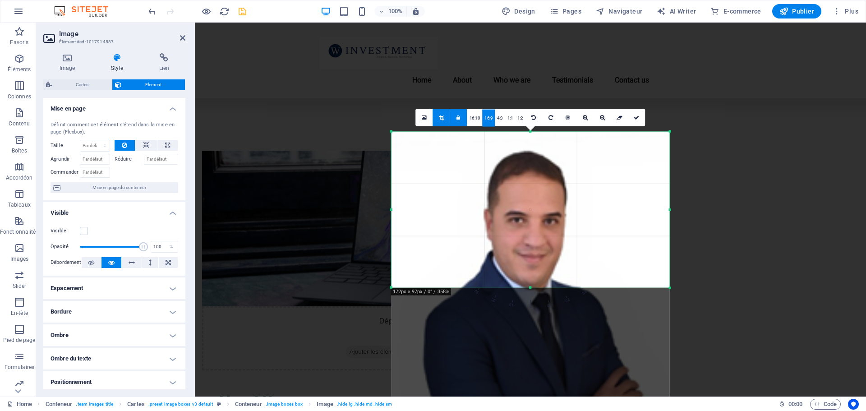
click at [668, 287] on div at bounding box center [669, 287] width 5 height 5
click at [460, 120] on icon at bounding box center [458, 117] width 4 height 5
click at [491, 117] on link "16:9" at bounding box center [488, 118] width 13 height 17
click at [458, 117] on icon at bounding box center [458, 117] width 4 height 5
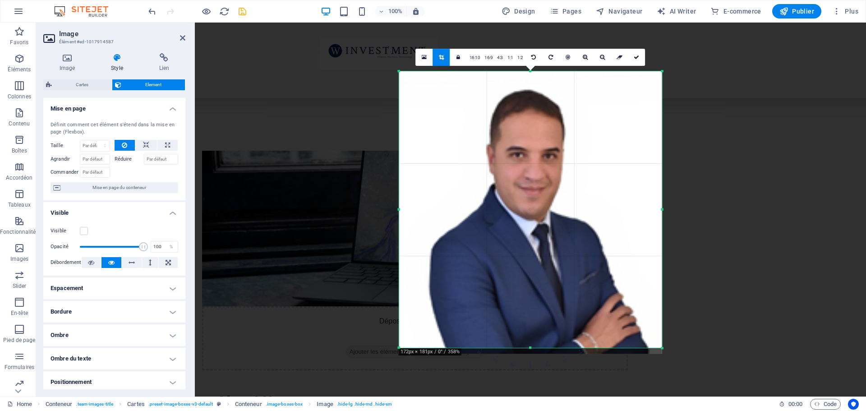
drag, startPoint x: 668, startPoint y: 287, endPoint x: 653, endPoint y: 408, distance: 121.7
click at [653, 396] on section "Favoris Éléments Colonnes Contenu Boîtes Accordéon Tableaux Fonctionnalités Ima…" at bounding box center [433, 210] width 866 height 374
click at [638, 57] on icon at bounding box center [636, 57] width 5 height 5
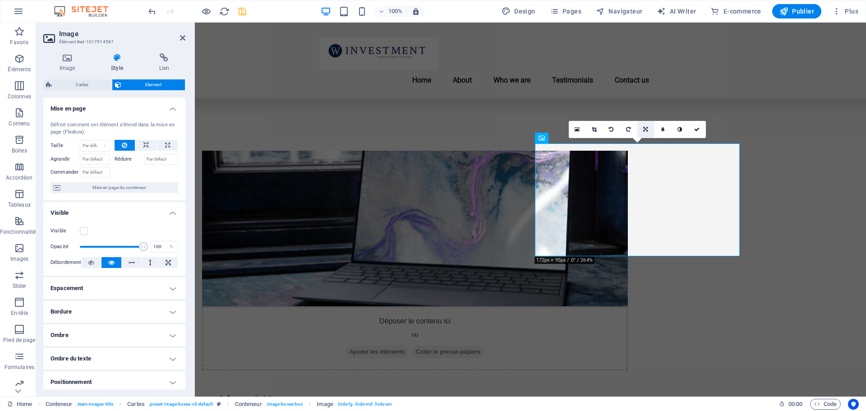
click at [649, 131] on link at bounding box center [645, 129] width 17 height 17
click at [648, 109] on link at bounding box center [645, 112] width 17 height 17
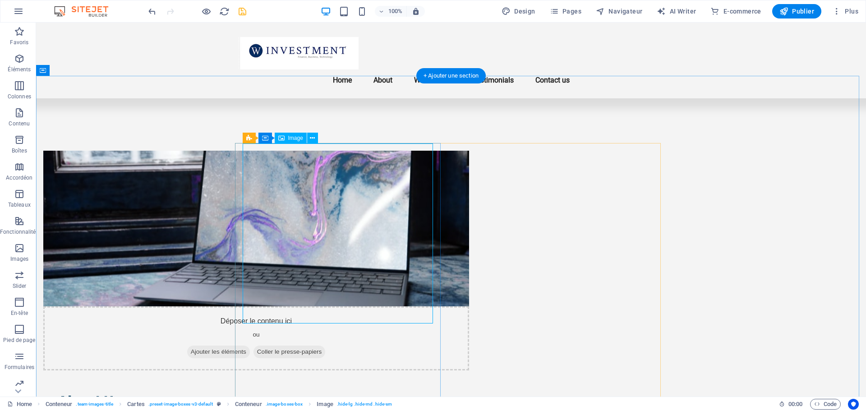
click at [312, 138] on icon at bounding box center [312, 137] width 5 height 9
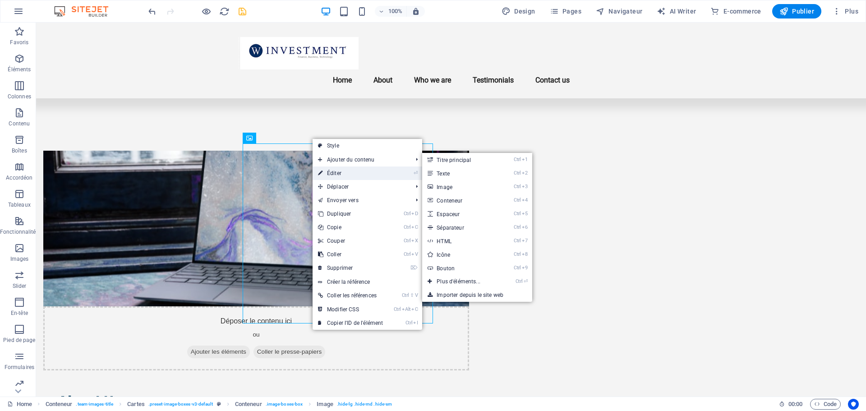
click at [337, 170] on link "⏎ Éditer" at bounding box center [351, 173] width 76 height 14
select select "vw"
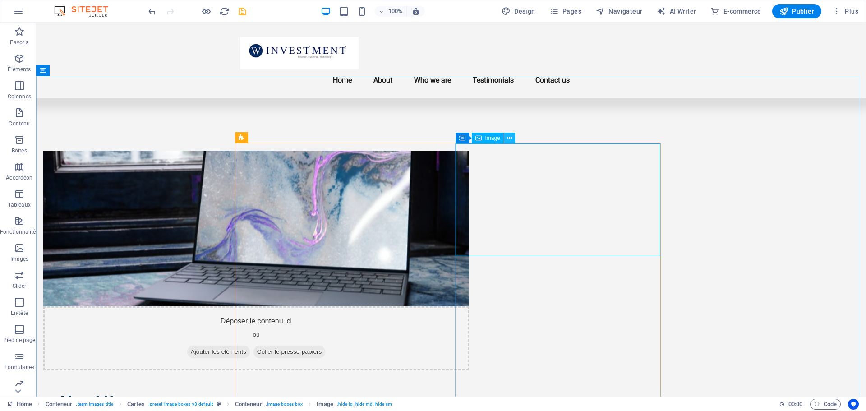
click at [507, 139] on icon at bounding box center [509, 137] width 5 height 9
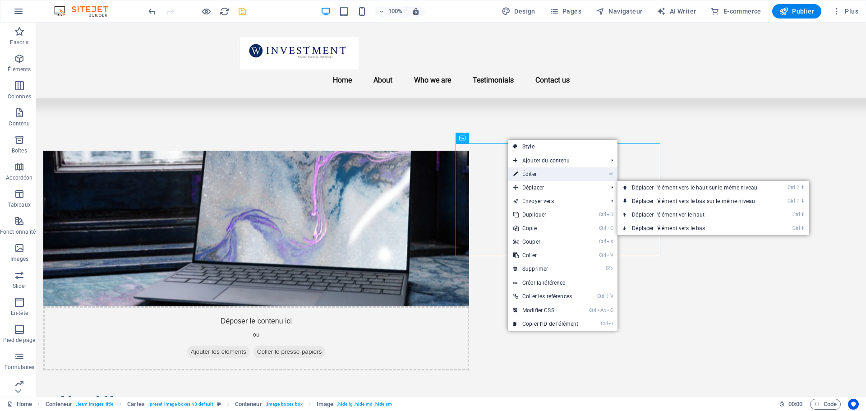
click at [584, 172] on link "⏎ Éditer" at bounding box center [546, 174] width 76 height 14
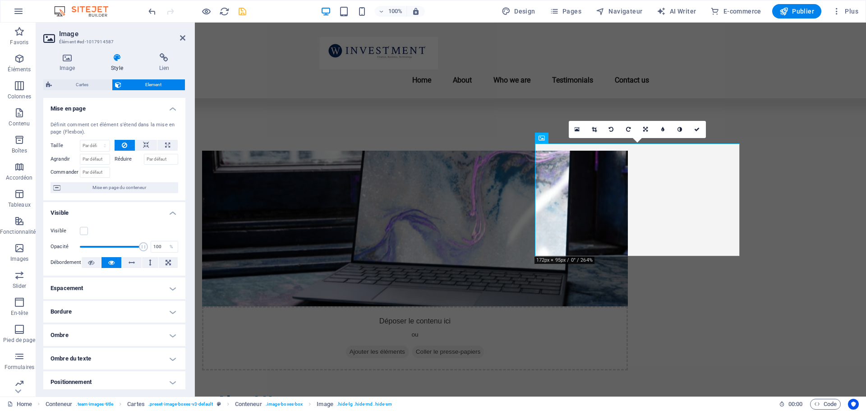
click at [588, 138] on div "16:10 16:9 4:3 1:1 1:2 0" at bounding box center [637, 129] width 137 height 17
click at [144, 148] on icon at bounding box center [146, 145] width 6 height 11
click at [130, 263] on icon at bounding box center [132, 262] width 6 height 11
click at [166, 262] on icon at bounding box center [167, 262] width 5 height 11
type input "100"
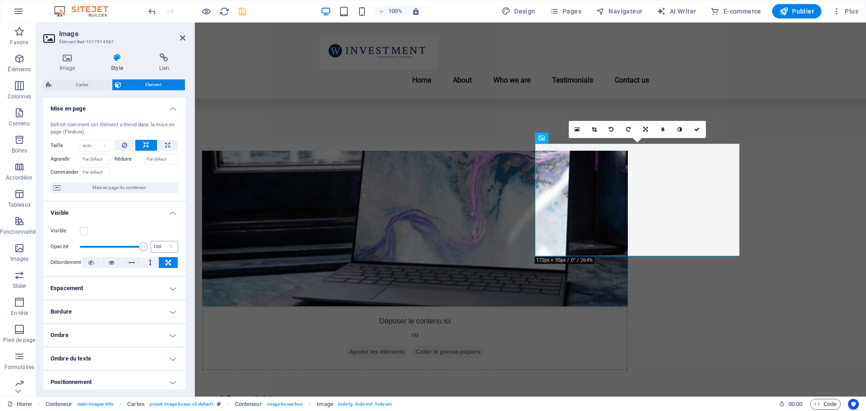
drag, startPoint x: 142, startPoint y: 247, endPoint x: 161, endPoint y: 244, distance: 18.3
click at [161, 244] on div "Opacité 100 %" at bounding box center [115, 247] width 128 height 14
click at [84, 229] on label at bounding box center [84, 231] width 8 height 8
click at [0, 0] on input "Visible" at bounding box center [0, 0] width 0 height 0
click at [84, 229] on label at bounding box center [84, 231] width 8 height 8
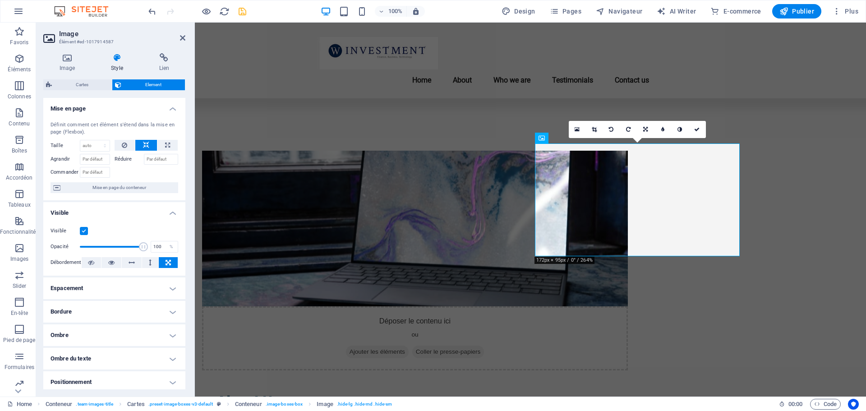
click at [0, 0] on input "Visible" at bounding box center [0, 0] width 0 height 0
click at [102, 288] on h4 "Espacement" at bounding box center [114, 288] width 142 height 22
drag, startPoint x: 123, startPoint y: 308, endPoint x: 117, endPoint y: 308, distance: 6.3
click at [122, 308] on div "Par défaut auto px % rem vw vh Personnalisé" at bounding box center [108, 307] width 37 height 12
click at [117, 308] on select "Par défaut auto px % rem vw vh Personnalisé" at bounding box center [108, 306] width 36 height 11
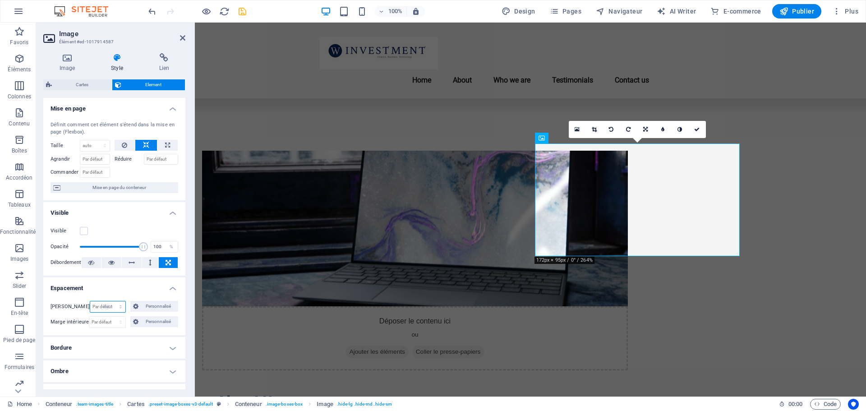
click at [90, 301] on select "Par défaut auto px % rem vw vh Personnalisé" at bounding box center [108, 306] width 36 height 11
select select "DISABLED_OPTION_VALUE"
click at [157, 304] on span "Personnalisé" at bounding box center [158, 306] width 34 height 11
click at [99, 322] on select "auto px % rem vw vh" at bounding box center [114, 322] width 38 height 11
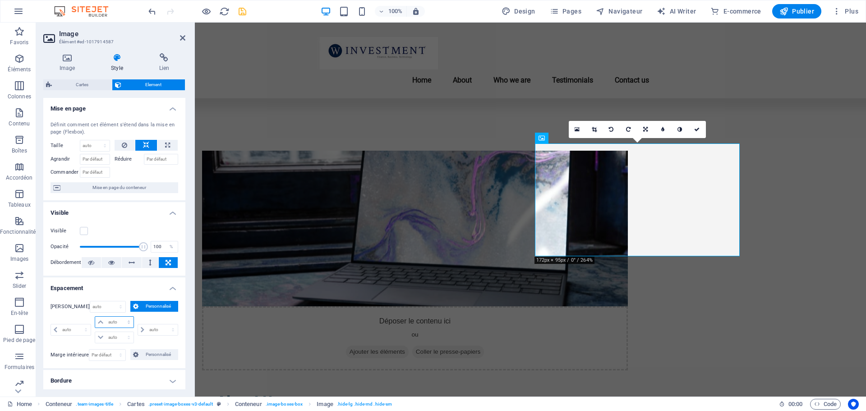
click at [109, 322] on select "auto px % rem vw vh" at bounding box center [114, 322] width 38 height 11
select select "%"
click at [120, 317] on select "auto px % rem vw vh" at bounding box center [114, 322] width 38 height 11
type input "100"
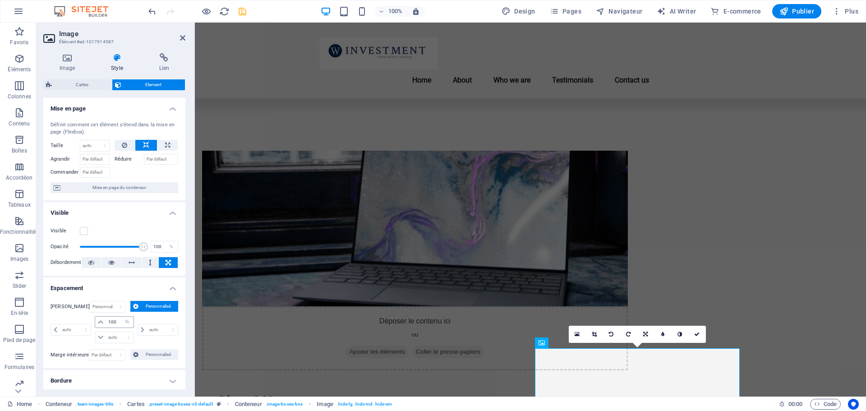
click at [101, 322] on icon at bounding box center [100, 321] width 5 height 5
click at [113, 319] on input "100" at bounding box center [119, 322] width 27 height 11
click at [117, 321] on input "100" at bounding box center [119, 322] width 27 height 11
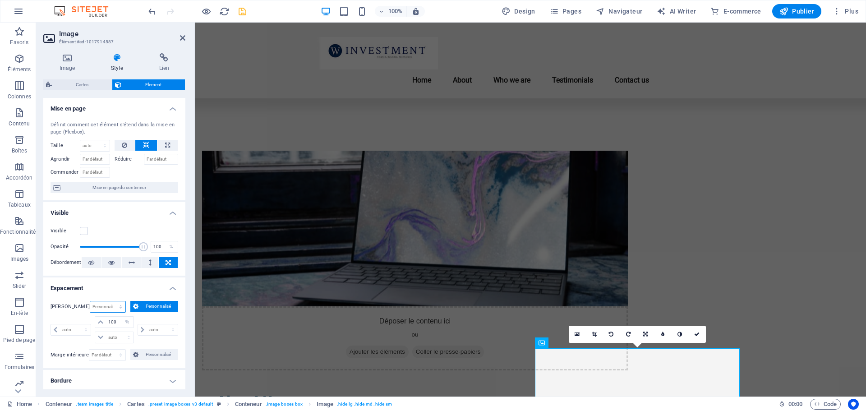
click at [119, 308] on select "Par défaut auto px % rem vw vh Personnalisé" at bounding box center [108, 306] width 36 height 11
click at [90, 301] on select "Par défaut auto px % rem vw vh Personnalisé" at bounding box center [108, 306] width 36 height 11
select select "DISABLED_OPTION_VALUE"
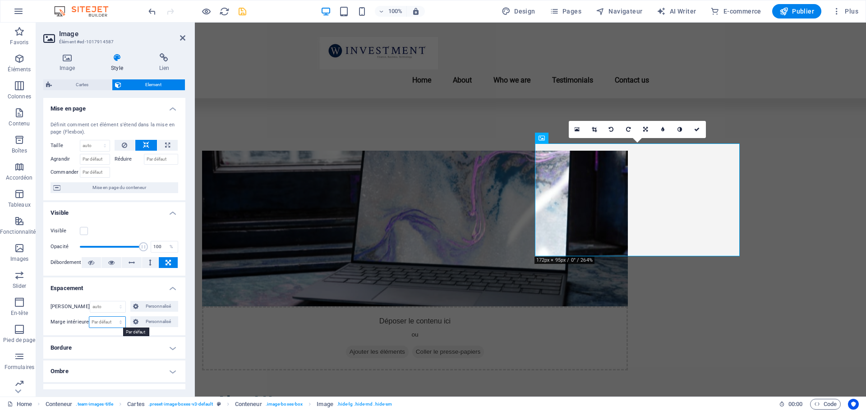
click at [120, 322] on select "Par défaut px rem % vh vw Personnalisé" at bounding box center [107, 322] width 36 height 11
click at [89, 317] on select "Par défaut px rem % vh vw Personnalisé" at bounding box center [107, 322] width 36 height 11
click at [117, 324] on select "Par défaut px rem % vh vw Personnalisé" at bounding box center [107, 322] width 36 height 11
click at [89, 317] on select "Par défaut px rem % vh vw Personnalisé" at bounding box center [107, 322] width 36 height 11
select select "DISABLED_OPTION_VALUE"
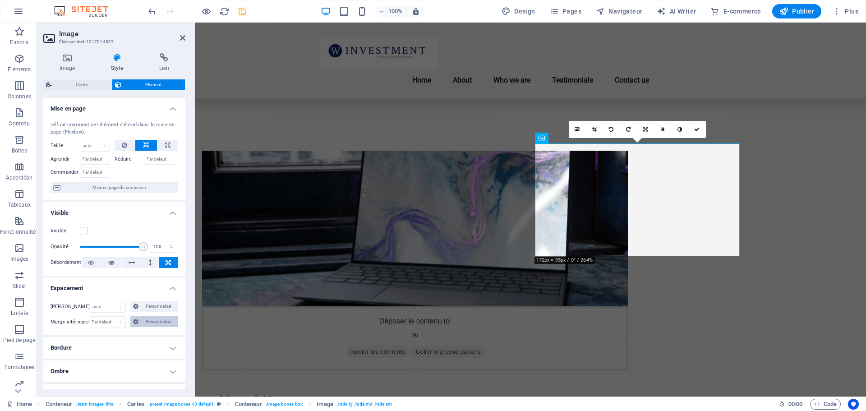
click at [147, 319] on span "Personnalisé" at bounding box center [158, 321] width 34 height 11
click at [105, 336] on span at bounding box center [100, 337] width 11 height 11
click at [102, 337] on icon at bounding box center [100, 337] width 5 height 5
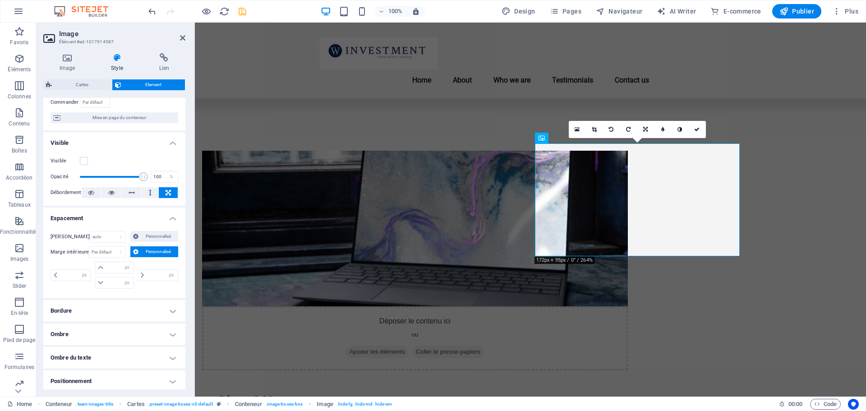
scroll to position [135, 0]
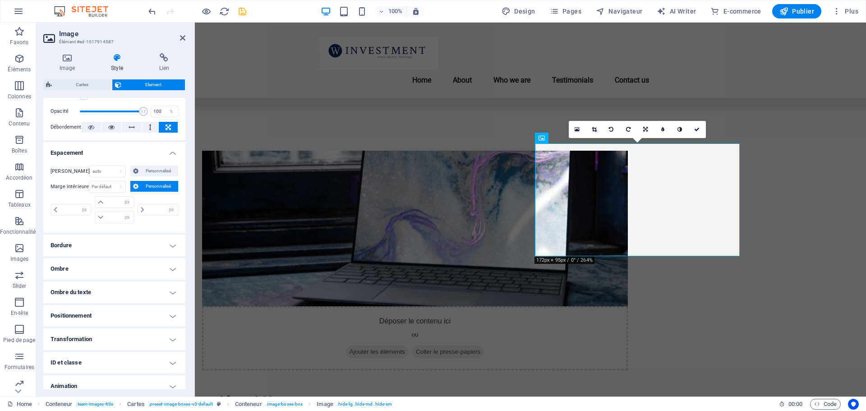
click at [117, 248] on h4 "Bordure" at bounding box center [114, 245] width 142 height 22
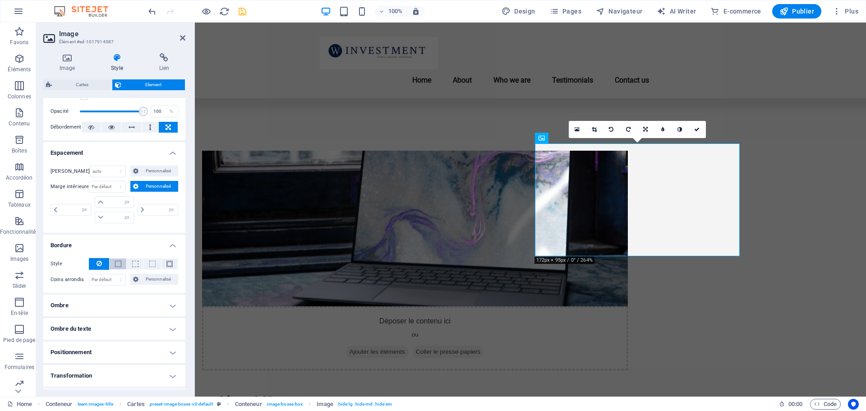
click at [113, 265] on button at bounding box center [118, 263] width 17 height 11
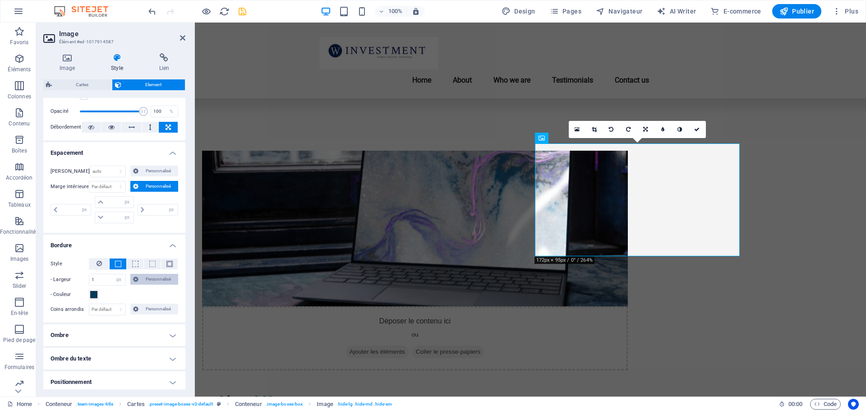
click at [131, 277] on button "Personnalisé" at bounding box center [154, 279] width 48 height 11
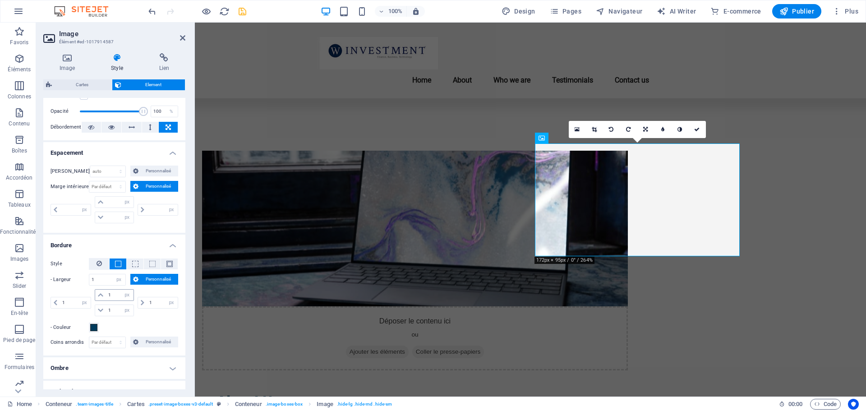
click at [102, 295] on icon at bounding box center [100, 294] width 5 height 5
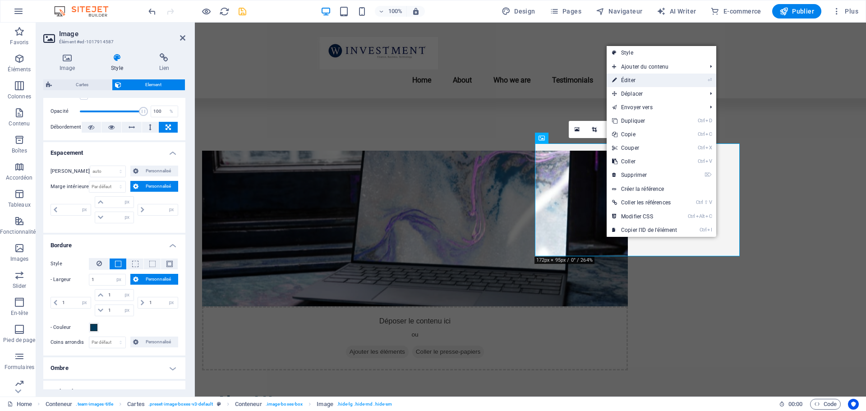
click at [635, 85] on link "⏎ Éditer" at bounding box center [645, 81] width 76 height 14
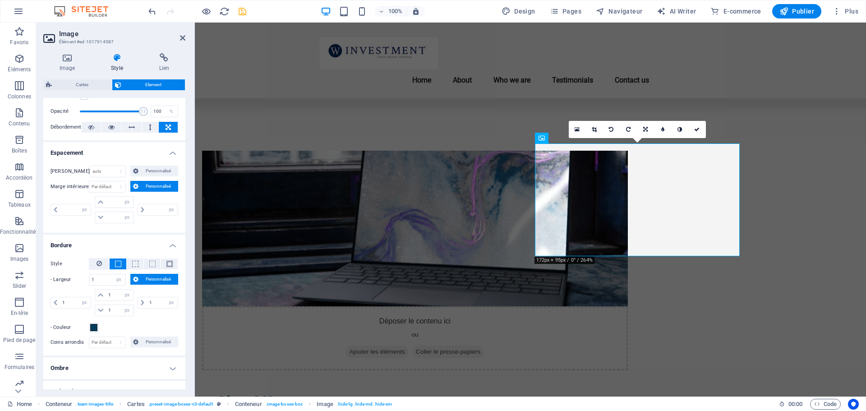
click at [111, 64] on h4 "Style" at bounding box center [119, 62] width 48 height 19
click at [65, 60] on icon at bounding box center [67, 57] width 48 height 9
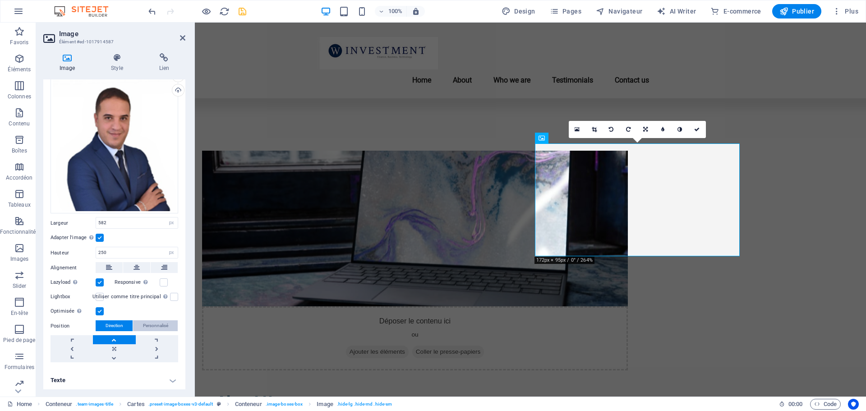
click at [156, 323] on span "Personnalisé" at bounding box center [155, 325] width 25 height 11
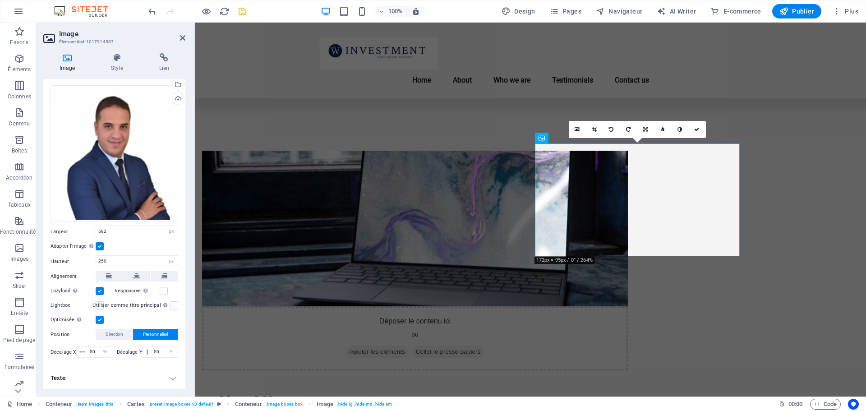
scroll to position [15, 0]
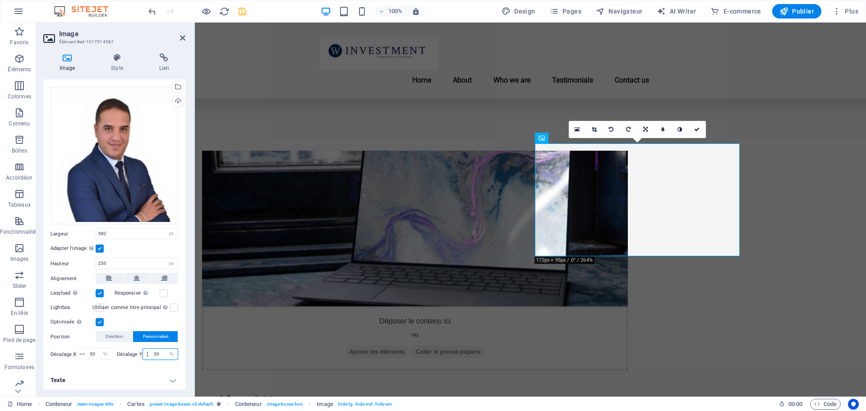
click at [156, 353] on input "50" at bounding box center [165, 354] width 26 height 11
click at [146, 354] on icon at bounding box center [147, 353] width 2 height 5
click at [144, 352] on span at bounding box center [147, 354] width 9 height 11
drag, startPoint x: 160, startPoint y: 351, endPoint x: 140, endPoint y: 350, distance: 19.4
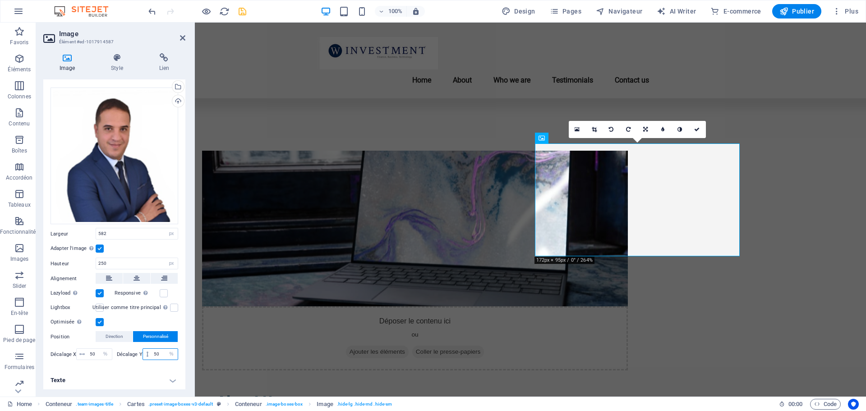
click at [140, 350] on div "Décalage Y 50 px rem % vh vw" at bounding box center [148, 354] width 62 height 12
type input "5"
type input "20"
drag, startPoint x: 97, startPoint y: 349, endPoint x: 29, endPoint y: 341, distance: 68.1
click at [32, 344] on section "Favoris Éléments Colonnes Contenu Boîtes Accordéon Tableaux Fonctionnalités Ima…" at bounding box center [433, 210] width 866 height 374
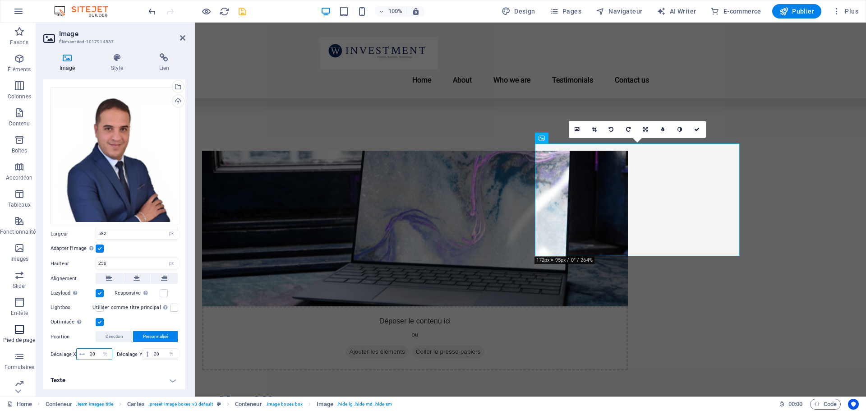
type input "20"
click at [115, 336] on span "Direction" at bounding box center [115, 336] width 18 height 11
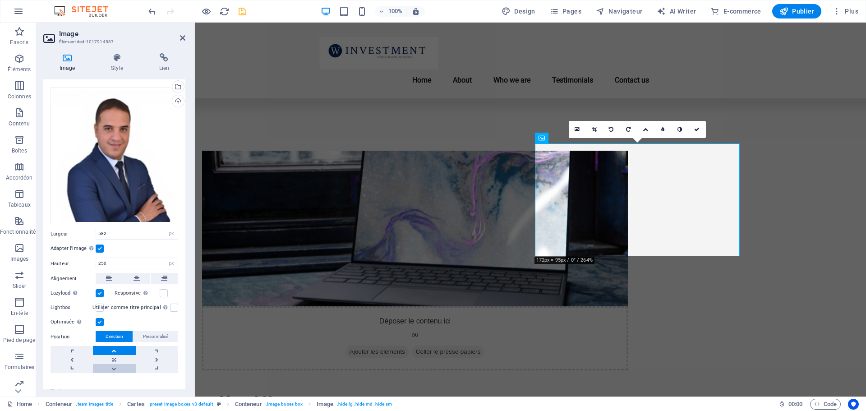
click at [113, 364] on link at bounding box center [114, 368] width 42 height 9
click at [114, 355] on link at bounding box center [114, 359] width 42 height 9
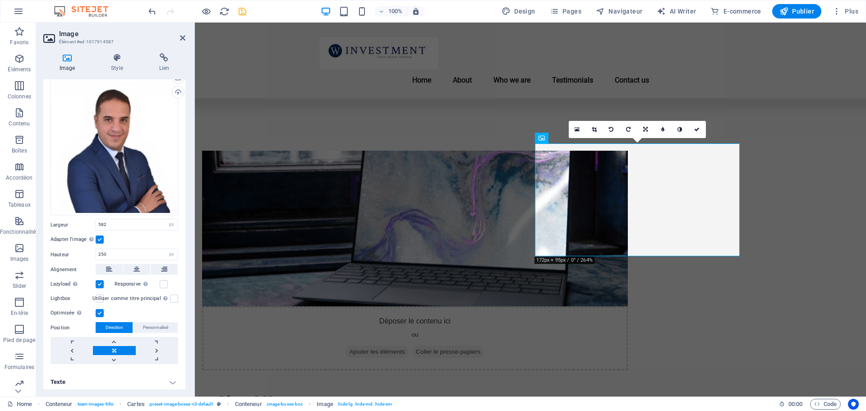
scroll to position [26, 0]
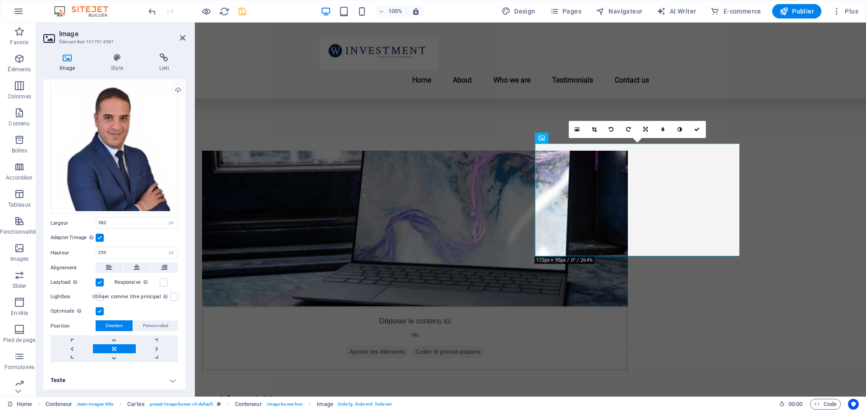
click at [100, 309] on label at bounding box center [100, 311] width 8 height 8
click at [0, 0] on input "Optimisée Les images sont compressées pour améliorer la vitesse de la page." at bounding box center [0, 0] width 0 height 0
click at [101, 282] on label at bounding box center [100, 282] width 8 height 8
click at [0, 0] on input "Lazyload Charger les images après la page améliore le temps de chargement (vite…" at bounding box center [0, 0] width 0 height 0
click at [164, 283] on label at bounding box center [164, 282] width 8 height 8
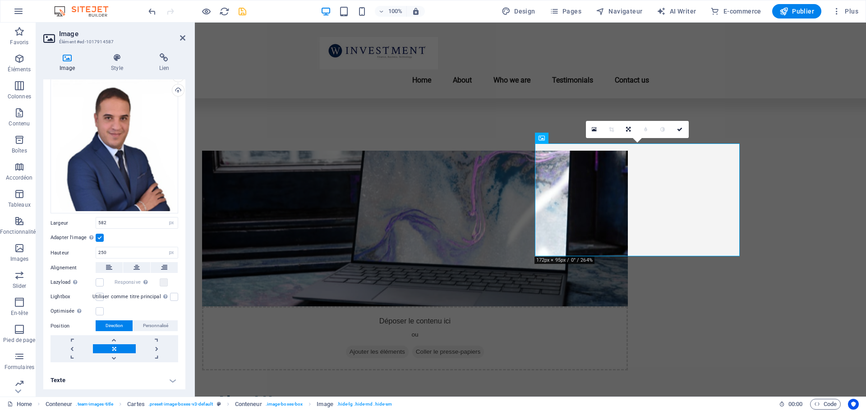
click at [101, 236] on label at bounding box center [100, 238] width 8 height 8
click at [0, 0] on input "Adapter l'image Adapter automatiquement l'image à une largeur et une hauteur fi…" at bounding box center [0, 0] width 0 height 0
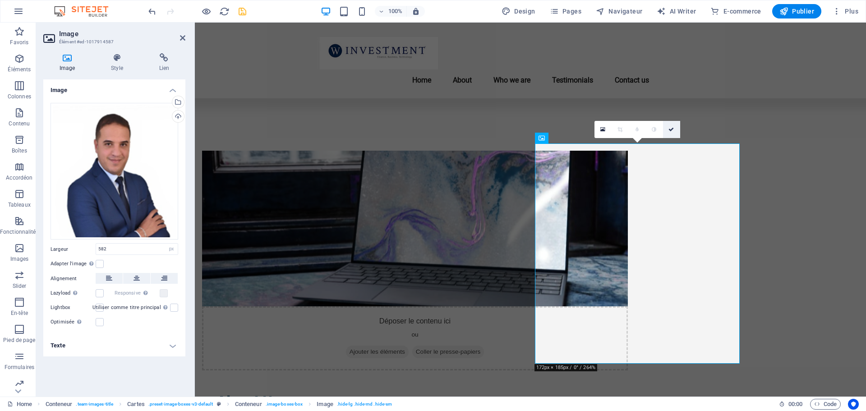
click at [671, 129] on icon at bounding box center [670, 129] width 5 height 5
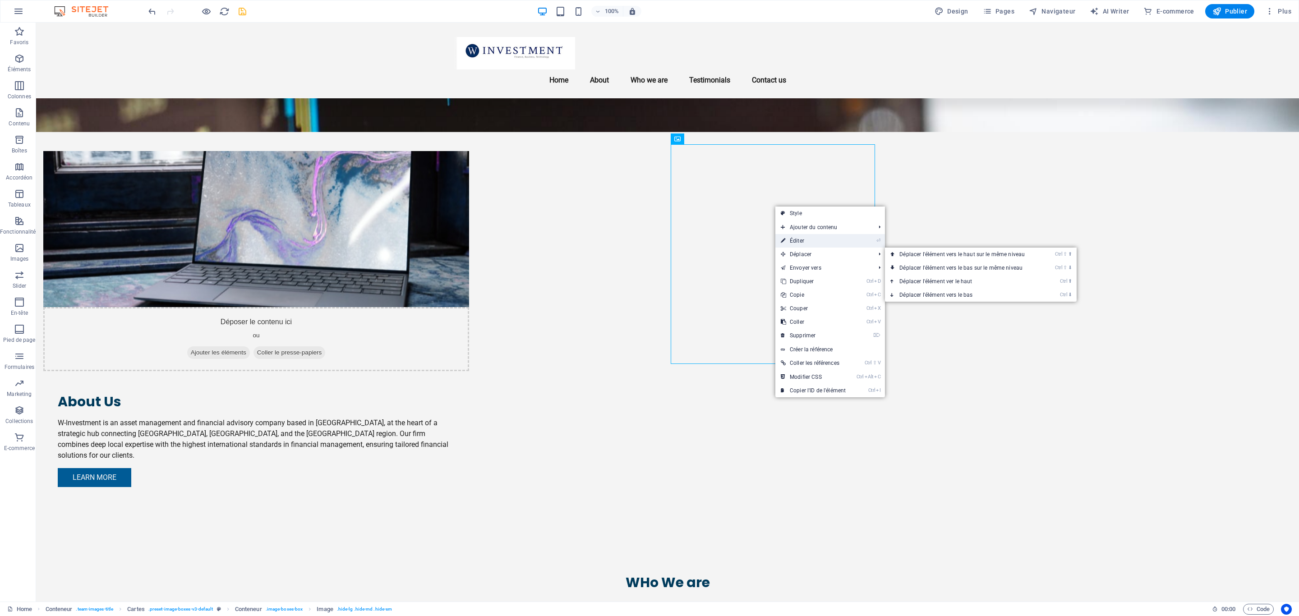
click at [824, 242] on link "⏎ Éditer" at bounding box center [813, 241] width 76 height 14
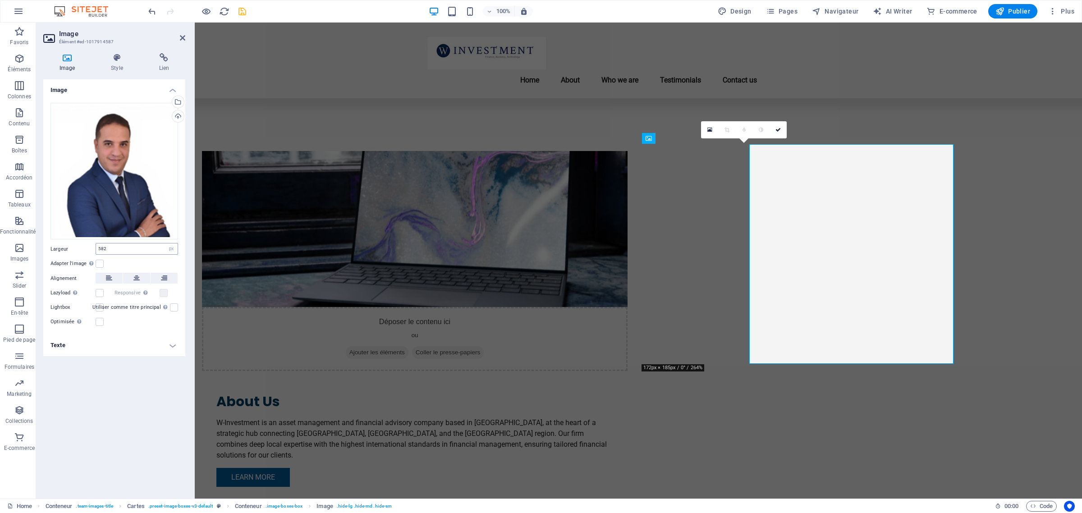
scroll to position [469, 0]
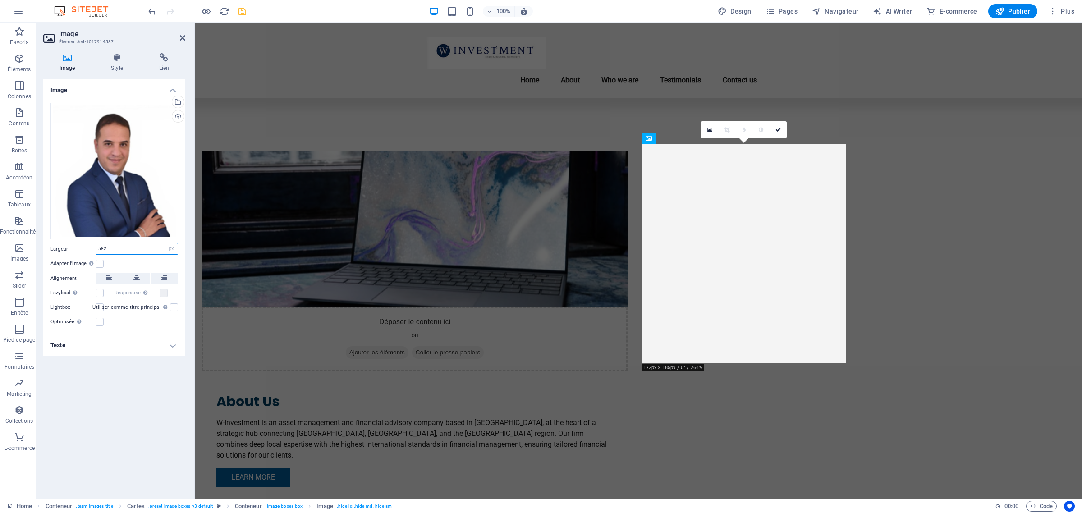
click at [127, 251] on input "582" at bounding box center [137, 249] width 82 height 11
click at [175, 247] on select "Par défaut auto px rem % em vh vw" at bounding box center [171, 249] width 13 height 11
select select "auto"
click at [165, 244] on select "Par défaut auto px rem % em vh vw" at bounding box center [171, 249] width 13 height 11
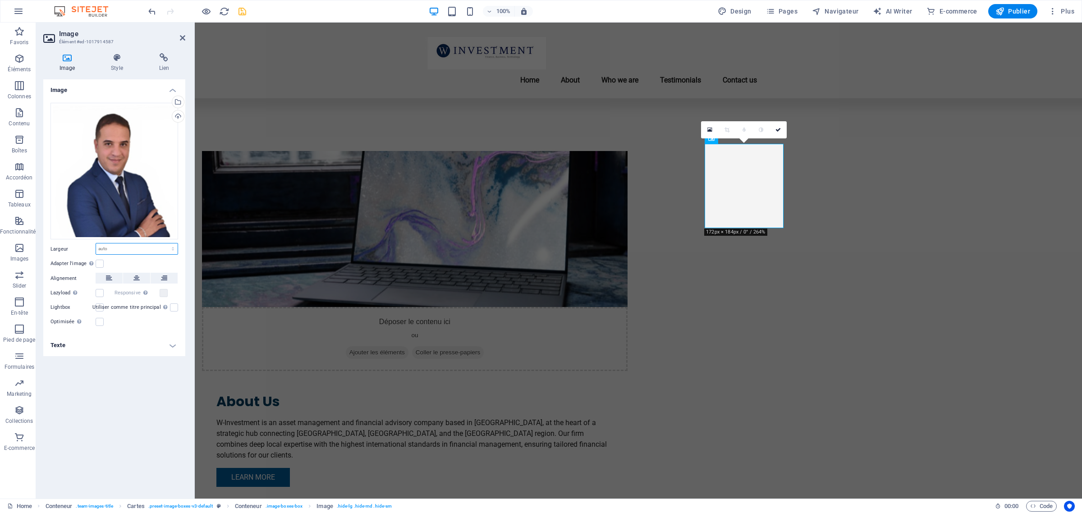
click at [171, 250] on select "Par défaut auto px rem % em vh vw" at bounding box center [137, 249] width 82 height 11
select select "%"
click at [165, 244] on select "Par défaut auto px rem % em vh vw" at bounding box center [137, 249] width 82 height 11
type input "37.9"
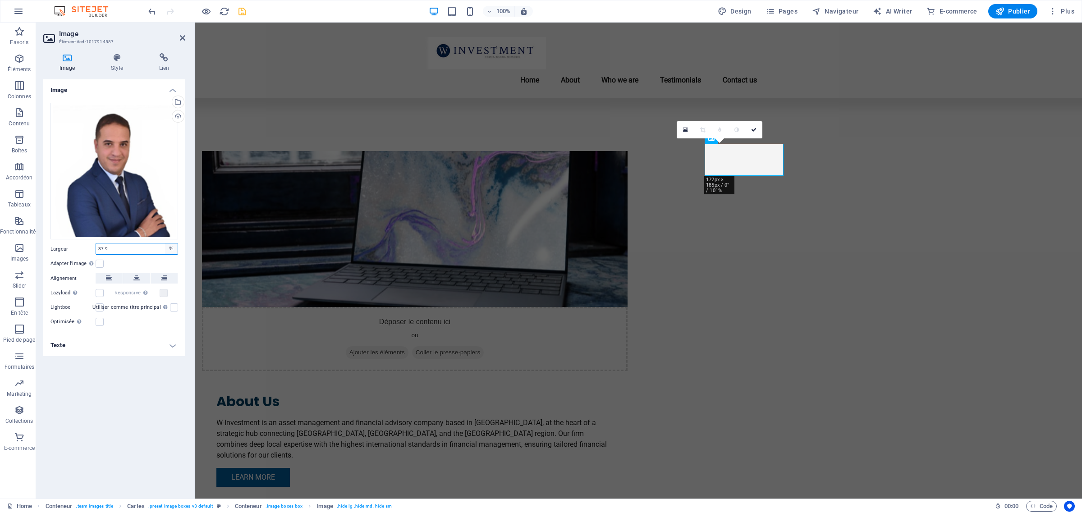
click at [172, 253] on select "Par défaut auto px rem % em vh vw" at bounding box center [171, 249] width 13 height 11
select select "default"
click at [165, 244] on select "Par défaut auto px rem % em vh vw" at bounding box center [171, 249] width 13 height 11
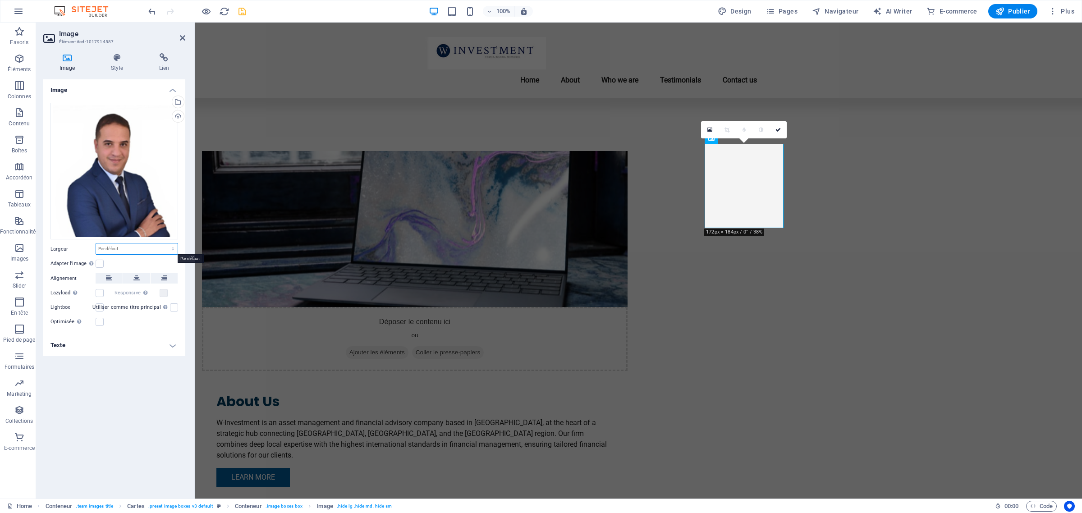
click at [163, 246] on select "Par défaut auto px rem % em vh vw" at bounding box center [137, 249] width 82 height 11
select select "vw"
click at [165, 244] on select "Par défaut auto px rem % em vh vw" at bounding box center [137, 249] width 82 height 11
type input "8.8"
click at [169, 253] on select "Par défaut auto px rem % em vh vw" at bounding box center [171, 249] width 13 height 11
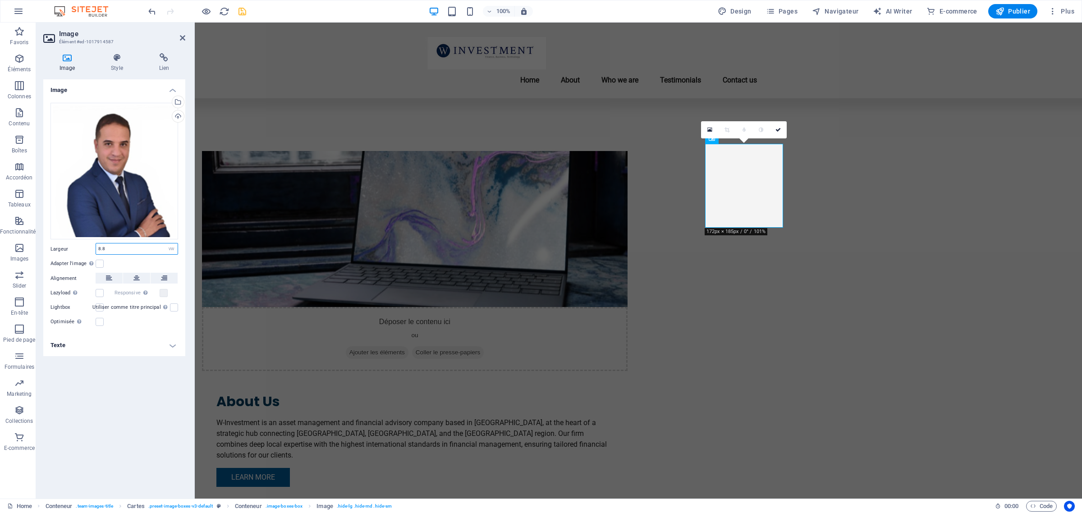
select select "px"
click at [165, 244] on select "Par défaut auto px rem % em vh vw" at bounding box center [171, 249] width 13 height 11
type input "171"
click at [174, 247] on select "Par défaut auto px rem % em vh vw" at bounding box center [171, 249] width 13 height 11
select select "auto"
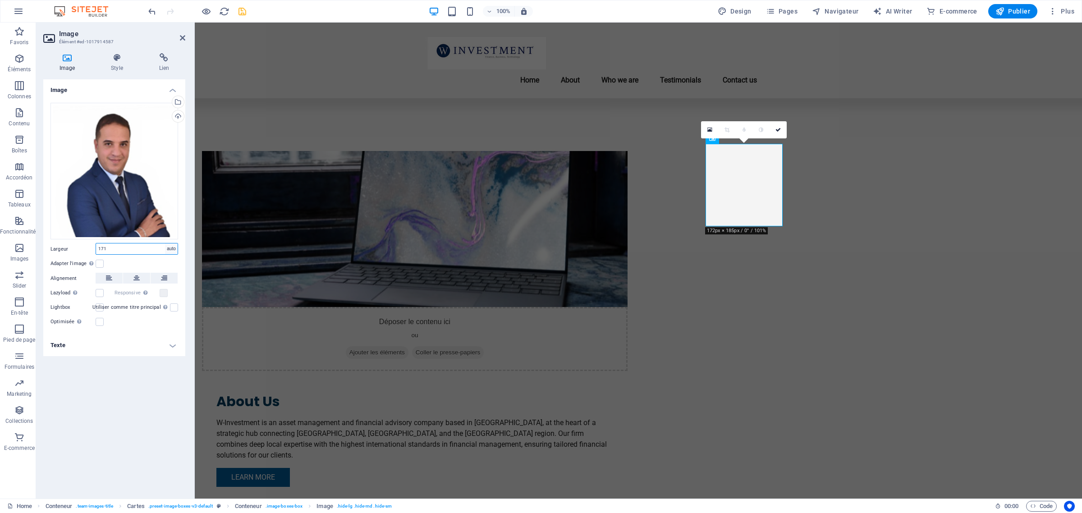
click at [165, 244] on select "Par défaut auto px rem % em vh vw" at bounding box center [171, 249] width 13 height 11
select select "DISABLED_OPTION_VALUE"
click at [101, 265] on label at bounding box center [100, 264] width 8 height 8
click at [0, 0] on input "Adapter l'image Adapter automatiquement l'image à une largeur et une hauteur fi…" at bounding box center [0, 0] width 0 height 0
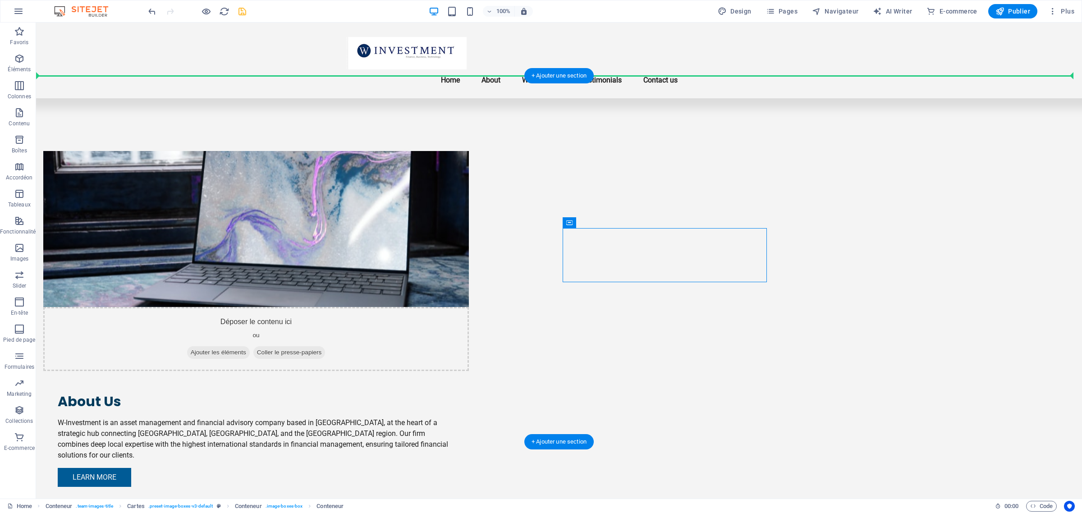
drag, startPoint x: 622, startPoint y: 228, endPoint x: 782, endPoint y: 230, distance: 160.6
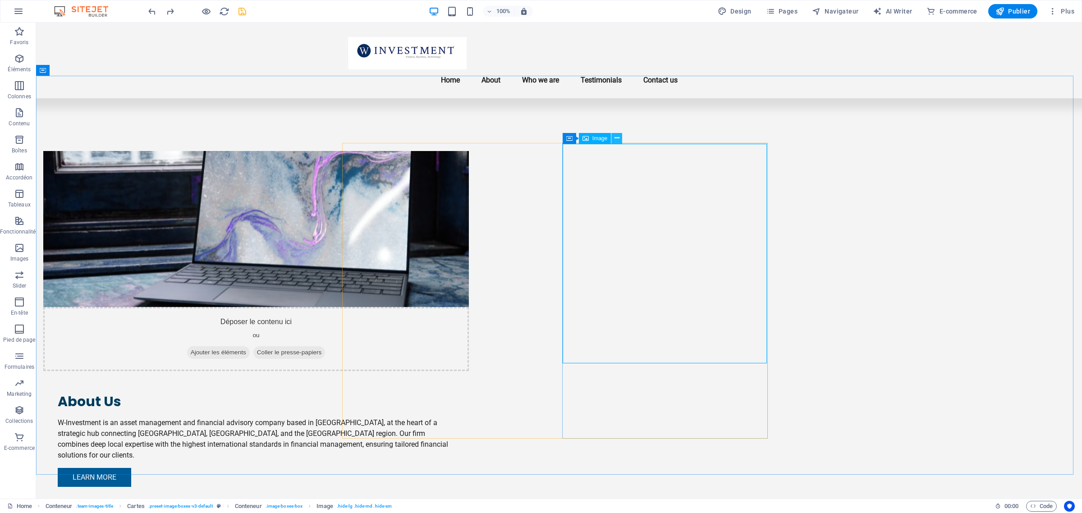
click at [619, 138] on icon at bounding box center [617, 137] width 5 height 9
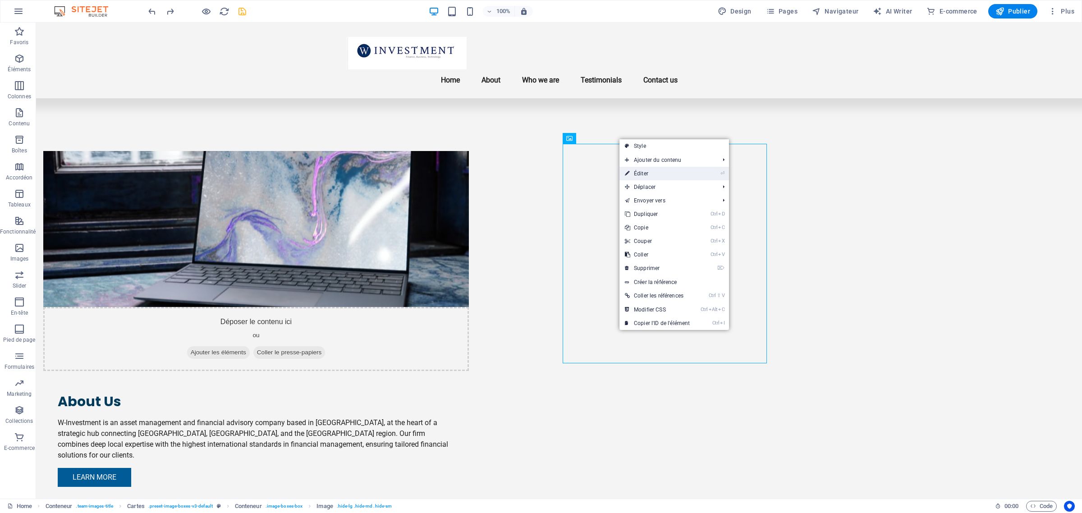
click at [643, 177] on link "⏎ Éditer" at bounding box center [658, 174] width 76 height 14
select select "px"
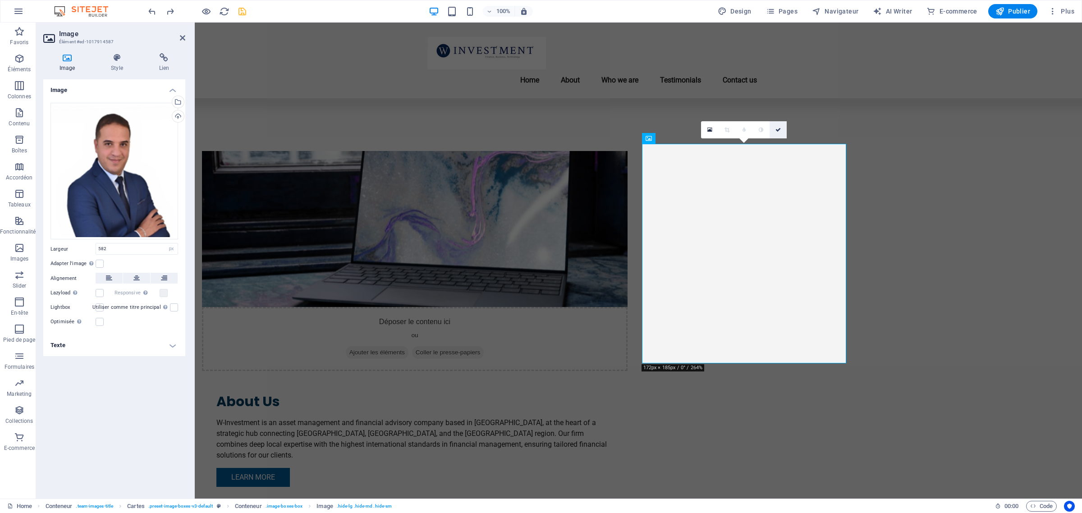
click at [779, 129] on icon at bounding box center [778, 129] width 5 height 5
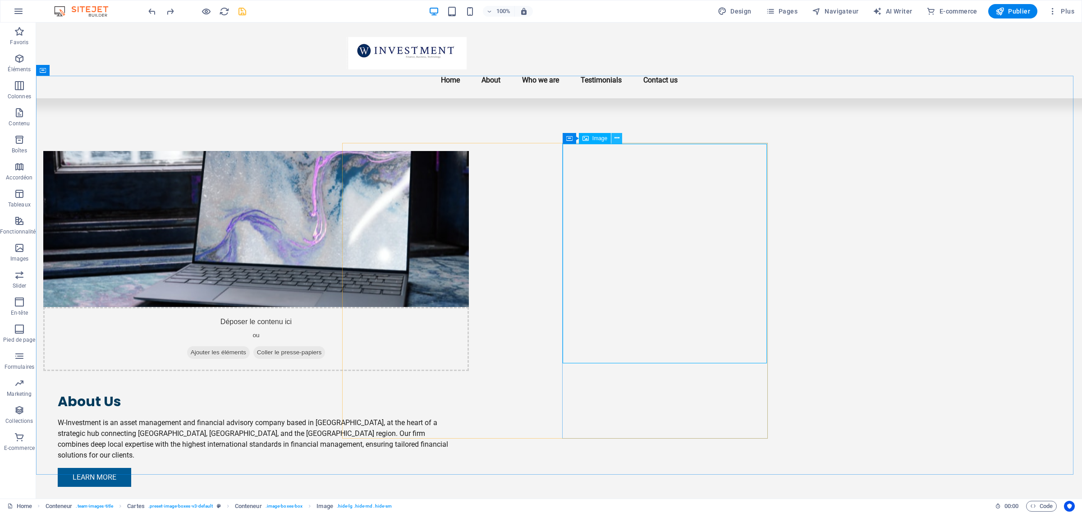
click at [616, 140] on icon at bounding box center [617, 137] width 5 height 9
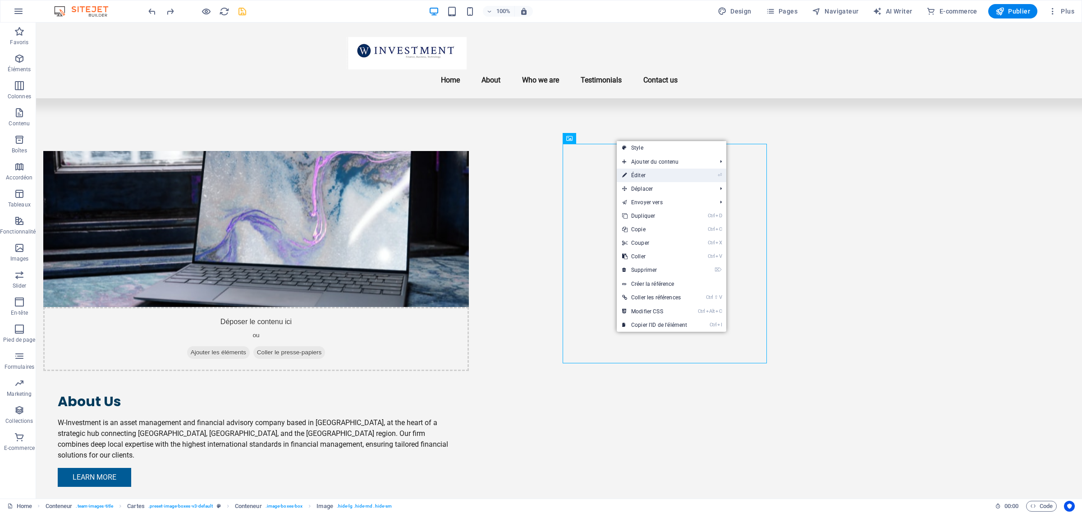
click at [661, 178] on link "⏎ Éditer" at bounding box center [655, 176] width 76 height 14
select select "px"
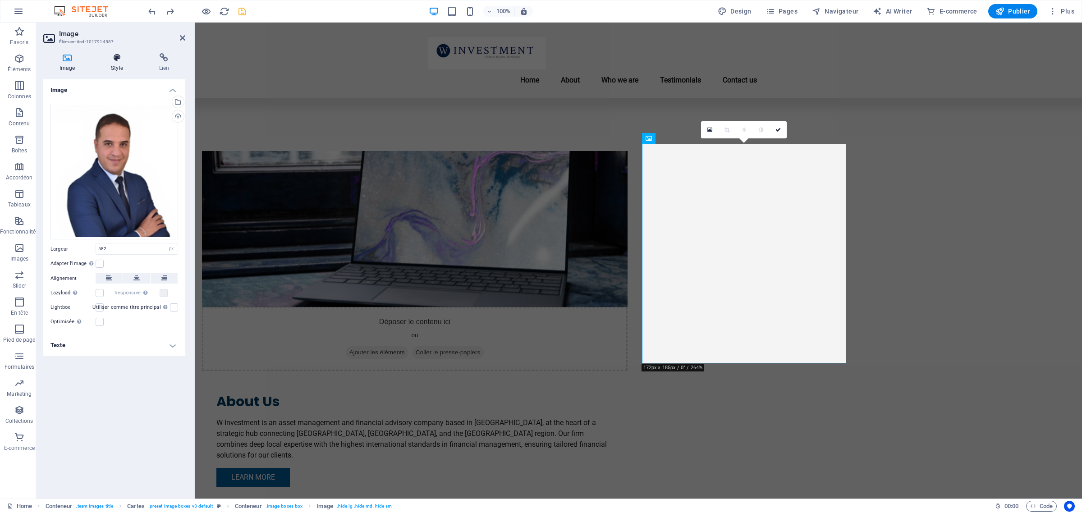
click at [106, 59] on icon at bounding box center [117, 57] width 44 height 9
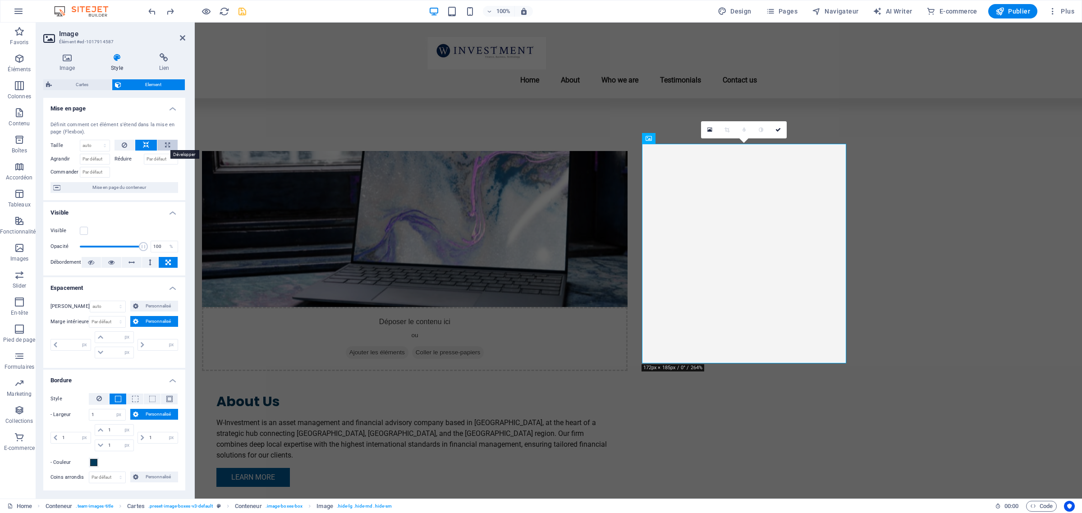
click at [161, 145] on button at bounding box center [167, 145] width 20 height 11
type input "100"
select select "%"
click at [146, 143] on icon at bounding box center [146, 145] width 6 height 11
select select "DISABLED_OPTION_VALUE"
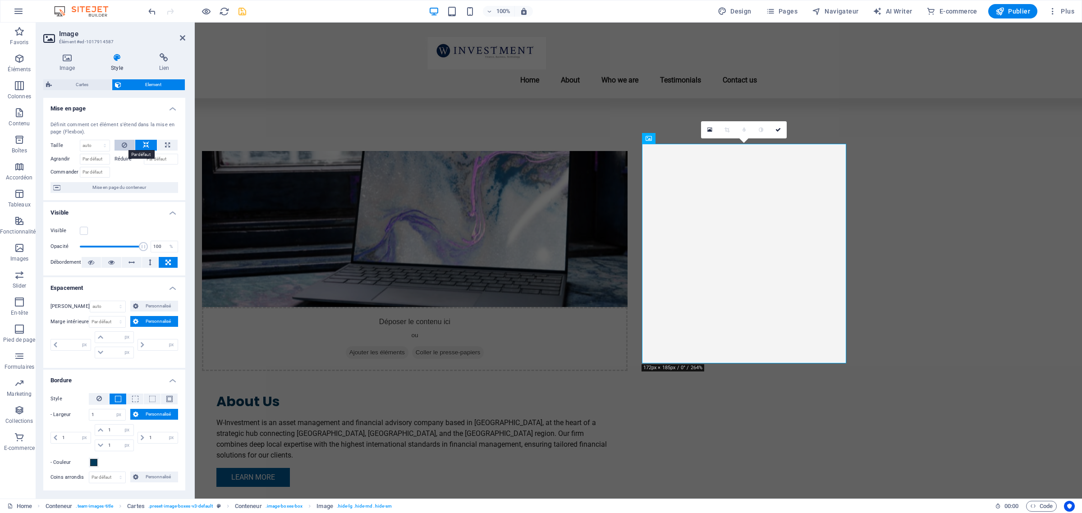
click at [120, 142] on button at bounding box center [125, 145] width 21 height 11
click at [168, 142] on button at bounding box center [167, 145] width 20 height 11
type input "100"
select select "%"
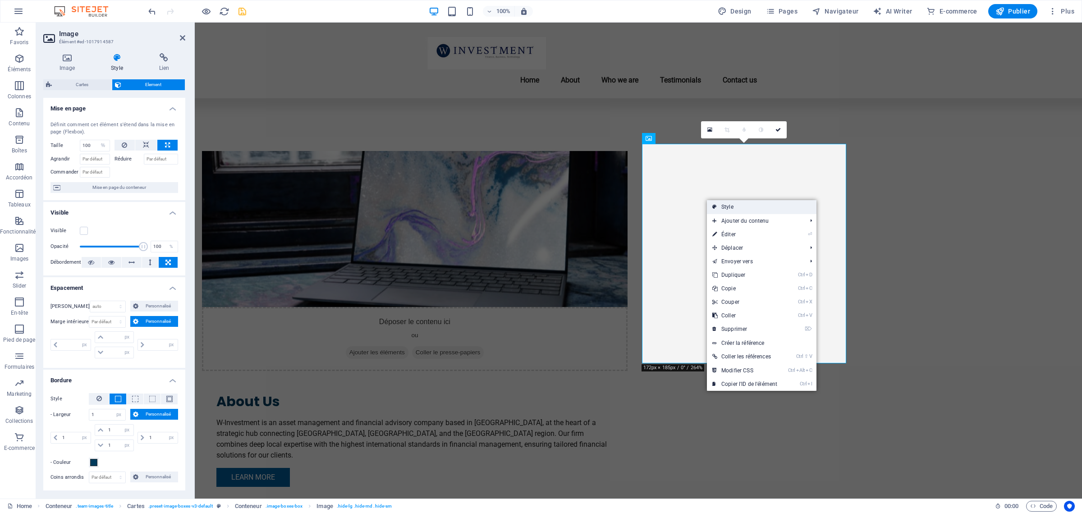
click at [733, 205] on link "Style" at bounding box center [762, 207] width 110 height 14
select select "rem"
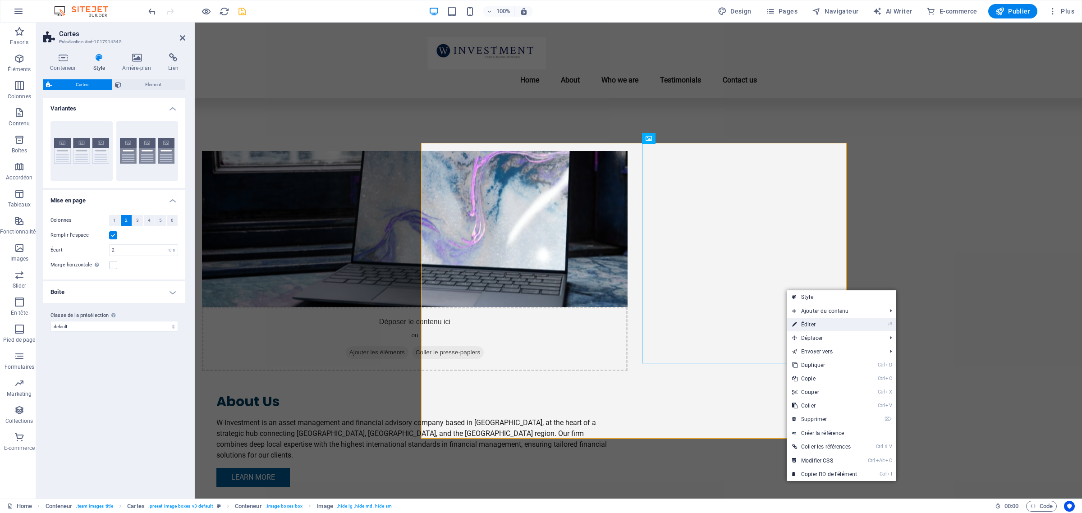
click at [823, 322] on link "⏎ Éditer" at bounding box center [825, 325] width 76 height 14
select select "%"
select select "px"
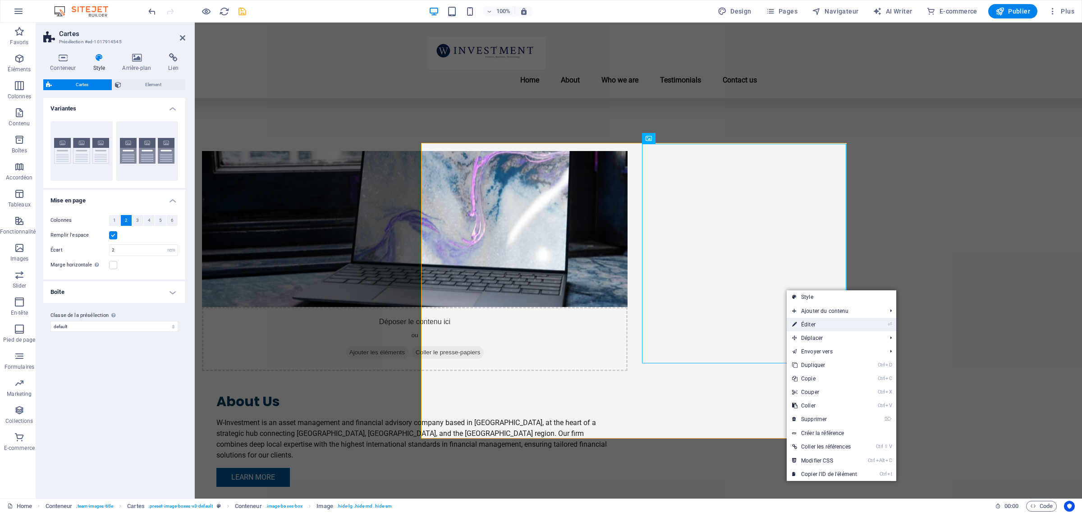
select select "px"
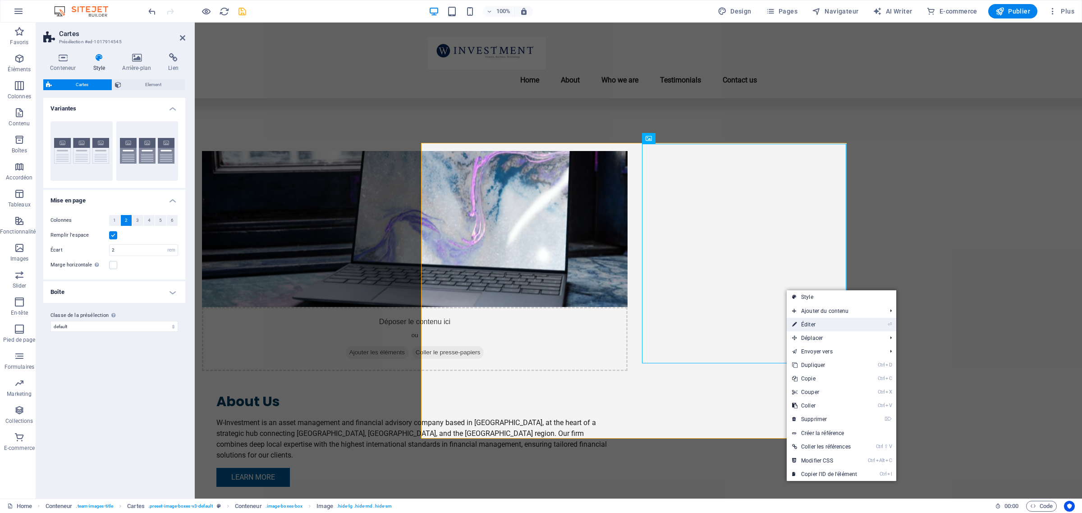
select select "px"
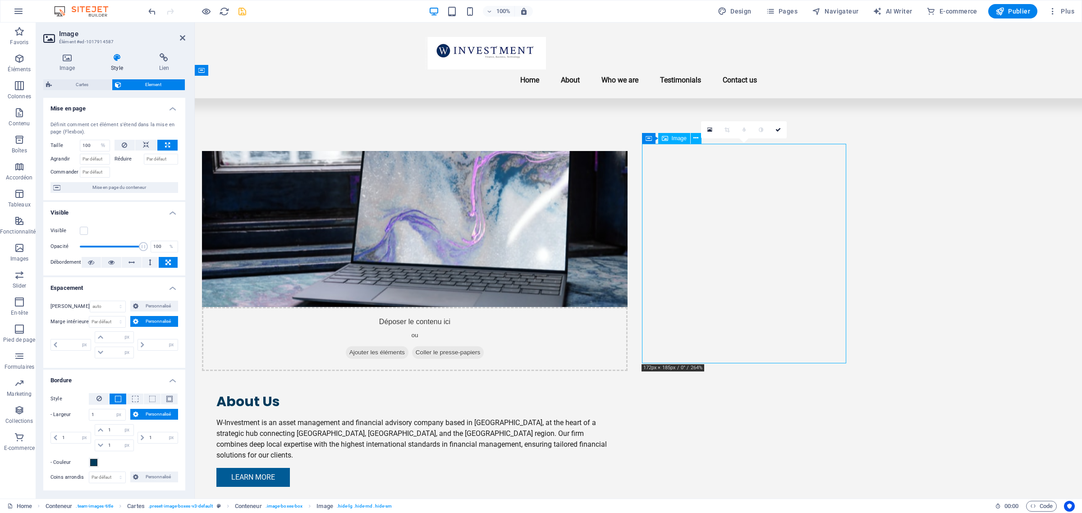
drag, startPoint x: 843, startPoint y: 359, endPoint x: 824, endPoint y: 334, distance: 32.2
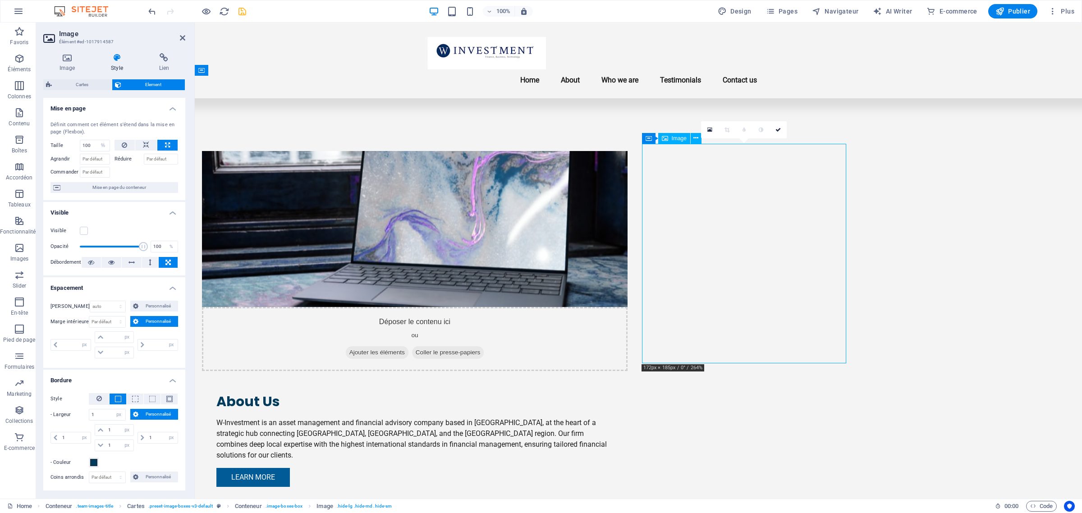
click at [85, 231] on label at bounding box center [84, 231] width 8 height 8
click at [0, 0] on input "Visible" at bounding box center [0, 0] width 0 height 0
click at [85, 231] on label at bounding box center [84, 231] width 8 height 8
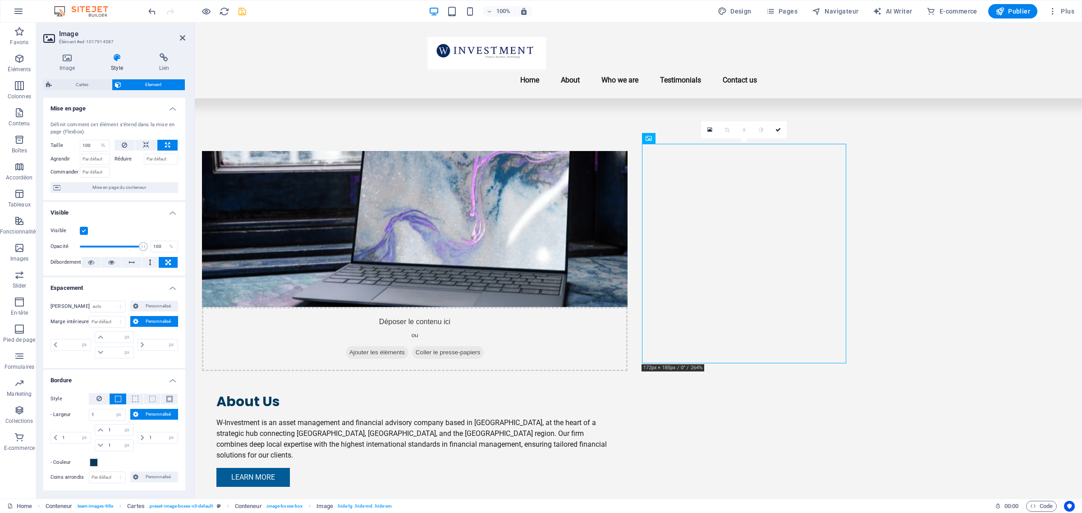
click at [0, 0] on input "Visible" at bounding box center [0, 0] width 0 height 0
click at [130, 261] on icon at bounding box center [132, 262] width 6 height 11
click at [106, 308] on select "Par défaut auto px % rem vw vh Personnalisé" at bounding box center [108, 306] width 36 height 11
click at [90, 301] on select "Par défaut auto px % rem vw vh Personnalisé" at bounding box center [108, 306] width 36 height 11
select select "DISABLED_OPTION_VALUE"
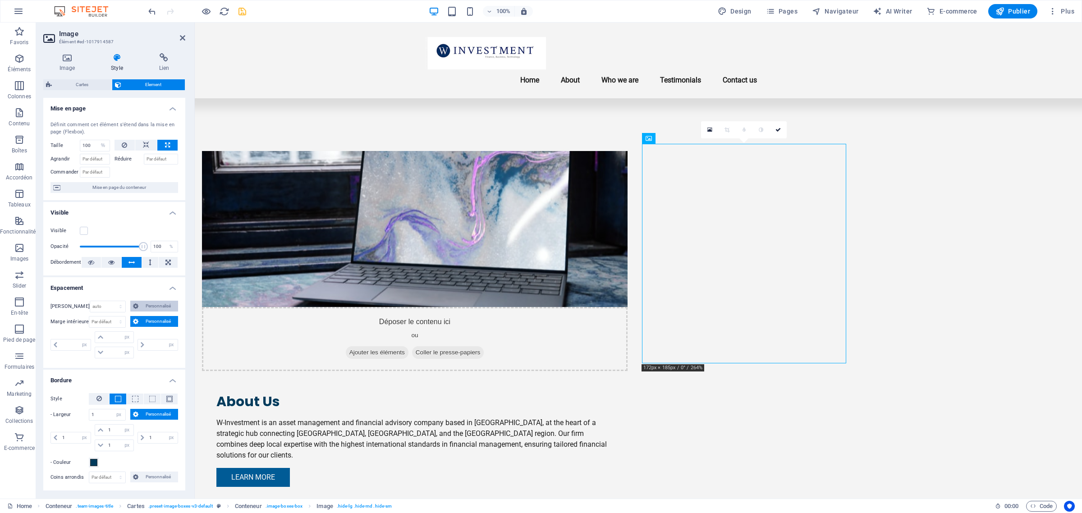
click at [150, 309] on span "Personnalisé" at bounding box center [158, 306] width 34 height 11
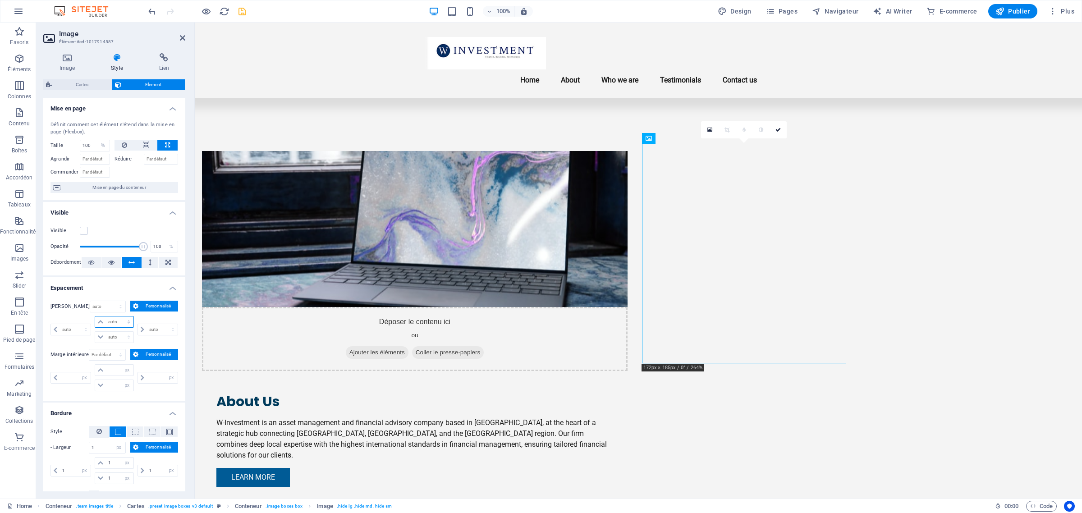
click at [106, 321] on select "auto px % rem vw vh" at bounding box center [114, 322] width 38 height 11
click at [127, 319] on select "auto px % rem vw vh" at bounding box center [114, 322] width 38 height 11
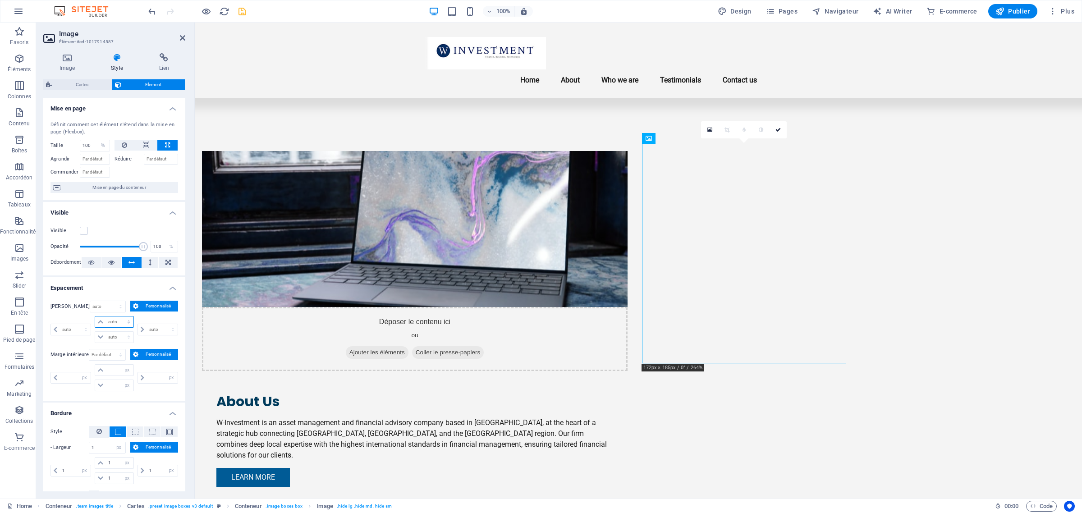
select select "%"
click at [119, 317] on select "auto px % rem vw vh" at bounding box center [114, 322] width 38 height 11
drag, startPoint x: 113, startPoint y: 321, endPoint x: 95, endPoint y: 315, distance: 18.7
click at [98, 321] on div "50 auto px % rem vw vh" at bounding box center [114, 322] width 39 height 12
click at [117, 319] on input "20" at bounding box center [119, 322] width 27 height 11
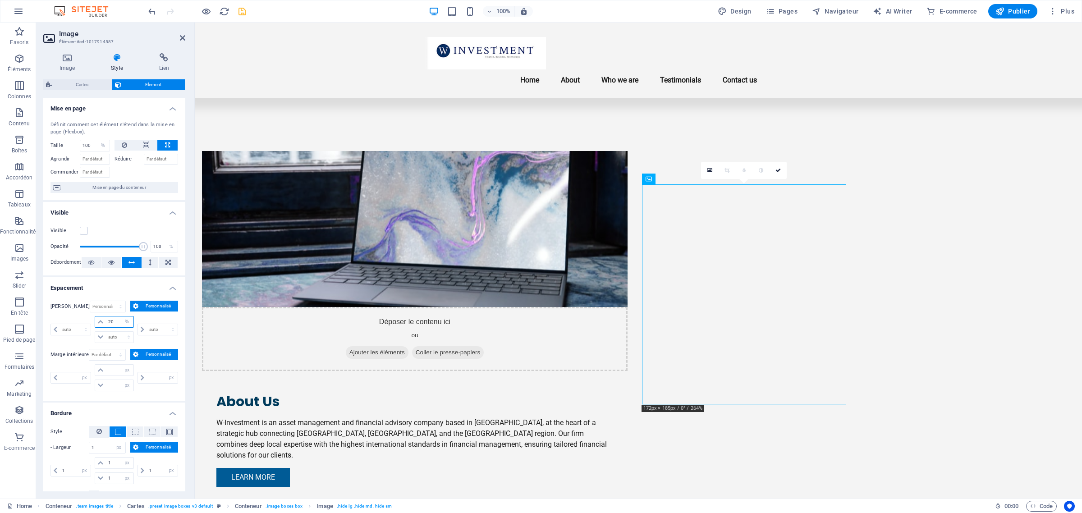
type input "2"
click at [88, 318] on div "auto px % rem vw vh 10 auto px % rem vw vh auto px % rem vw vh auto px % rem vw…" at bounding box center [115, 329] width 128 height 27
click at [116, 320] on input "10" at bounding box center [119, 322] width 27 height 11
drag, startPoint x: 116, startPoint y: 320, endPoint x: 60, endPoint y: 277, distance: 70.4
click at [51, 308] on div "Marge Par défaut auto px % rem vw vh Personnalisé Personnalisé auto px % rem vw…" at bounding box center [115, 323] width 128 height 45
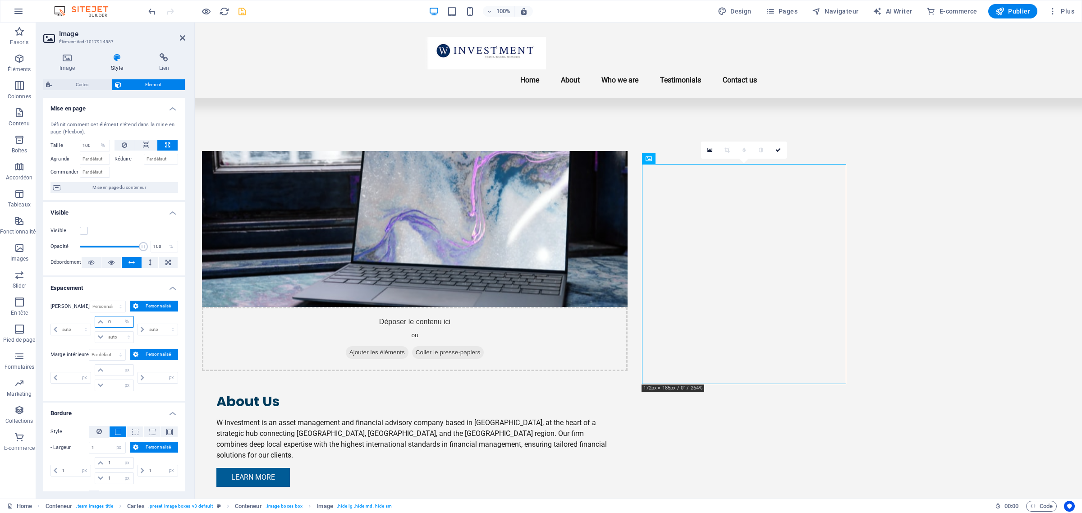
type input "0"
click at [111, 335] on select "auto px % rem vw vh" at bounding box center [114, 337] width 38 height 11
select select "%"
click at [119, 332] on select "auto px % rem vw vh" at bounding box center [114, 337] width 38 height 11
type input "0"
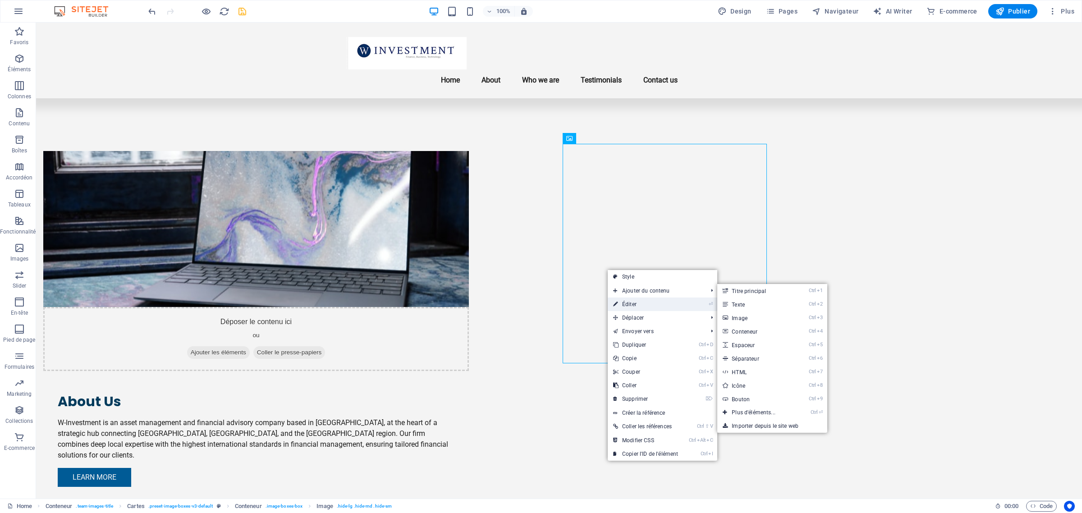
click at [634, 305] on link "⏎ Éditer" at bounding box center [646, 305] width 76 height 14
select select "%"
select select "px"
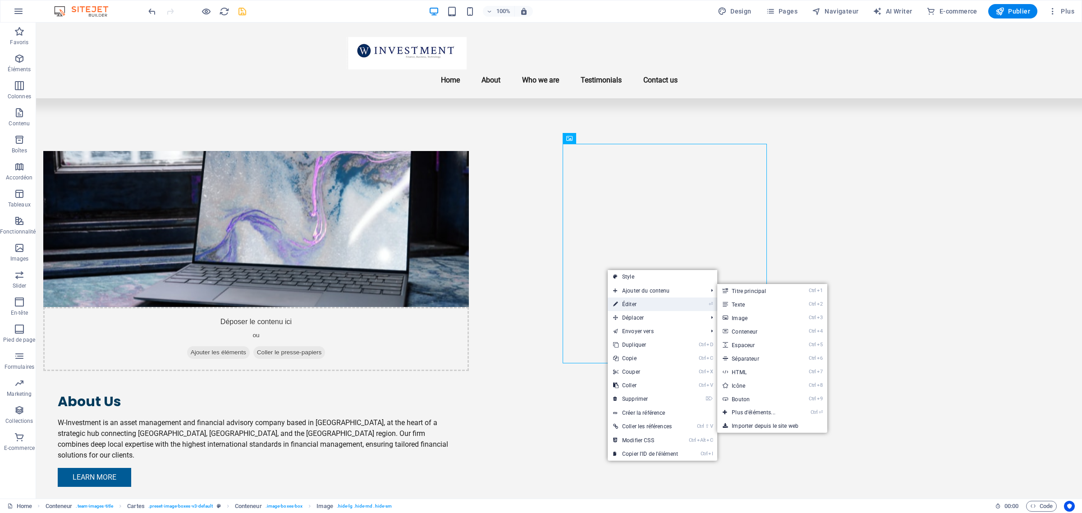
select select "px"
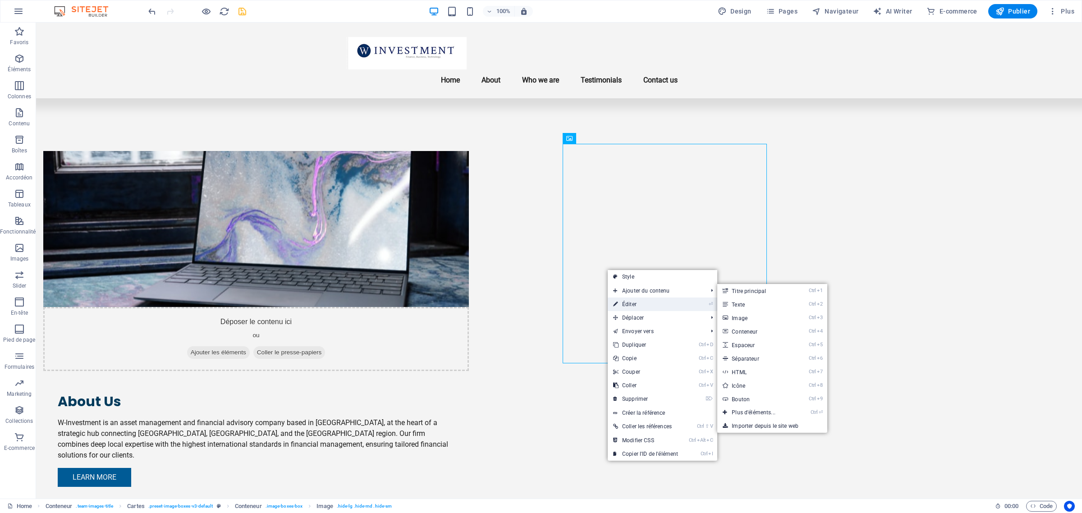
select select "px"
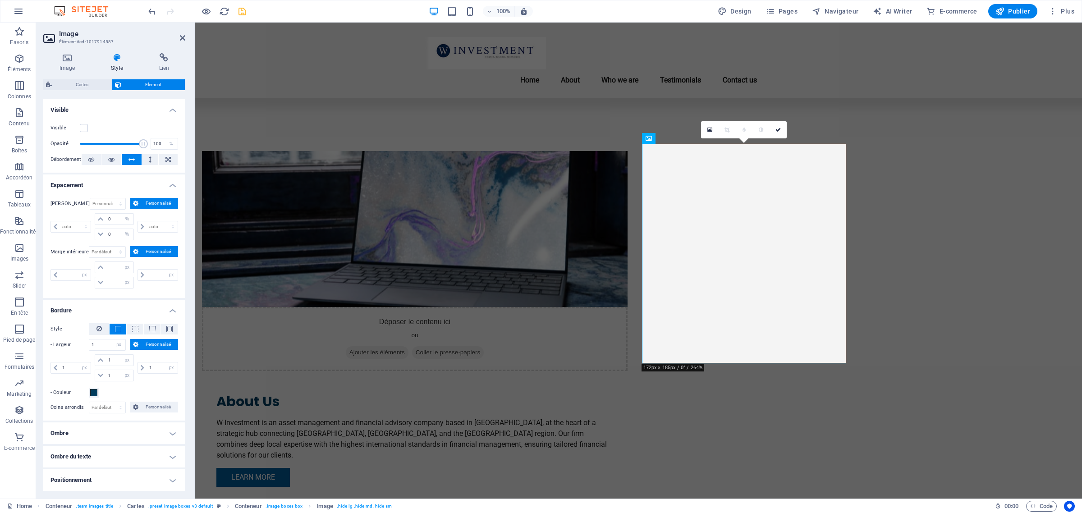
scroll to position [169, 0]
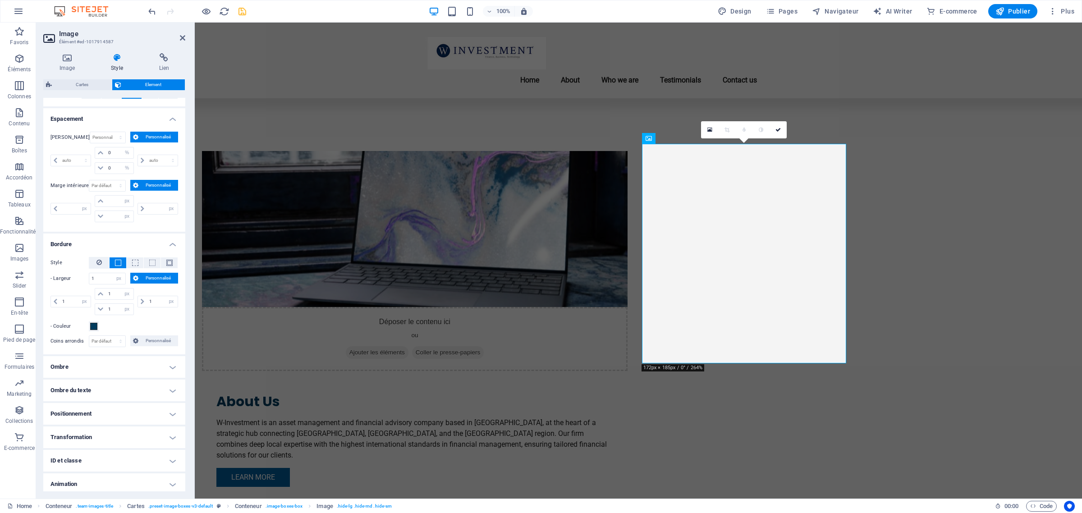
click at [114, 267] on button at bounding box center [118, 262] width 17 height 11
click at [115, 264] on span at bounding box center [118, 263] width 6 height 6
click at [97, 262] on icon at bounding box center [99, 262] width 5 height 11
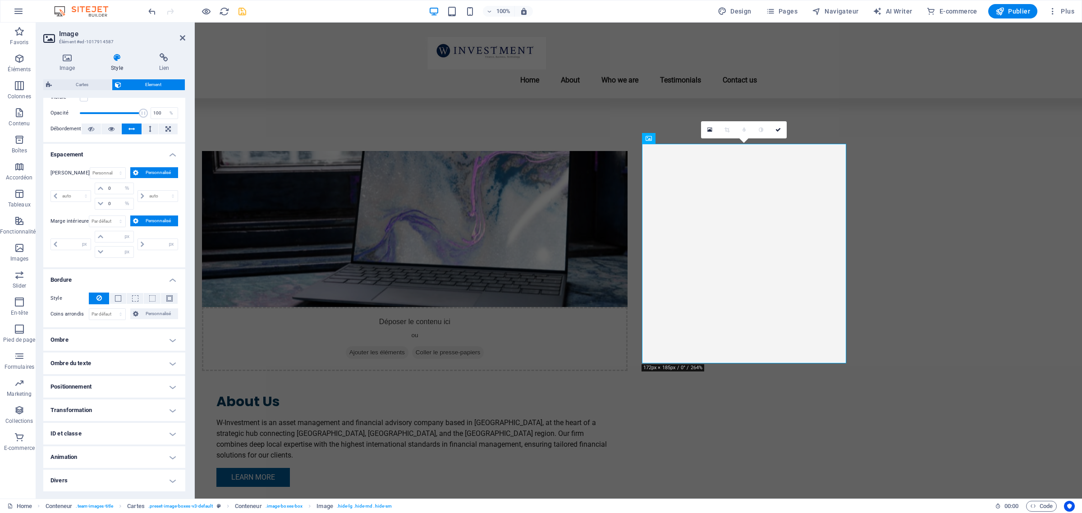
scroll to position [134, 0]
click at [117, 302] on span at bounding box center [118, 298] width 2 height 11
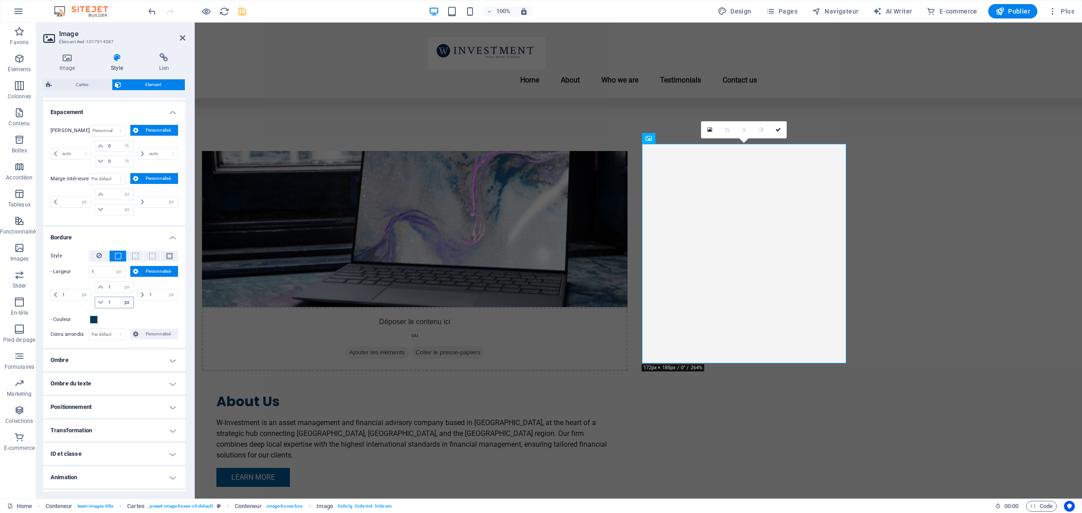
scroll to position [197, 0]
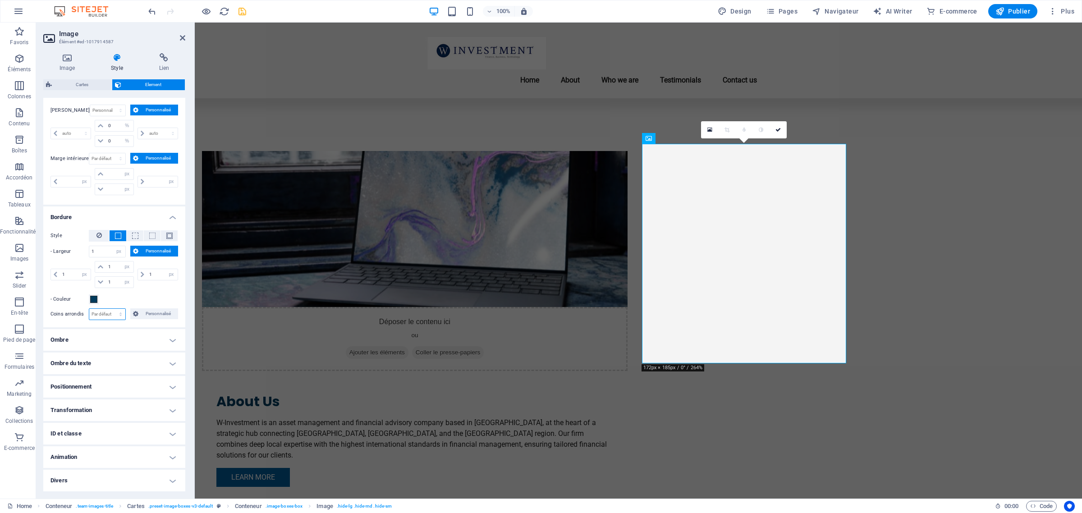
click at [120, 316] on select "Par défaut px rem % vh vw Personnalisé" at bounding box center [107, 314] width 36 height 11
click at [135, 238] on span at bounding box center [135, 236] width 6 height 6
click at [166, 236] on span at bounding box center [169, 236] width 6 height 6
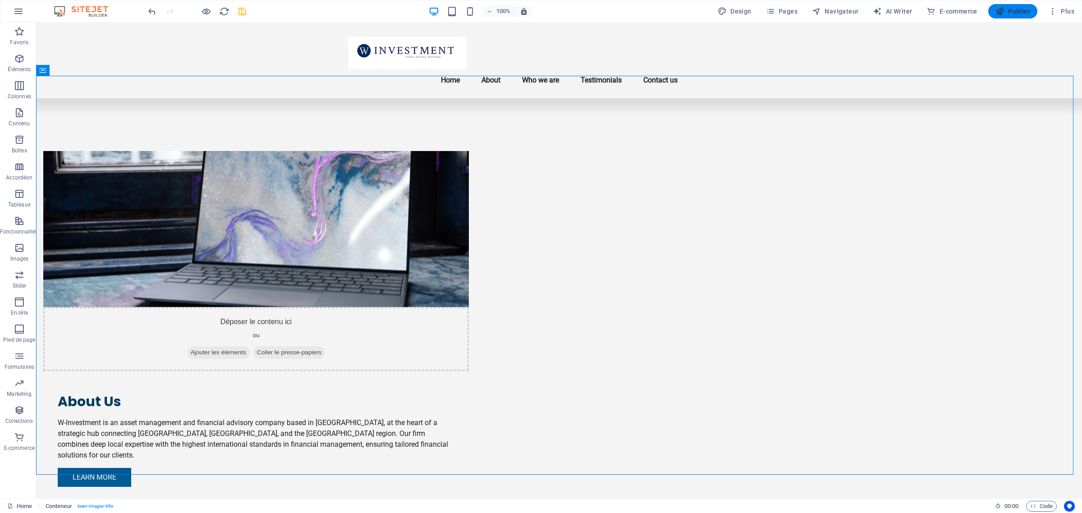
click at [865, 11] on span "Publier" at bounding box center [1013, 11] width 35 height 9
checkbox input "false"
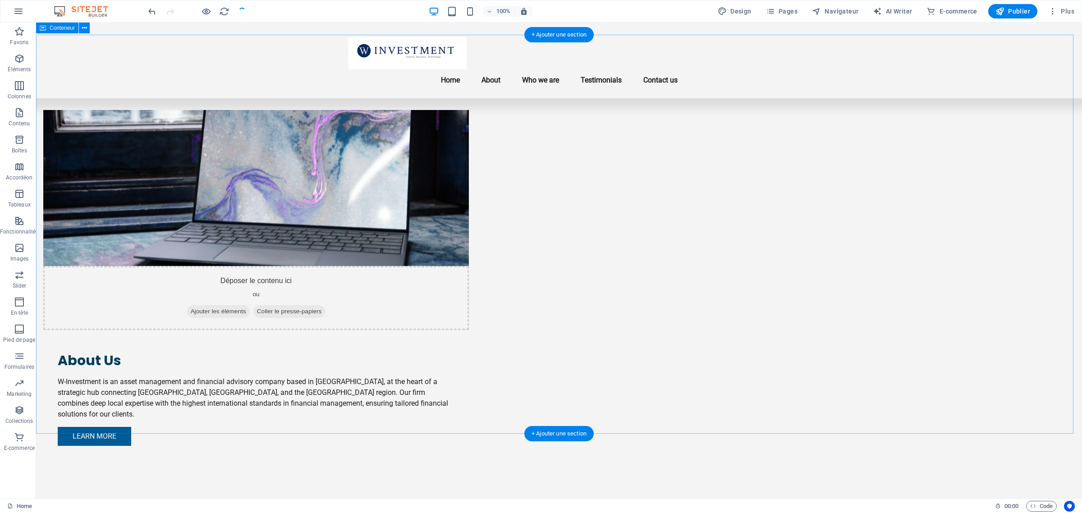
scroll to position [469, 0]
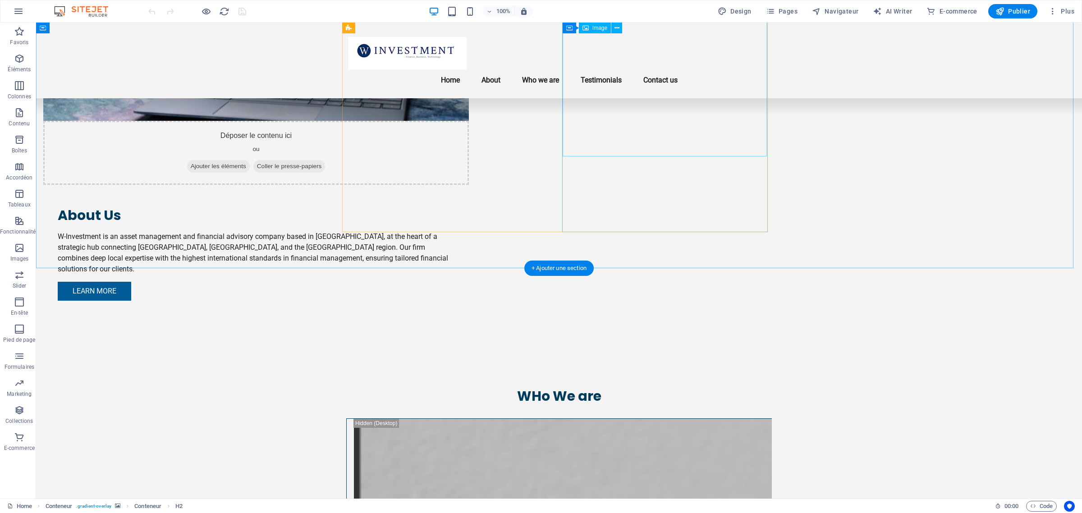
scroll to position [507, 0]
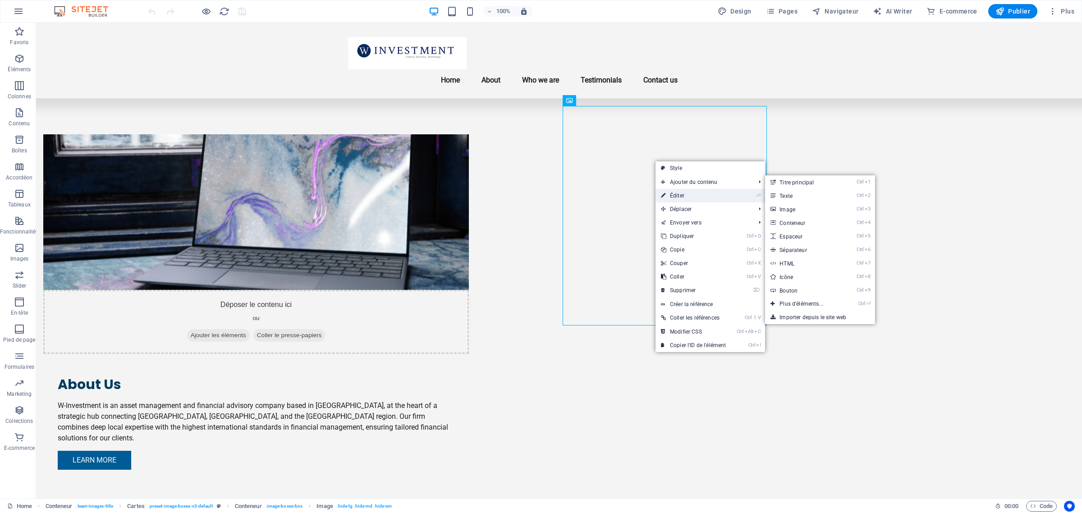
click at [673, 195] on link "⏎ Éditer" at bounding box center [694, 196] width 76 height 14
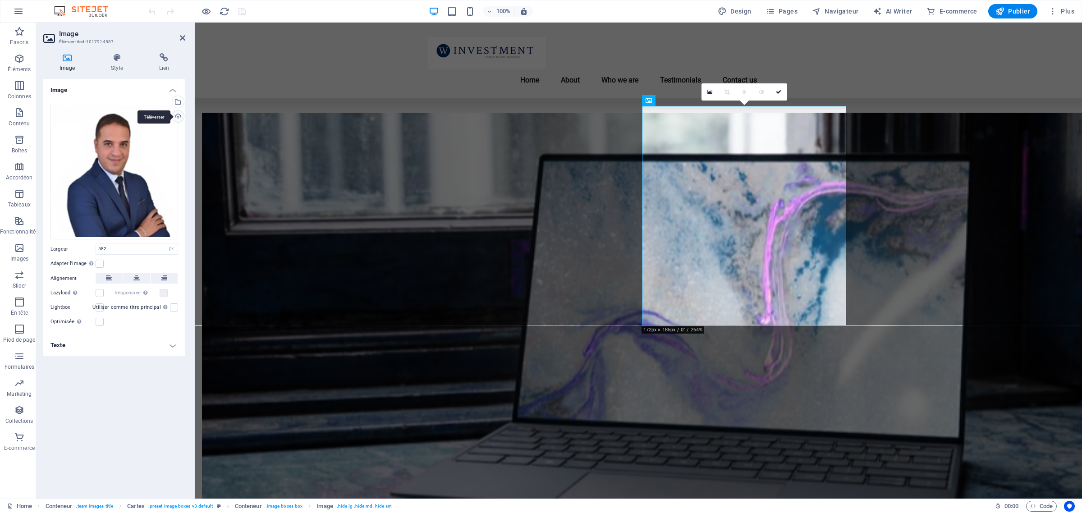
click at [181, 116] on div "Téléverser" at bounding box center [177, 117] width 14 height 14
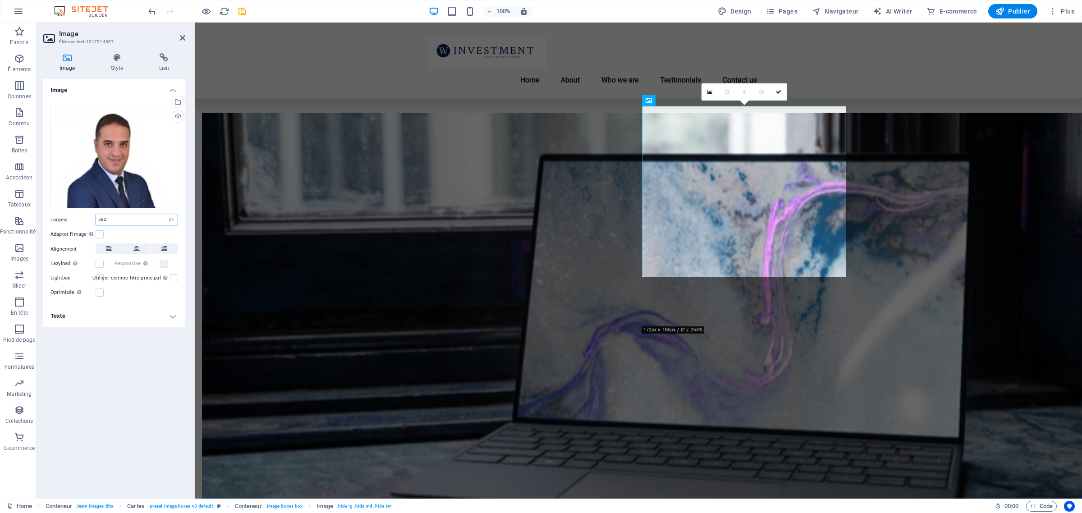
click at [156, 219] on input "582" at bounding box center [137, 219] width 82 height 11
click at [168, 220] on select "Par défaut auto px rem % em vh vw" at bounding box center [171, 219] width 13 height 11
select select "%"
click at [165, 214] on select "Par défaut auto px rem % em vh vw" at bounding box center [171, 219] width 13 height 11
type input "10"
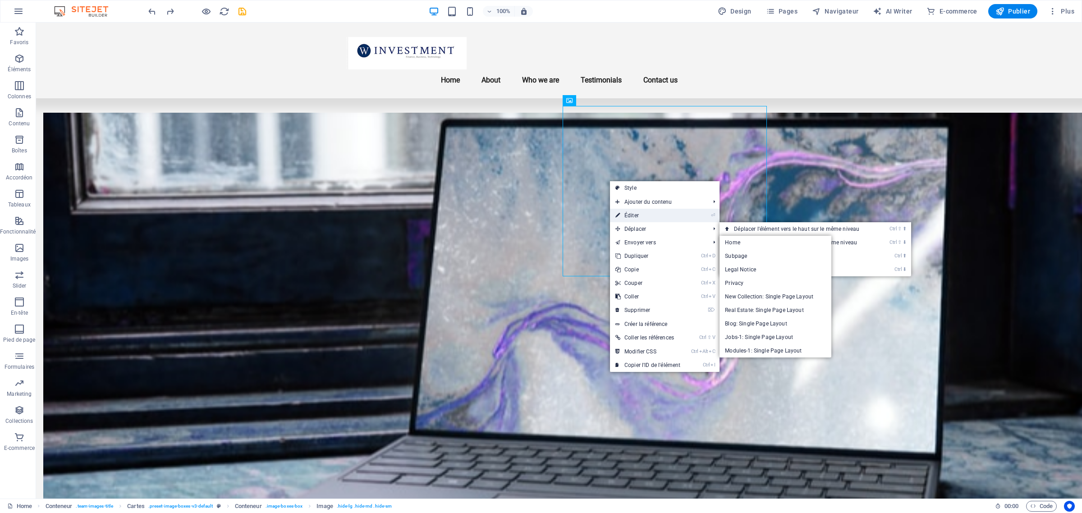
click at [664, 217] on link "⏎ Éditer" at bounding box center [648, 216] width 76 height 14
select select "%"
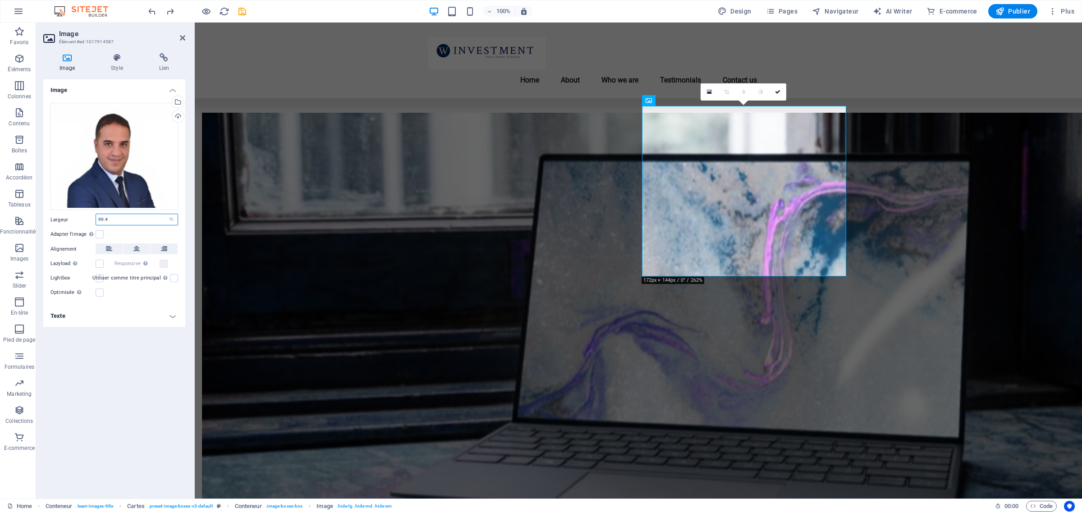
click at [145, 215] on input "99.4" at bounding box center [137, 219] width 82 height 11
drag, startPoint x: 115, startPoint y: 215, endPoint x: 82, endPoint y: 210, distance: 33.7
click at [84, 211] on div "Glissez les fichiers ici, cliquez pour choisir les fichiers ou sélectionnez les…" at bounding box center [114, 201] width 142 height 210
click at [154, 217] on input "100" at bounding box center [137, 219] width 82 height 11
type input "100"
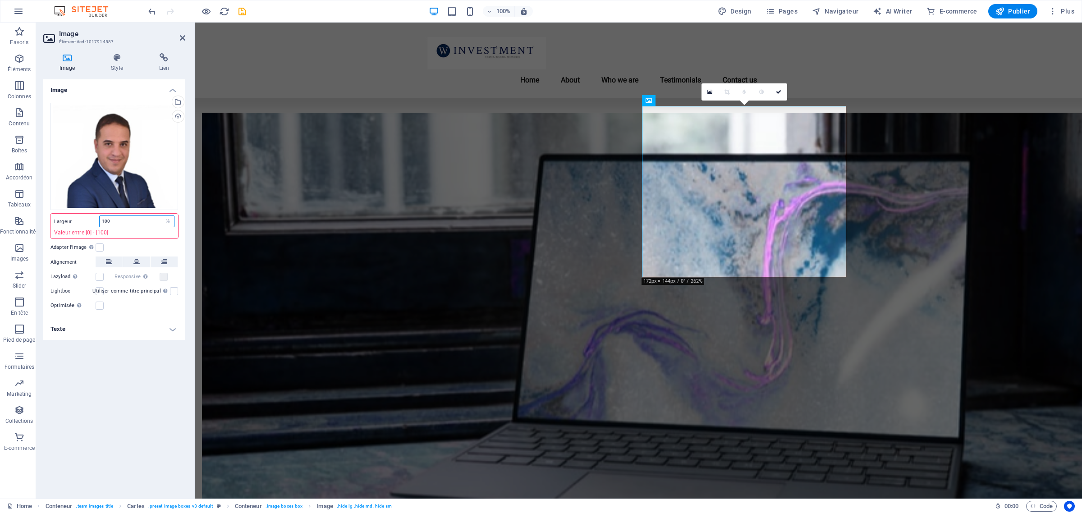
click at [152, 223] on input "100" at bounding box center [137, 221] width 74 height 11
click at [120, 67] on h4 "Style" at bounding box center [119, 62] width 48 height 19
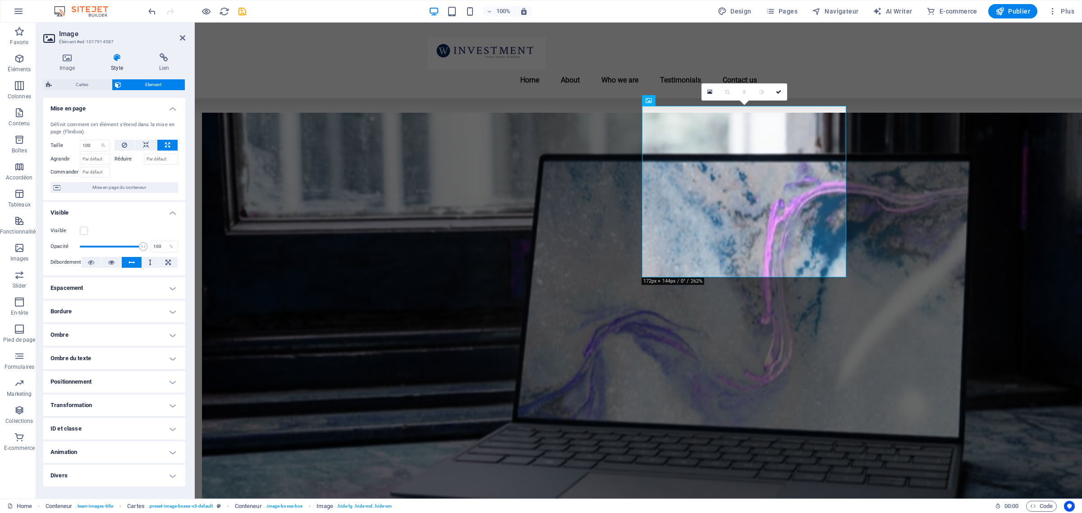
click at [97, 311] on h4 "Bordure" at bounding box center [114, 312] width 142 height 22
click at [113, 331] on button at bounding box center [118, 330] width 17 height 11
click at [167, 330] on span at bounding box center [169, 330] width 6 height 6
click at [113, 330] on button at bounding box center [118, 330] width 17 height 11
click at [115, 345] on select "auto px rem % vh vw Personnalisé" at bounding box center [119, 345] width 13 height 11
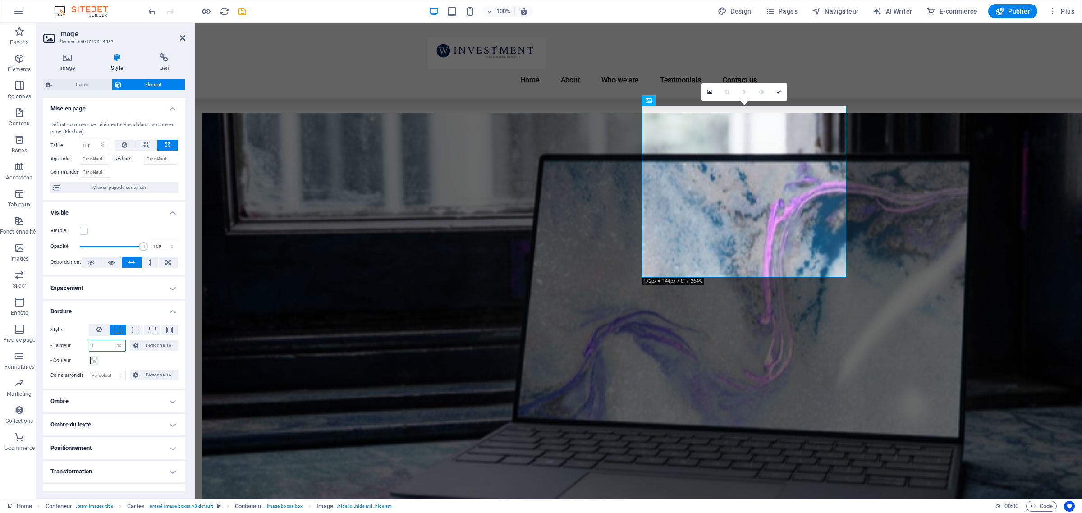
select select "%"
click at [113, 340] on select "auto px rem % vh vw Personnalisé" at bounding box center [119, 345] width 13 height 11
type input "1"
select select "px"
drag, startPoint x: 104, startPoint y: 346, endPoint x: 37, endPoint y: 340, distance: 66.5
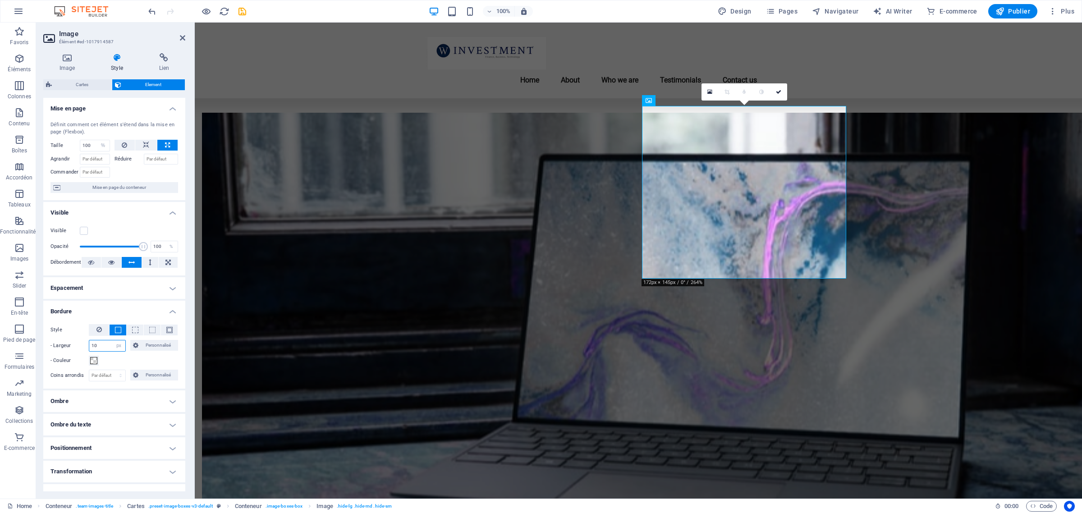
click at [39, 343] on div "Image Style Lien Image Glissez les fichiers ici, cliquez pour choisir les fichi…" at bounding box center [114, 272] width 156 height 453
drag, startPoint x: 109, startPoint y: 342, endPoint x: 27, endPoint y: 346, distance: 81.7
click at [32, 348] on section "Favoris Éléments Colonnes Contenu Boîtes Accordéon Tableaux Fonctionnalités Ima…" at bounding box center [541, 261] width 1082 height 476
type input "0"
click at [95, 341] on input "0" at bounding box center [107, 345] width 36 height 11
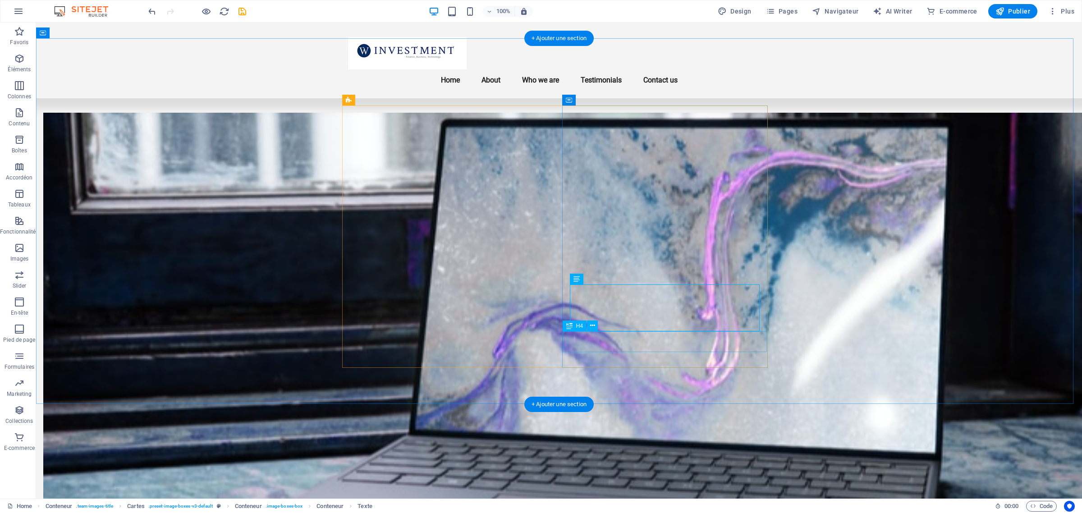
click at [593, 324] on icon at bounding box center [592, 325] width 5 height 9
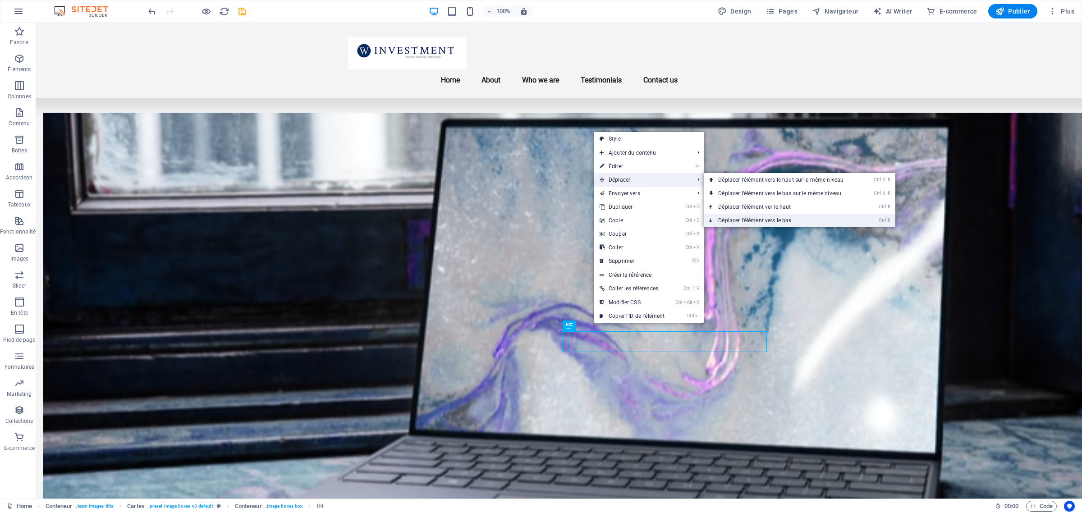
click at [751, 217] on link "Ctrl ⬇ Déplacer l'élément vers le bas" at bounding box center [783, 221] width 158 height 14
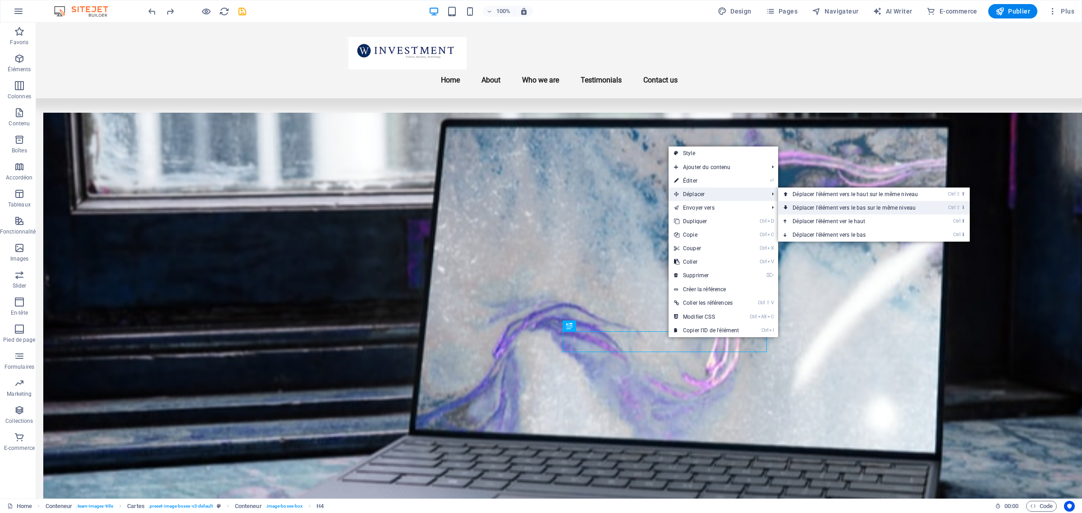
click at [827, 207] on link "Ctrl ⇧ ⬇ Déplacer l'élément vers le bas sur le même niveau" at bounding box center [857, 208] width 158 height 14
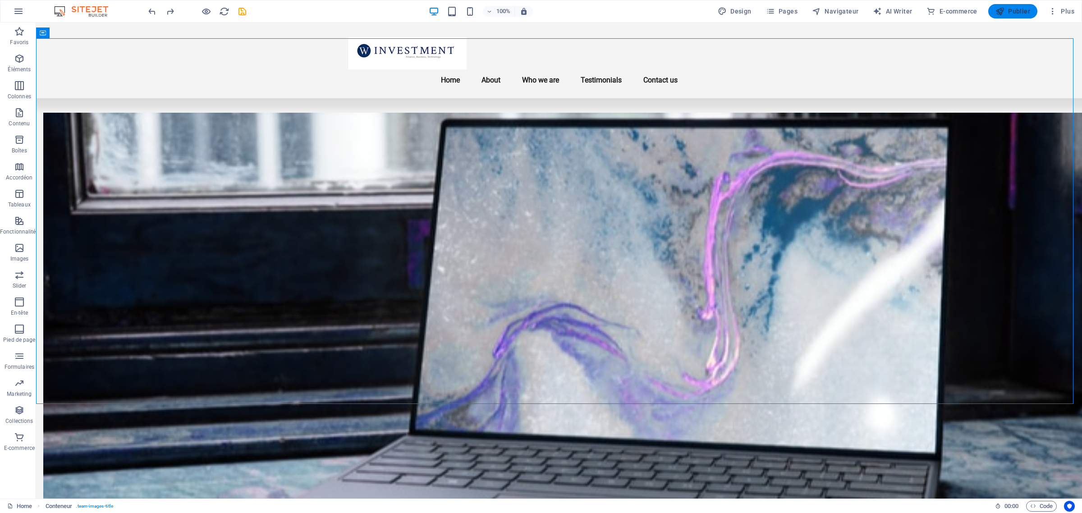
click at [1010, 6] on button "Publier" at bounding box center [1012, 11] width 49 height 14
checkbox input "false"
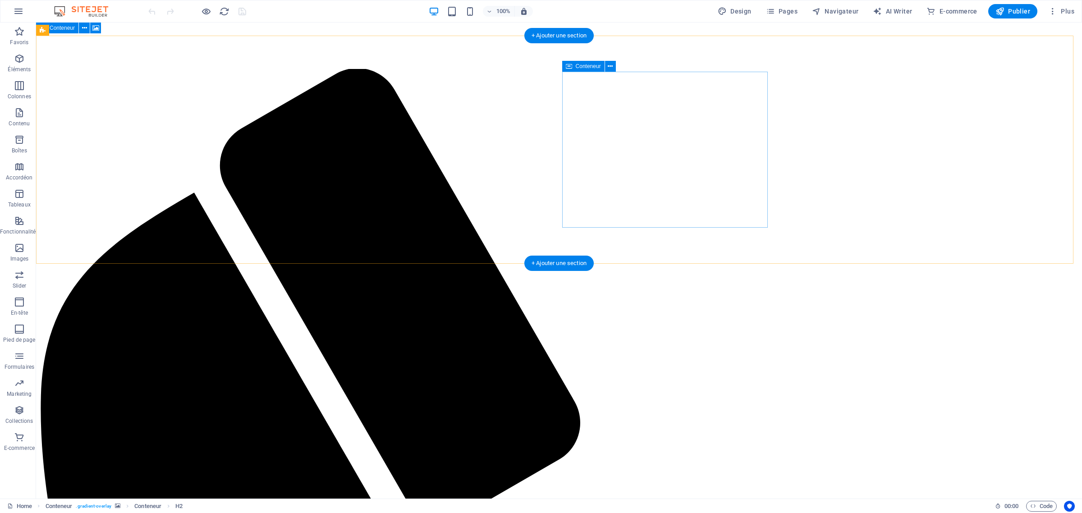
scroll to position [564, 0]
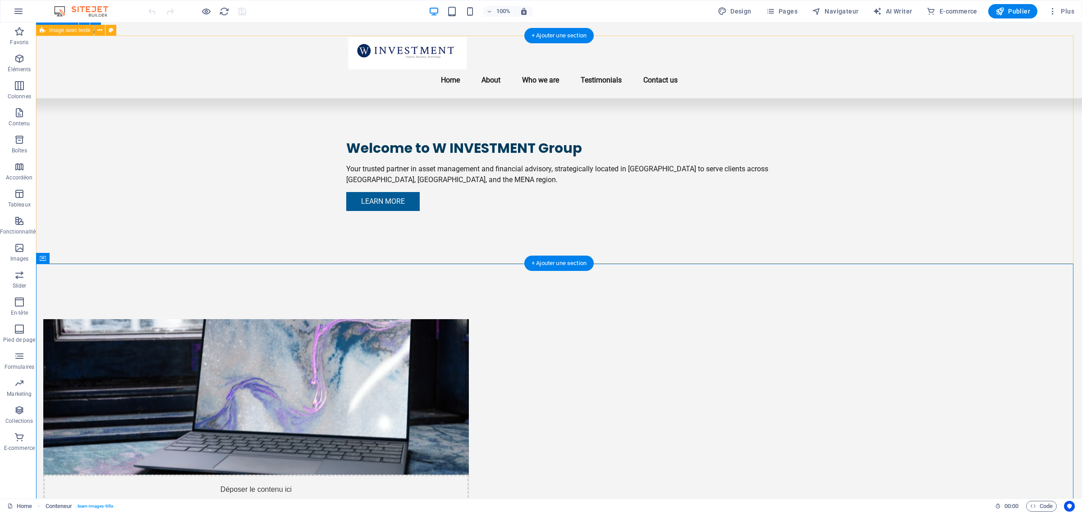
scroll to position [282, 0]
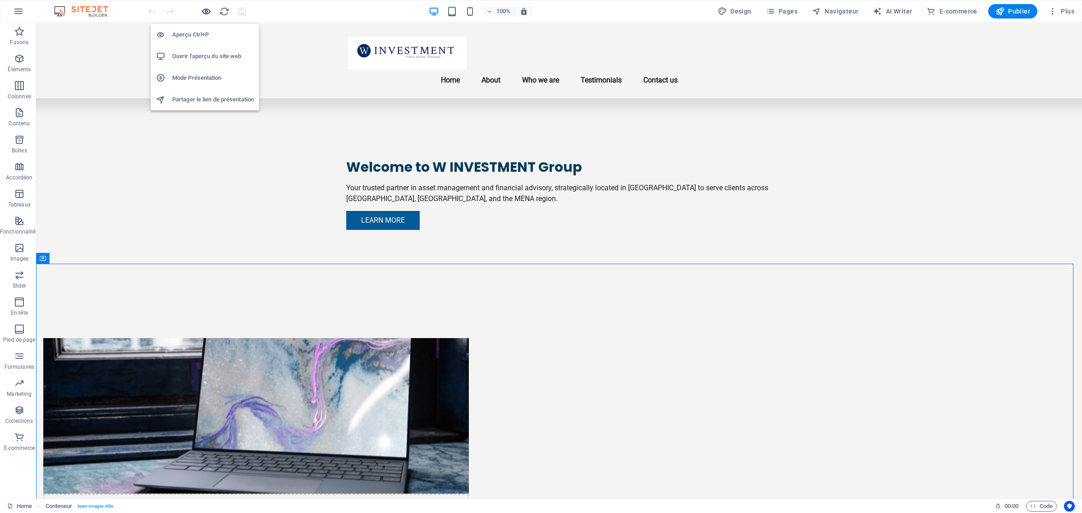
click at [205, 12] on icon "button" at bounding box center [206, 11] width 10 height 10
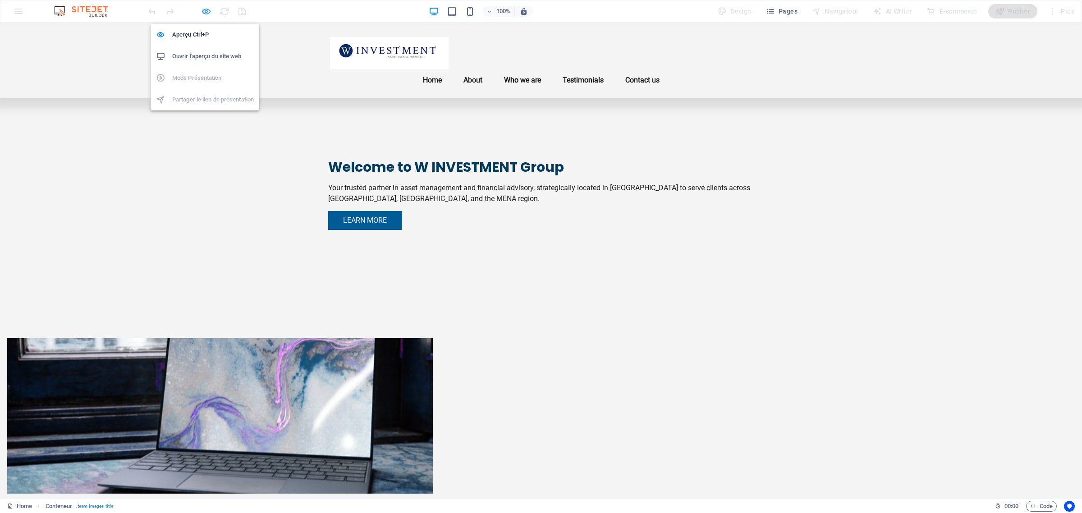
click at [209, 10] on icon "button" at bounding box center [206, 11] width 10 height 10
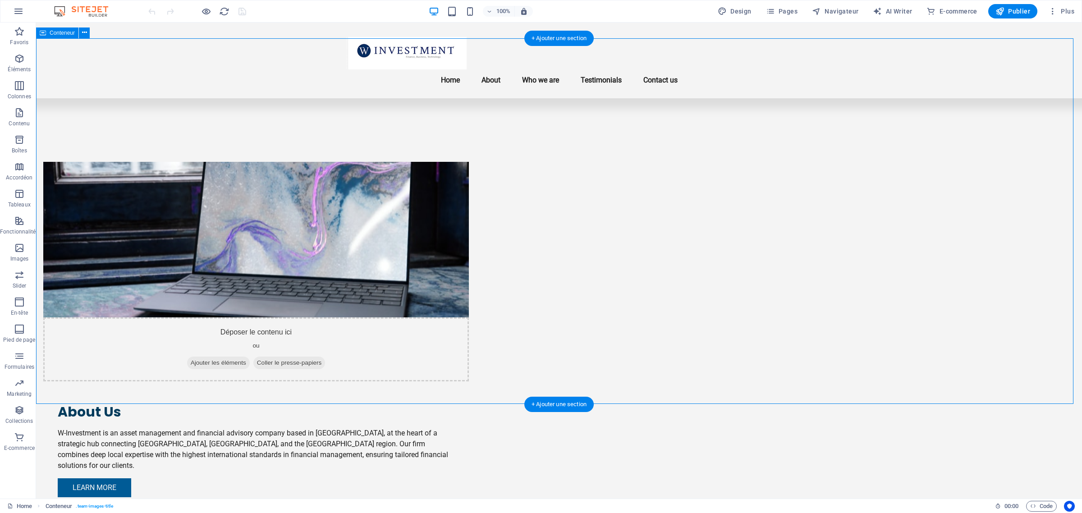
scroll to position [507, 0]
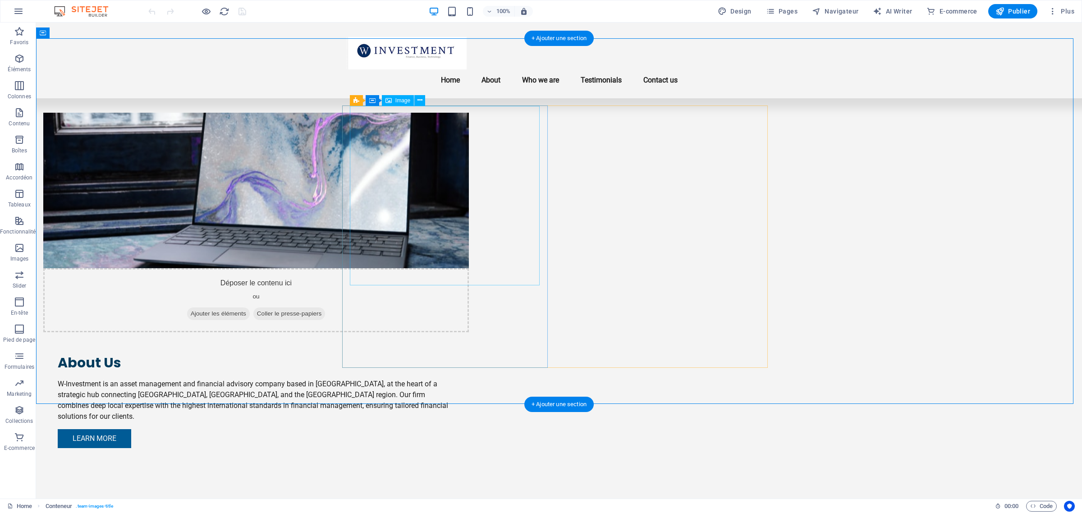
click at [423, 99] on button at bounding box center [419, 100] width 11 height 11
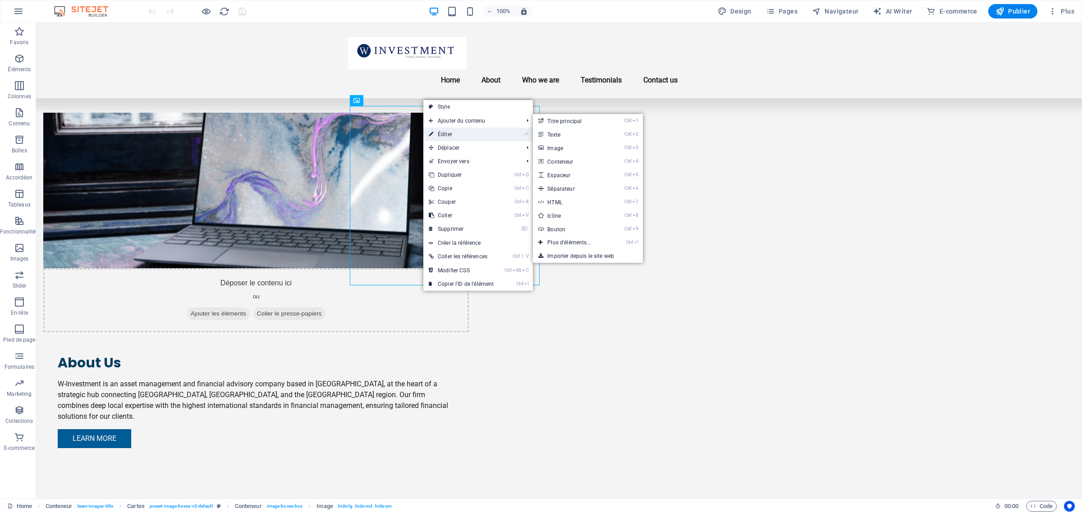
click at [449, 135] on link "⏎ Éditer" at bounding box center [461, 135] width 76 height 14
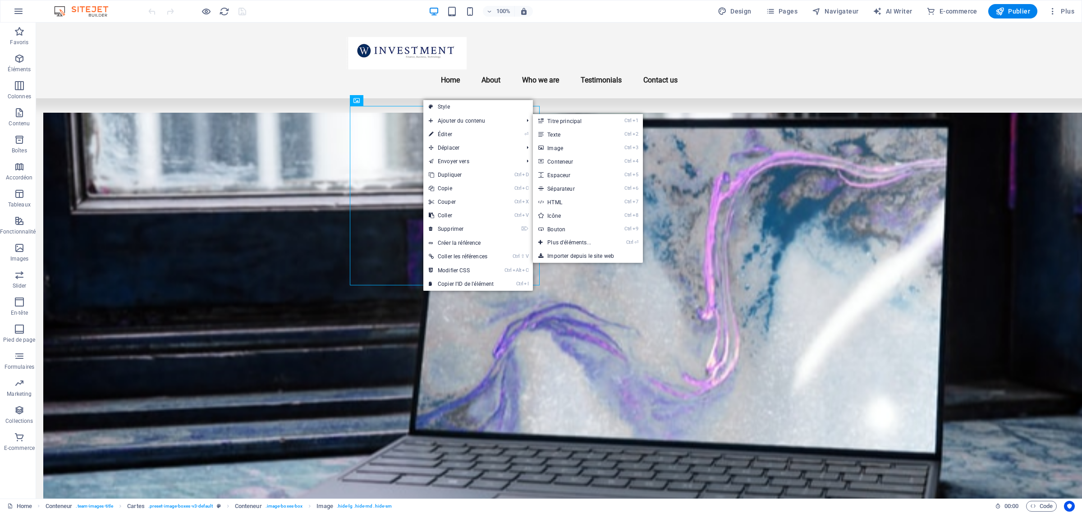
select select "vw"
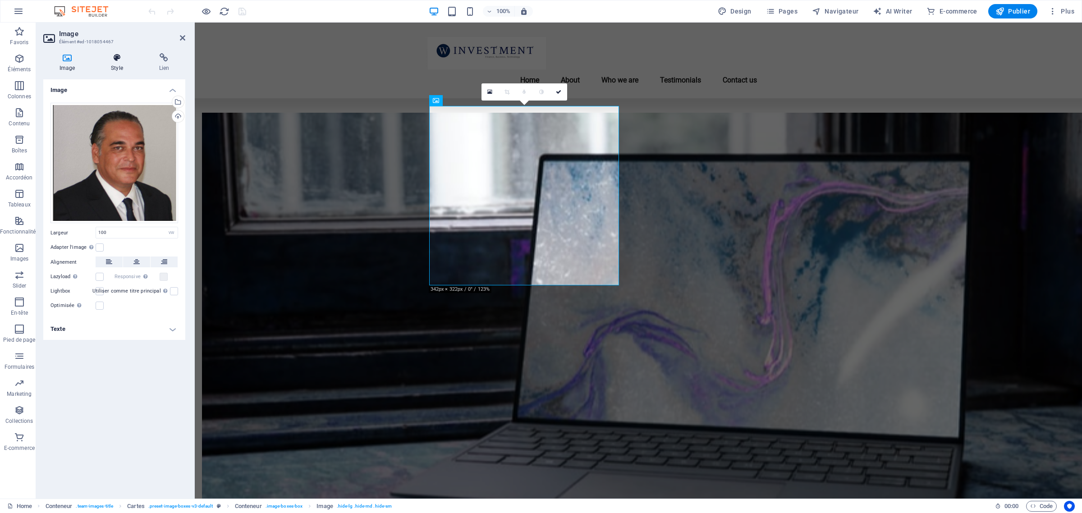
click at [111, 59] on icon at bounding box center [117, 57] width 44 height 9
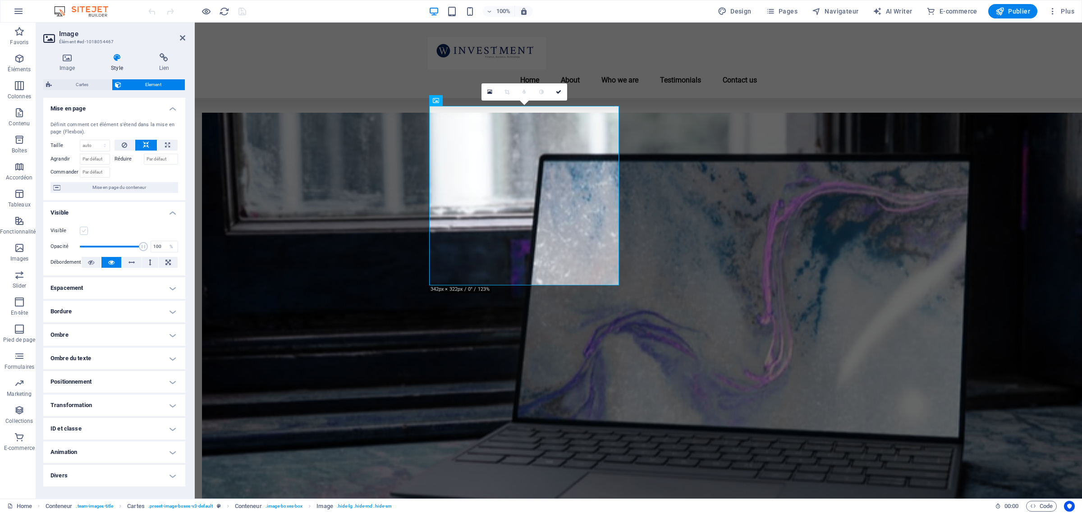
click at [84, 233] on label at bounding box center [84, 231] width 8 height 8
click at [0, 0] on input "Visible" at bounding box center [0, 0] width 0 height 0
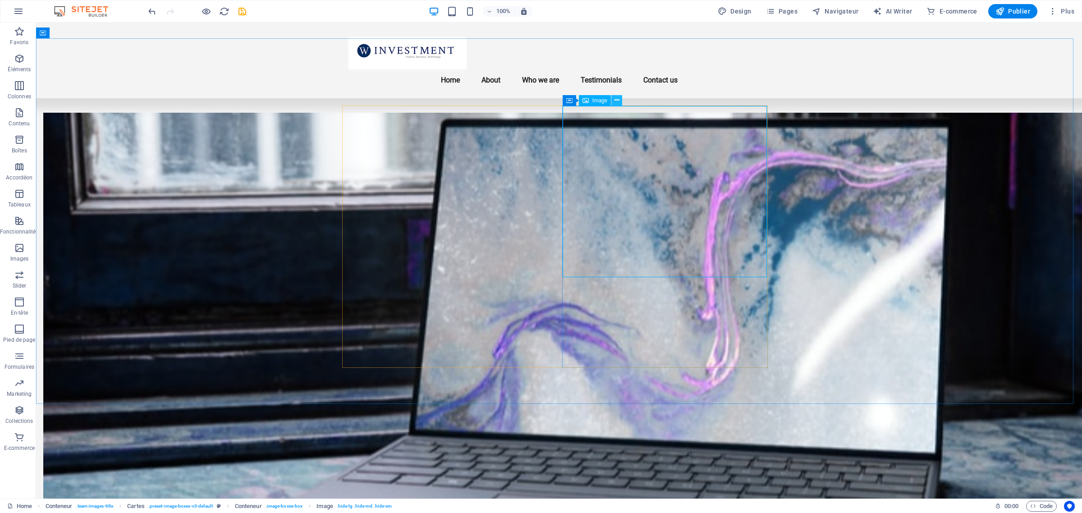
click at [615, 102] on icon at bounding box center [617, 100] width 5 height 9
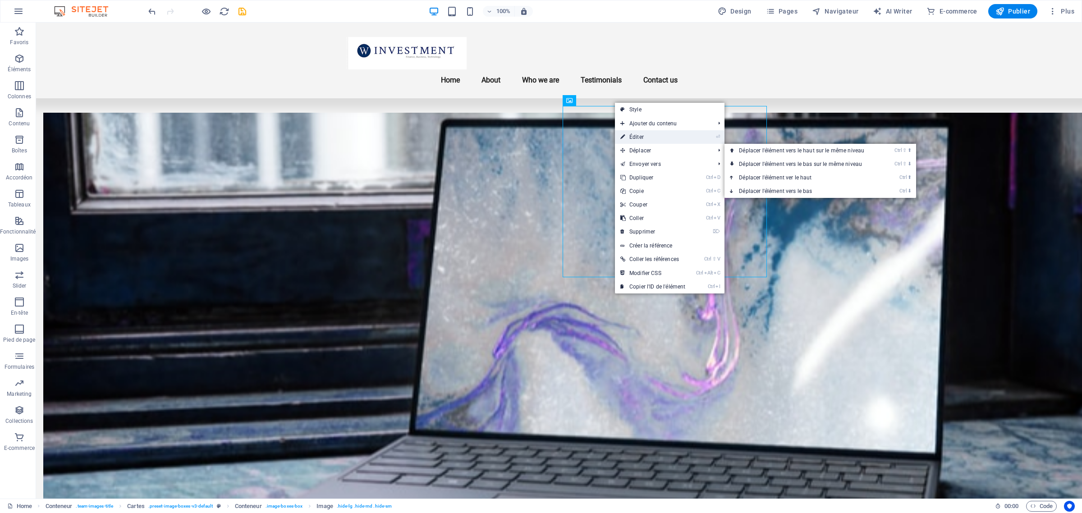
click at [659, 142] on link "⏎ Éditer" at bounding box center [653, 137] width 76 height 14
select select "%"
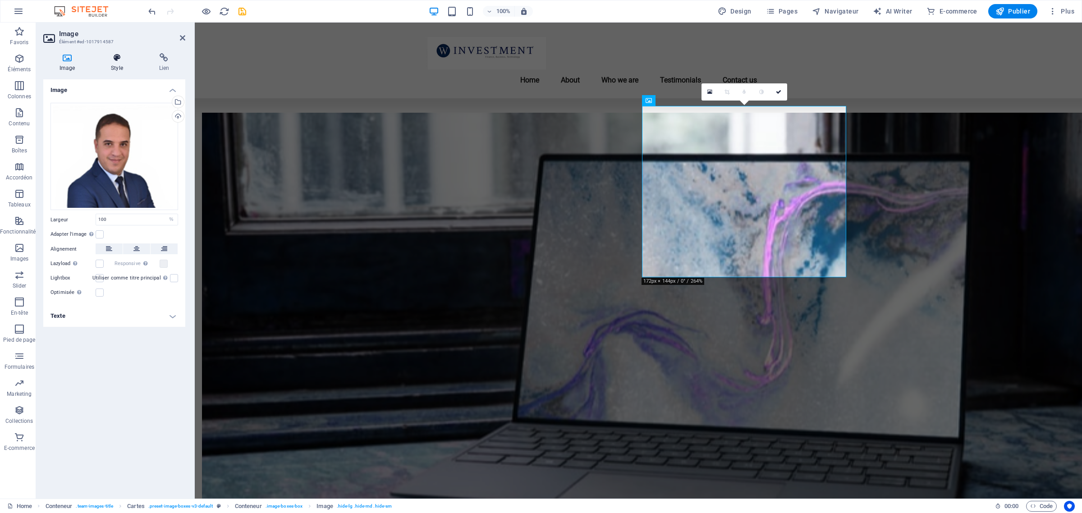
click at [116, 56] on icon at bounding box center [117, 57] width 44 height 9
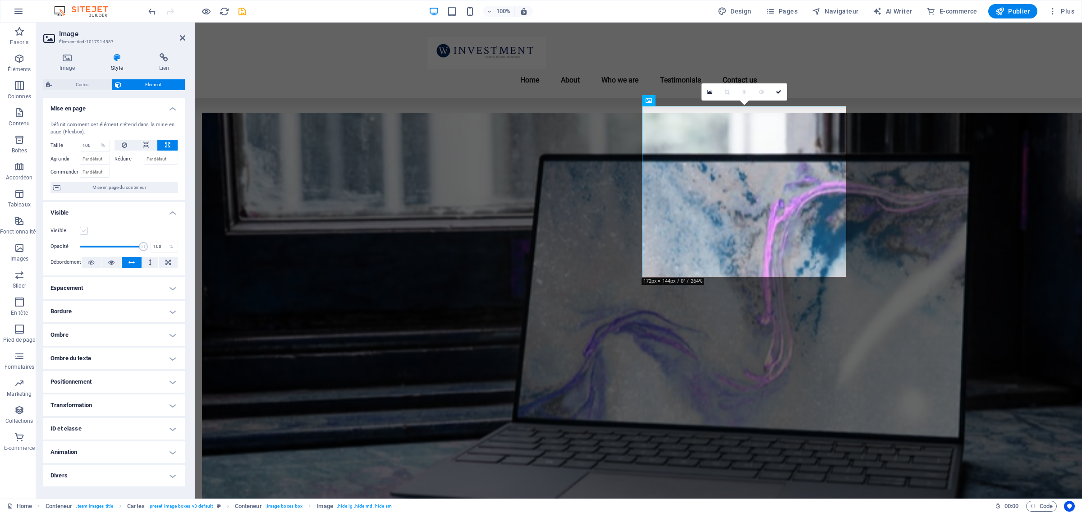
click at [85, 231] on label at bounding box center [84, 231] width 8 height 8
click at [0, 0] on input "Visible" at bounding box center [0, 0] width 0 height 0
click at [1020, 9] on span "Publier" at bounding box center [1013, 11] width 35 height 9
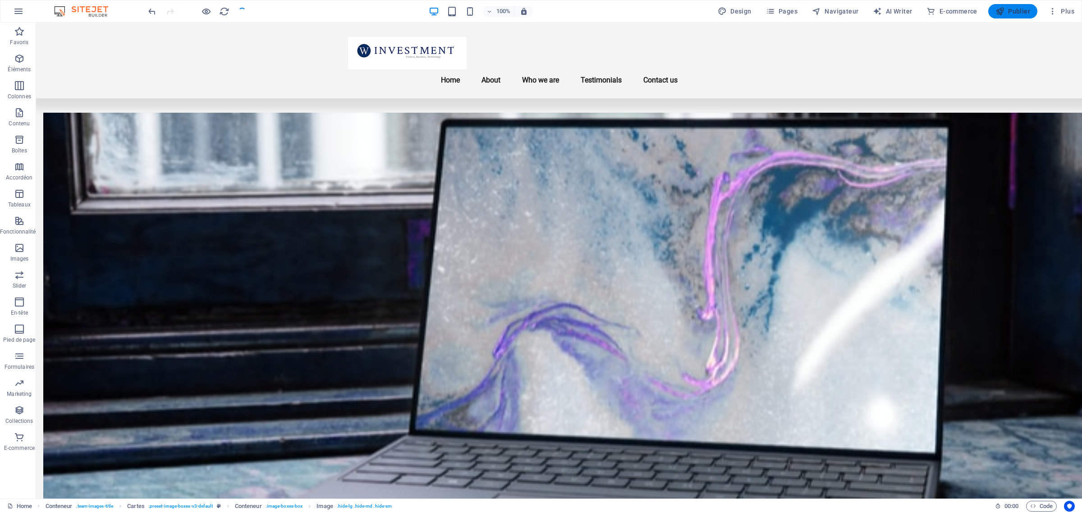
checkbox input "false"
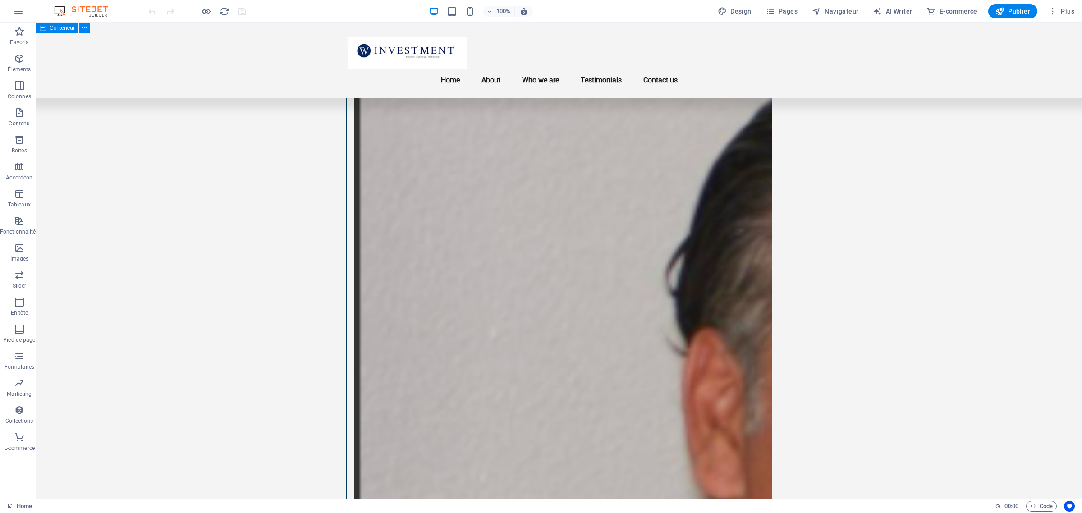
scroll to position [1213, 0]
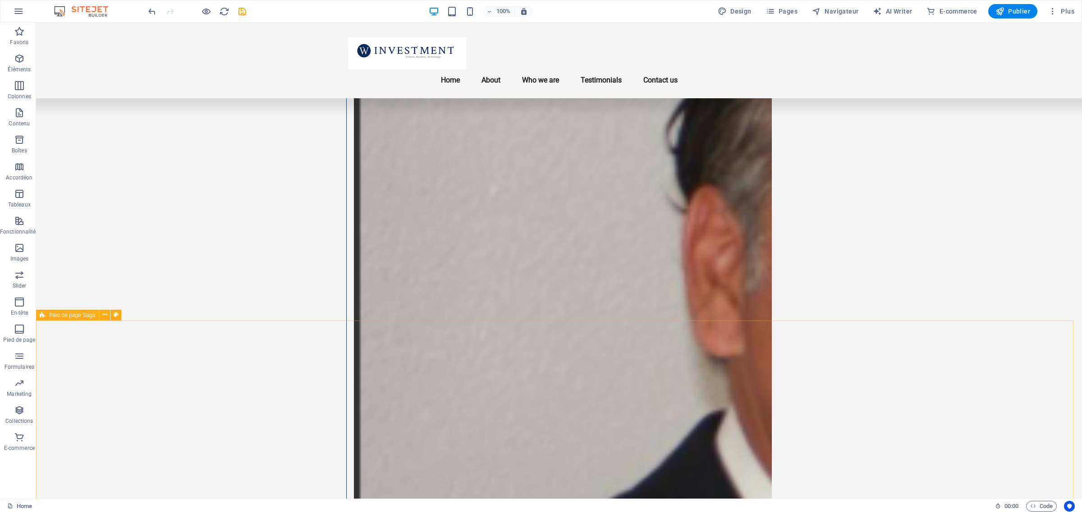
scroll to position [875, 0]
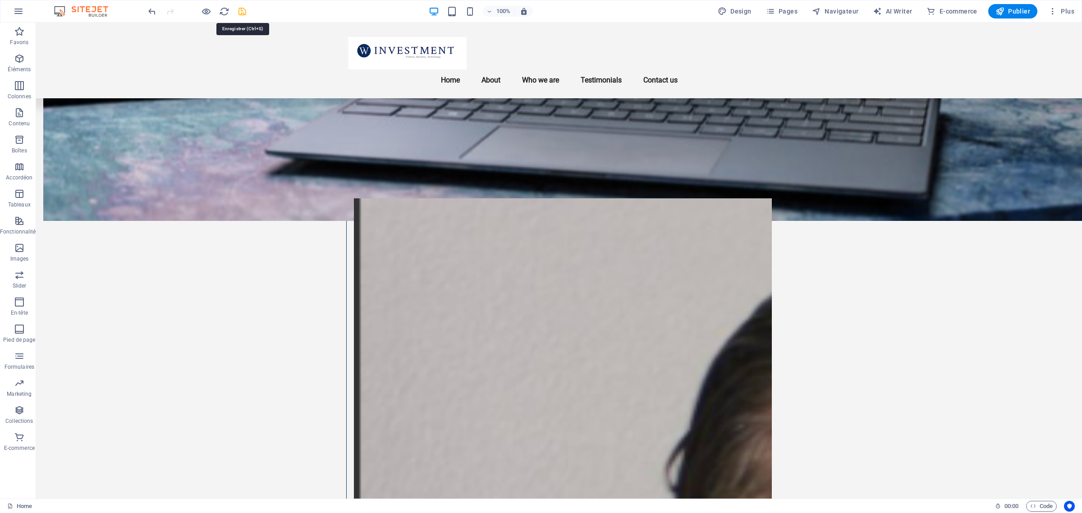
click at [242, 9] on icon "save" at bounding box center [242, 11] width 10 height 10
checkbox input "false"
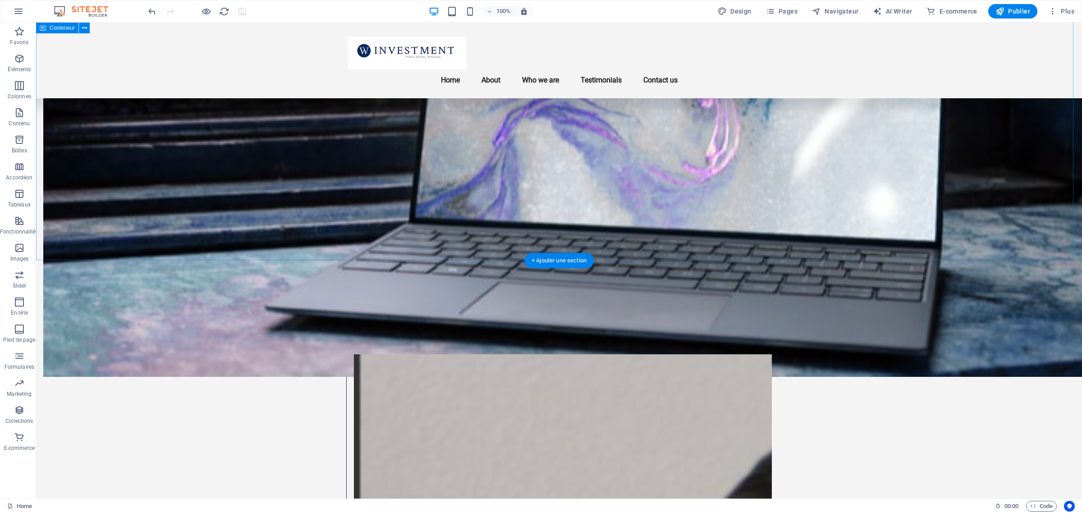
scroll to position [650, 0]
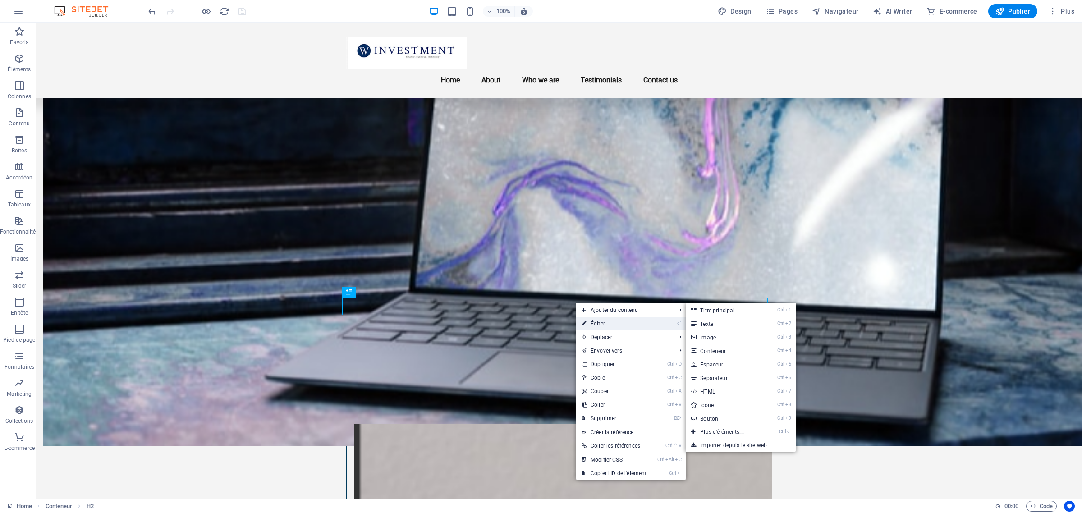
click at [595, 322] on link "⏎ Éditer" at bounding box center [614, 324] width 76 height 14
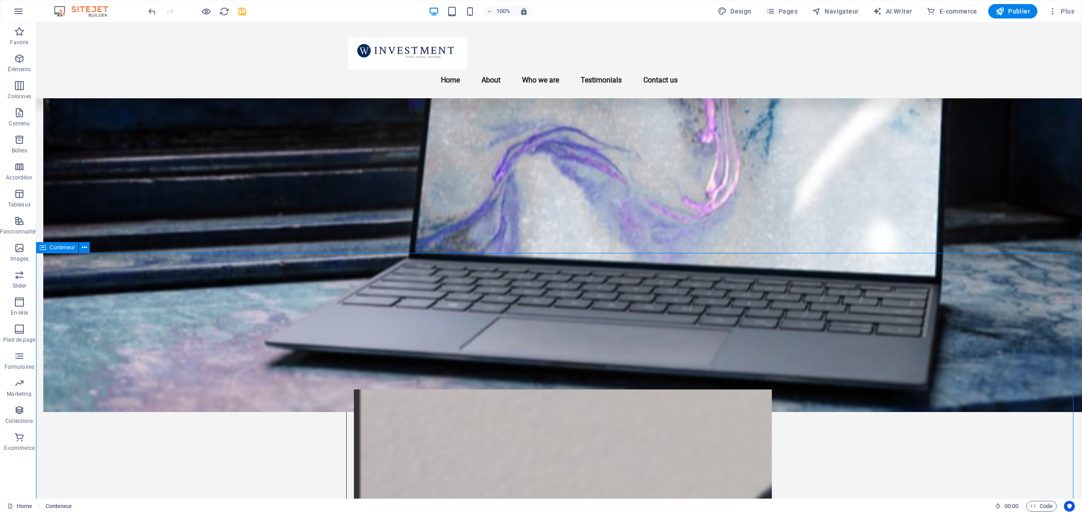
scroll to position [763, 0]
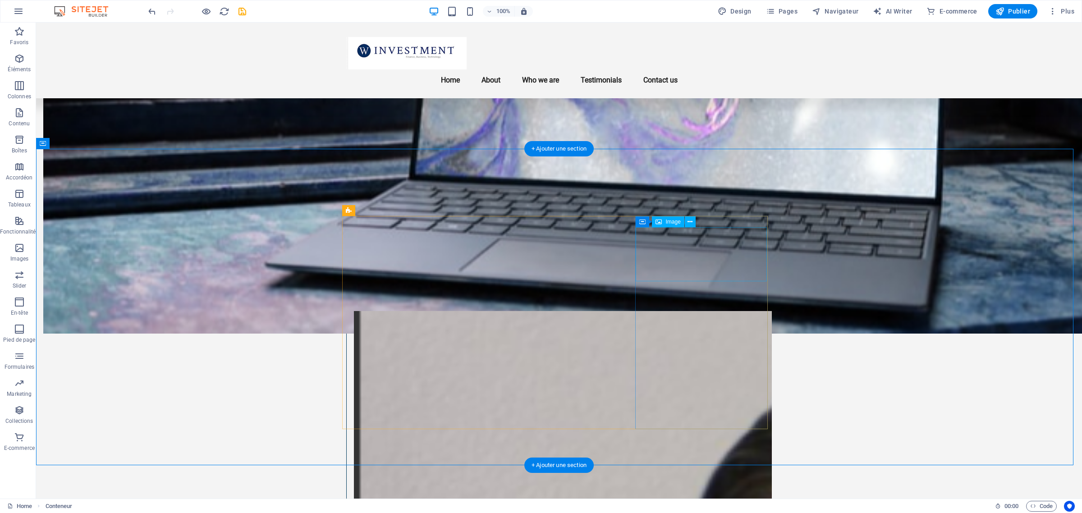
click at [16, 91] on span "Colonnes" at bounding box center [19, 91] width 39 height 22
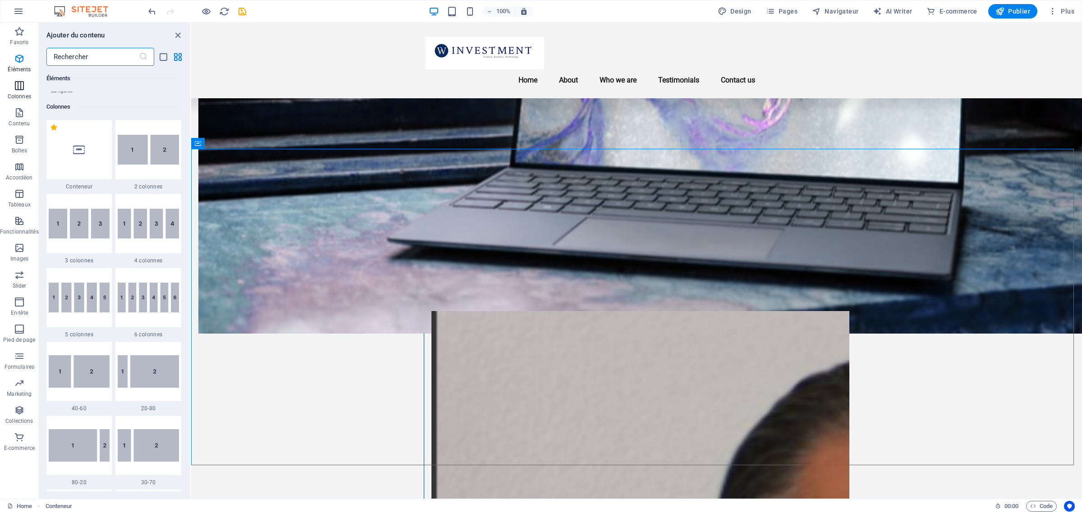
scroll to position [446, 0]
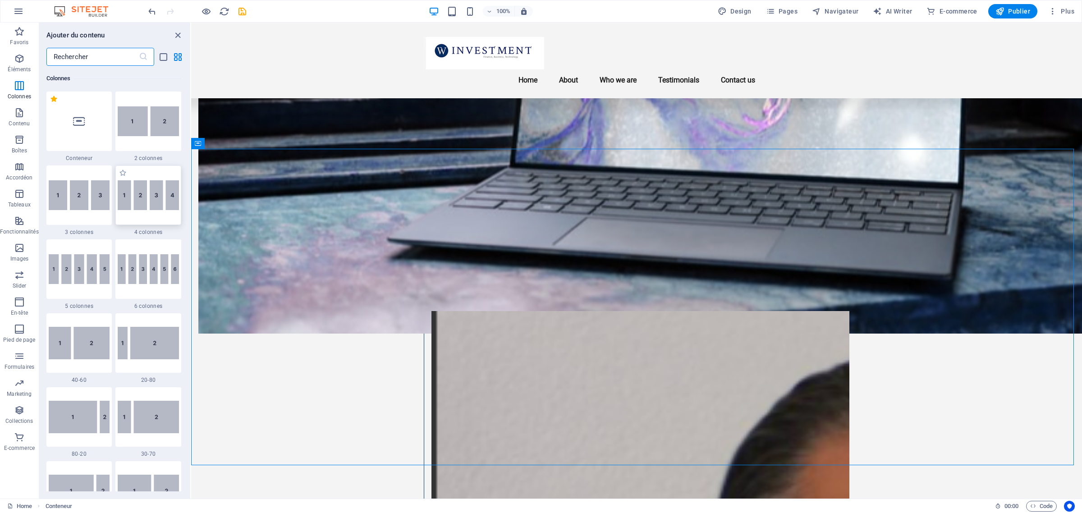
click at [151, 195] on img at bounding box center [148, 195] width 61 height 30
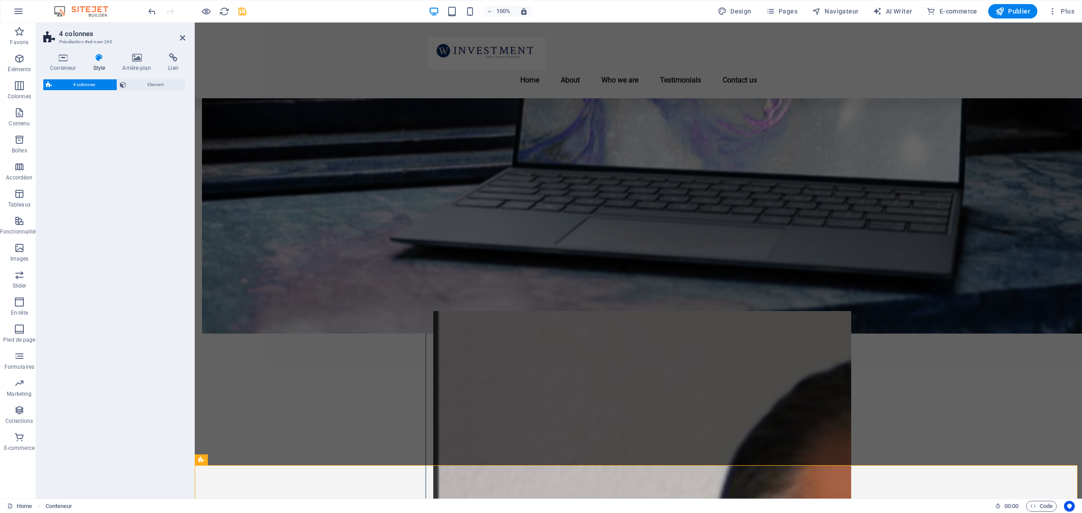
select select "rem"
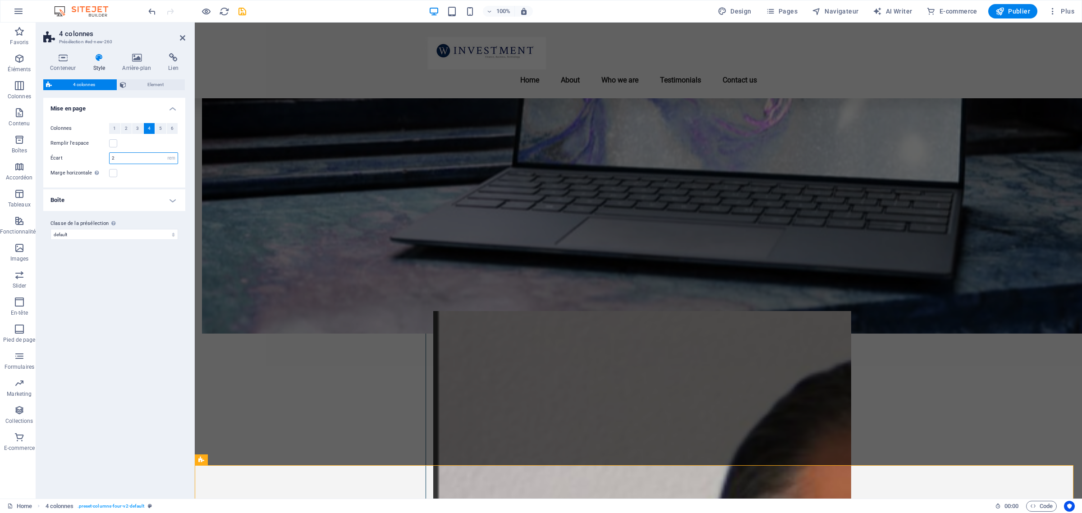
drag, startPoint x: 138, startPoint y: 156, endPoint x: 70, endPoint y: 135, distance: 71.1
click at [61, 152] on div "Écart 2 px rem % vw vh" at bounding box center [115, 158] width 128 height 12
type input "4"
click at [125, 268] on div "Variantes Par défaut Mise en page Colonnes 1 2 3 4 5 6 Remplir l'espace Écart 4…" at bounding box center [114, 295] width 142 height 394
click at [152, 174] on div "Marge horizontale Uniquement si la "Largeur du contenu" du conteneur n'est pas …" at bounding box center [115, 173] width 128 height 11
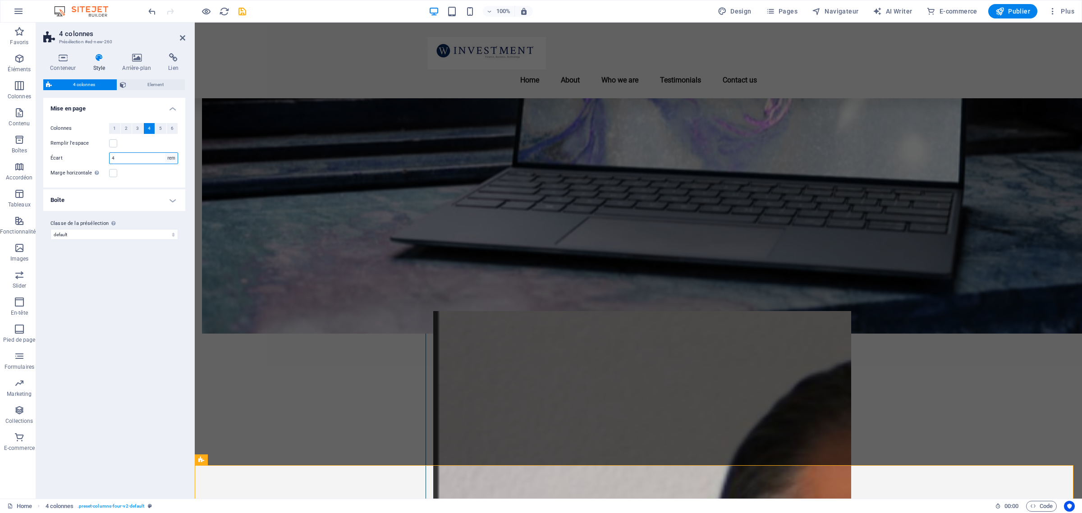
click at [170, 161] on select "px rem % vw vh" at bounding box center [171, 158] width 13 height 11
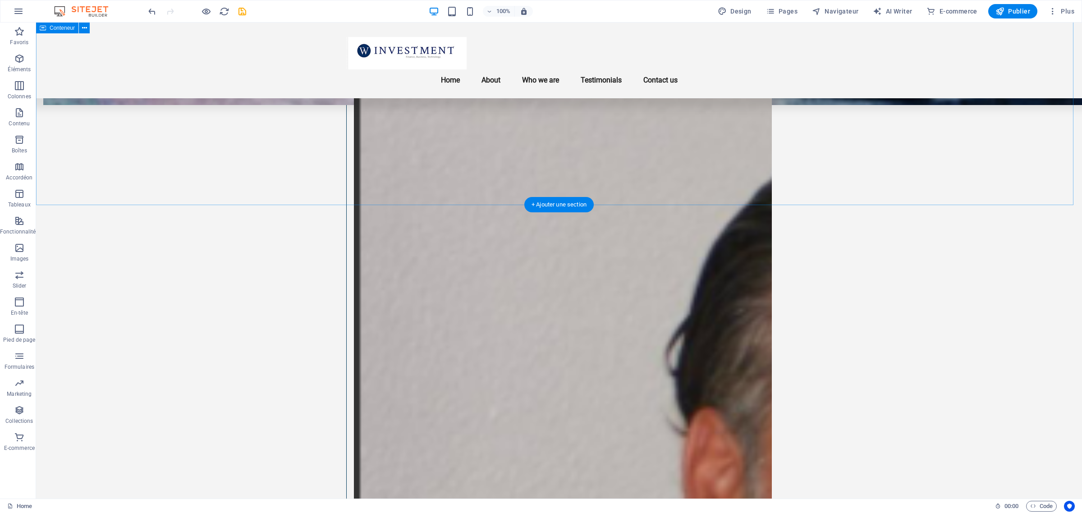
scroll to position [988, 0]
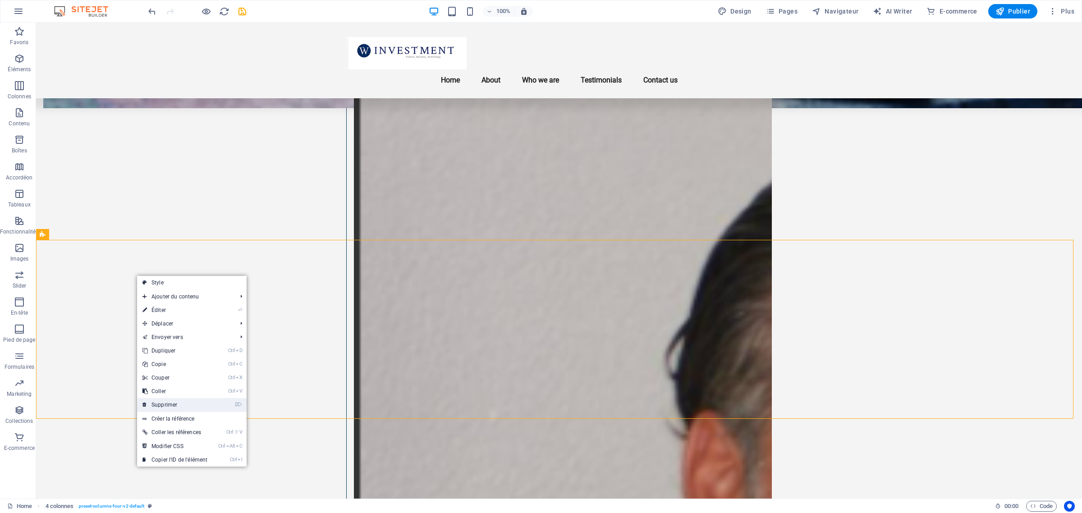
click at [176, 406] on link "⌦ Supprimer" at bounding box center [175, 405] width 76 height 14
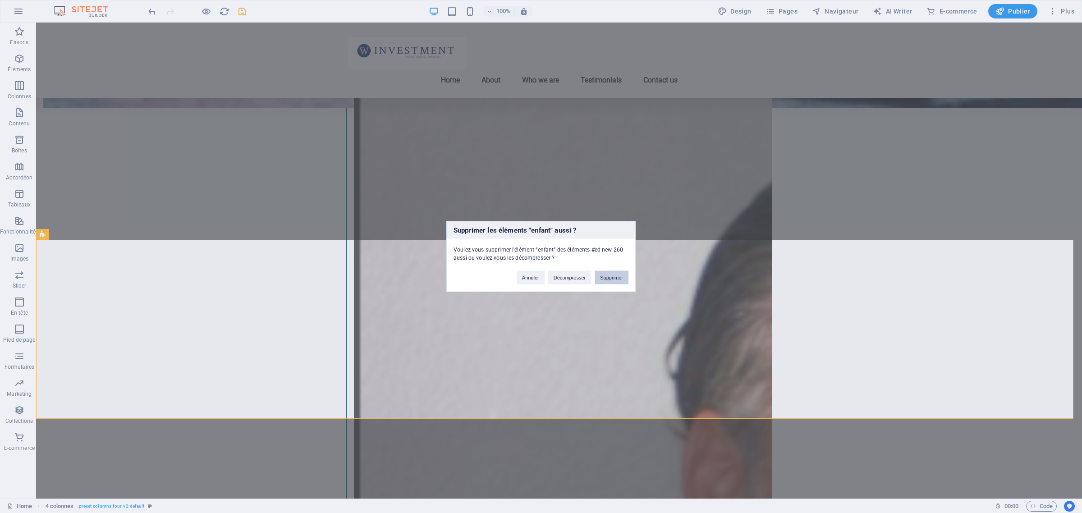
click at [606, 280] on button "Supprimer" at bounding box center [612, 278] width 34 height 14
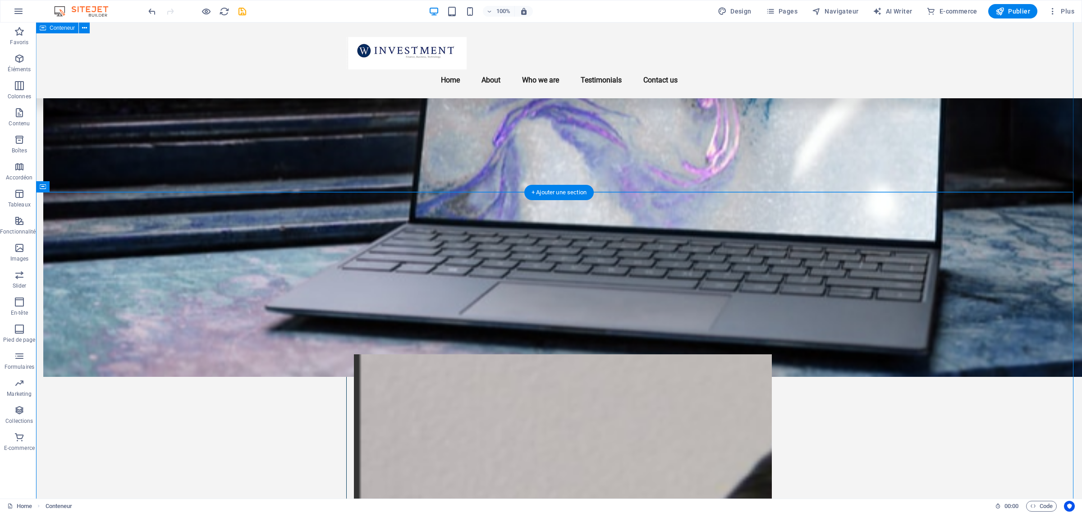
scroll to position [706, 0]
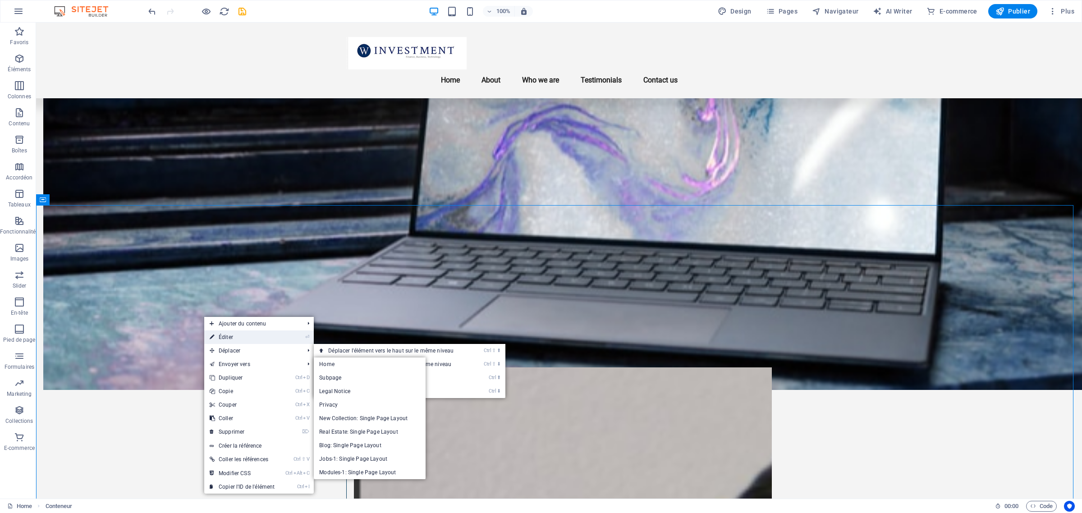
click at [251, 336] on link "⏎ Éditer" at bounding box center [242, 338] width 76 height 14
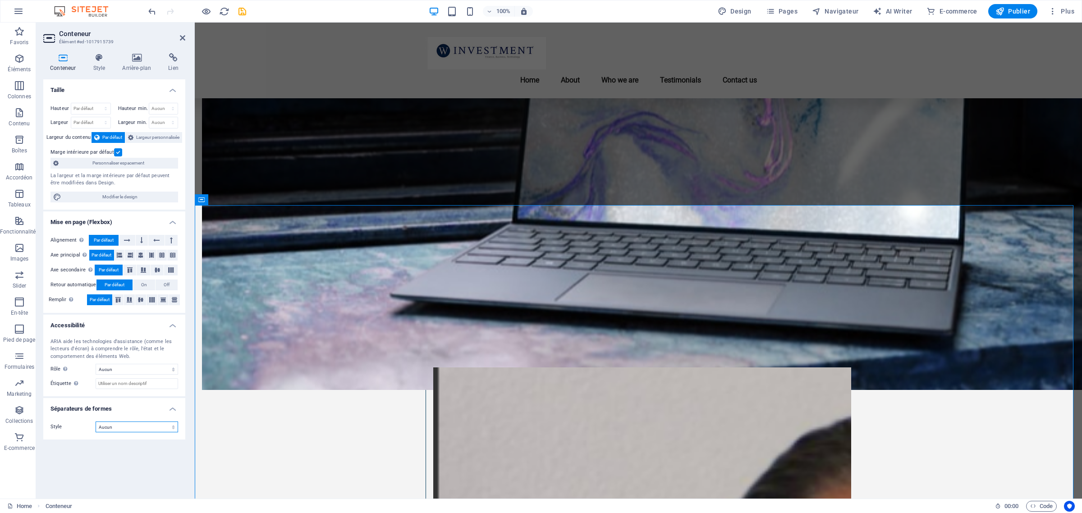
click at [129, 426] on select "Aucun Triangle Carré Diagonale Polygone 1 Polygone 2 Zigzag Plusieurs zigzags V…" at bounding box center [137, 427] width 83 height 11
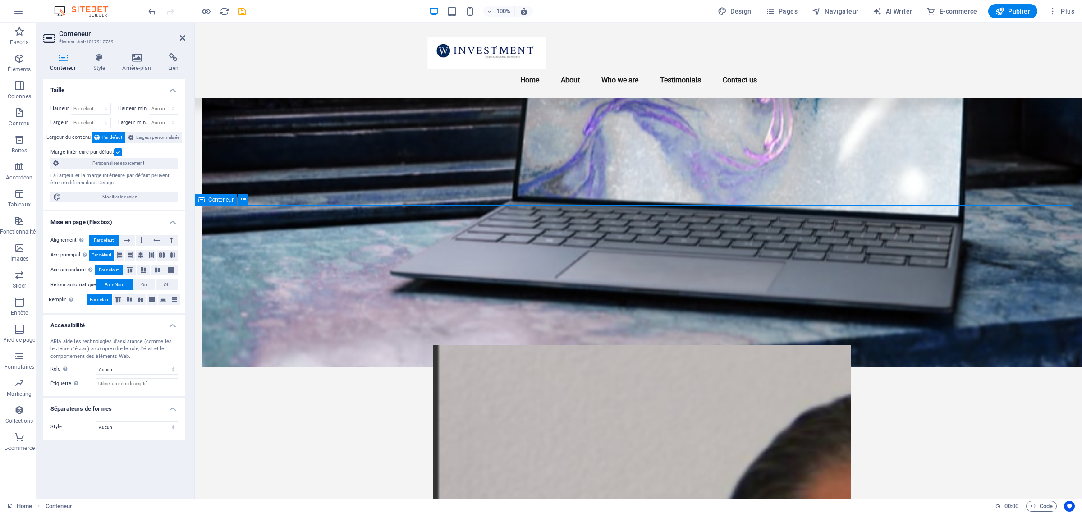
scroll to position [770, 0]
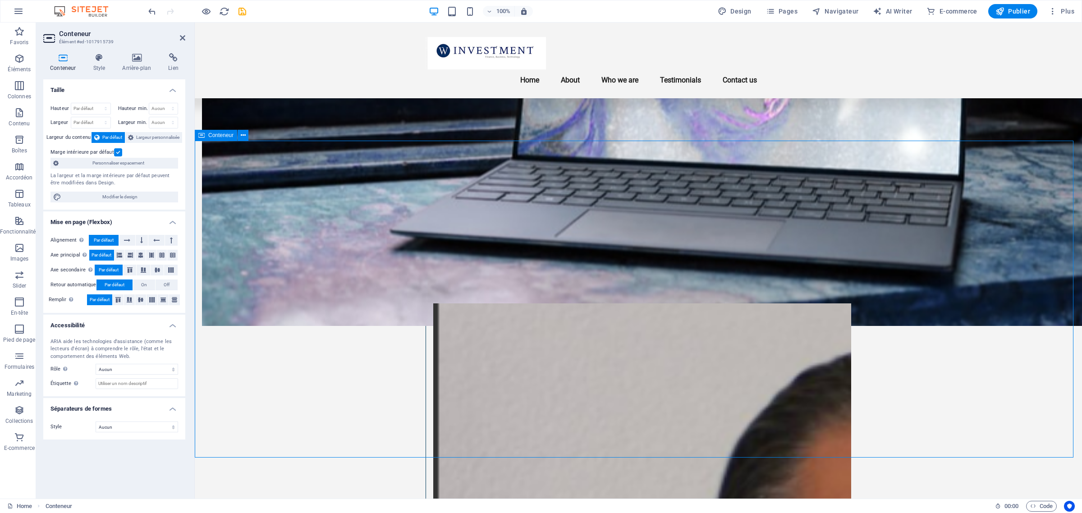
drag, startPoint x: 876, startPoint y: 472, endPoint x: 745, endPoint y: 356, distance: 175.4
click at [228, 136] on span "Conteneur" at bounding box center [220, 135] width 25 height 5
click at [227, 136] on span "Conteneur" at bounding box center [220, 135] width 25 height 5
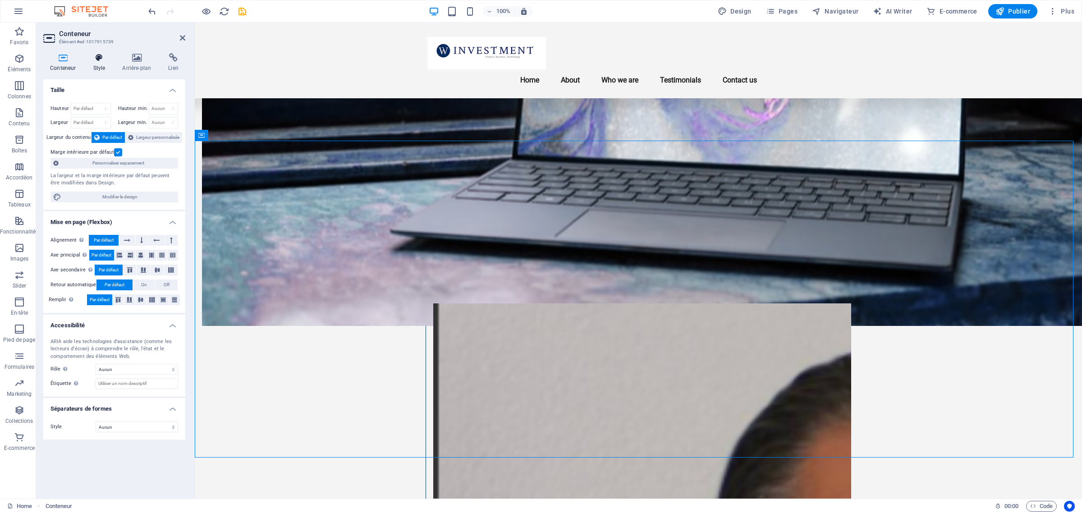
click at [96, 58] on icon at bounding box center [99, 57] width 26 height 9
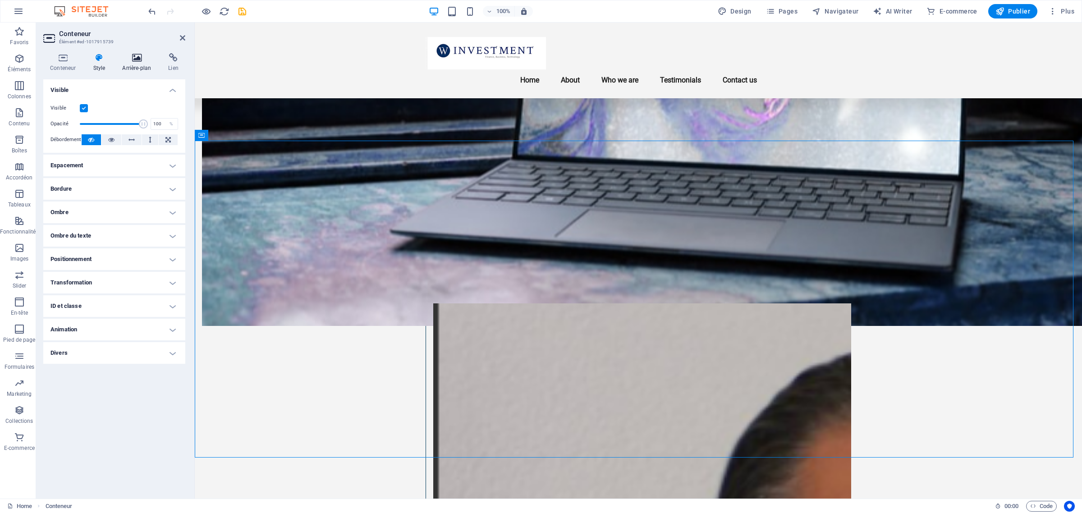
click at [133, 66] on h4 "Arrière-plan" at bounding box center [138, 62] width 46 height 19
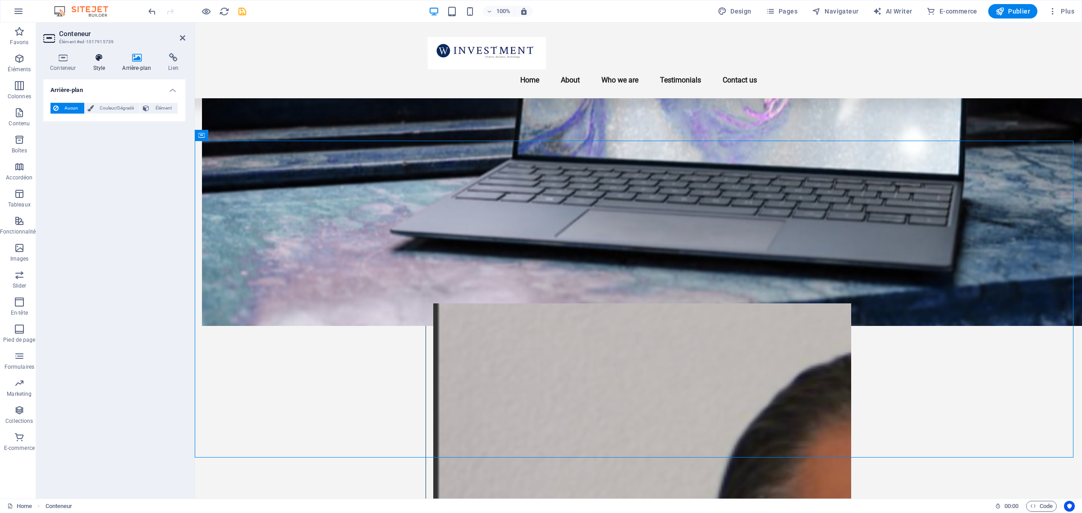
click at [107, 60] on icon at bounding box center [99, 57] width 26 height 9
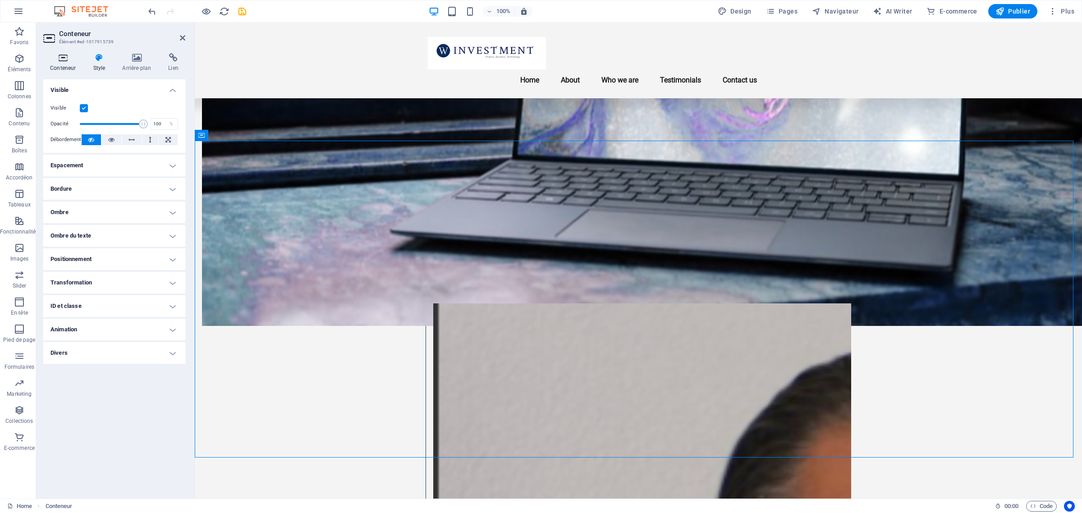
click at [53, 57] on icon at bounding box center [62, 57] width 39 height 9
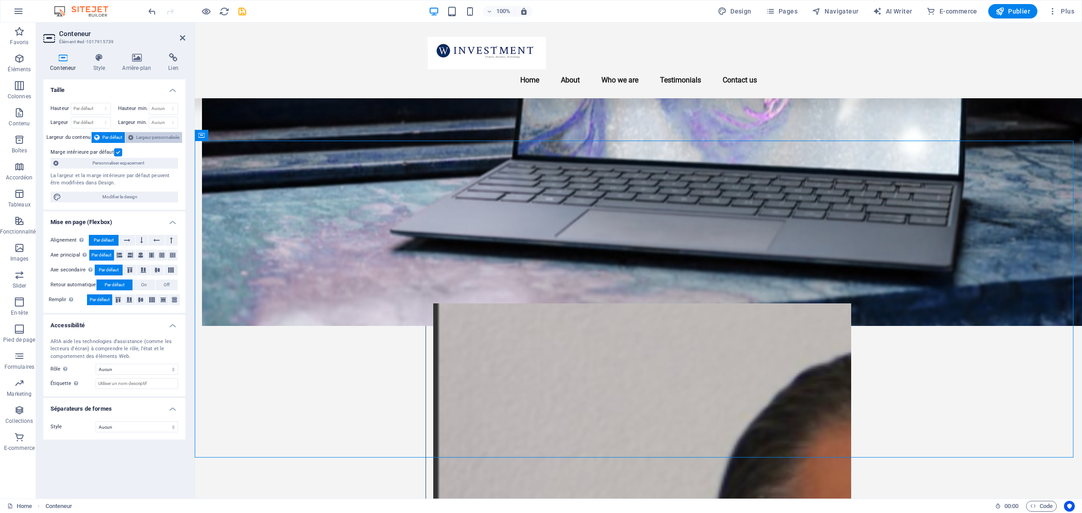
click at [158, 132] on span "Largeur personnalisée" at bounding box center [157, 137] width 43 height 11
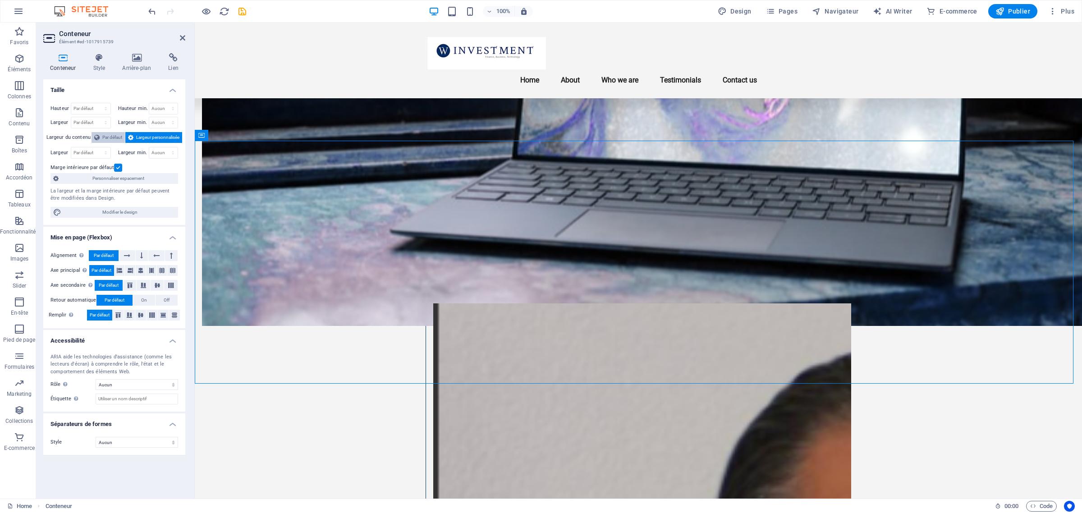
click at [114, 134] on span "Par défaut" at bounding box center [112, 137] width 20 height 11
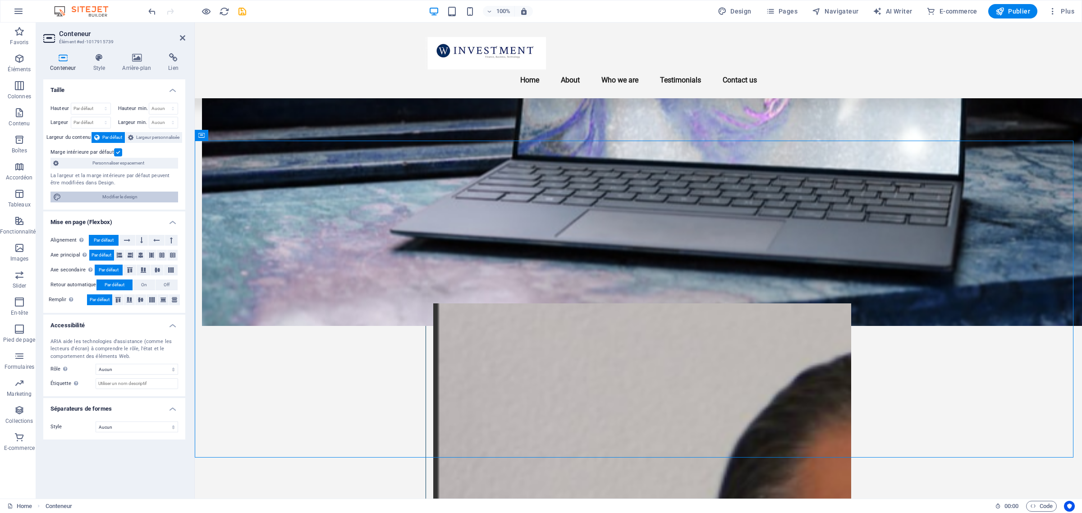
click at [116, 199] on span "Modifier le design" at bounding box center [119, 197] width 111 height 11
select select "rem"
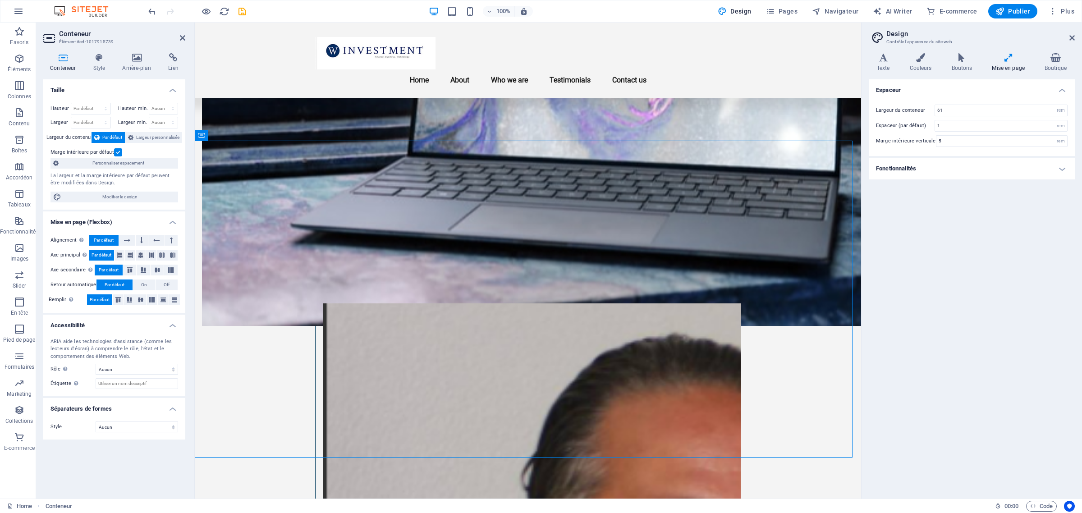
click at [1054, 175] on h4 "Fonctionnalités" at bounding box center [972, 169] width 206 height 22
click at [1024, 143] on input "5" at bounding box center [1002, 141] width 131 height 11
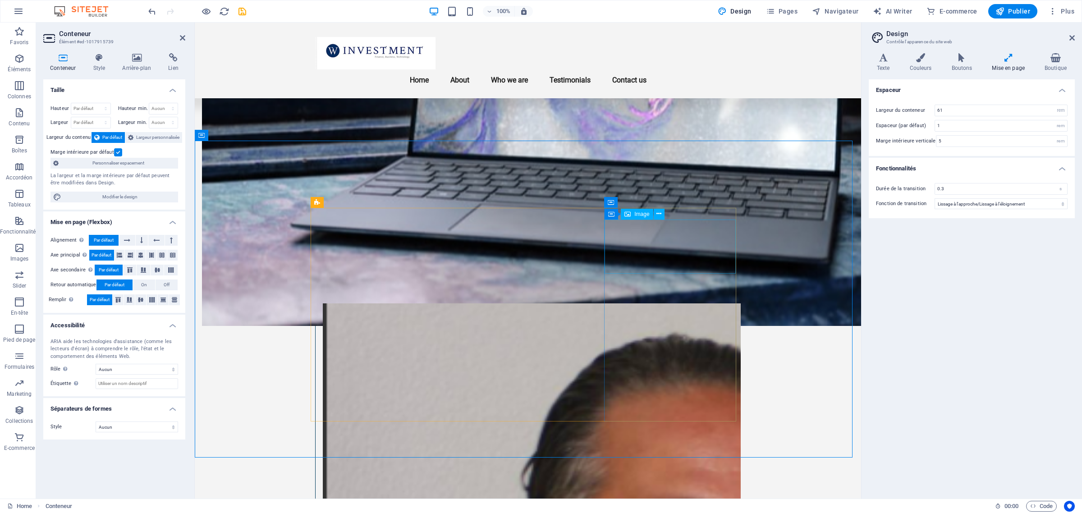
click at [353, 203] on button at bounding box center [349, 202] width 11 height 11
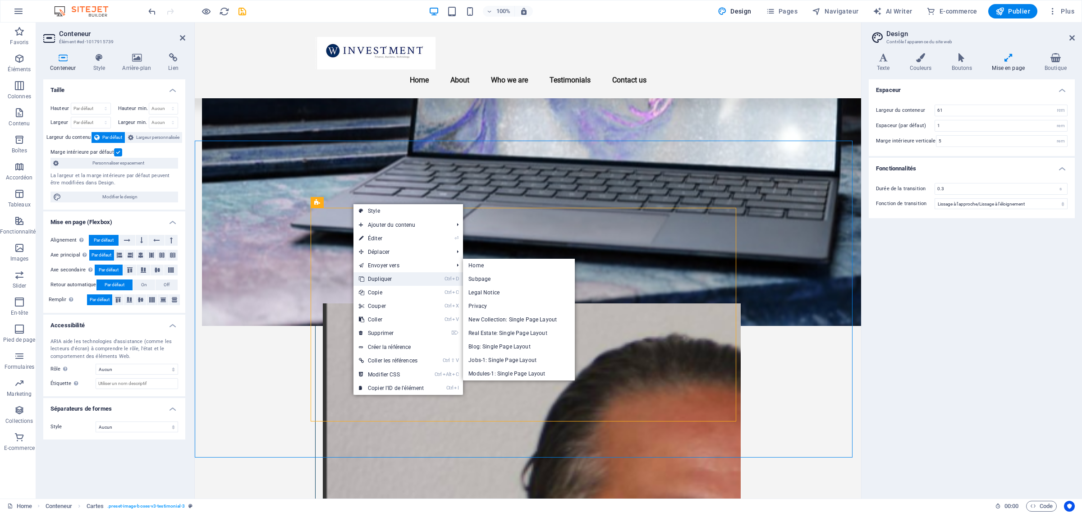
click at [376, 277] on link "Ctrl D Dupliquer" at bounding box center [392, 279] width 76 height 14
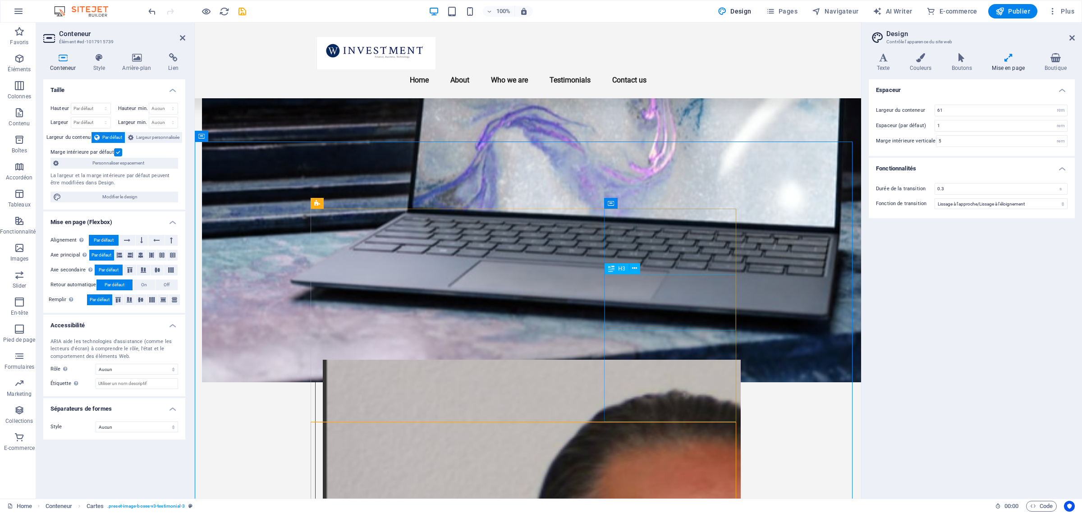
scroll to position [827, 0]
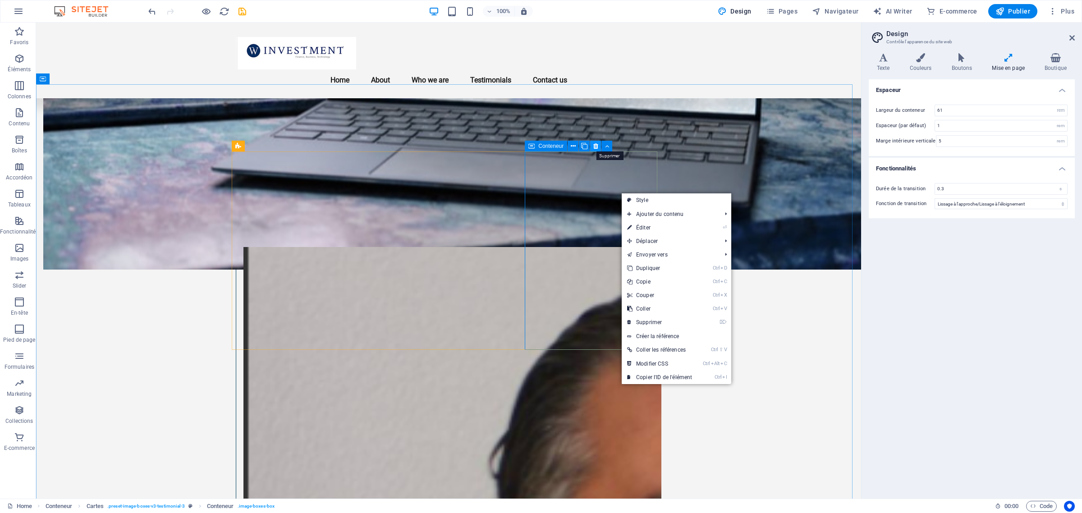
click at [595, 146] on icon at bounding box center [595, 146] width 5 height 9
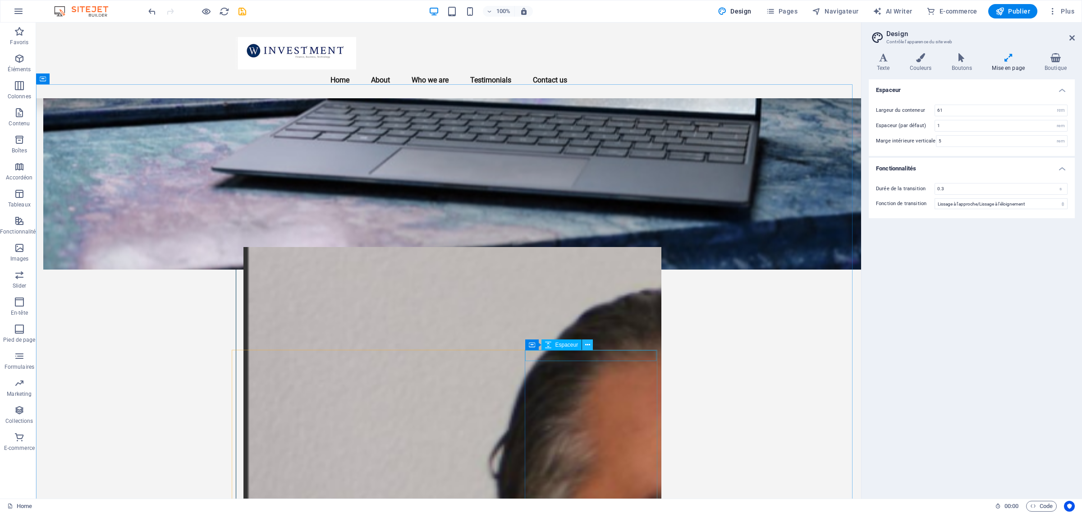
click at [586, 345] on icon at bounding box center [587, 344] width 5 height 9
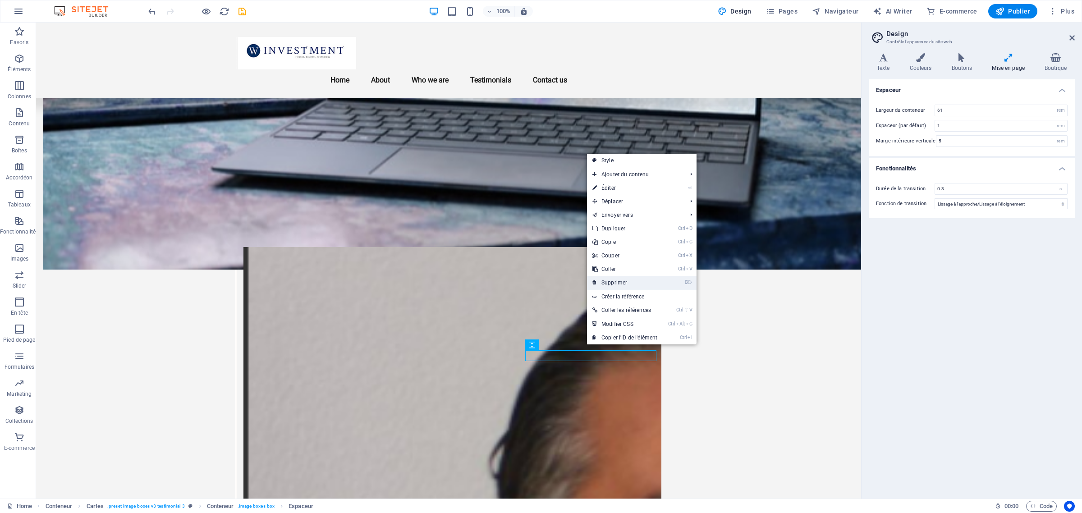
click at [618, 283] on link "⌦ Supprimer" at bounding box center [625, 283] width 76 height 14
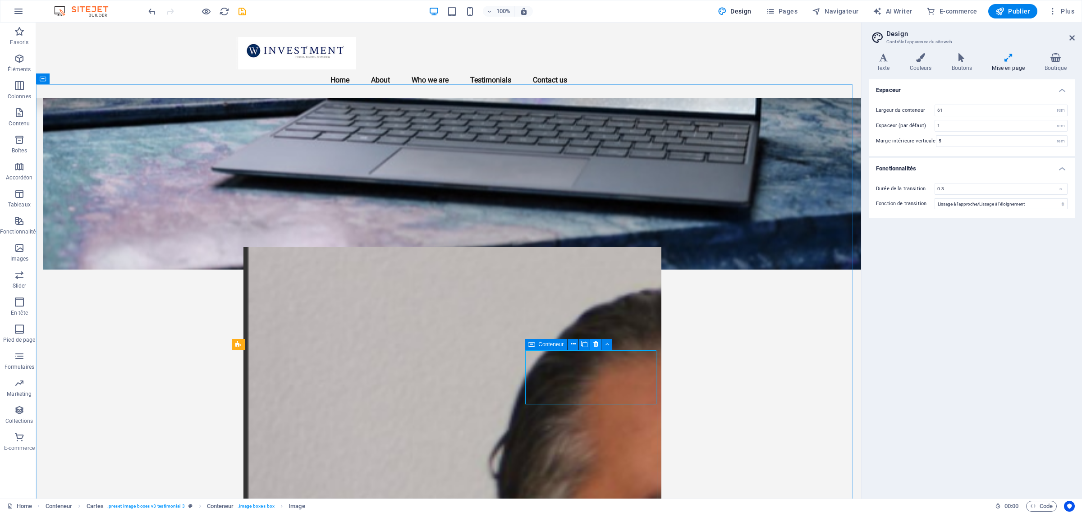
click at [590, 345] on button at bounding box center [595, 344] width 11 height 11
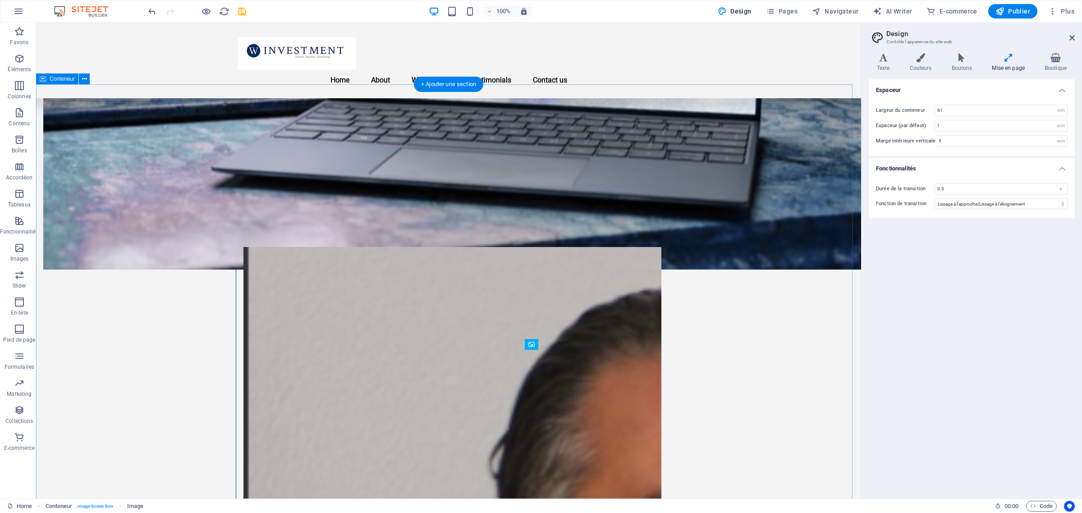
drag, startPoint x: 861, startPoint y: 248, endPoint x: 721, endPoint y: 215, distance: 144.5
click at [861, 248] on aside "Design Contrôle l'apparence du site web Variantes Texte Couleurs Boutons Mise e…" at bounding box center [971, 261] width 221 height 476
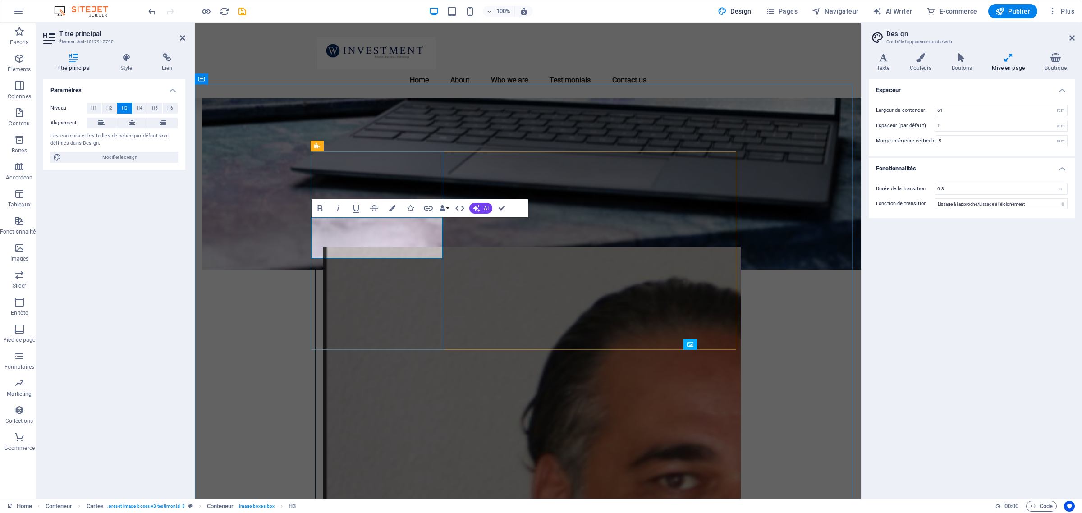
scroll to position [0, 1]
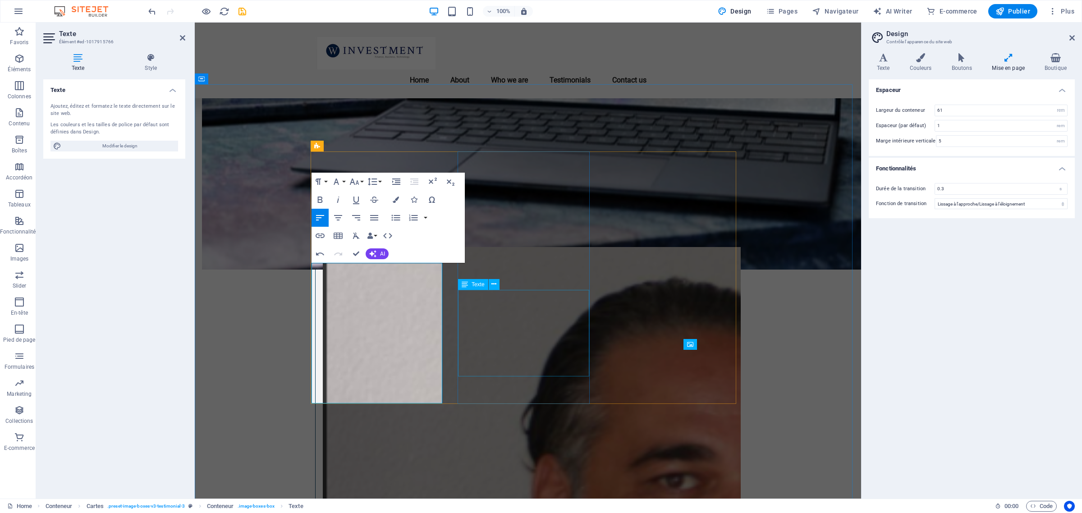
scroll to position [634, 0]
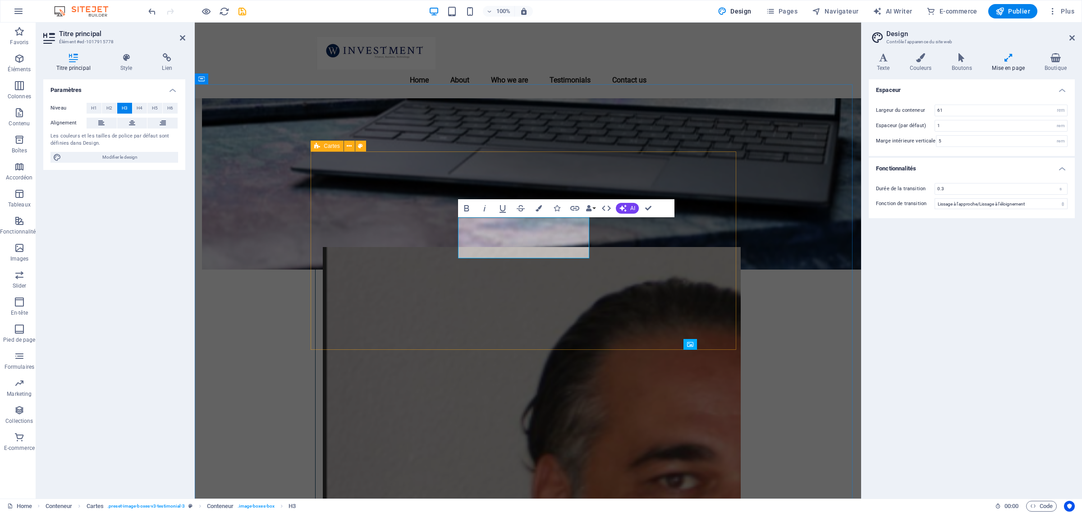
scroll to position [0, 3]
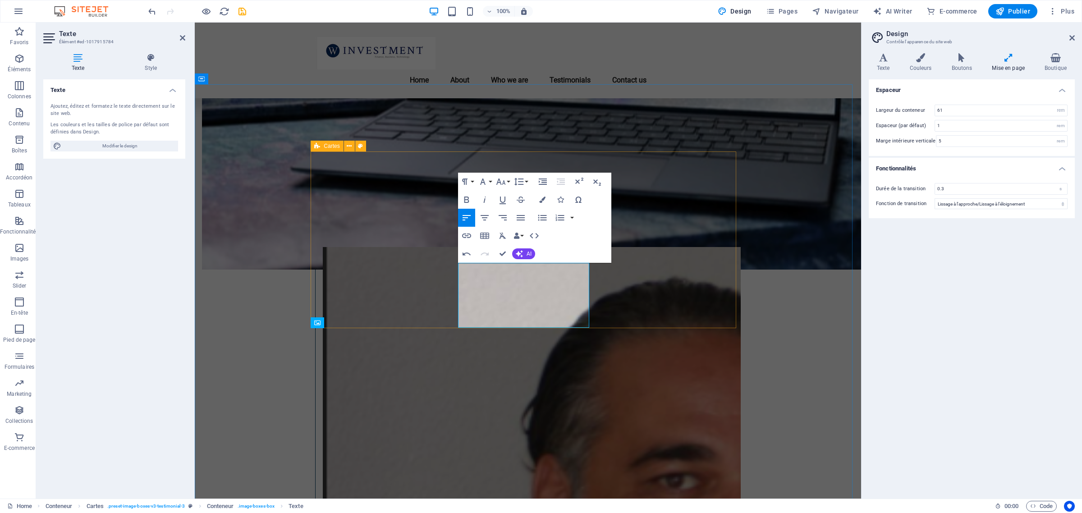
scroll to position [832, 0]
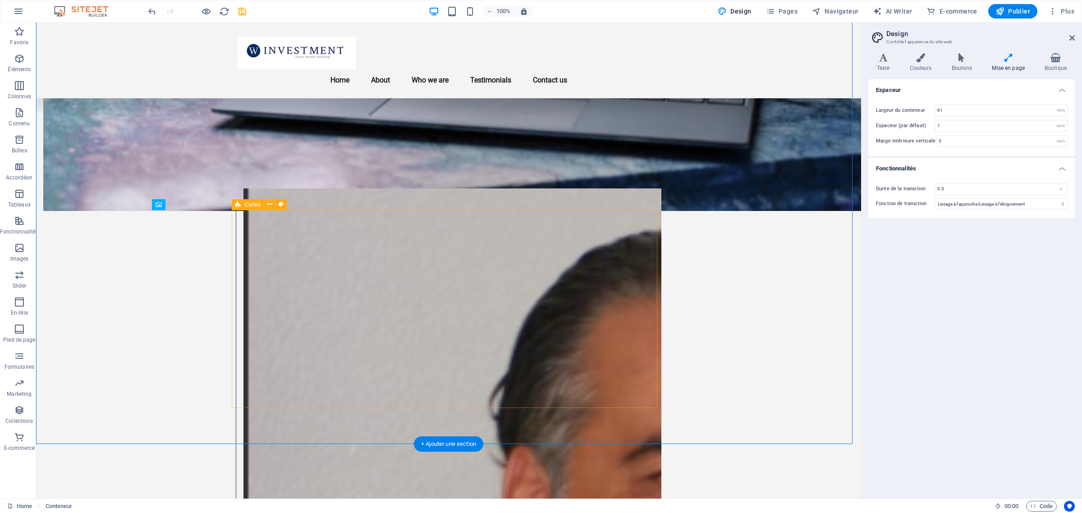
scroll to position [945, 0]
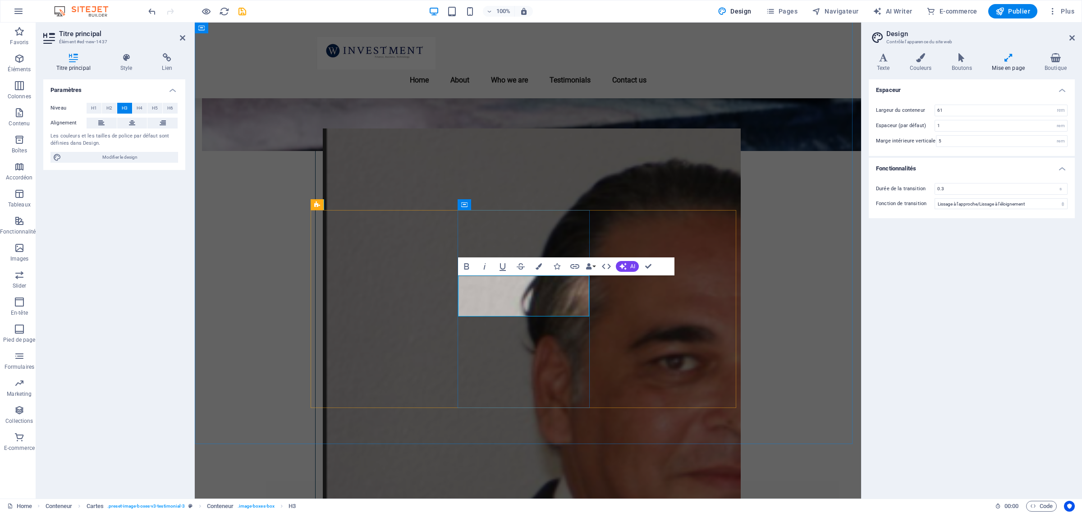
scroll to position [0, 2]
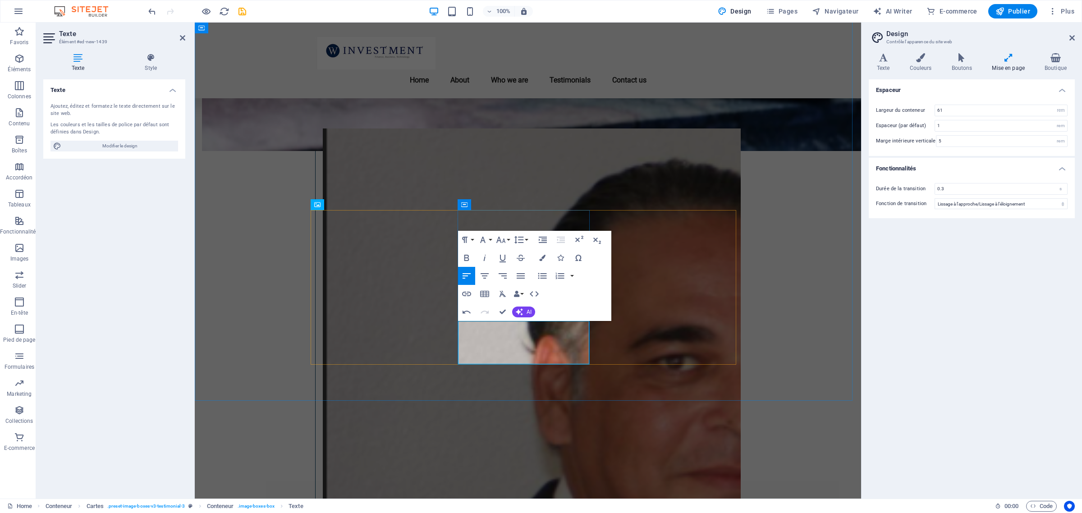
scroll to position [260, 0]
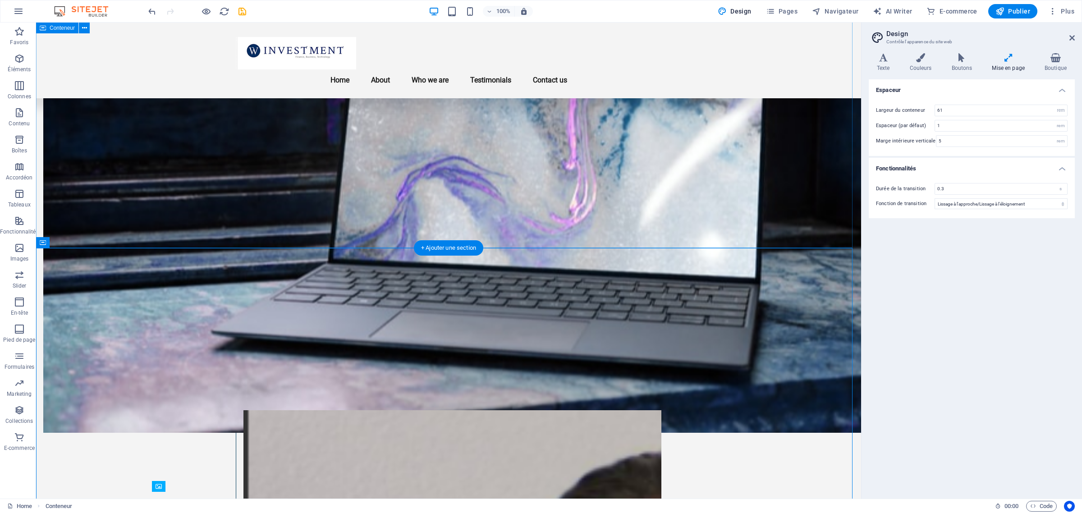
scroll to position [945, 0]
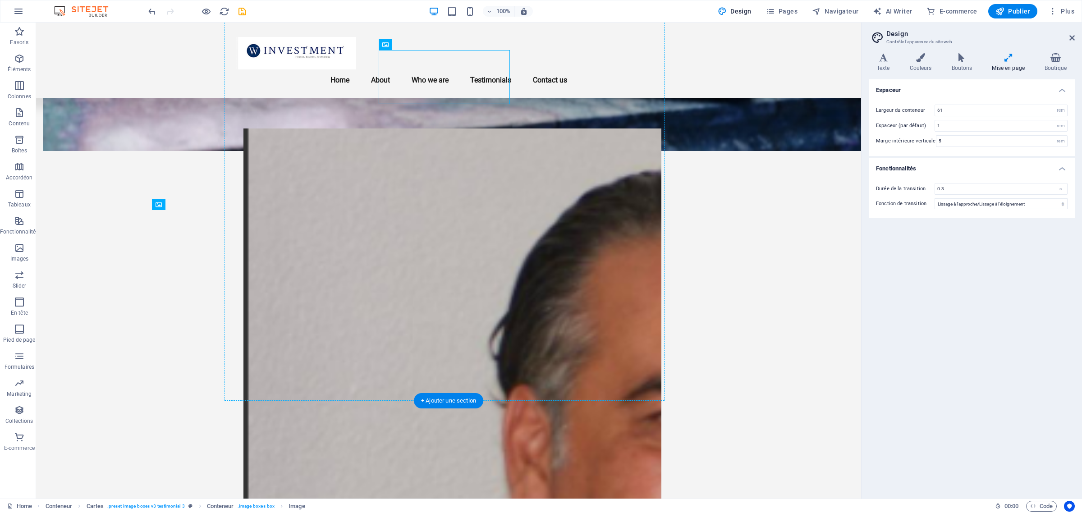
drag, startPoint x: 496, startPoint y: 93, endPoint x: 526, endPoint y: 149, distance: 64.0
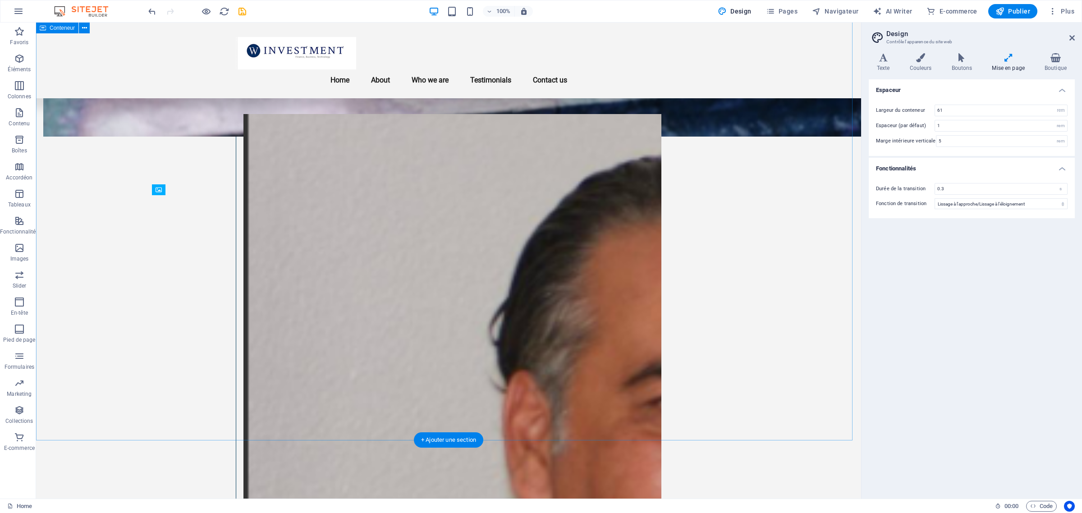
scroll to position [847, 0]
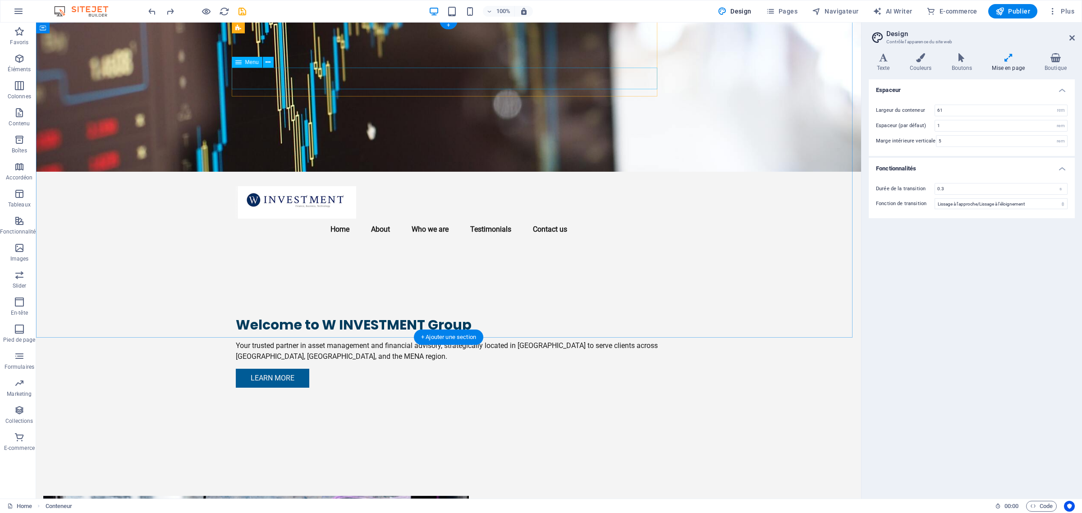
scroll to position [0, 0]
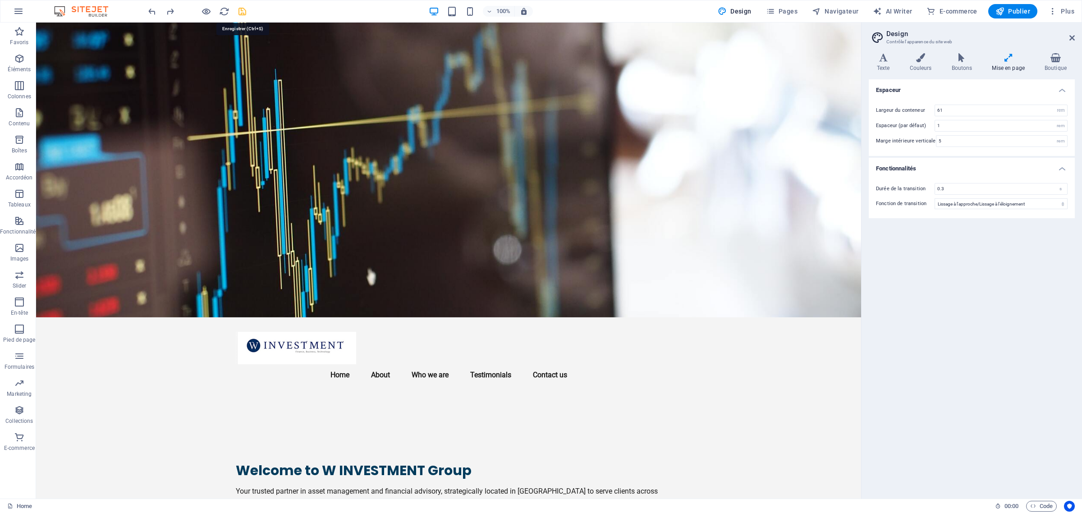
drag, startPoint x: 243, startPoint y: 14, endPoint x: 512, endPoint y: 161, distance: 307.6
click at [243, 14] on icon "save" at bounding box center [242, 11] width 10 height 10
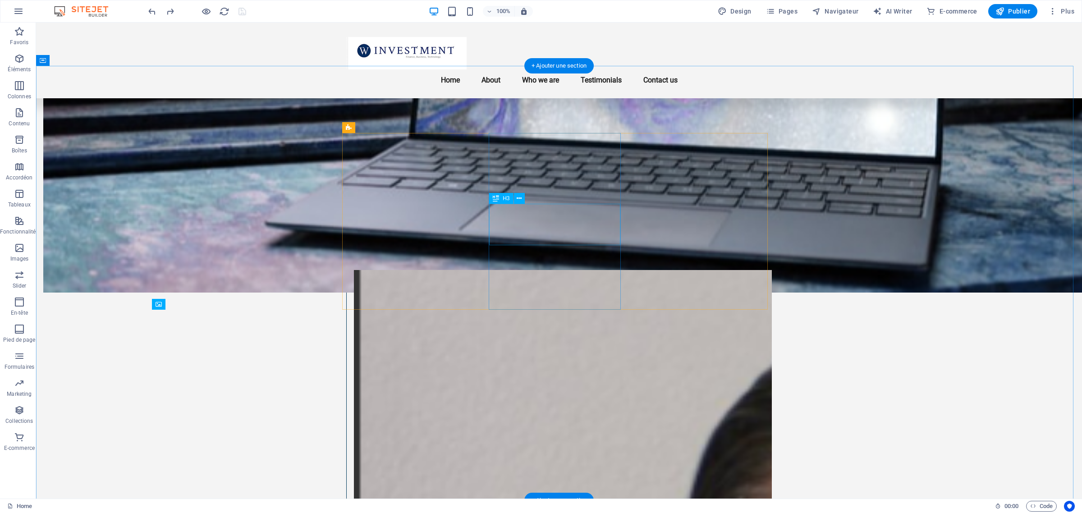
scroll to position [846, 0]
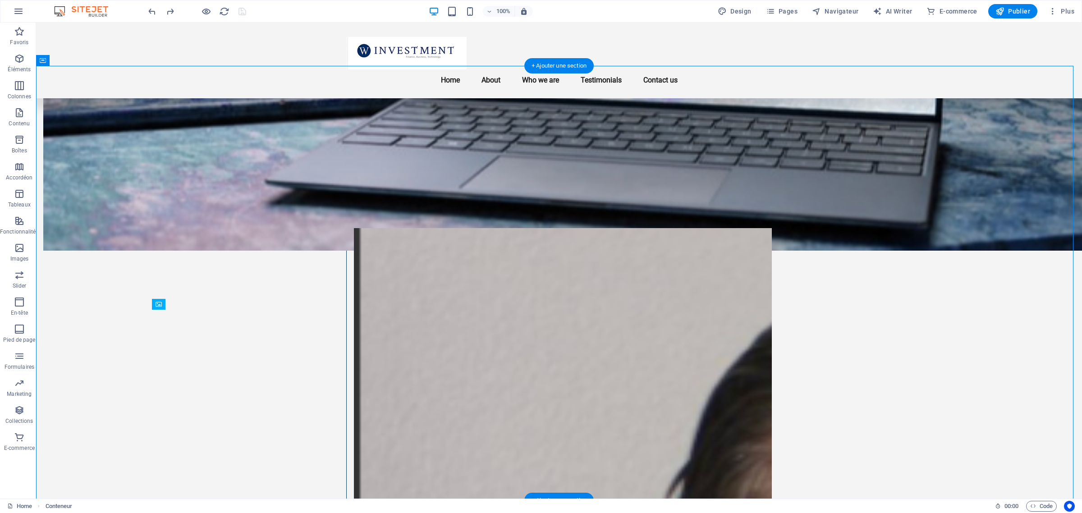
drag, startPoint x: 532, startPoint y: 327, endPoint x: 682, endPoint y: 196, distance: 199.1
drag, startPoint x: 535, startPoint y: 328, endPoint x: 608, endPoint y: 305, distance: 76.2
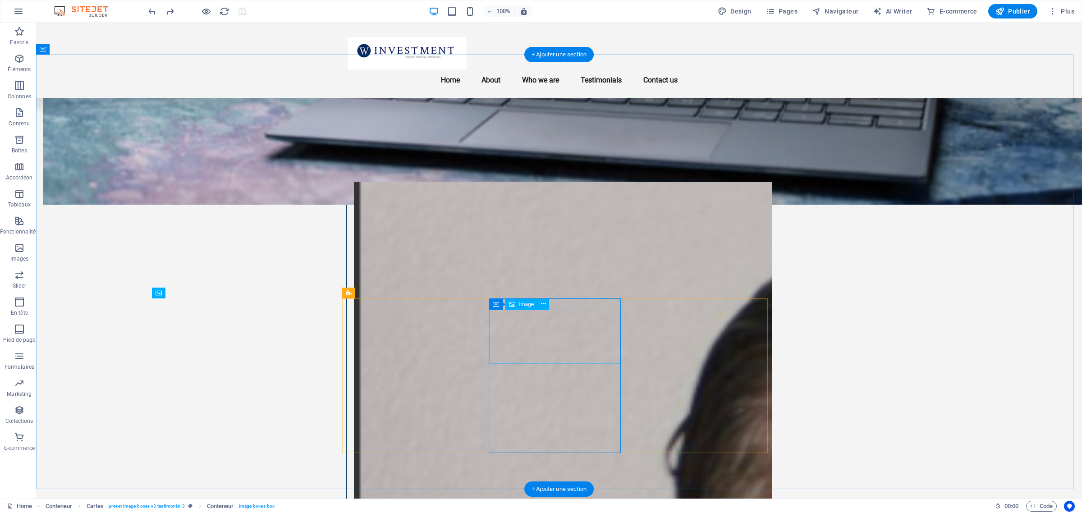
scroll to position [857, 0]
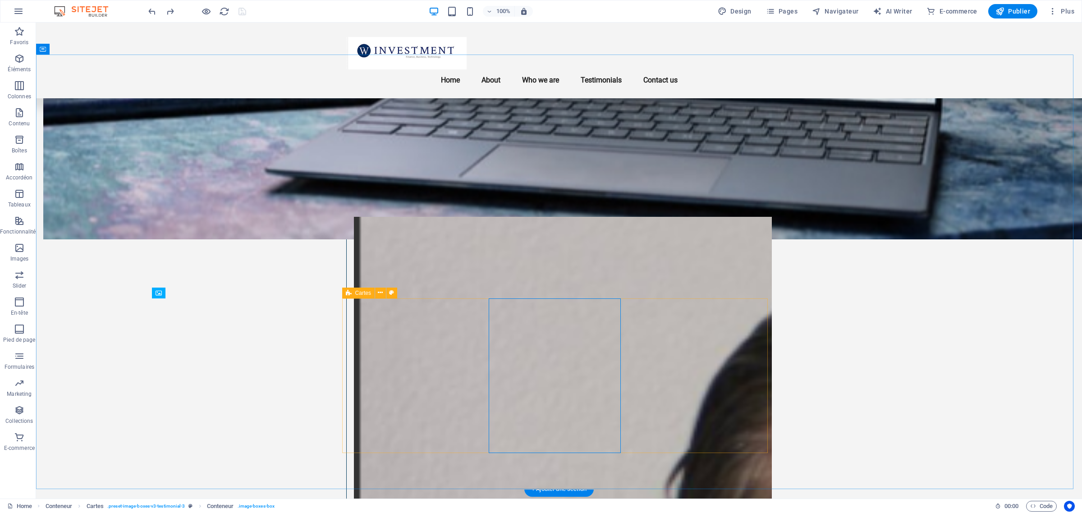
click at [355, 295] on span "Cartes" at bounding box center [363, 292] width 16 height 5
click at [355, 292] on span "Cartes" at bounding box center [363, 292] width 16 height 5
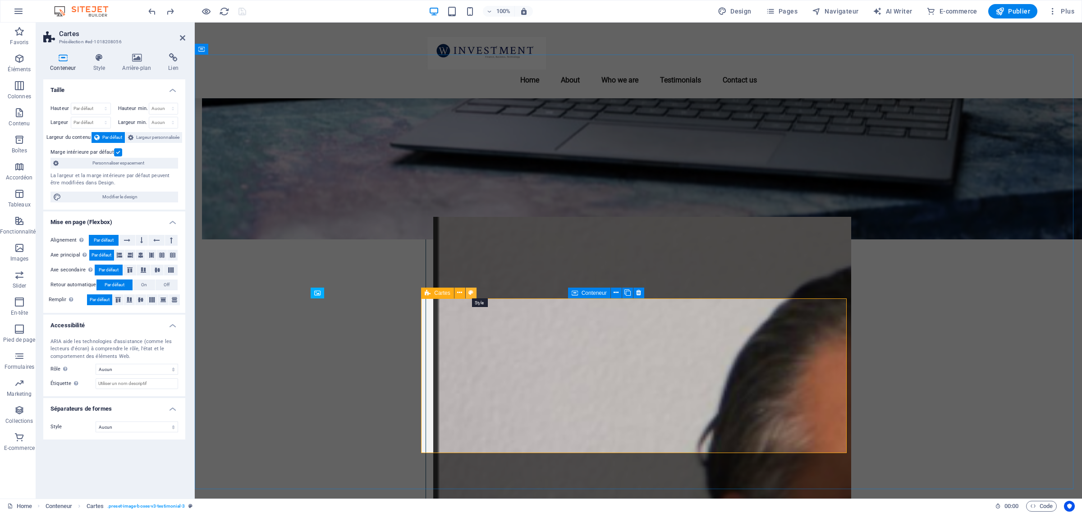
click at [469, 292] on icon at bounding box center [471, 292] width 5 height 9
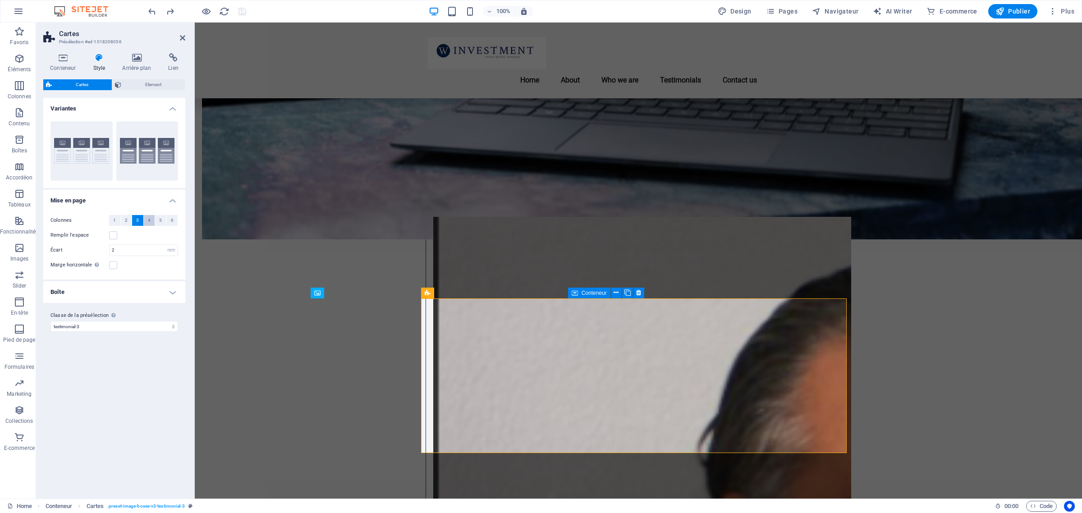
click at [148, 221] on span "4" at bounding box center [149, 220] width 3 height 11
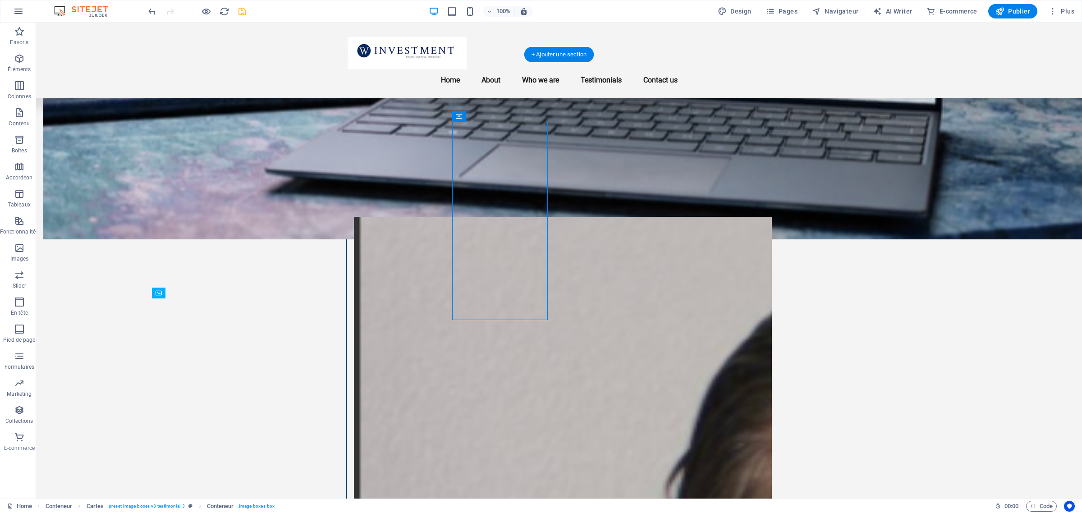
drag, startPoint x: 587, startPoint y: 124, endPoint x: 514, endPoint y: 163, distance: 82.7
click at [464, 116] on div "Conteneur" at bounding box center [473, 116] width 42 height 11
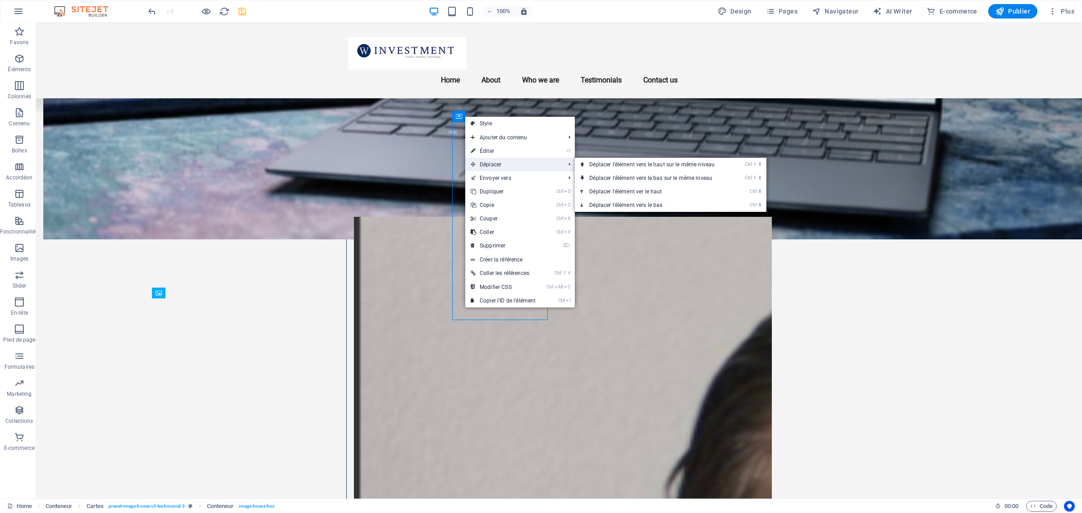
click at [483, 163] on span "Déplacer" at bounding box center [513, 165] width 96 height 14
click at [690, 185] on link "Ctrl ⬆ Déplacer l'élément ver le haut" at bounding box center [654, 192] width 158 height 14
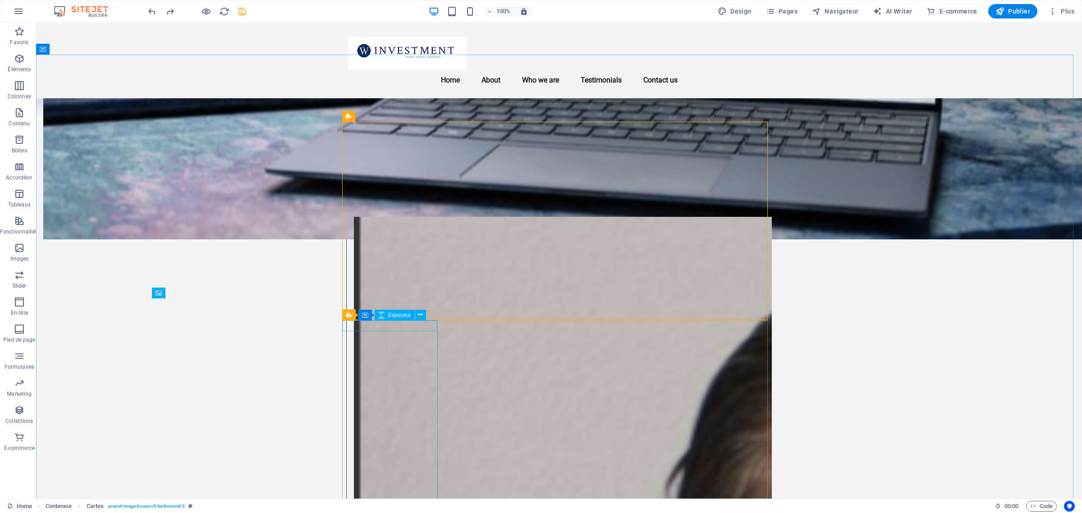
click at [401, 314] on span "Espaceur" at bounding box center [399, 315] width 23 height 5
click at [423, 314] on icon at bounding box center [420, 314] width 5 height 9
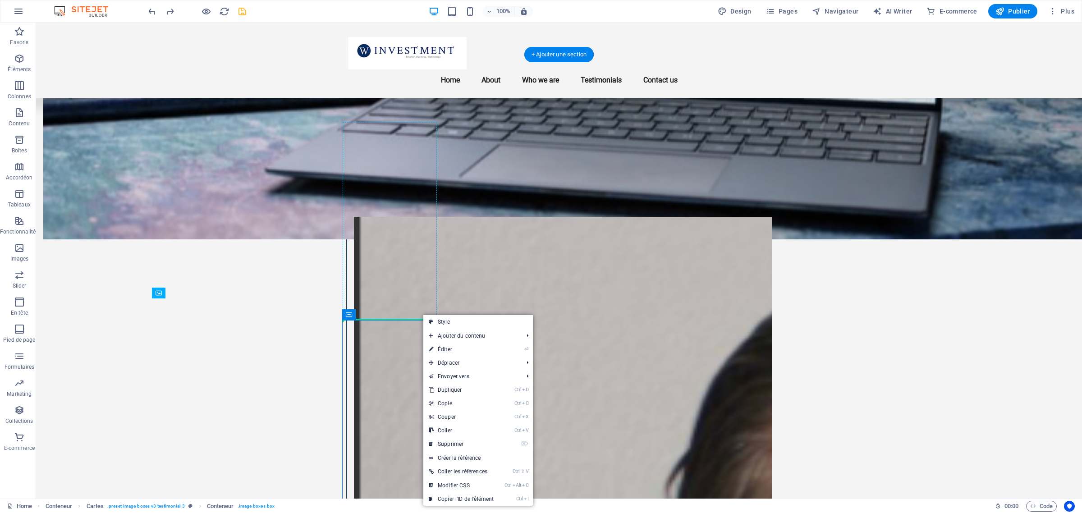
drag, startPoint x: 404, startPoint y: 339, endPoint x: 391, endPoint y: 314, distance: 27.8
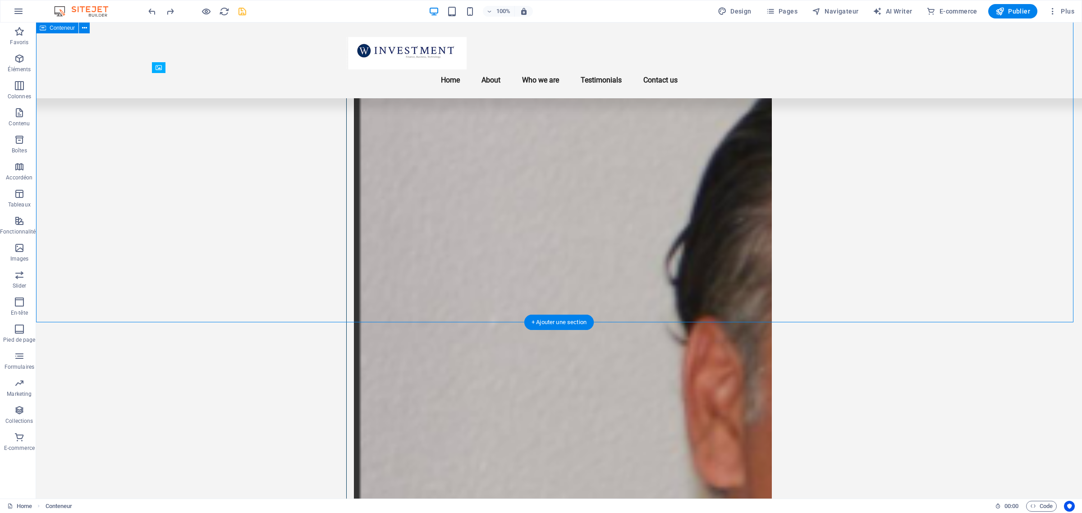
scroll to position [800, 0]
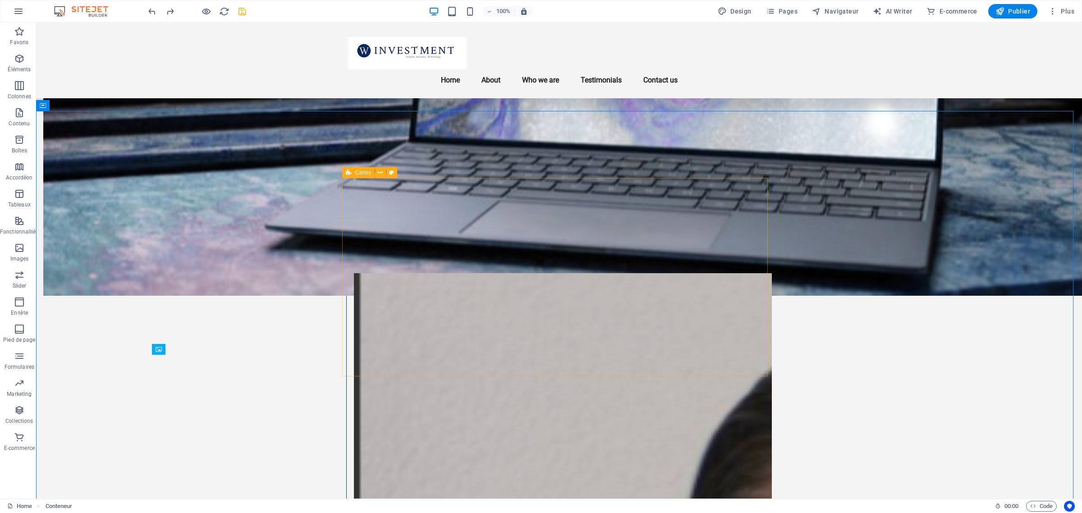
click at [359, 172] on span "Cartes" at bounding box center [363, 172] width 16 height 5
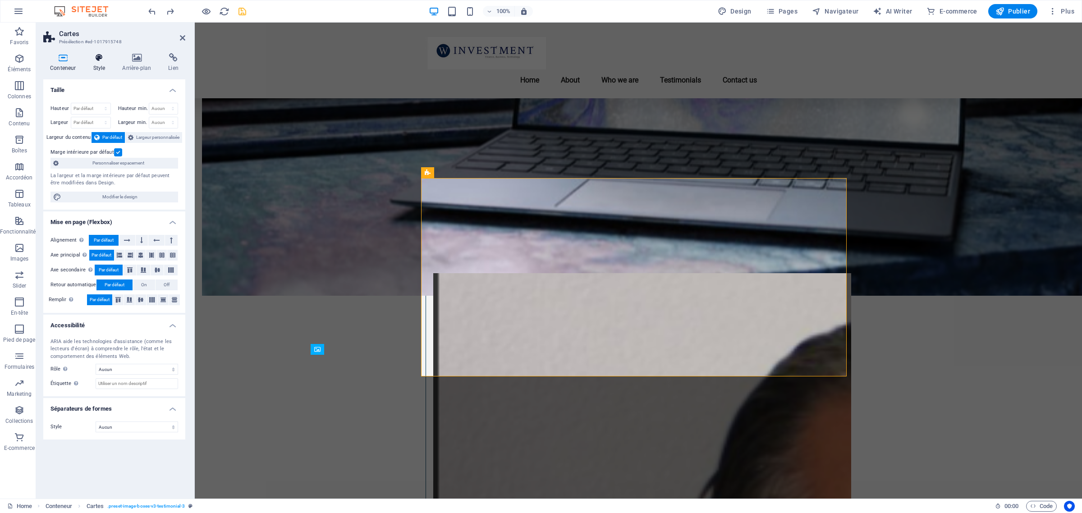
click at [100, 59] on icon at bounding box center [99, 57] width 26 height 9
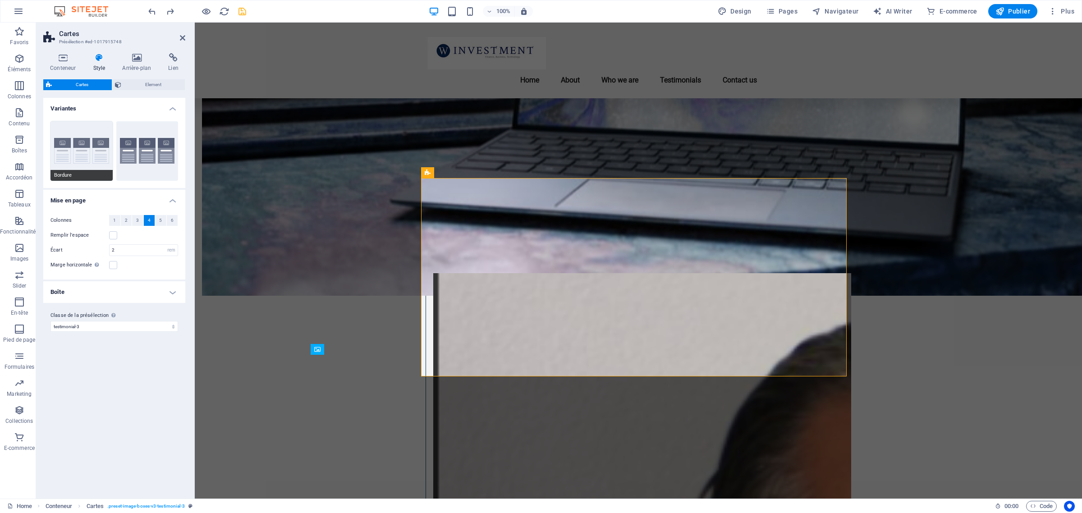
click at [88, 152] on button "Bordure" at bounding box center [82, 151] width 62 height 60
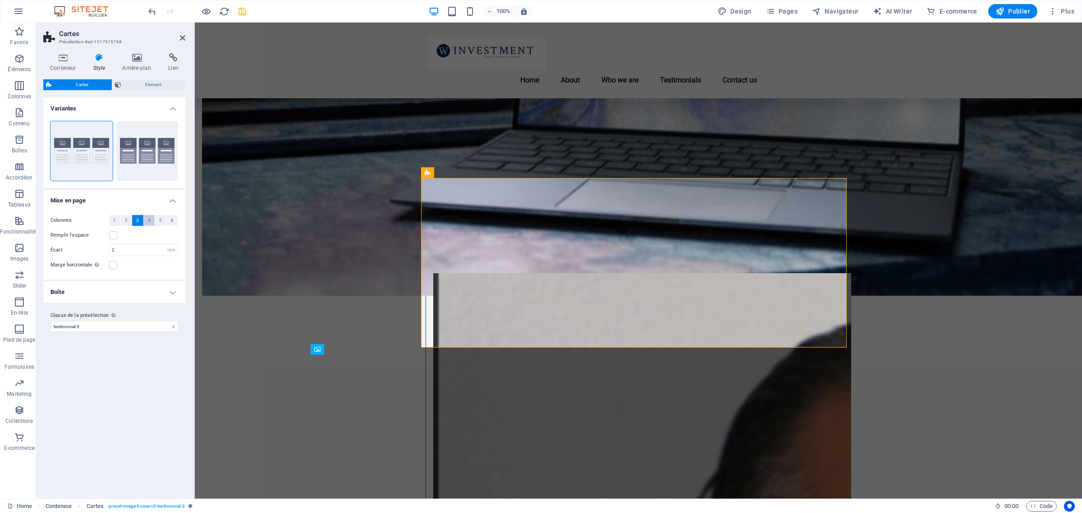
click at [150, 220] on span "4" at bounding box center [149, 220] width 3 height 11
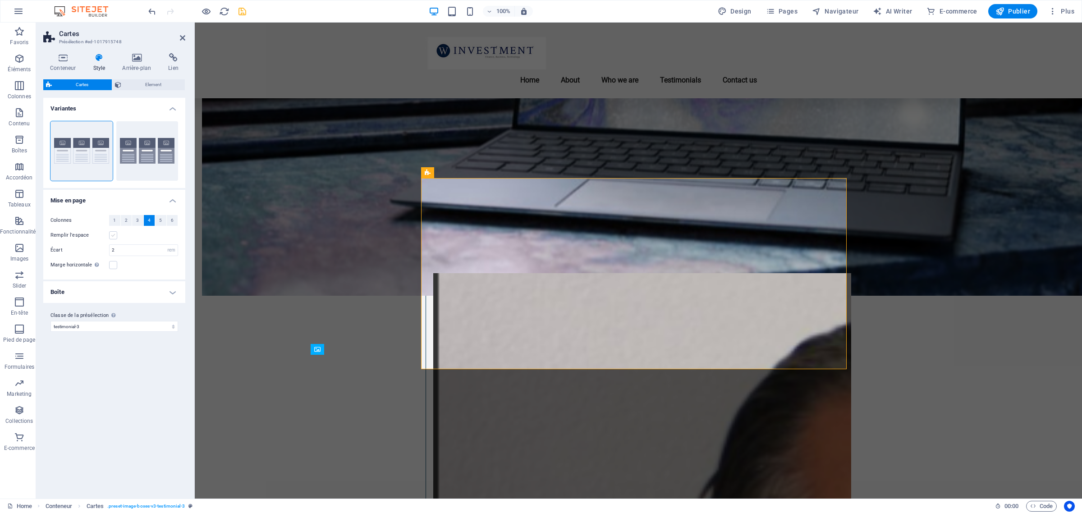
click at [114, 235] on label at bounding box center [113, 235] width 8 height 8
click at [0, 0] on input "Remplir l'espace" at bounding box center [0, 0] width 0 height 0
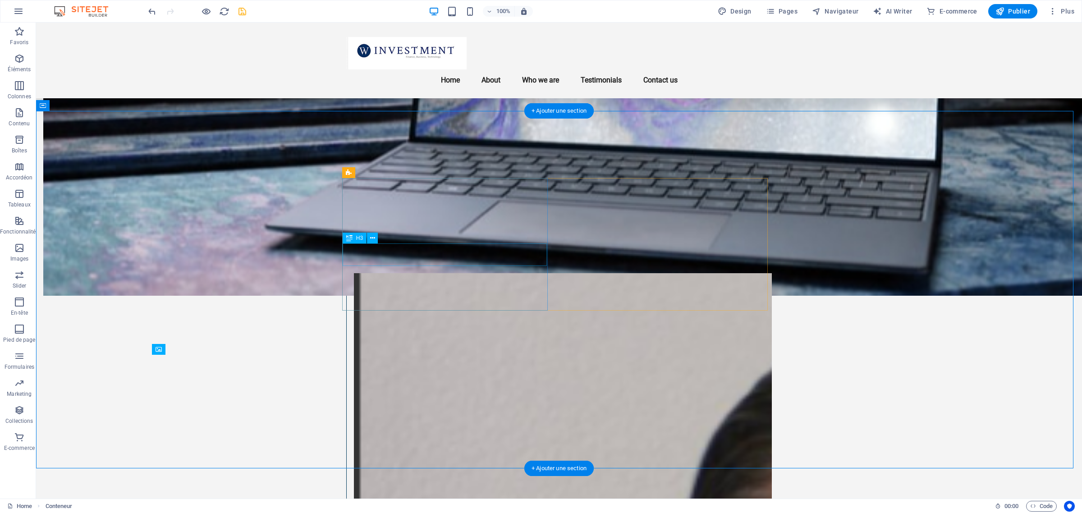
click at [372, 238] on icon at bounding box center [372, 238] width 5 height 9
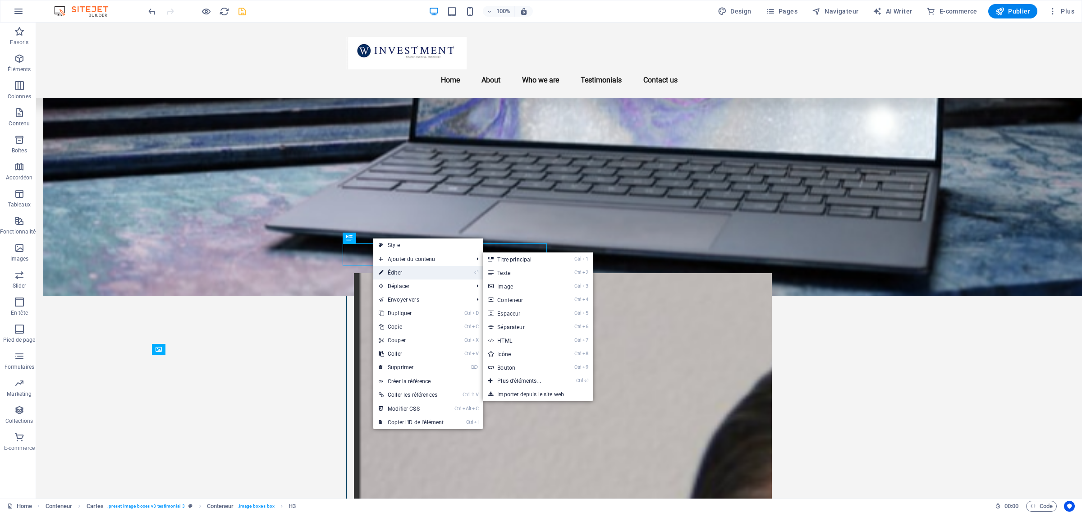
click at [391, 273] on link "⏎ Éditer" at bounding box center [411, 273] width 76 height 14
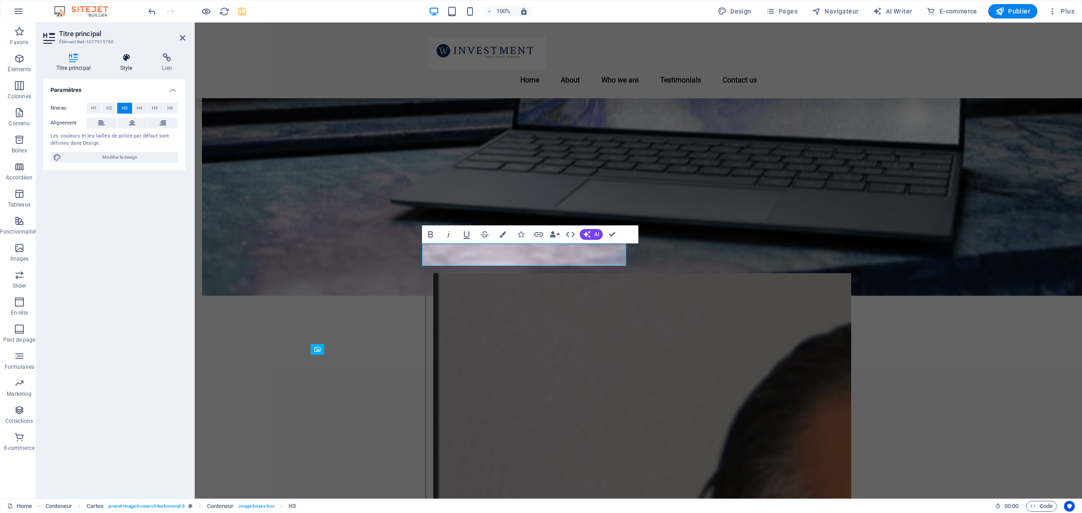
click at [125, 59] on icon at bounding box center [126, 57] width 38 height 9
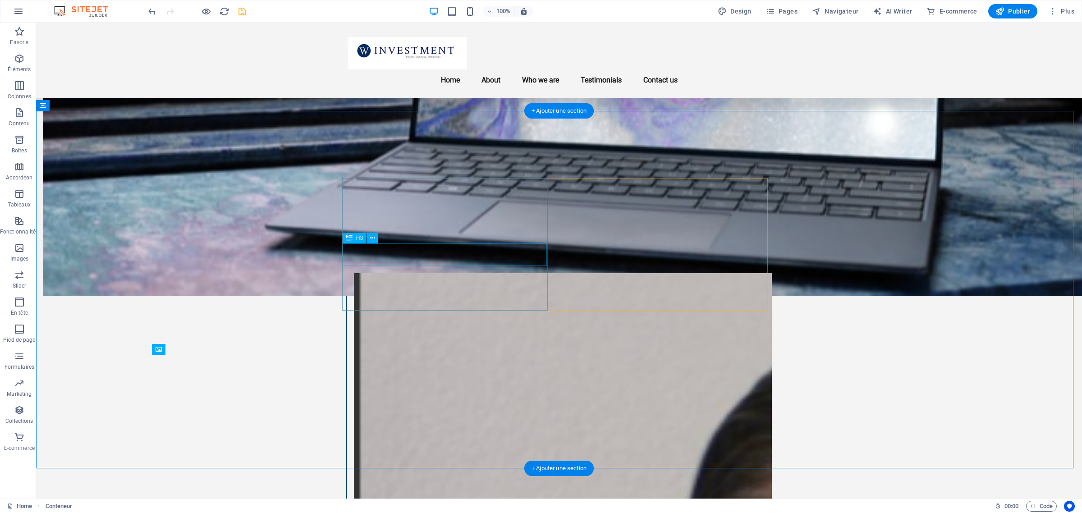
click at [372, 240] on icon at bounding box center [372, 238] width 5 height 9
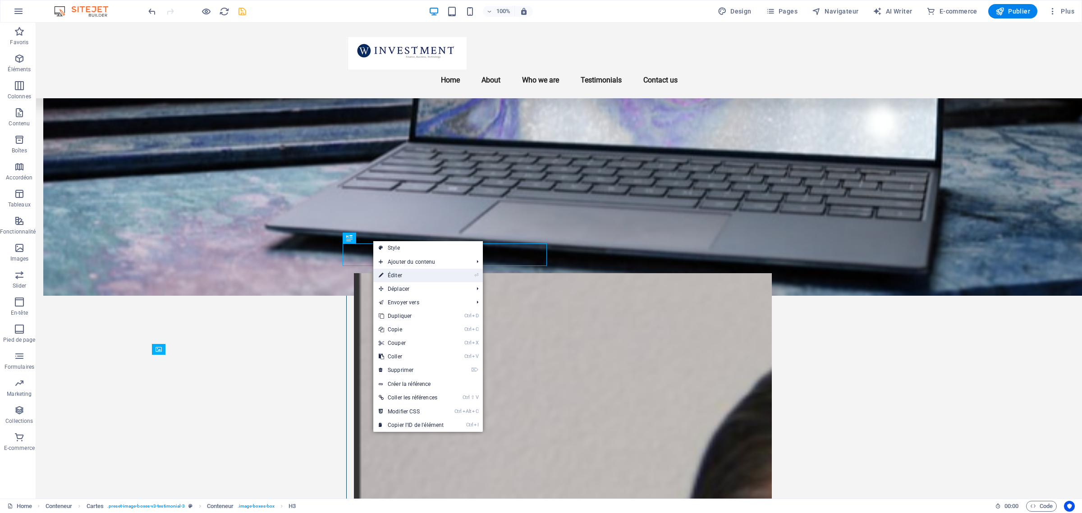
click at [394, 276] on link "⏎ Éditer" at bounding box center [411, 276] width 76 height 14
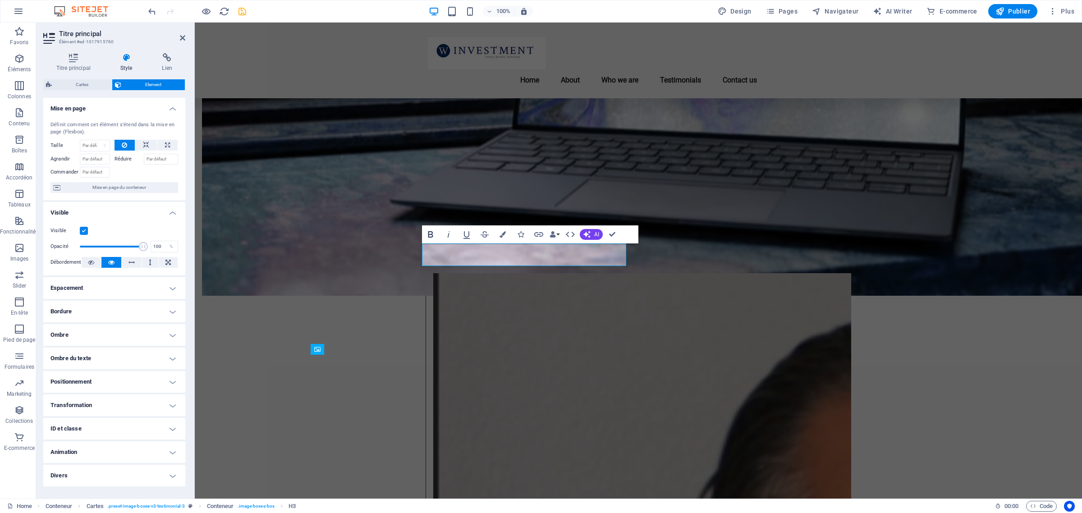
click at [427, 234] on icon "button" at bounding box center [430, 234] width 11 height 11
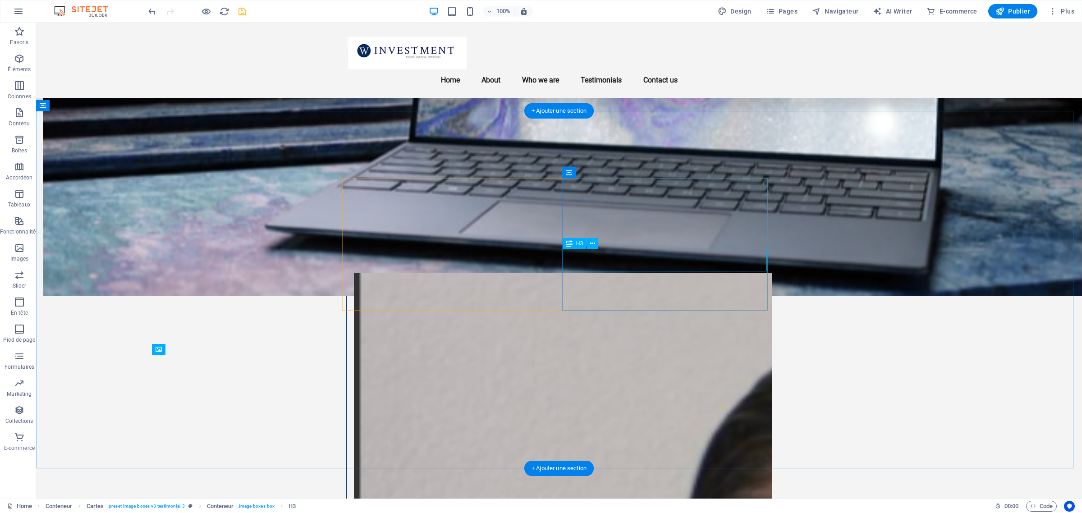
click at [596, 244] on button at bounding box center [592, 243] width 11 height 11
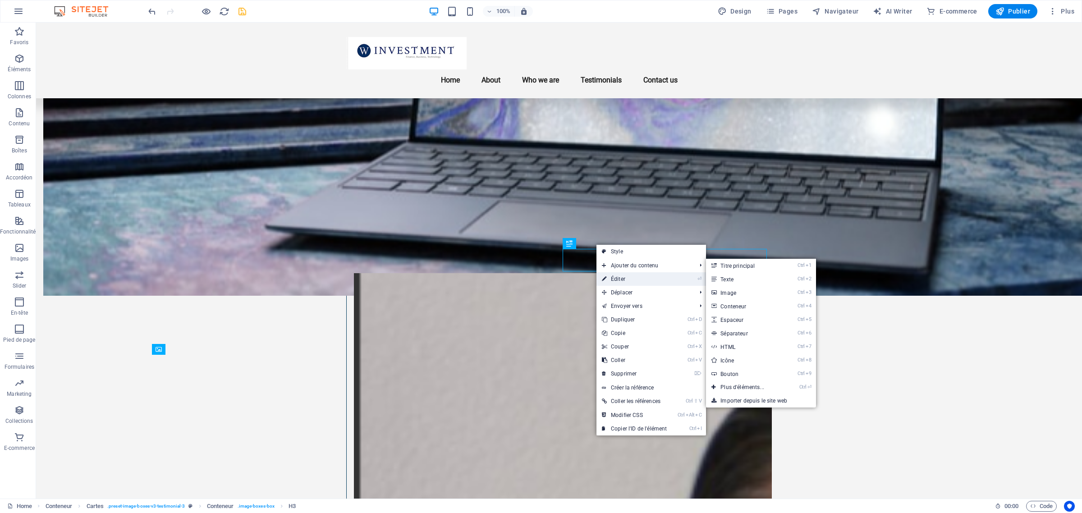
click at [610, 277] on link "⏎ Éditer" at bounding box center [635, 279] width 76 height 14
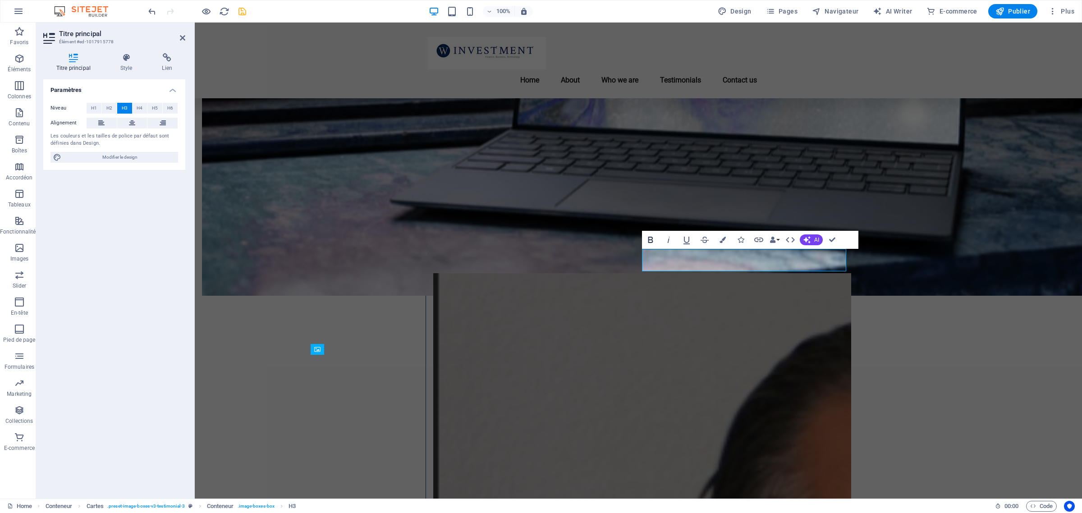
click at [647, 240] on icon "button" at bounding box center [650, 239] width 11 height 11
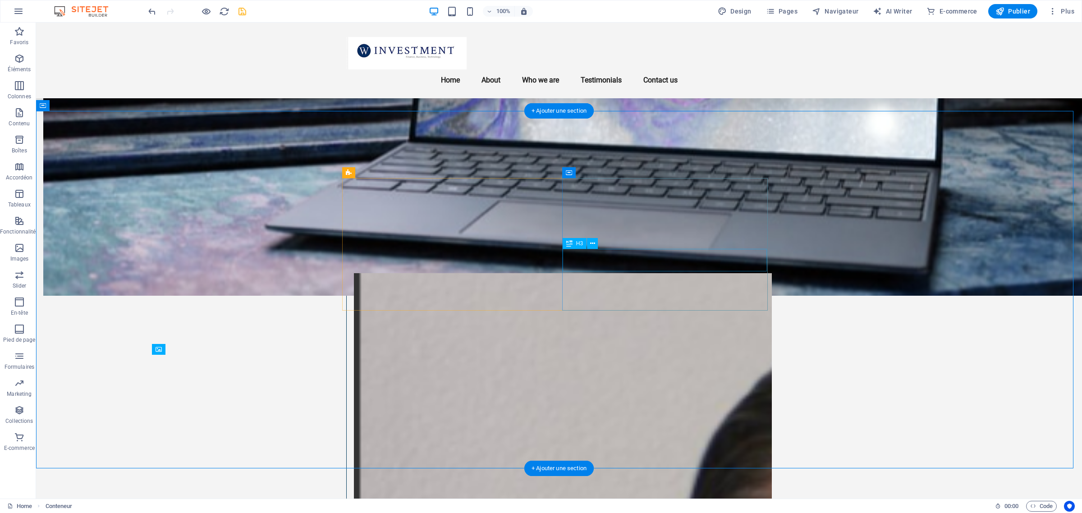
click at [596, 244] on button at bounding box center [592, 243] width 11 height 11
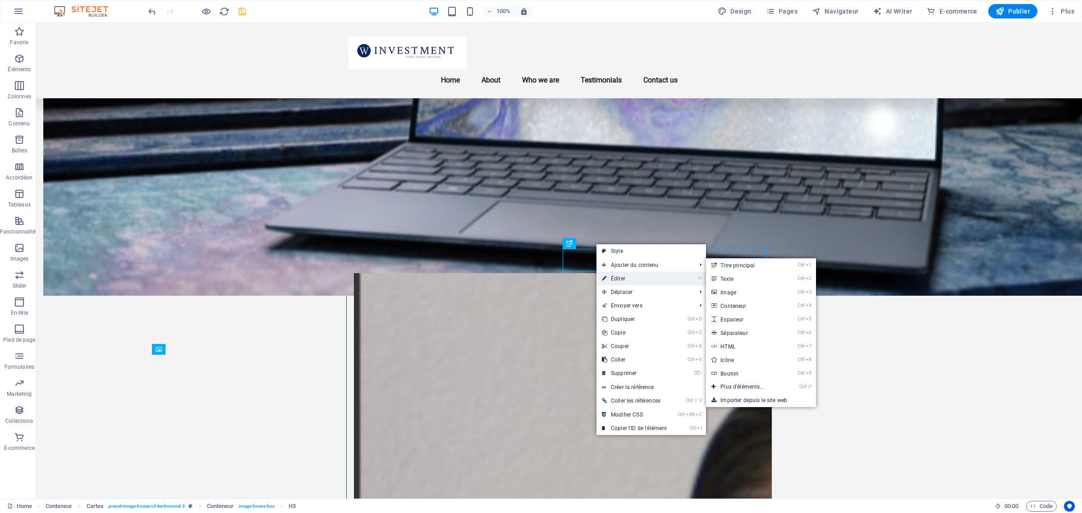
click at [610, 278] on link "⏎ Éditer" at bounding box center [635, 279] width 76 height 14
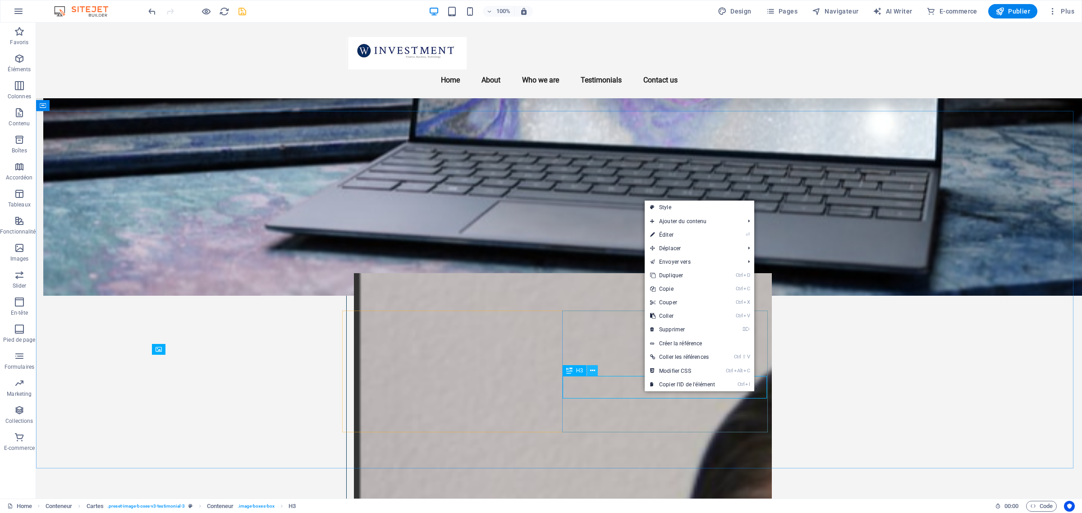
click at [594, 371] on icon at bounding box center [592, 370] width 5 height 9
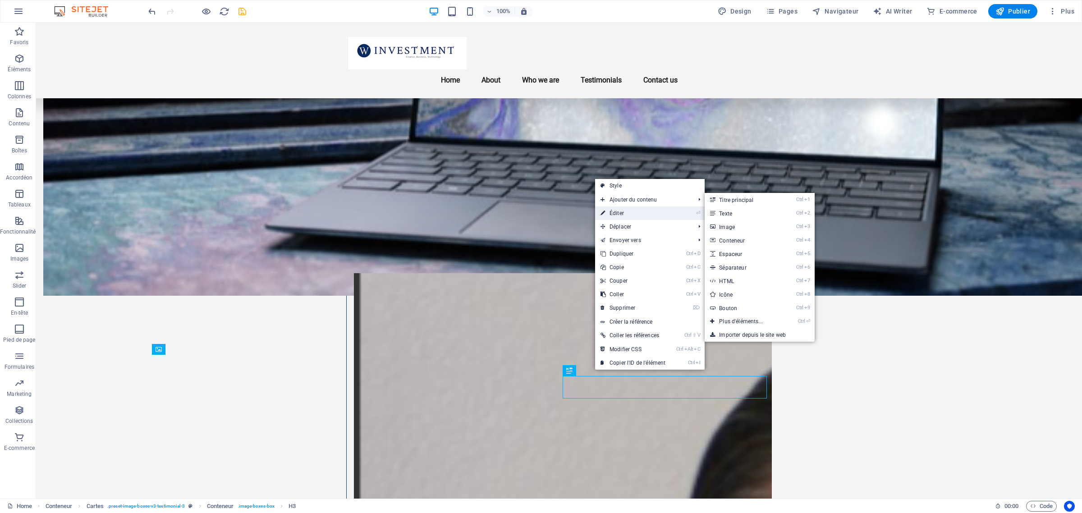
click at [627, 212] on link "⏎ Éditer" at bounding box center [633, 214] width 76 height 14
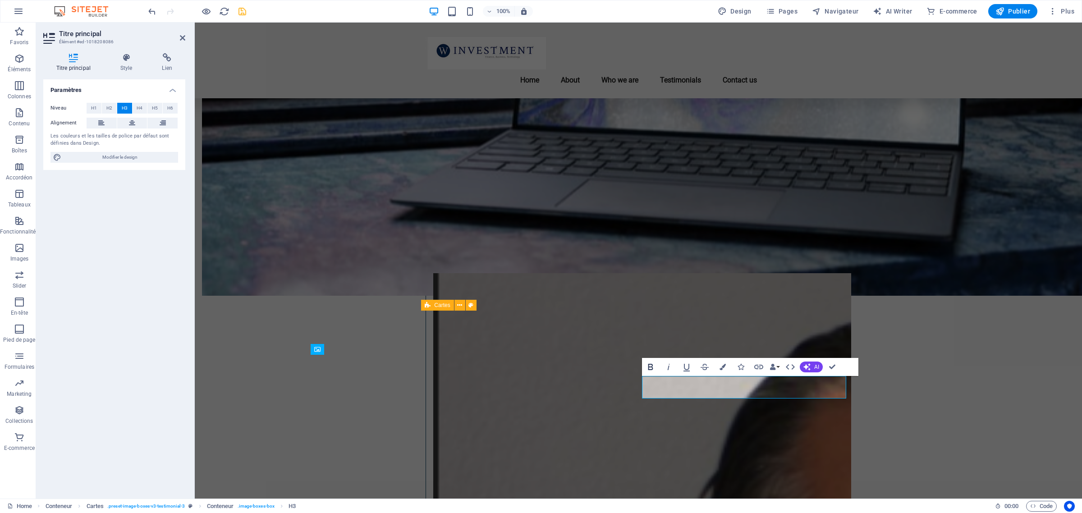
click at [648, 366] on icon "button" at bounding box center [650, 367] width 5 height 6
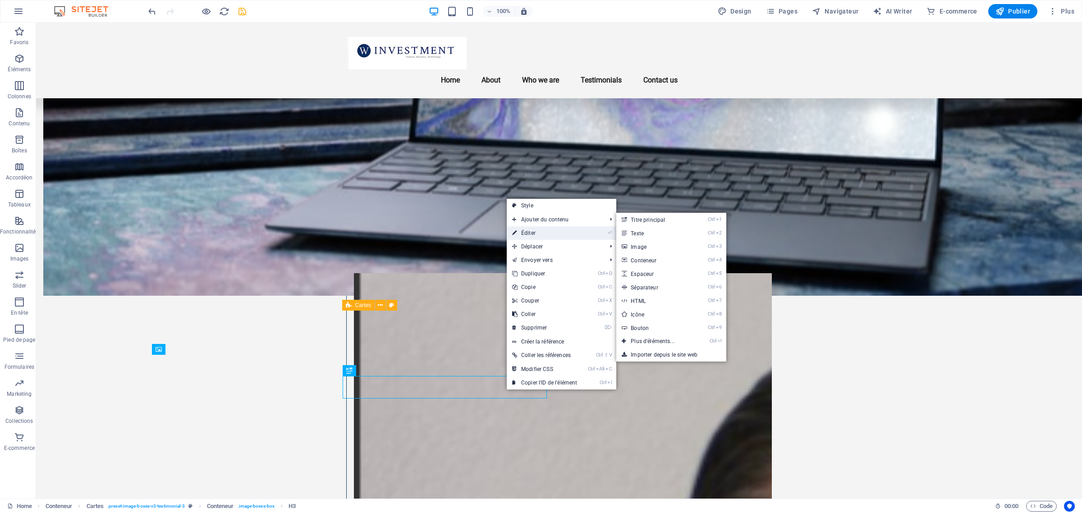
click at [526, 233] on link "⏎ Éditer" at bounding box center [545, 233] width 76 height 14
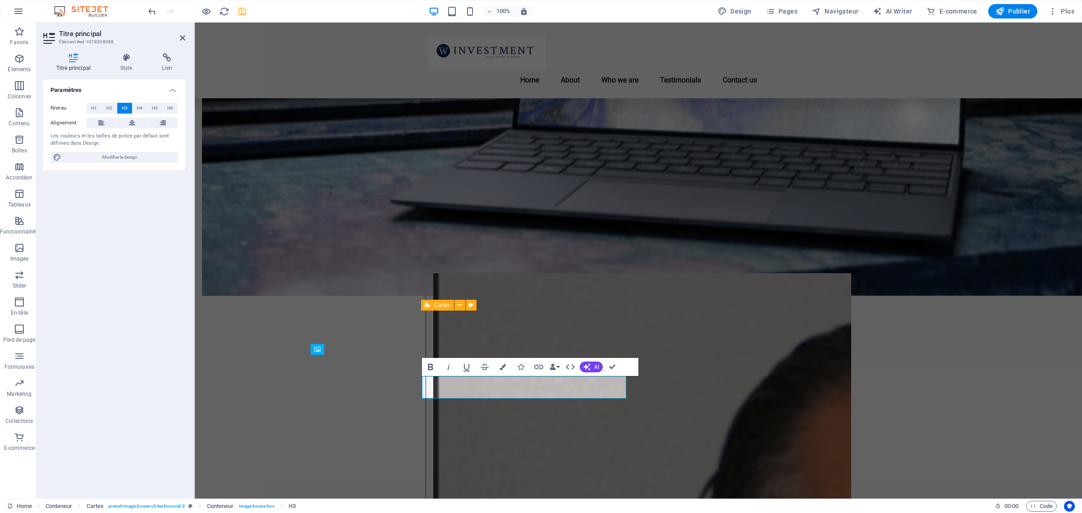
click at [427, 368] on icon "button" at bounding box center [430, 367] width 11 height 11
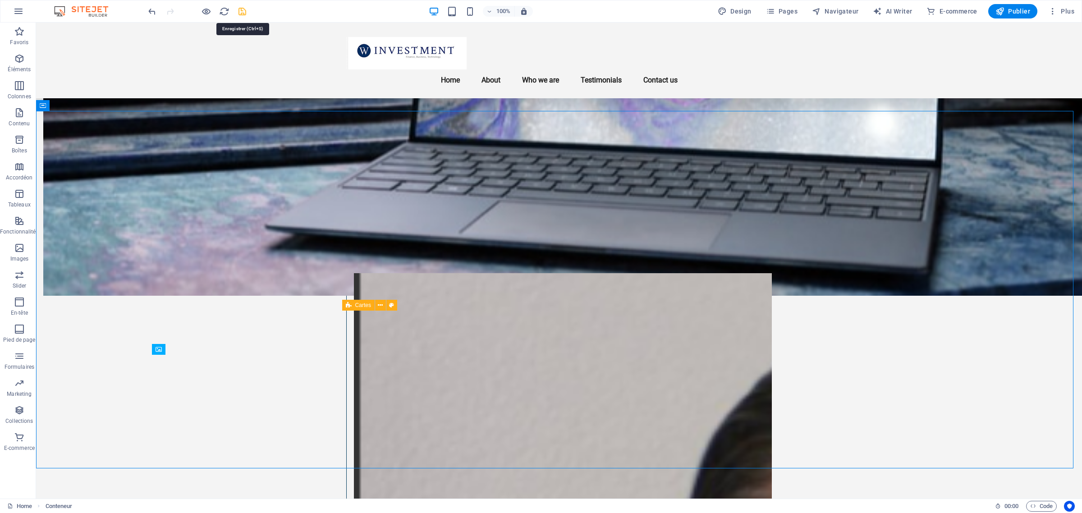
click at [237, 9] on icon "save" at bounding box center [242, 11] width 10 height 10
click at [1015, 10] on span "Publier" at bounding box center [1013, 11] width 35 height 9
checkbox input "false"
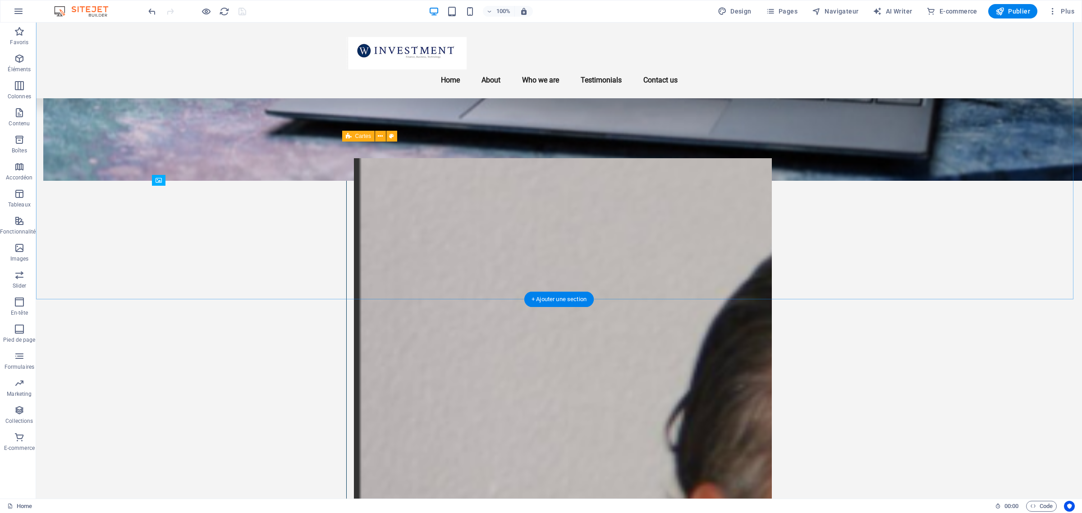
scroll to position [970, 0]
